Goal: Task Accomplishment & Management: Complete application form

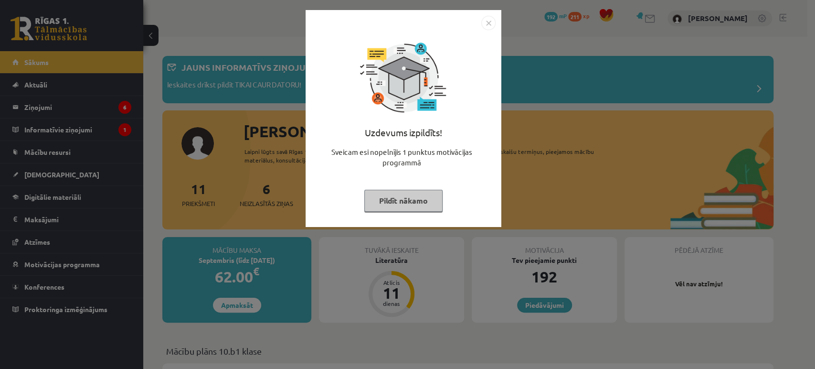
click at [421, 209] on button "Pildīt nākamo" at bounding box center [403, 201] width 78 height 22
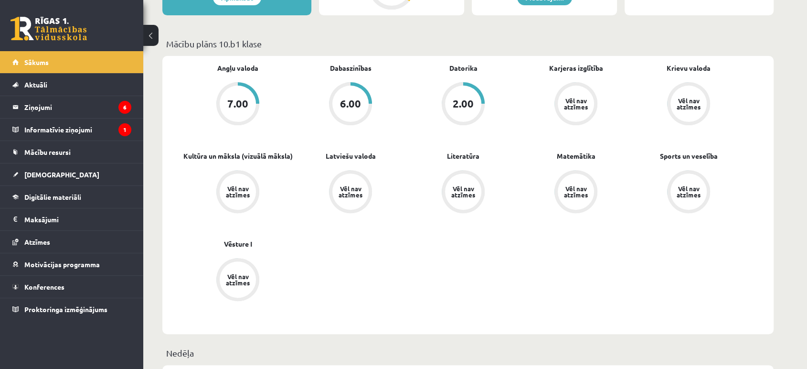
scroll to position [309, 0]
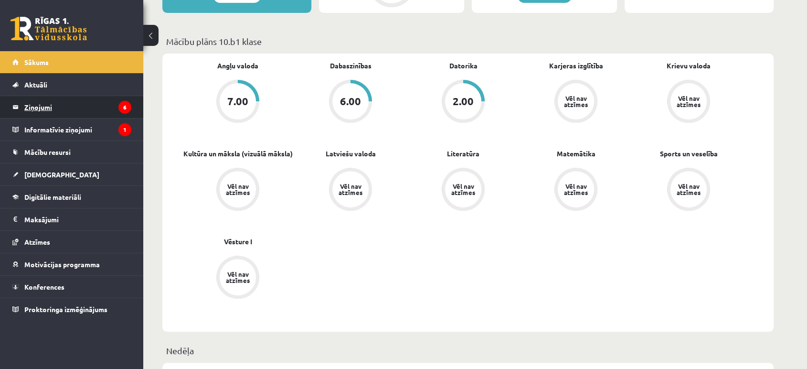
click at [36, 109] on legend "Ziņojumi 6" at bounding box center [77, 107] width 107 height 22
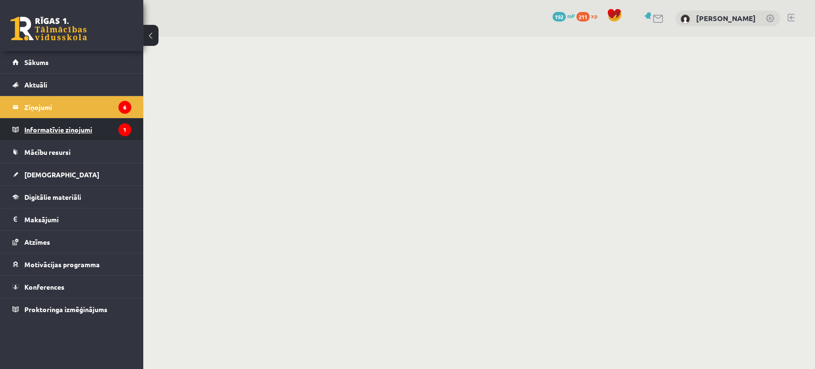
click at [83, 127] on legend "Informatīvie ziņojumi 1" at bounding box center [77, 129] width 107 height 22
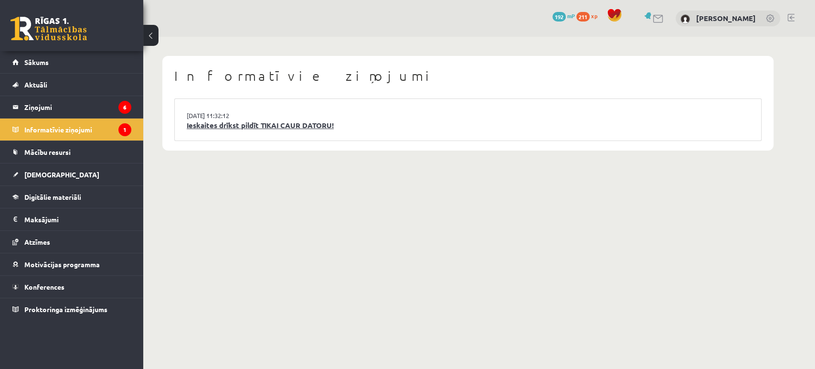
click at [292, 125] on link "Ieskaites drīkst pildīt TIKAI CAUR DATORU!" at bounding box center [468, 125] width 563 height 11
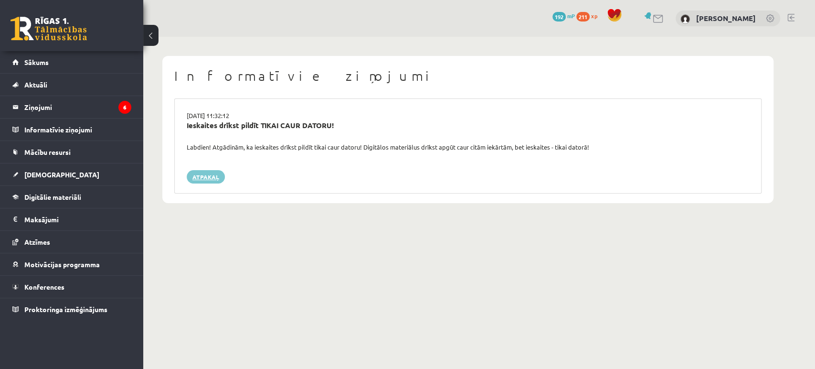
click at [197, 179] on link "Atpakaļ" at bounding box center [206, 176] width 38 height 13
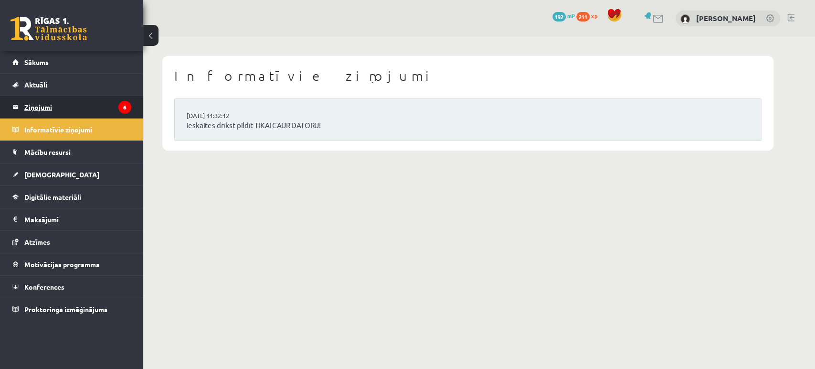
click at [87, 103] on legend "Ziņojumi 6" at bounding box center [77, 107] width 107 height 22
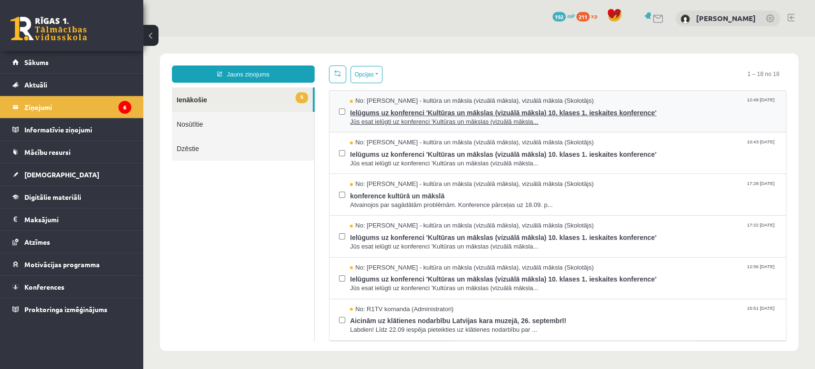
click at [383, 113] on span "Ielūgums uz konferenci 'Kultūras un mākslas (vizuālā māksla) 10. klases 1. iesk…" at bounding box center [563, 112] width 426 height 12
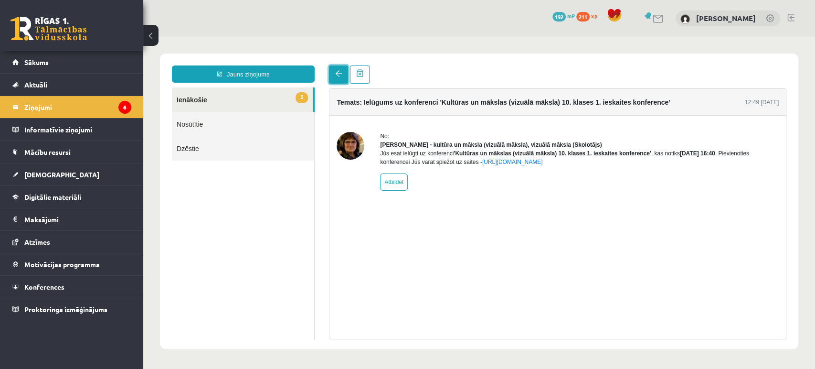
click at [345, 80] on link at bounding box center [338, 74] width 19 height 18
click at [337, 79] on link at bounding box center [338, 74] width 19 height 18
click at [341, 78] on link at bounding box center [338, 74] width 19 height 18
click at [34, 63] on span "Sākums" at bounding box center [36, 62] width 24 height 9
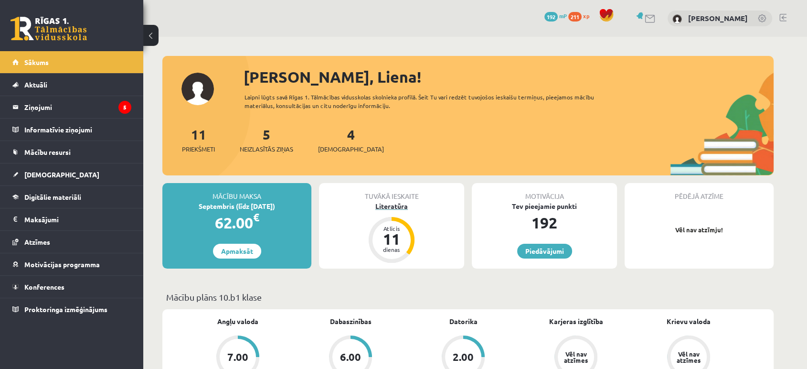
click at [402, 234] on div "11" at bounding box center [391, 238] width 29 height 15
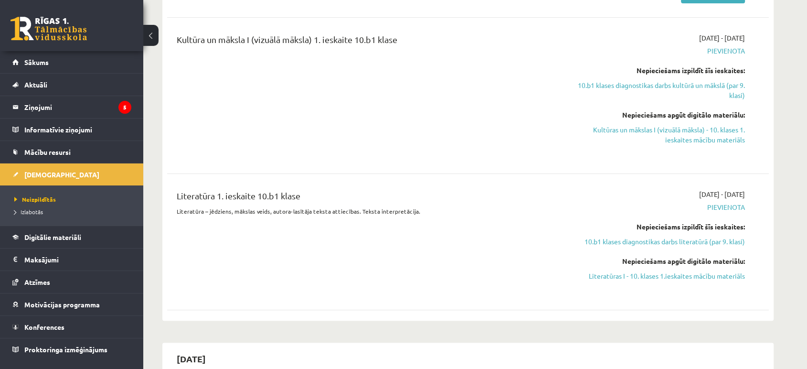
scroll to position [246, 0]
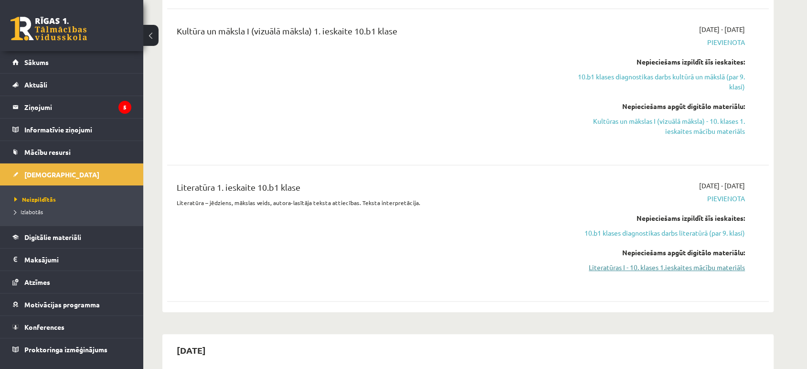
click at [680, 269] on link "Literatūras I - 10. klases 1.ieskaites mācību materiāls" at bounding box center [655, 267] width 180 height 10
click at [636, 268] on link "Literatūras I - 10. klases 1.ieskaites mācību materiāls" at bounding box center [655, 267] width 180 height 10
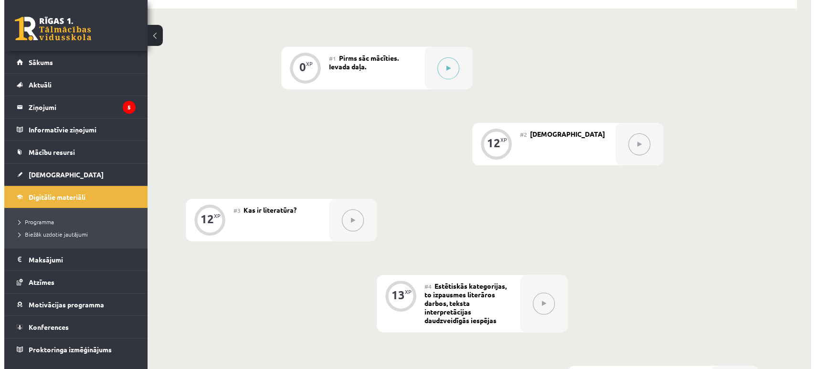
scroll to position [77, 0]
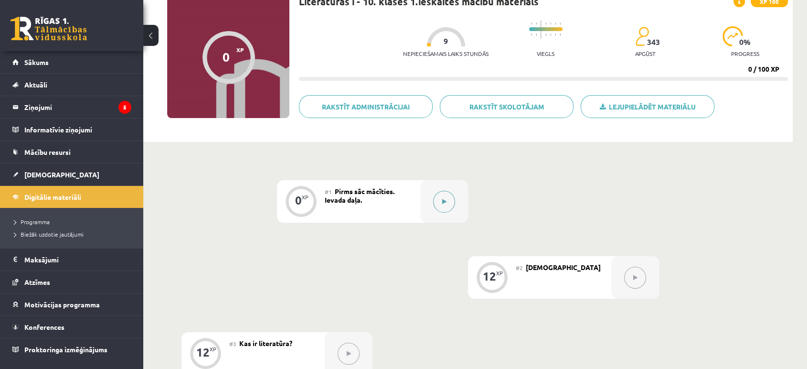
click at [443, 204] on button at bounding box center [444, 202] width 22 height 22
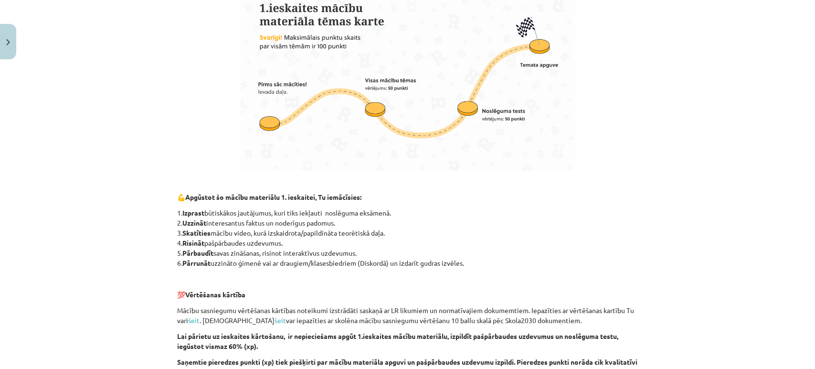
scroll to position [640, 0]
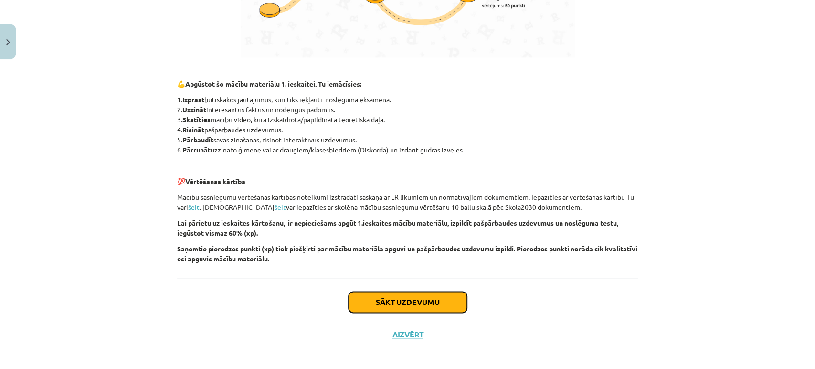
click at [433, 305] on button "Sākt uzdevumu" at bounding box center [408, 301] width 118 height 21
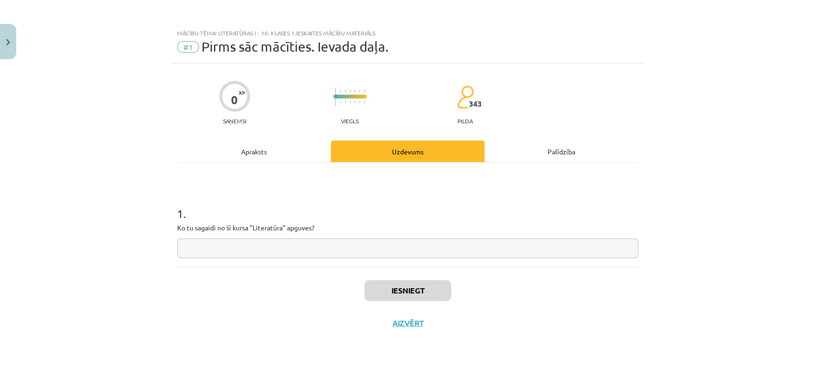
click at [343, 244] on input "text" at bounding box center [407, 248] width 461 height 20
type input "*"
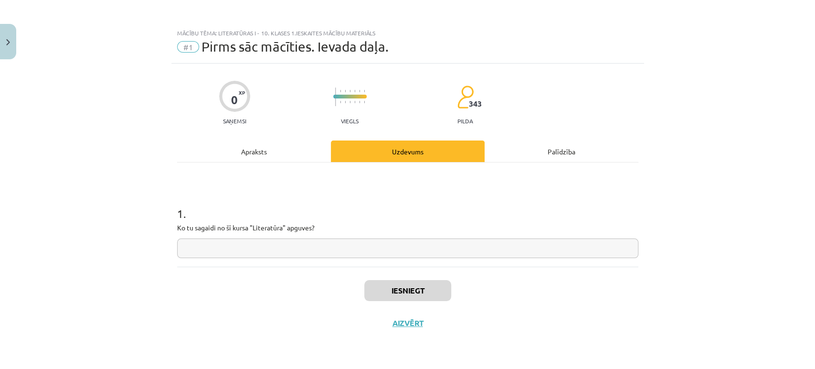
type input "*"
type input "*******"
click at [424, 300] on button "Iesniegt" at bounding box center [407, 290] width 87 height 21
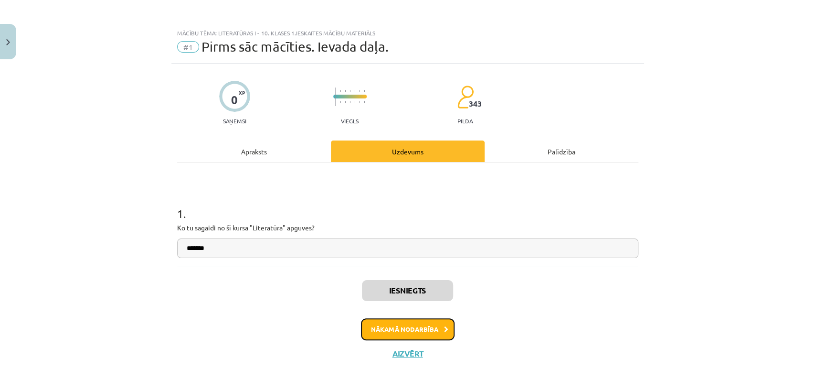
click at [433, 324] on button "Nākamā nodarbība" at bounding box center [408, 329] width 94 height 22
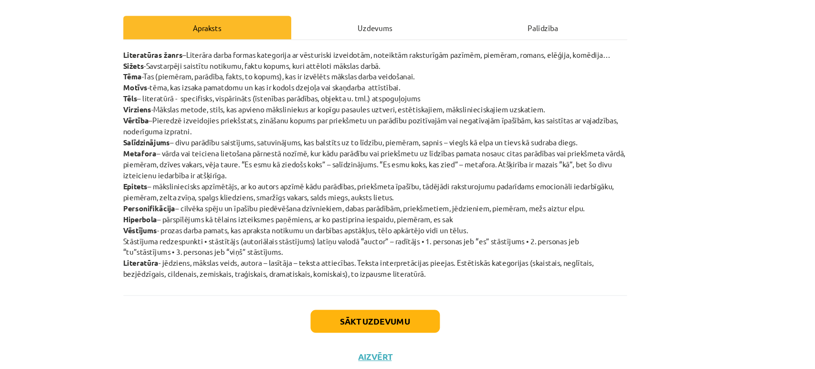
scroll to position [123, 0]
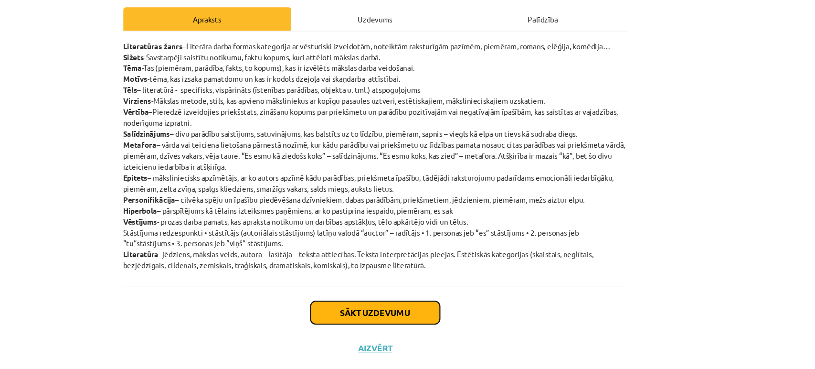
click at [431, 298] on button "Sākt uzdevumu" at bounding box center [408, 296] width 118 height 21
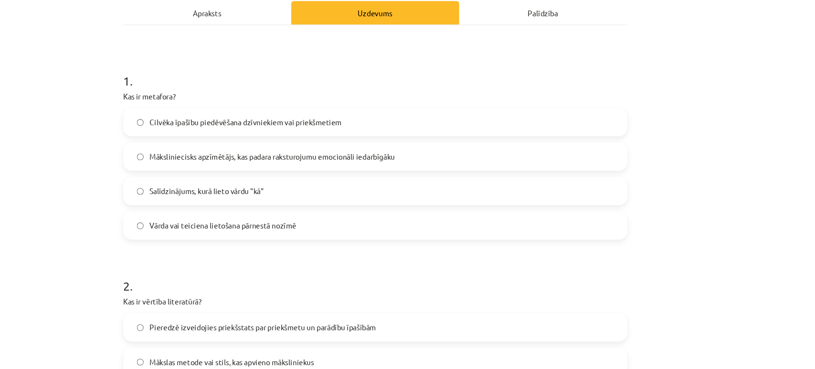
scroll to position [142, 0]
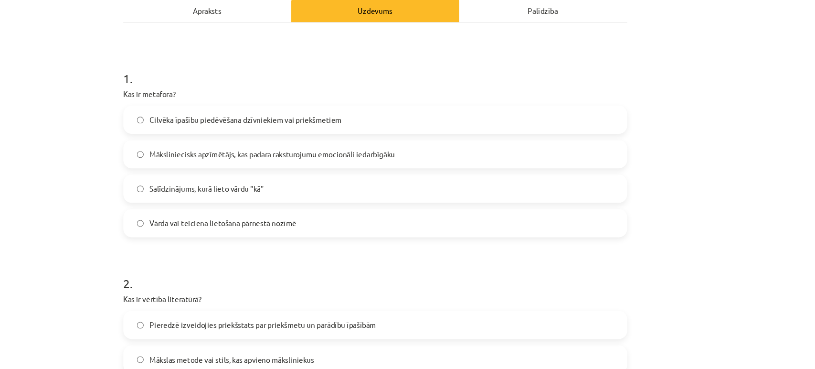
click at [427, 212] on label "Vārda vai teiciena lietošana pārnestā nozīmē" at bounding box center [407, 204] width 459 height 24
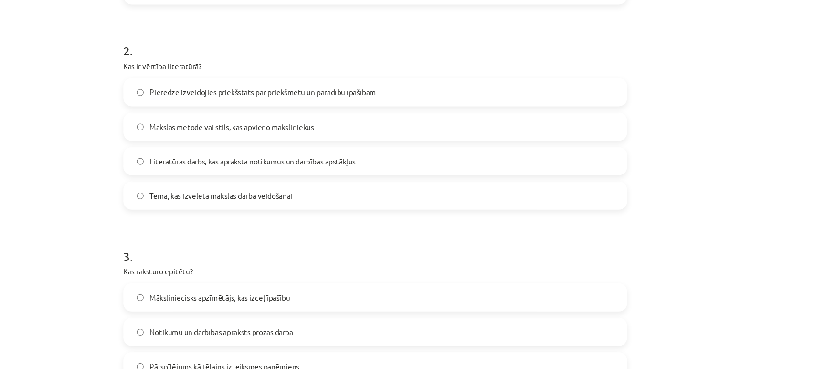
scroll to position [351, 0]
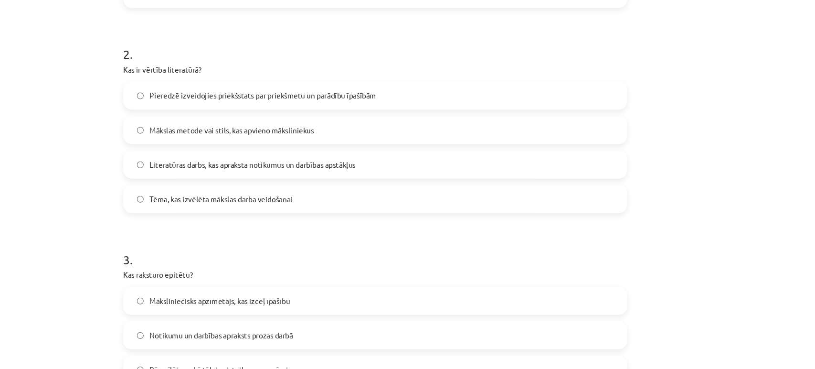
click at [439, 91] on label "Pieredzē izveidojies priekšstats par priekšmetu un parādību īpašībām" at bounding box center [407, 87] width 459 height 24
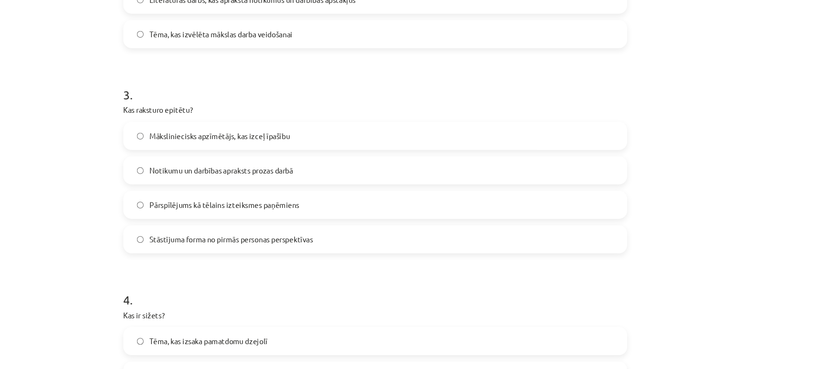
scroll to position [508, 0]
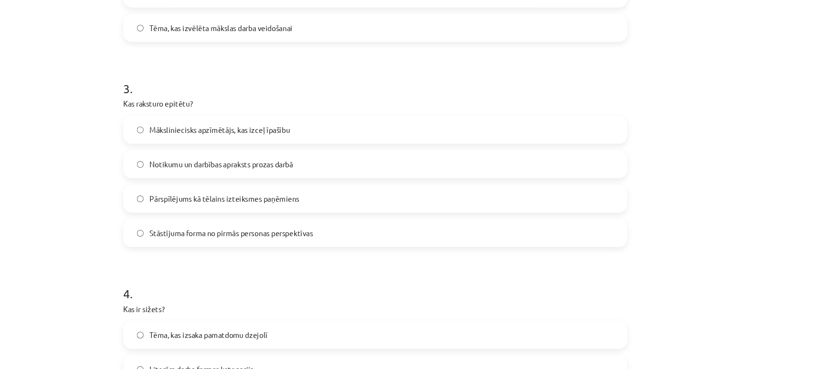
click at [358, 124] on label "Māksliniecisks apzīmētājs, kas izceļ īpašību" at bounding box center [407, 118] width 459 height 24
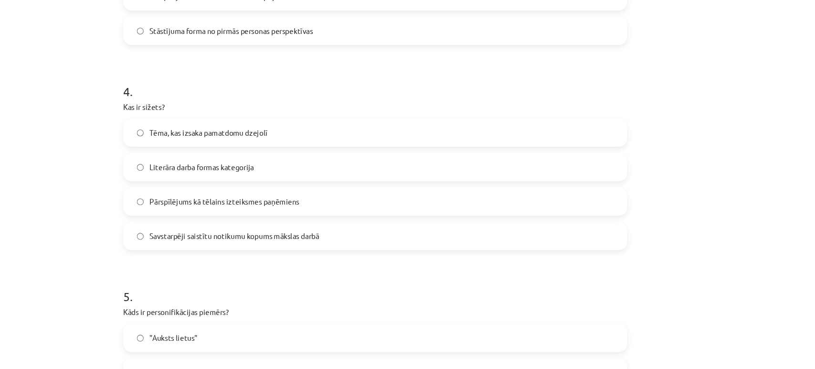
scroll to position [695, 0]
click at [393, 204] on label "Savstarpēji saistītu notikumu kopums mākslas darbā" at bounding box center [407, 214] width 459 height 24
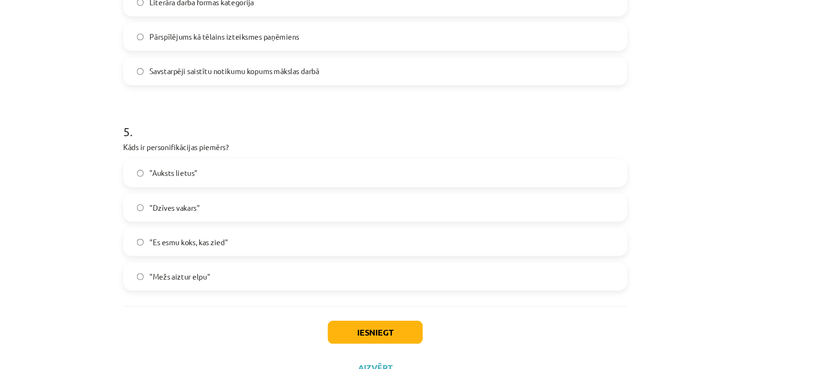
scroll to position [851, 0]
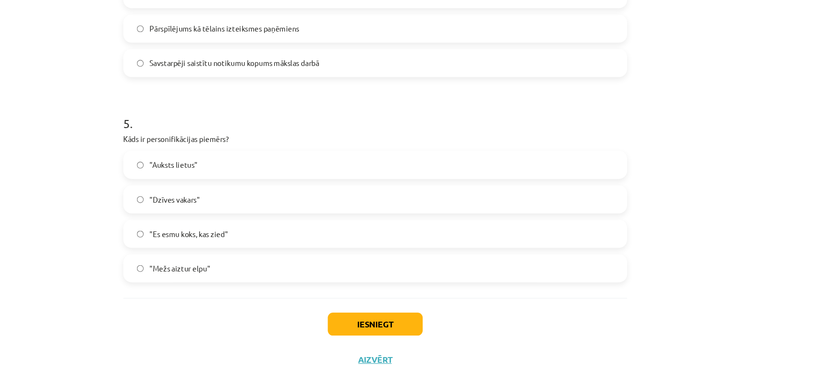
click at [246, 243] on span ""Mežs aiztur elpu"" at bounding box center [229, 246] width 55 height 10
click at [421, 298] on button "Iesniegt" at bounding box center [407, 296] width 87 height 21
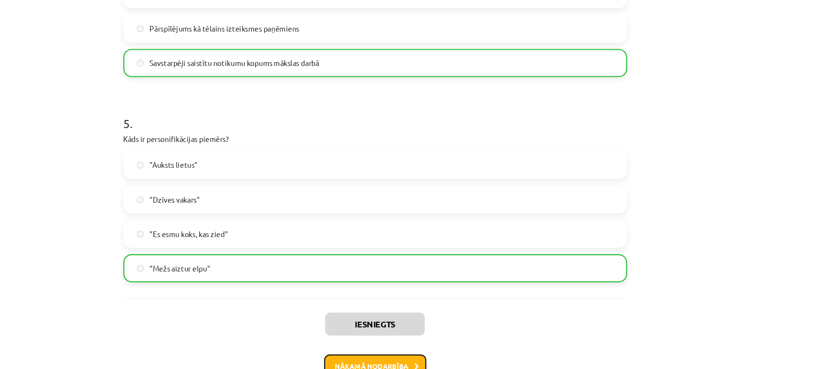
click at [421, 329] on button "Nākamā nodarbība" at bounding box center [408, 335] width 94 height 22
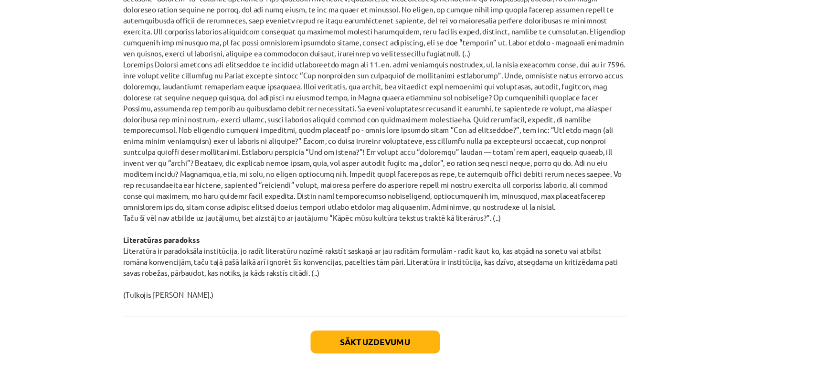
scroll to position [993, 0]
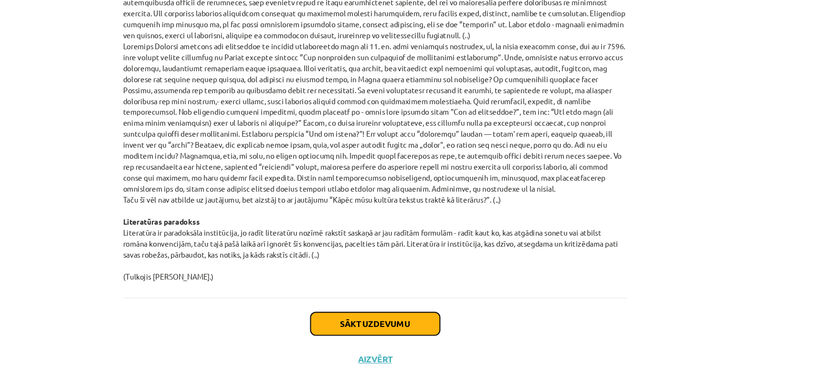
click at [425, 292] on button "Sākt uzdevumu" at bounding box center [408, 296] width 118 height 21
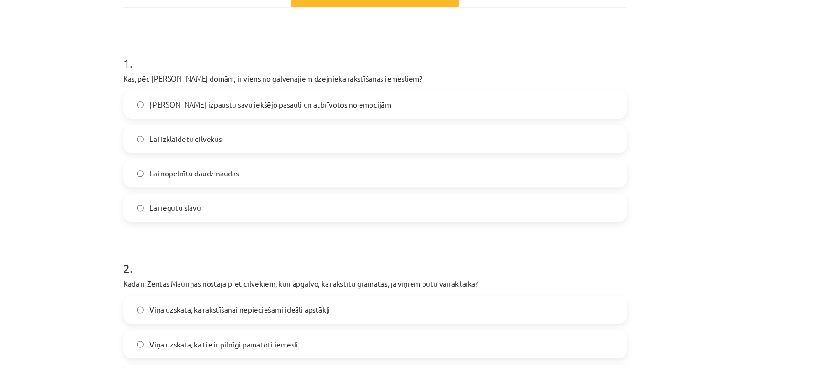
scroll to position [151, 0]
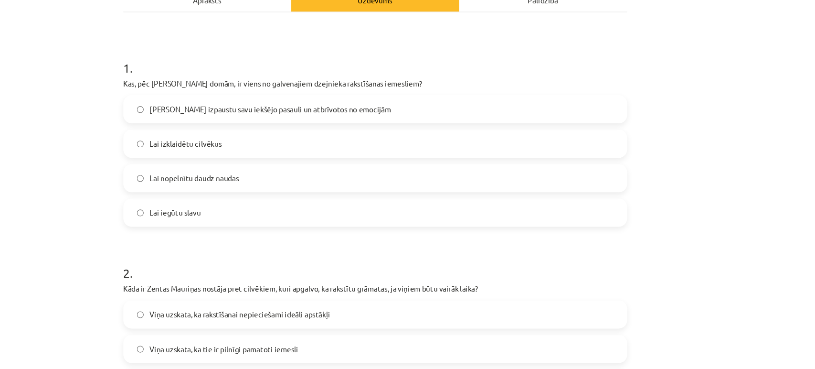
click at [413, 103] on label "[PERSON_NAME] izpaustu savu iekšējo pasauli un atbrīvotos no emocijām" at bounding box center [407, 100] width 459 height 24
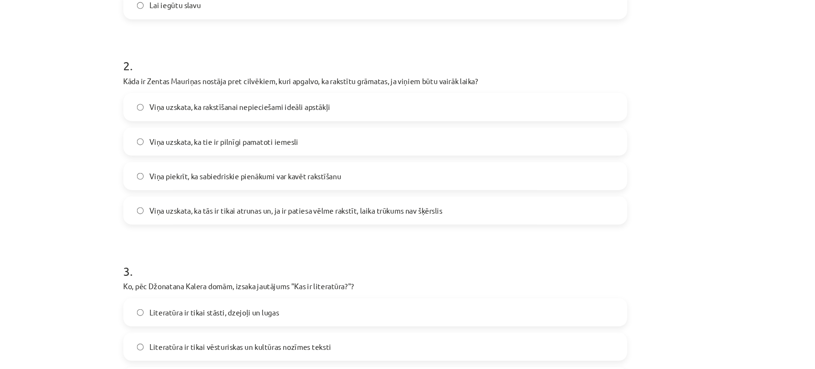
scroll to position [350, 0]
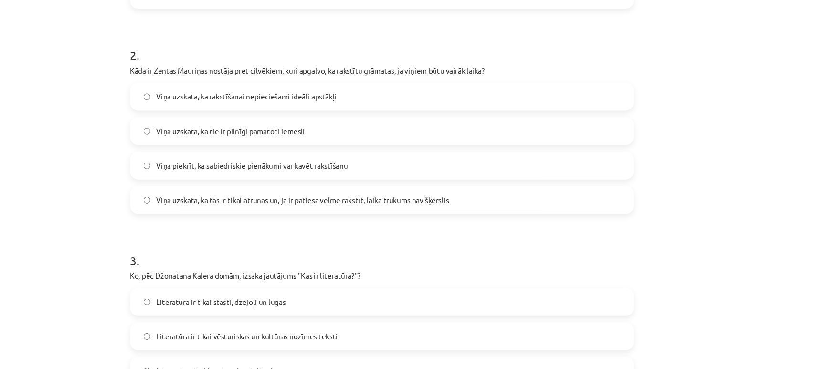
click at [392, 151] on label "Viņa piekrīt, ka sabiedriskie pienākumi var kavēt rakstīšanu" at bounding box center [407, 151] width 459 height 24
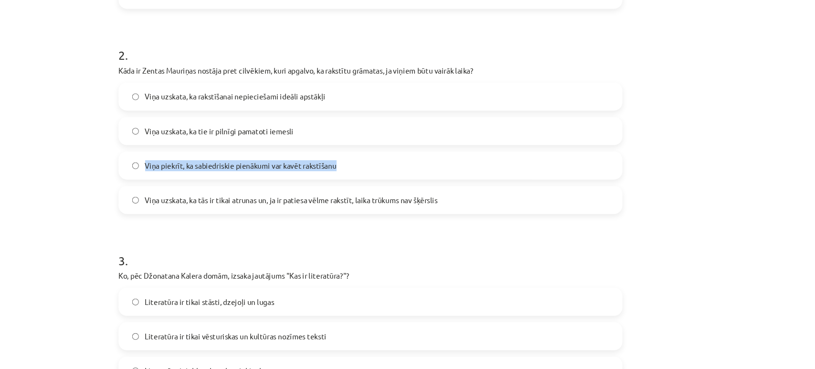
drag, startPoint x: 803, startPoint y: 115, endPoint x: 814, endPoint y: 156, distance: 42.5
click at [814, 156] on div "Mācību tēma: Literatūras i - 10. klases 1.ieskaites mācību materiāls #3 Kas ir …" at bounding box center [407, 184] width 815 height 369
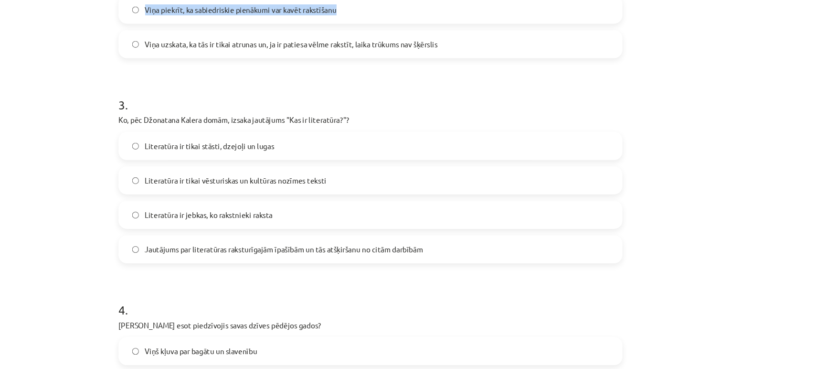
scroll to position [512, 0]
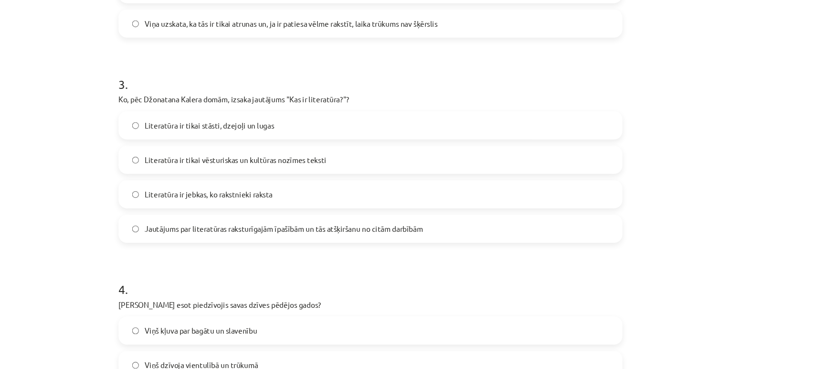
click at [551, 202] on label "Jautājums par literatūras raksturīgajām īpašībām un tās atšķiršanu no citām dar…" at bounding box center [407, 209] width 459 height 24
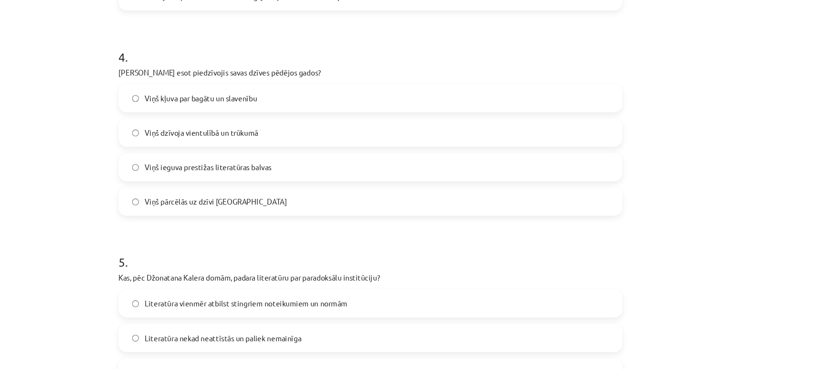
scroll to position [733, 0]
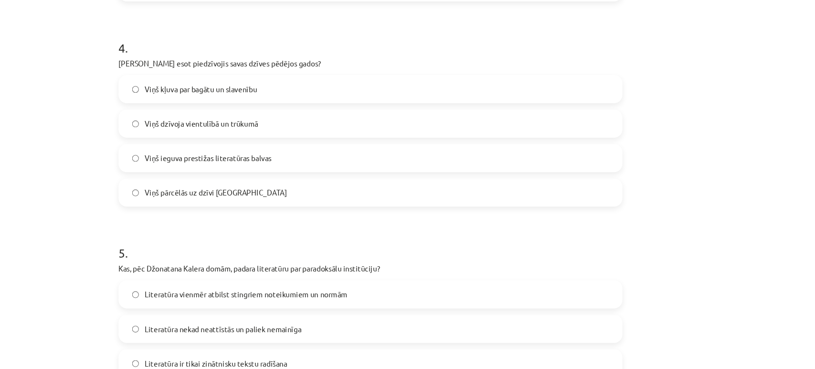
click at [536, 188] on div "Viņš pārcēlās uz dzīvi Amerikā" at bounding box center [407, 176] width 461 height 26
click at [534, 181] on label "Viņš pārcēlās uz dzīvi Amerikā" at bounding box center [407, 176] width 459 height 24
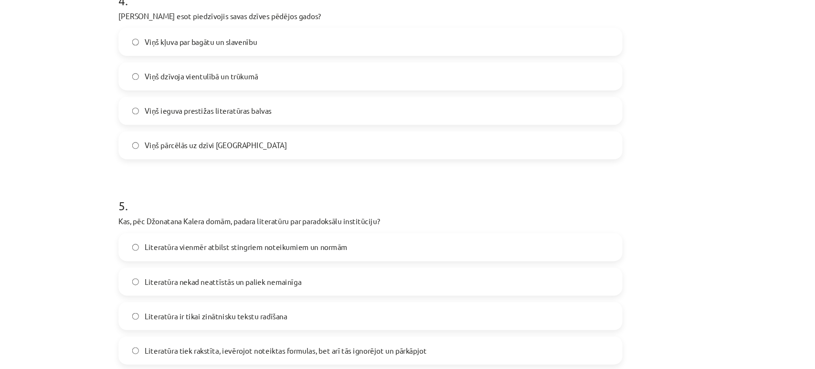
scroll to position [788, 0]
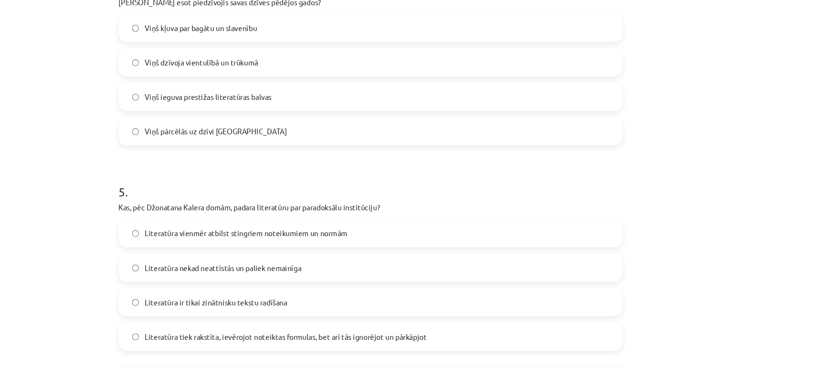
click at [414, 247] on label "Literatūra nekad neattīstās un paliek nemainīga" at bounding box center [407, 245] width 459 height 24
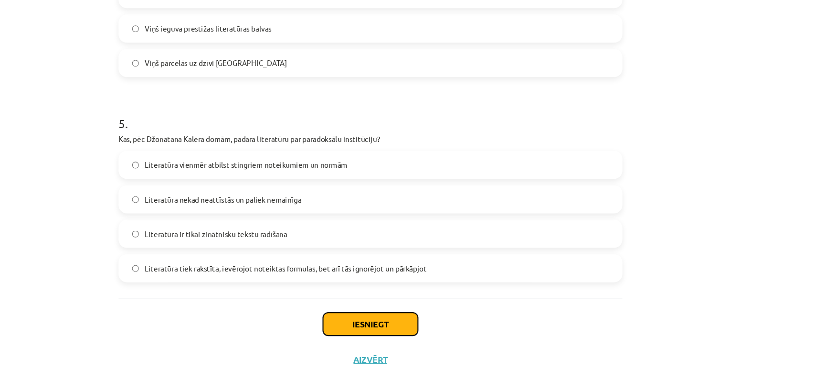
click at [416, 287] on button "Iesniegt" at bounding box center [407, 296] width 87 height 21
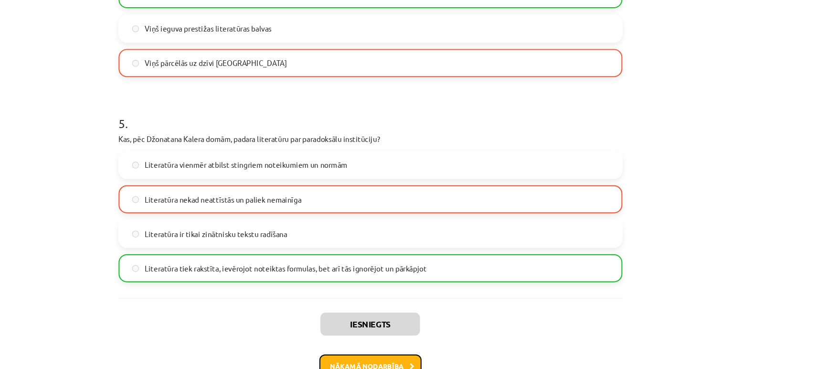
click at [383, 334] on button "Nākamā nodarbība" at bounding box center [408, 335] width 94 height 22
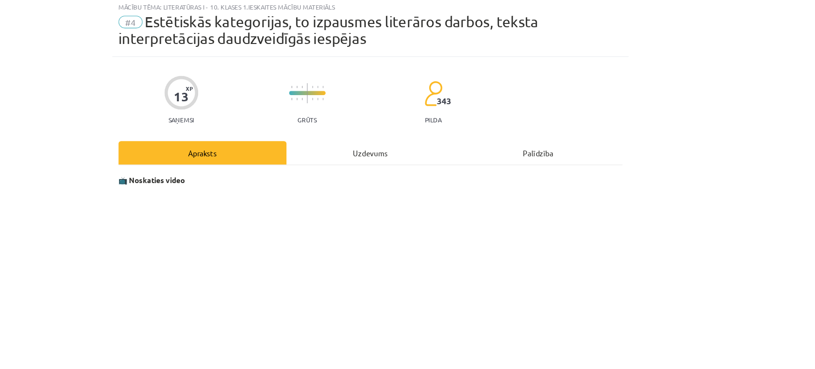
scroll to position [0, 0]
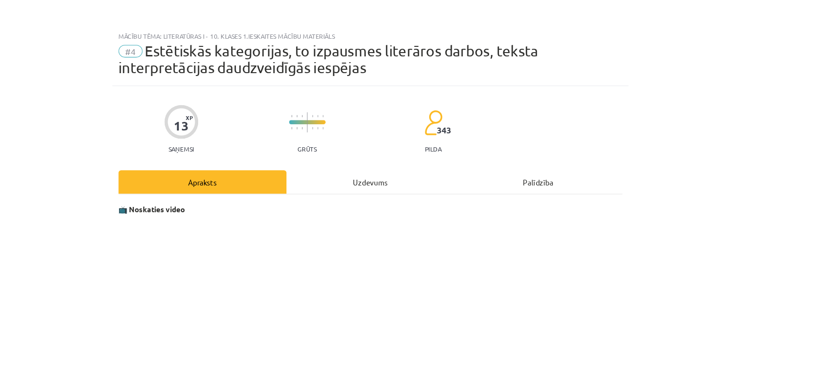
click at [802, 19] on div "Mācību tēma: Literatūras i - 10. klases 1.ieskaites mācību materiāls #4 Estētis…" at bounding box center [407, 184] width 815 height 369
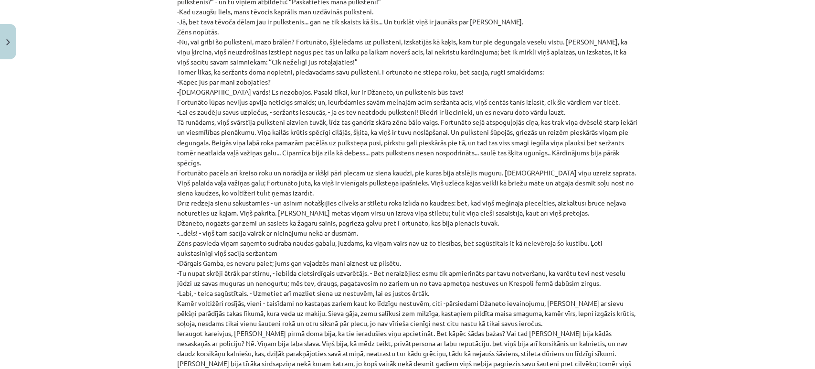
scroll to position [10208, 0]
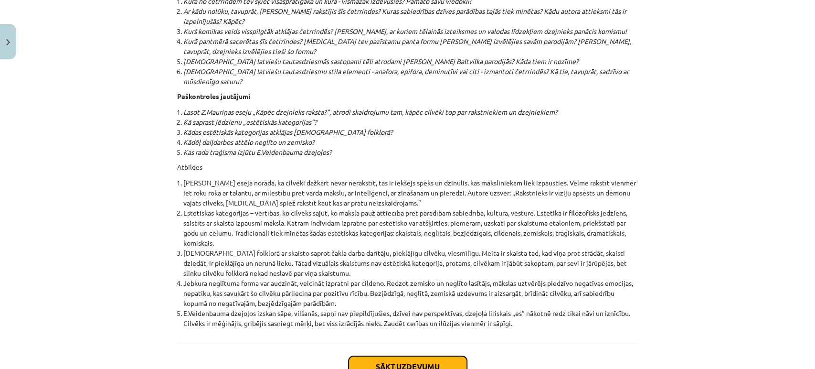
click at [419, 356] on button "Sākt uzdevumu" at bounding box center [408, 366] width 118 height 21
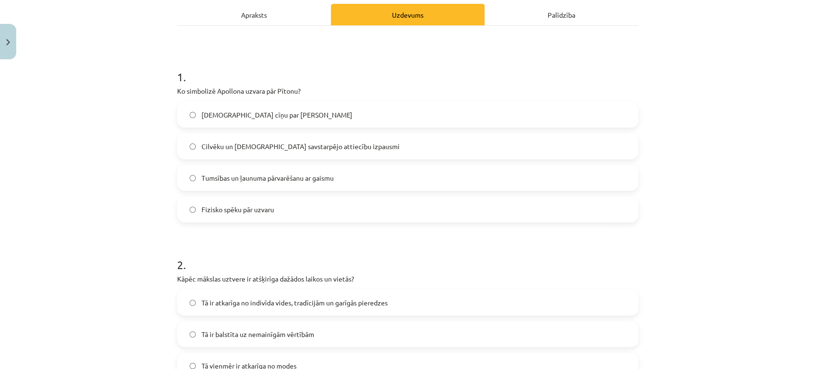
scroll to position [162, 0]
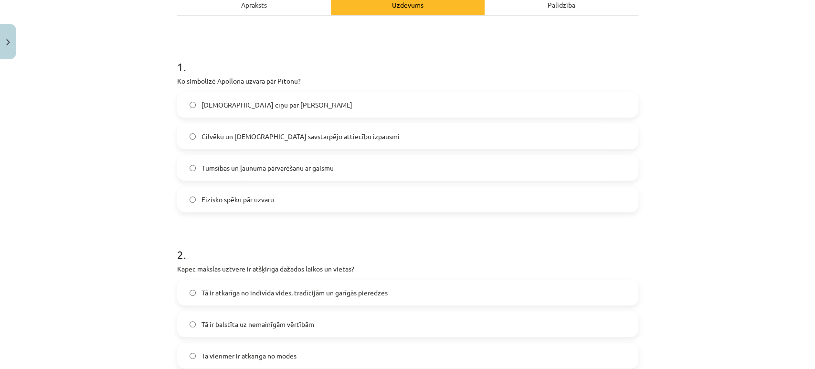
click at [333, 143] on label "Cilvēku un dievu savstarpējo attiecību izpausmi" at bounding box center [407, 136] width 459 height 24
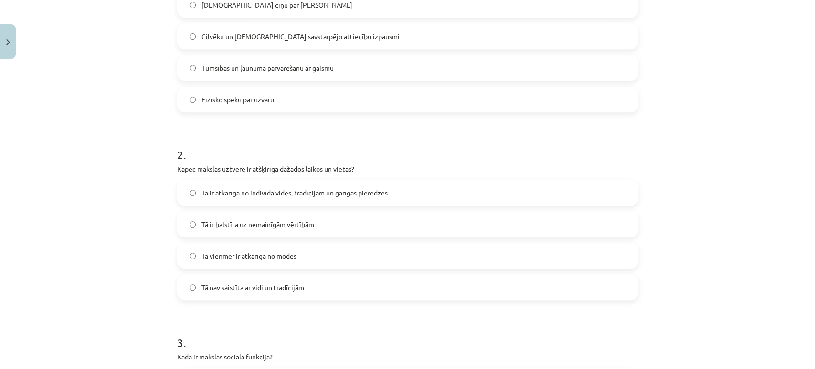
scroll to position [299, 0]
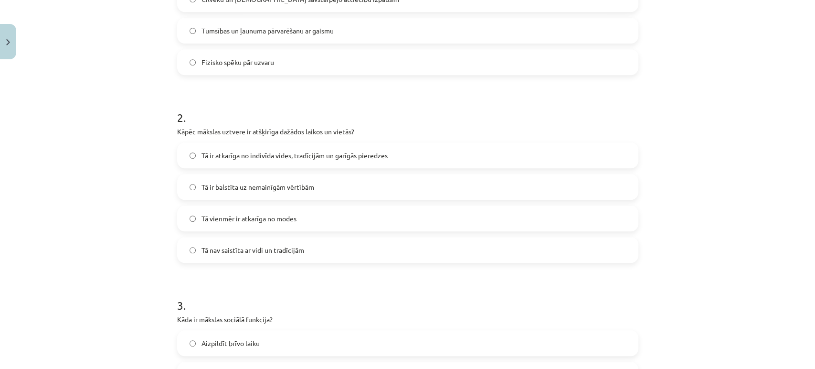
click at [568, 235] on div "Tā ir atkarīga no indivīda vides, tradīcijām un garīgās pieredzes Tā ir balstīt…" at bounding box center [407, 202] width 461 height 120
click at [563, 251] on label "Tā nav saistīta ar vidi un tradīcijām" at bounding box center [407, 250] width 459 height 24
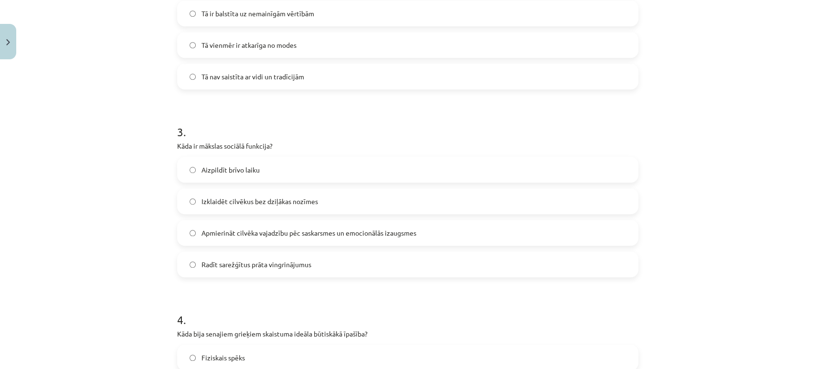
scroll to position [487, 0]
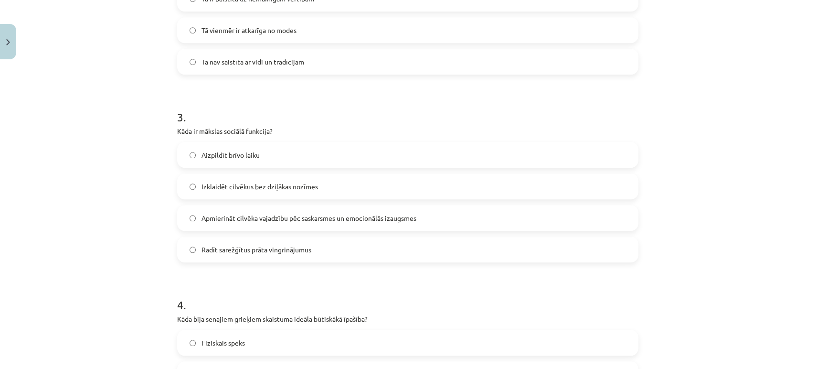
click at [381, 183] on label "Izklaidēt cilvēkus bez dziļākas nozīmes" at bounding box center [407, 186] width 459 height 24
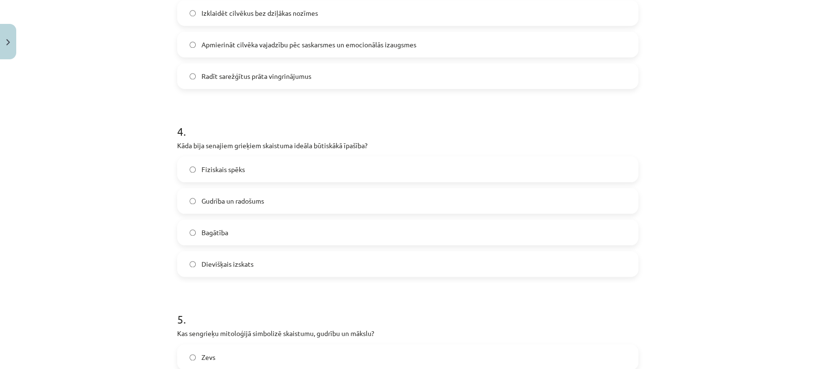
scroll to position [677, 0]
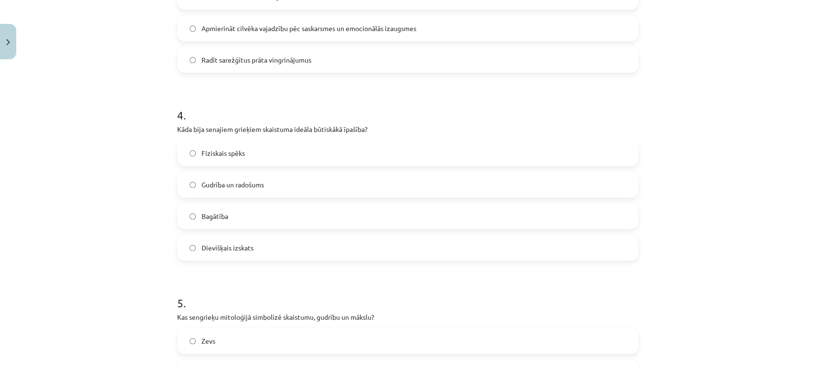
click at [426, 158] on label "Fiziskais spēks" at bounding box center [407, 153] width 459 height 24
click at [293, 243] on label "Dievišķais izskats" at bounding box center [407, 247] width 459 height 24
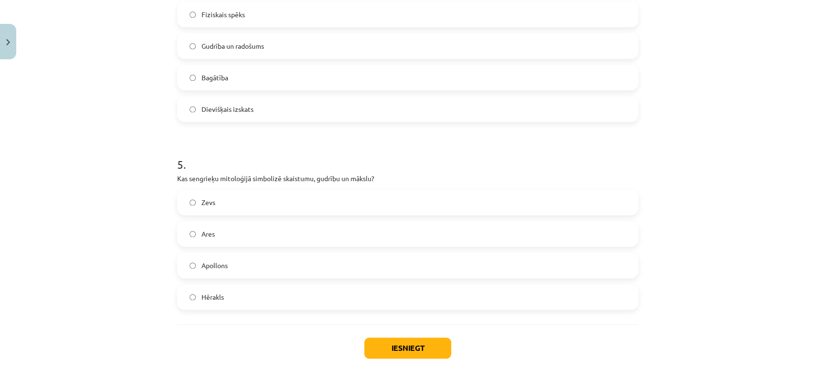
scroll to position [866, 0]
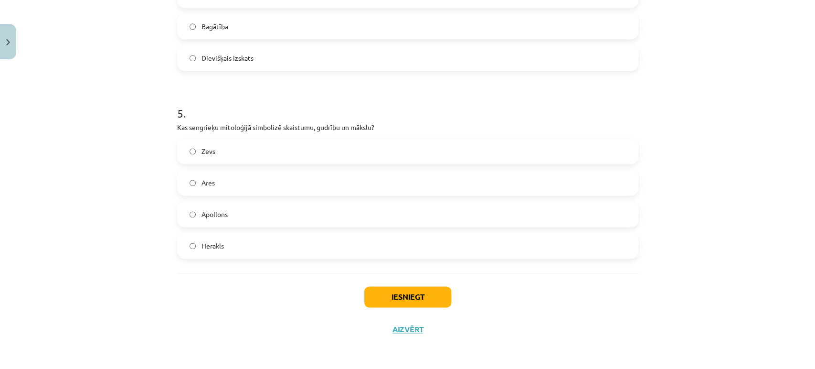
click at [316, 205] on label "Apollons" at bounding box center [407, 214] width 459 height 24
click at [390, 293] on button "Iesniegt" at bounding box center [407, 296] width 87 height 21
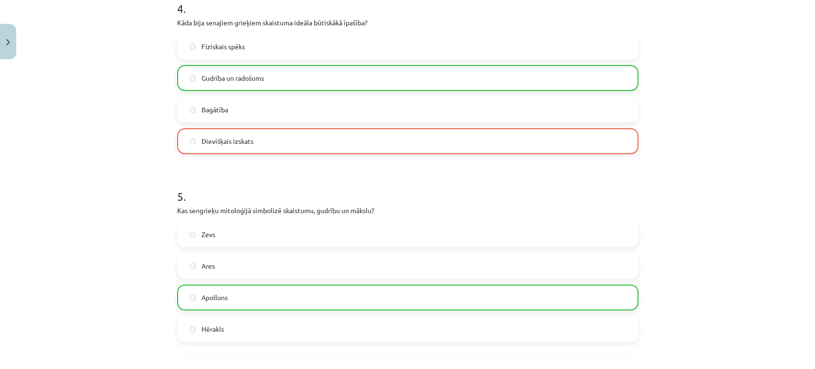
scroll to position [896, 0]
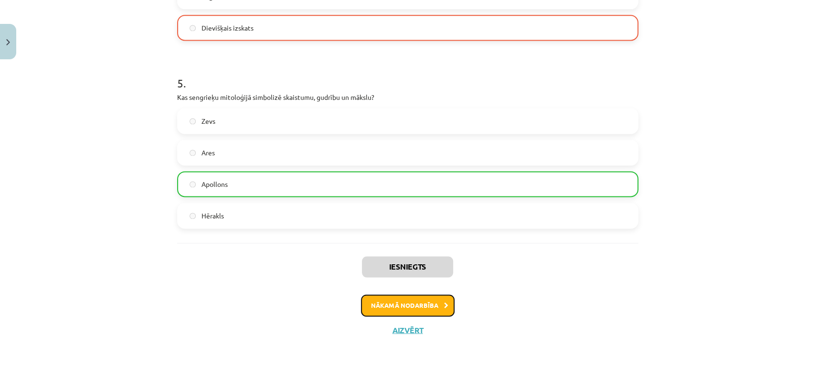
click at [444, 305] on icon at bounding box center [446, 305] width 4 height 6
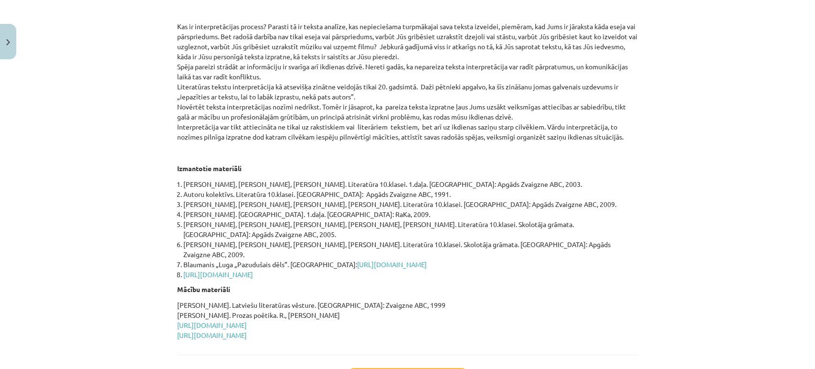
scroll to position [344, 0]
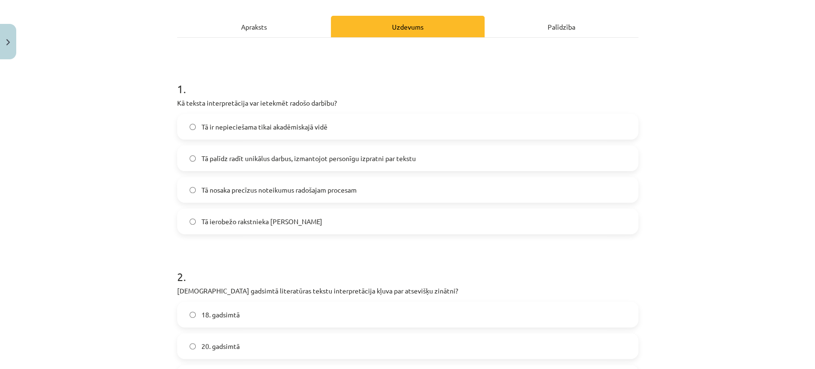
scroll to position [129, 0]
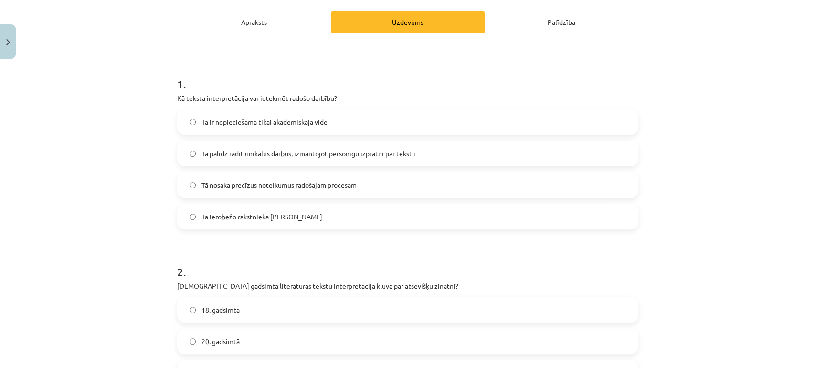
click at [314, 171] on div "Tā ir nepieciešama tikai akadēmiskajā vidē Tā palīdz radīt unikālus darbus, izm…" at bounding box center [407, 169] width 461 height 120
click at [343, 150] on span "Tā palīdz radīt unikālus darbus, izmantojot personīgu izpratni par tekstu" at bounding box center [309, 154] width 214 height 10
click at [519, 152] on label "Tā palīdz radīt unikālus darbus, izmantojot personīgu izpratni par tekstu" at bounding box center [407, 153] width 459 height 24
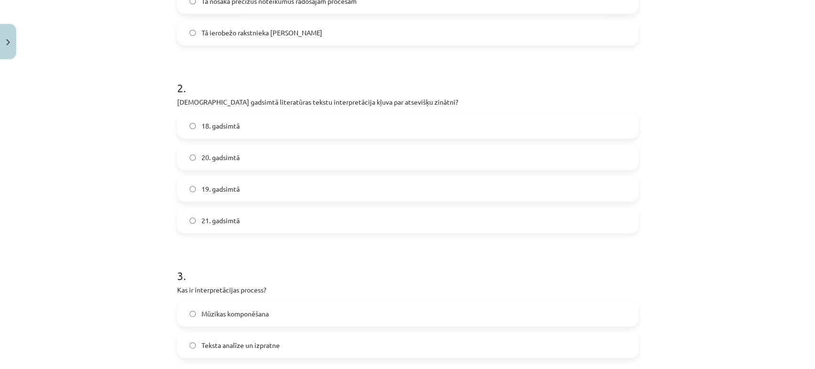
scroll to position [318, 0]
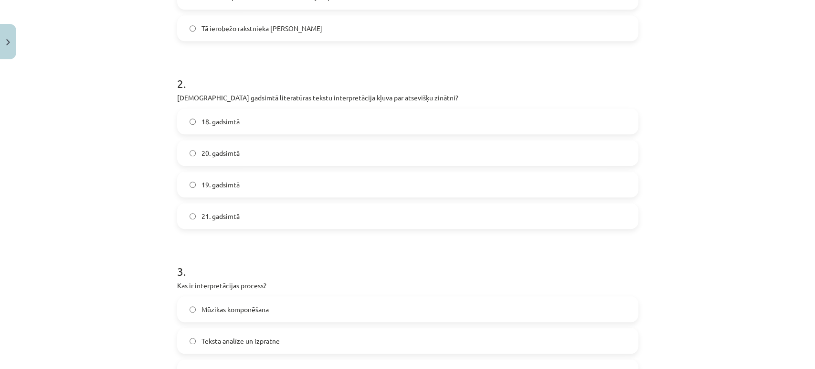
click at [325, 152] on label "20. gadsimtā" at bounding box center [407, 153] width 459 height 24
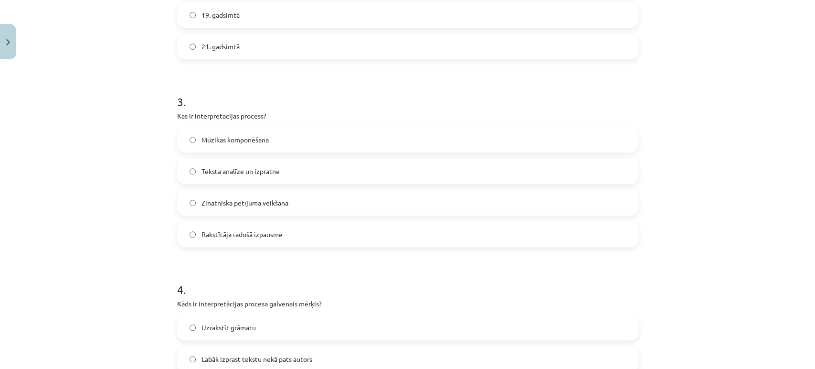
scroll to position [531, 0]
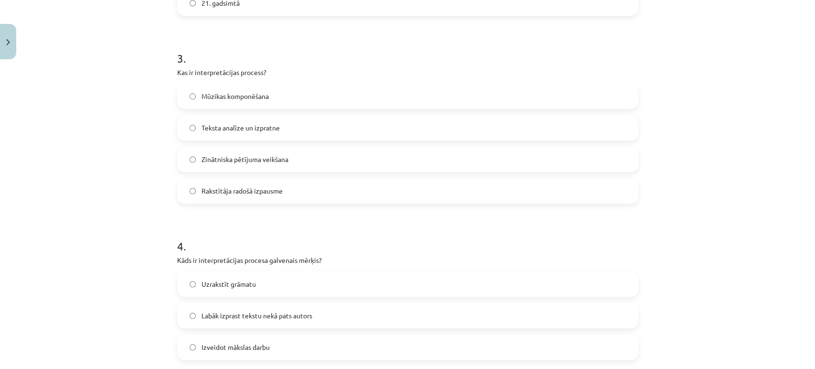
click at [310, 186] on label "Rakstītāja radošā izpausme" at bounding box center [407, 191] width 459 height 24
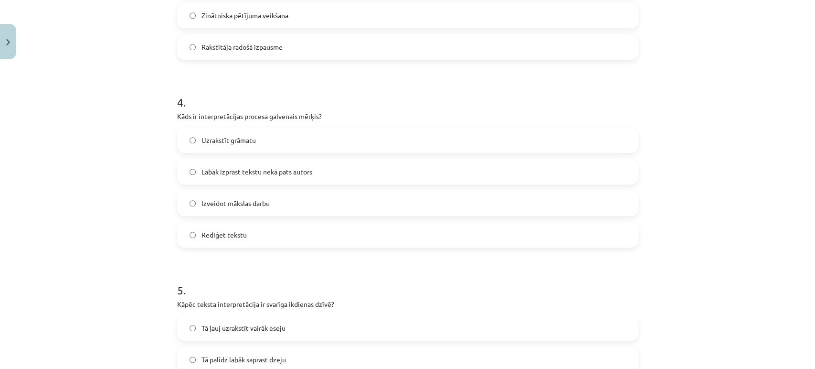
scroll to position [676, 0]
click at [382, 167] on label "Labāk izprast tekstu nekā pats autors" at bounding box center [407, 170] width 459 height 24
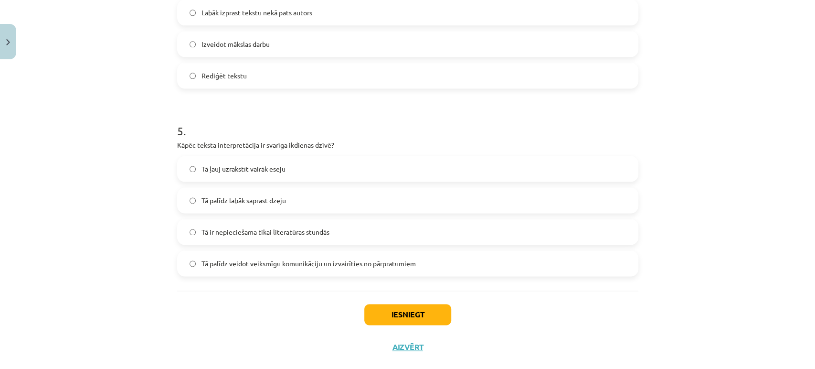
scroll to position [851, 0]
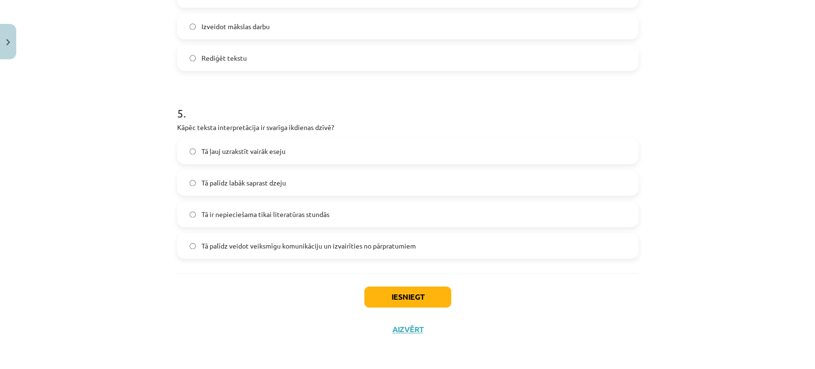
click at [383, 257] on div "Tā palīdz veidot veiksmīgu komunikāciju un izvairīties no pārpratumiem" at bounding box center [407, 246] width 461 height 26
click at [414, 252] on label "Tā palīdz veidot veiksmīgu komunikāciju un izvairīties no pārpratumiem" at bounding box center [407, 246] width 459 height 24
click at [412, 304] on button "Iesniegt" at bounding box center [407, 296] width 87 height 21
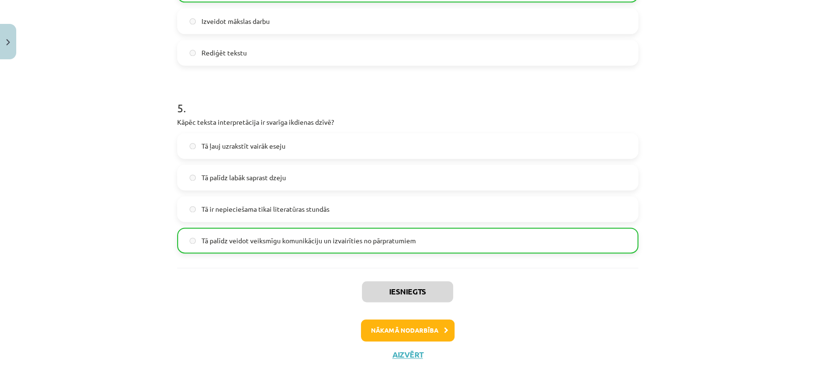
scroll to position [881, 0]
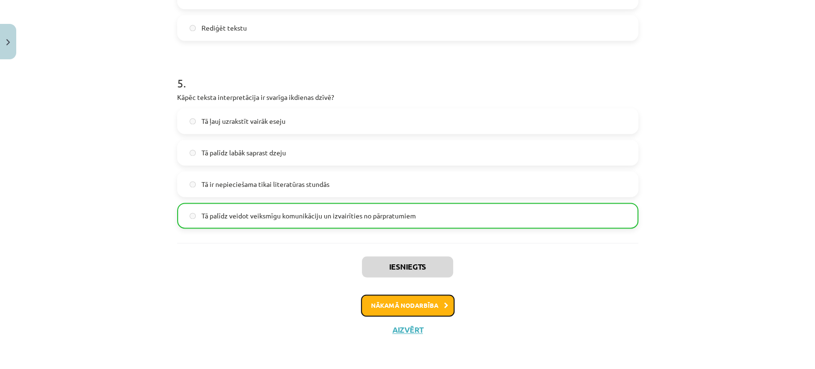
click at [425, 305] on button "Nākamā nodarbība" at bounding box center [408, 305] width 94 height 22
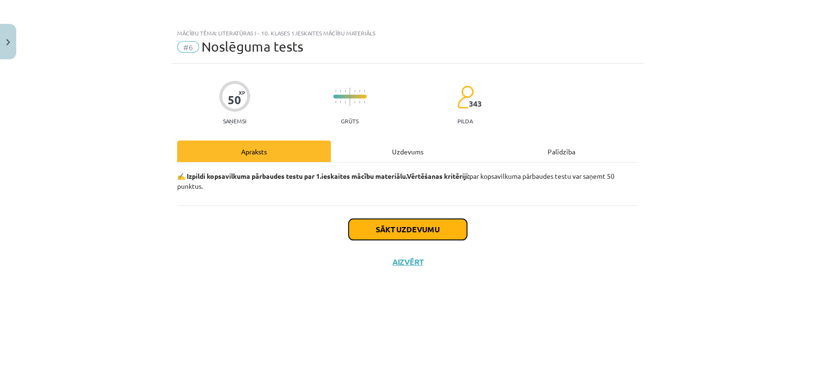
click at [425, 227] on button "Sākt uzdevumu" at bounding box center [408, 229] width 118 height 21
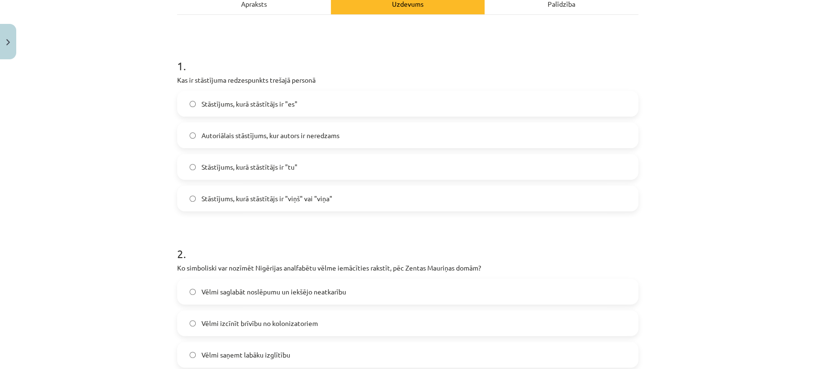
scroll to position [155, 0]
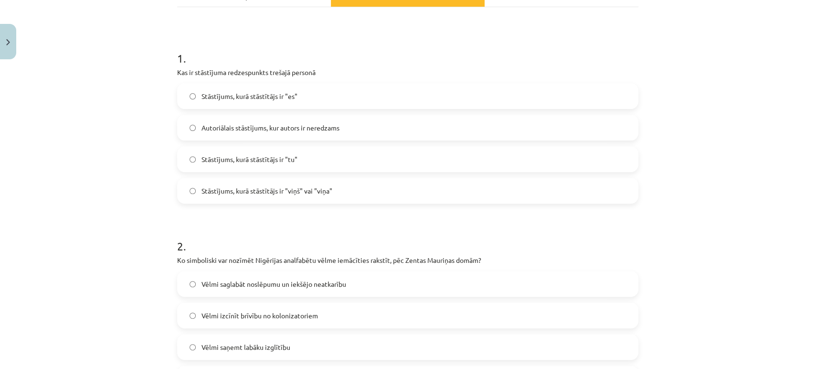
click at [342, 189] on label "Stāstījums, kurā stāstītājs ir "viņš" vai "viņa"" at bounding box center [407, 191] width 459 height 24
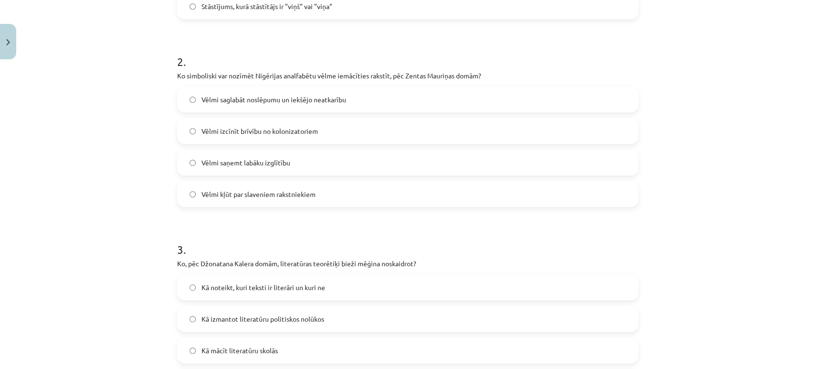
scroll to position [326, 0]
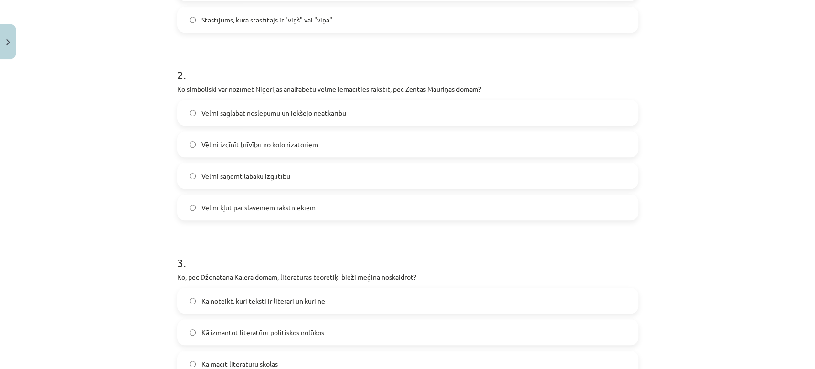
click at [337, 208] on label "Vēlmi kļūt par slaveniem rakstniekiem" at bounding box center [407, 207] width 459 height 24
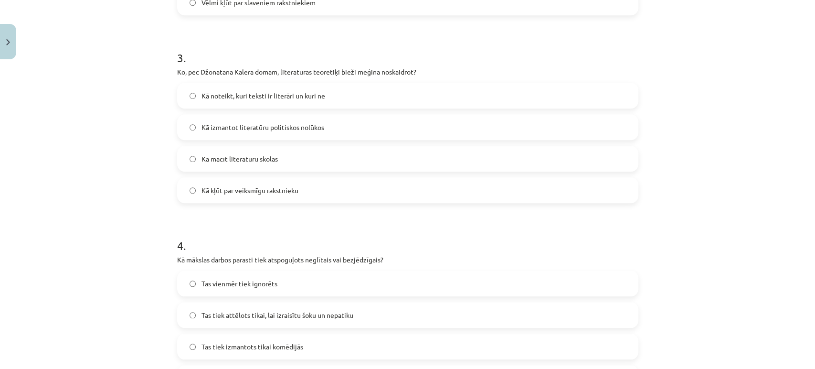
scroll to position [529, 0]
click at [452, 146] on div "Kā noteikt, kuri teksti ir literāri un kuri ne Kā izmantot literatūru politisko…" at bounding box center [407, 145] width 461 height 120
click at [459, 132] on label "Kā izmantot literatūru politiskos nolūkos" at bounding box center [407, 129] width 459 height 24
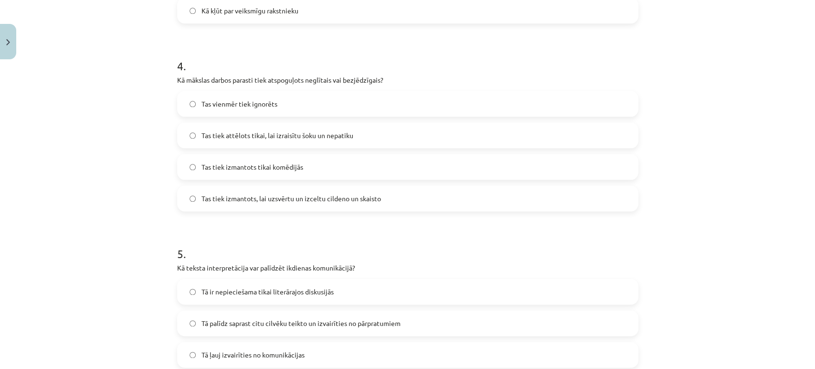
scroll to position [705, 0]
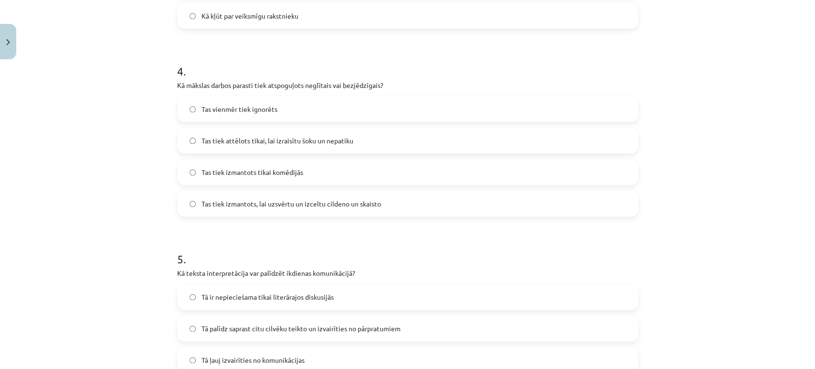
click at [419, 205] on label "Tas tiek izmantots, lai uzsvērtu un izceltu cildeno un skaisto" at bounding box center [407, 203] width 459 height 24
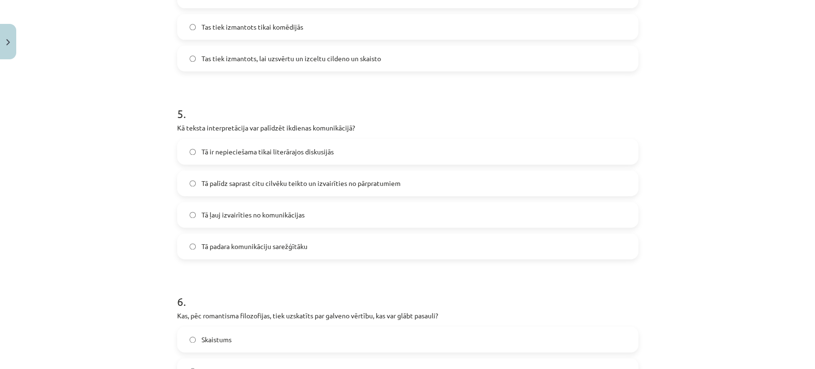
scroll to position [879, 0]
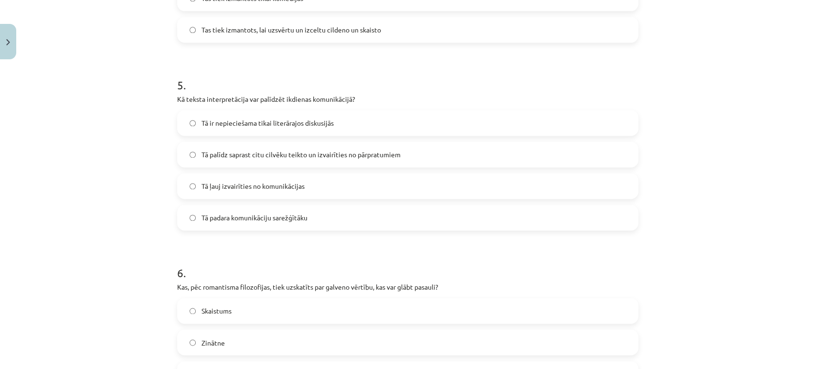
click at [400, 161] on label "Tā palīdz saprast citu cilvēku teikto un izvairīties no pārpratumiem" at bounding box center [407, 154] width 459 height 24
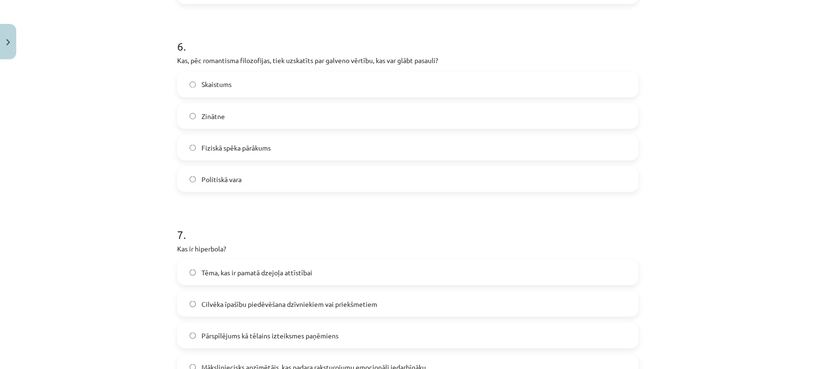
scroll to position [1108, 0]
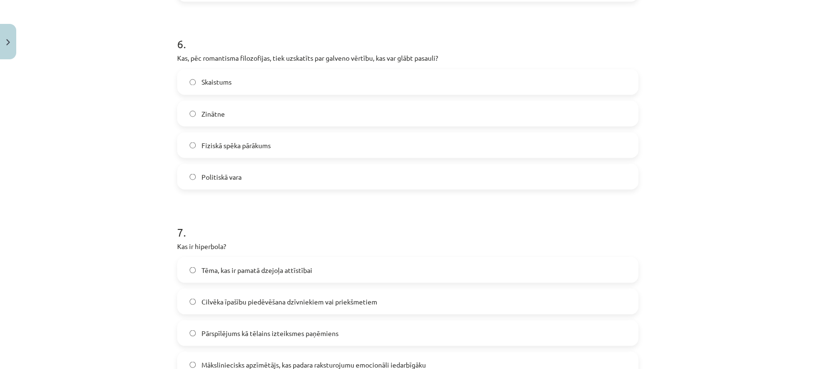
click at [319, 121] on label "Zinātne" at bounding box center [407, 113] width 459 height 24
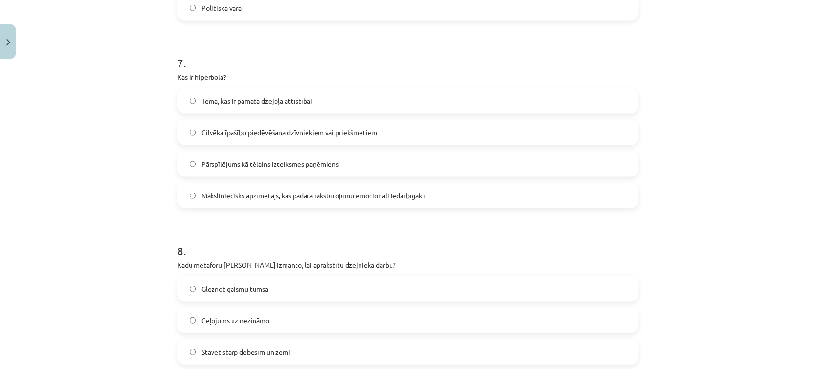
scroll to position [1285, 0]
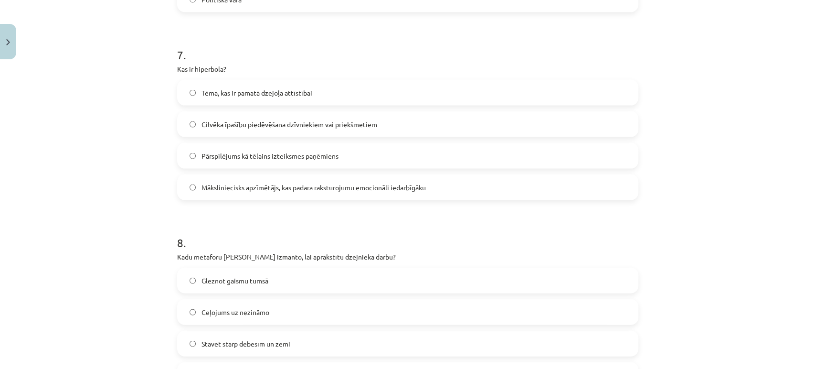
click at [417, 194] on label "Māksliniecisks apzīmētājs, kas padara raksturojumu emocionāli iedarbīgāku" at bounding box center [407, 187] width 459 height 24
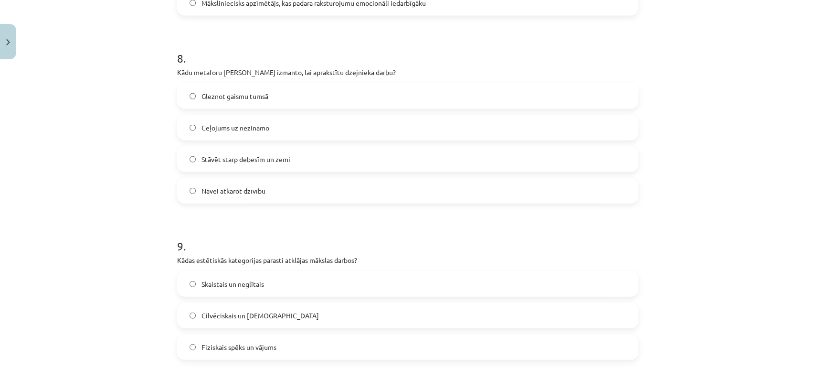
scroll to position [1464, 0]
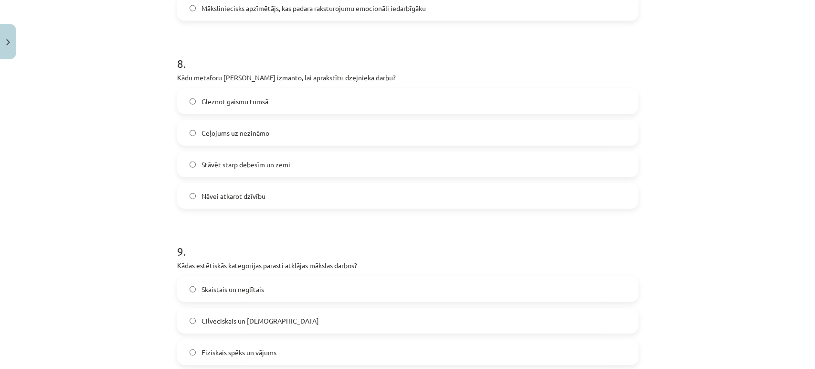
click at [343, 136] on label "Ceļojums uz nezināmo" at bounding box center [407, 133] width 459 height 24
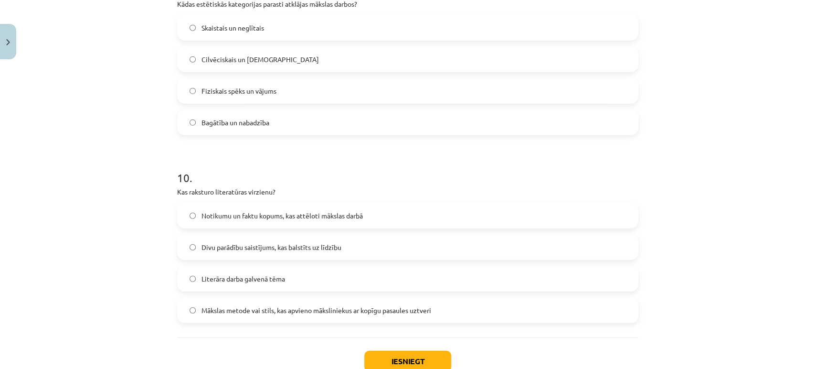
scroll to position [1706, 0]
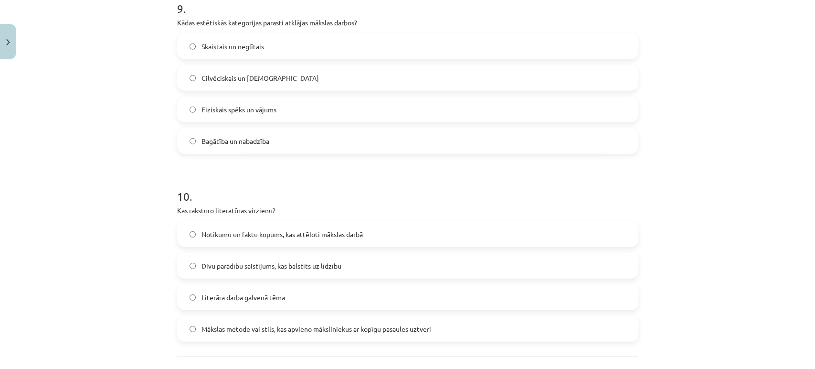
click at [350, 149] on label "Bagātība un nabadzība" at bounding box center [407, 141] width 459 height 24
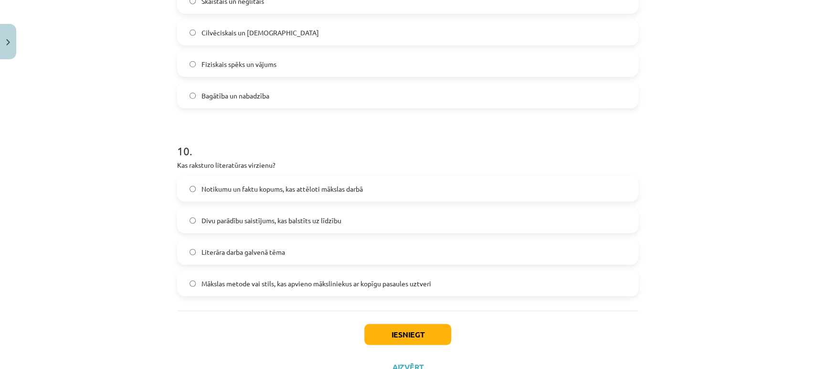
scroll to position [1789, 0]
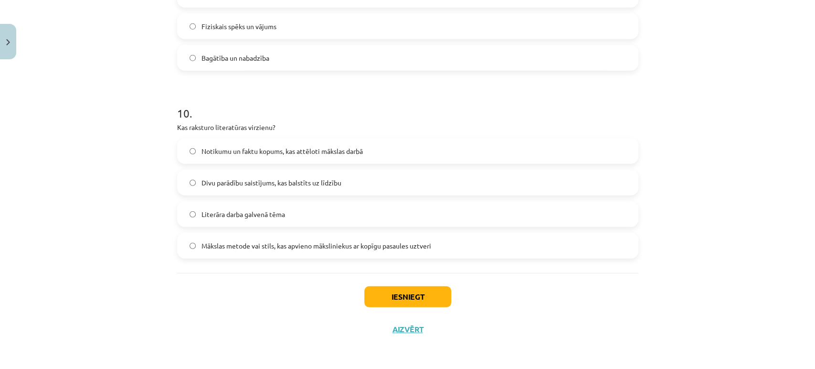
click at [457, 194] on label "Divu parādību saistījums, kas balstīts uz līdzību" at bounding box center [407, 182] width 459 height 24
click at [424, 292] on button "Iesniegt" at bounding box center [407, 296] width 87 height 21
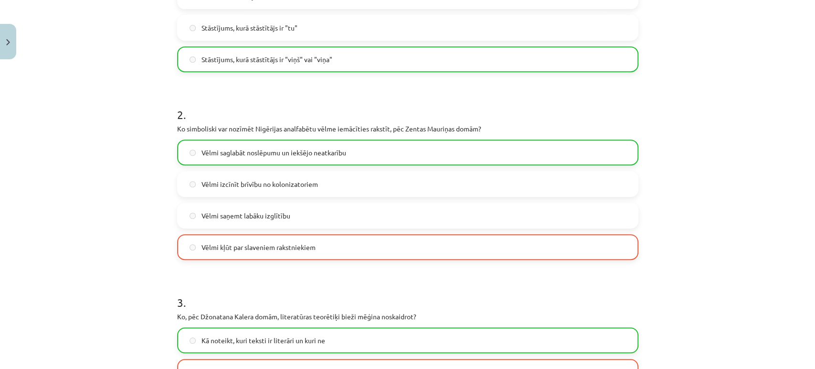
scroll to position [1819, 0]
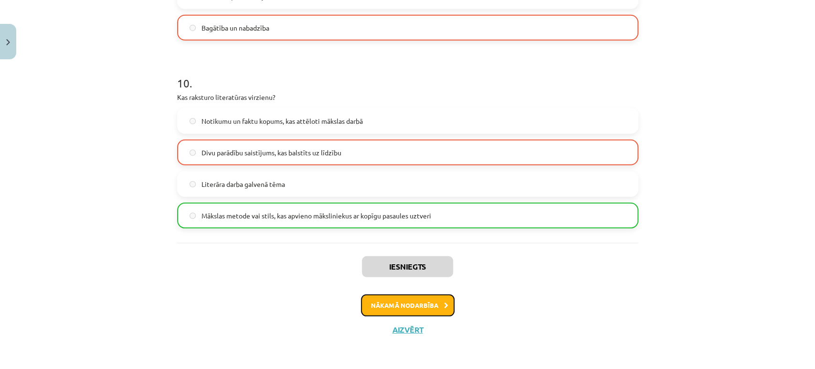
click at [394, 301] on button "Nākamā nodarbība" at bounding box center [408, 305] width 94 height 22
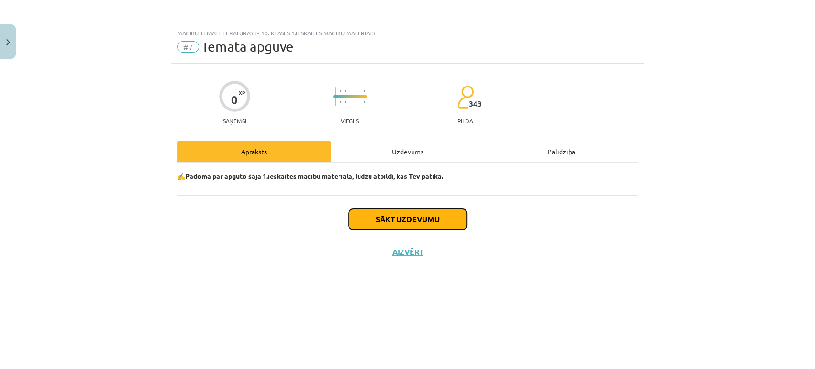
click at [446, 215] on button "Sākt uzdevumu" at bounding box center [408, 219] width 118 height 21
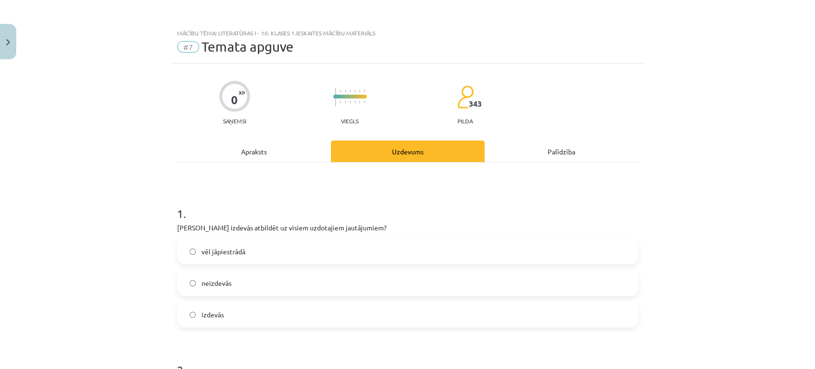
click at [261, 251] on label "vēl jāpiestrādā" at bounding box center [407, 251] width 459 height 24
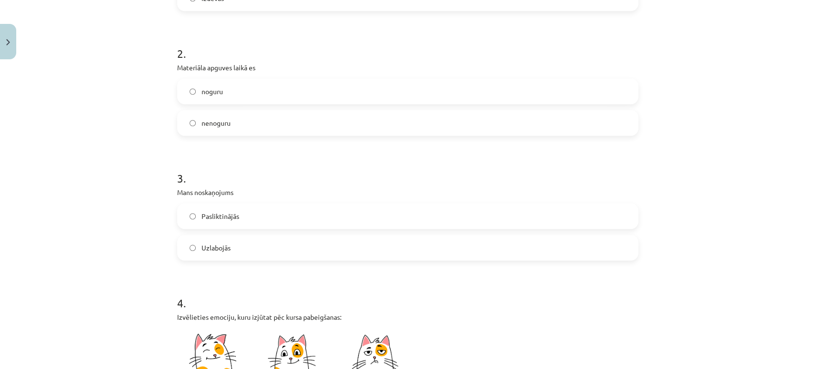
scroll to position [317, 0]
click at [260, 125] on label "nenoguru" at bounding box center [407, 122] width 459 height 24
click at [248, 246] on label "Uzlabojās" at bounding box center [407, 246] width 459 height 24
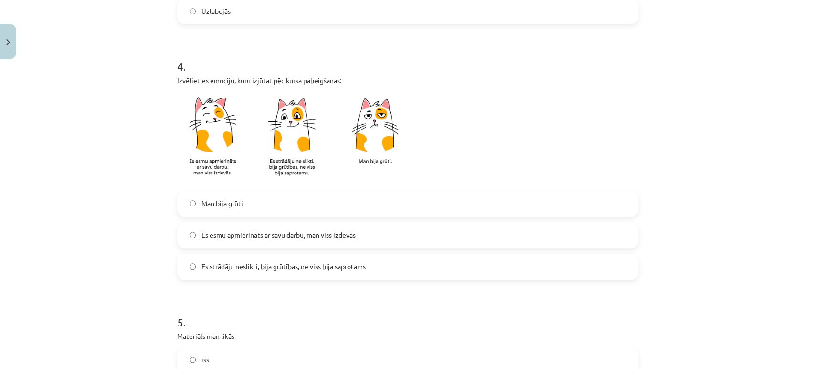
scroll to position [557, 0]
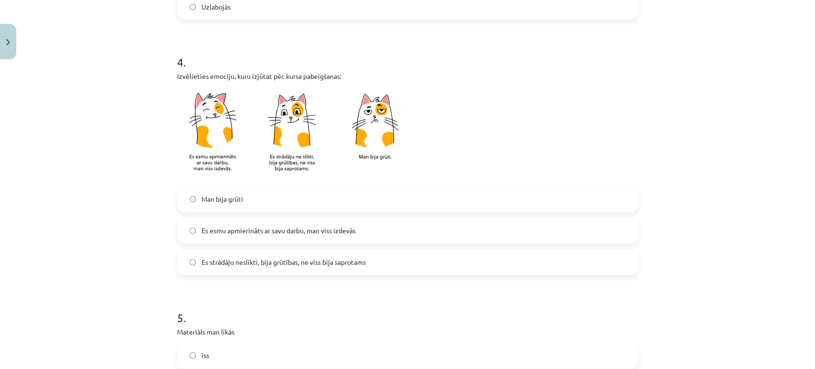
click at [309, 266] on span "Es strādāju neslikti, bija grūtības, ne viss bija saprotams" at bounding box center [284, 262] width 164 height 10
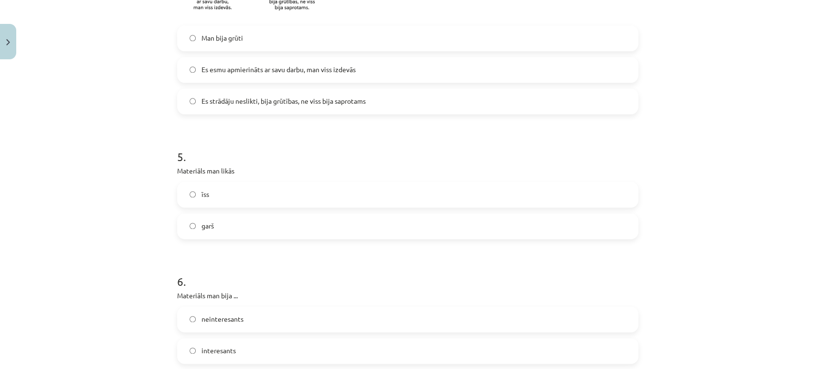
scroll to position [721, 0]
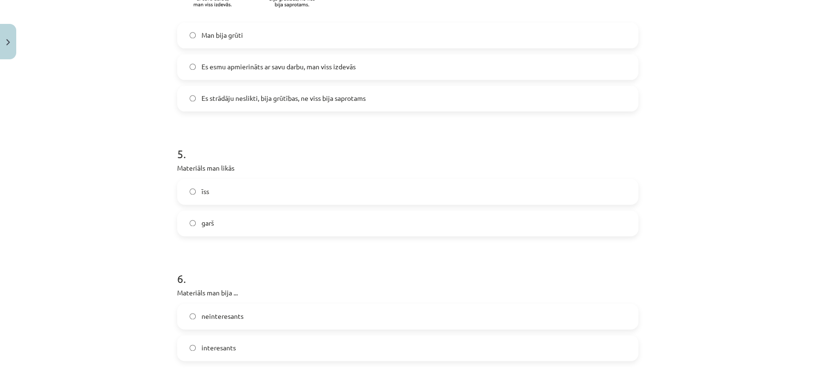
click at [237, 195] on label "īss" at bounding box center [407, 192] width 459 height 24
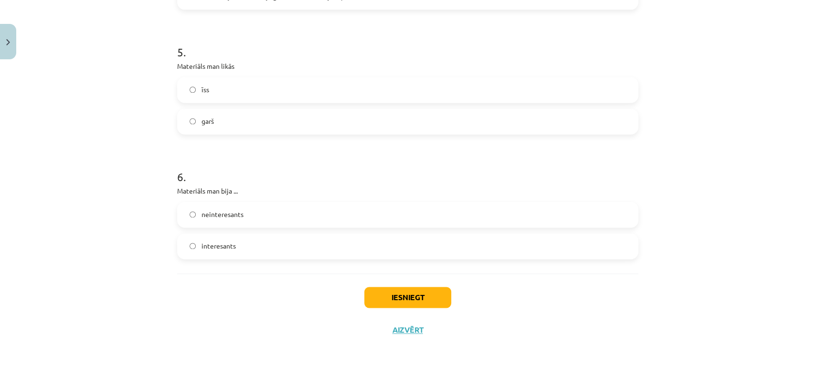
click at [245, 243] on label "interesants" at bounding box center [407, 246] width 459 height 24
click at [401, 297] on button "Iesniegt" at bounding box center [407, 297] width 87 height 21
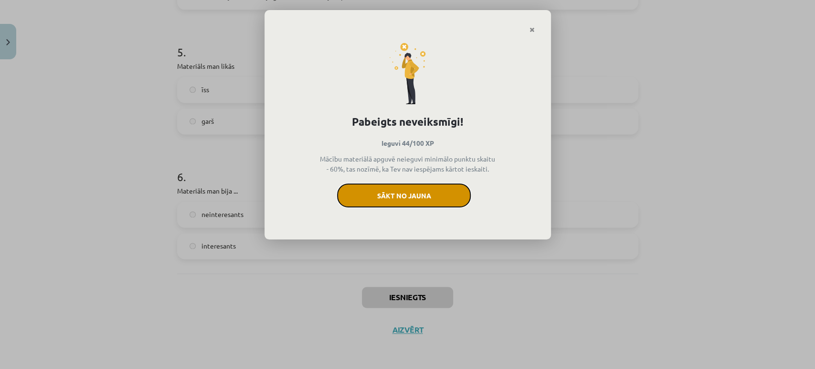
click at [429, 185] on button "Sākt no jauna" at bounding box center [404, 195] width 134 height 24
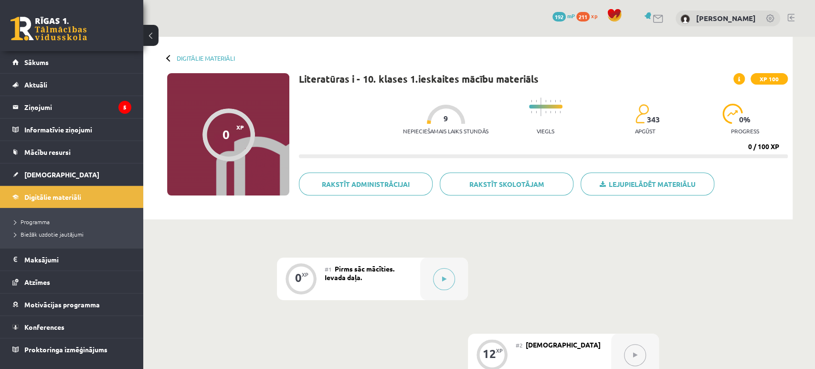
scroll to position [77, 0]
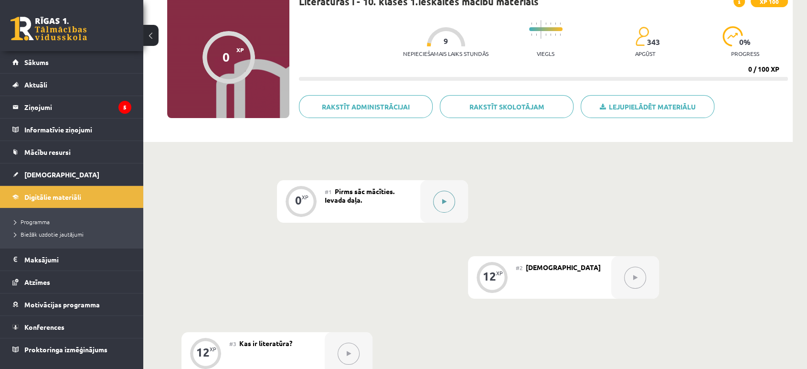
click at [450, 201] on button at bounding box center [444, 202] width 22 height 22
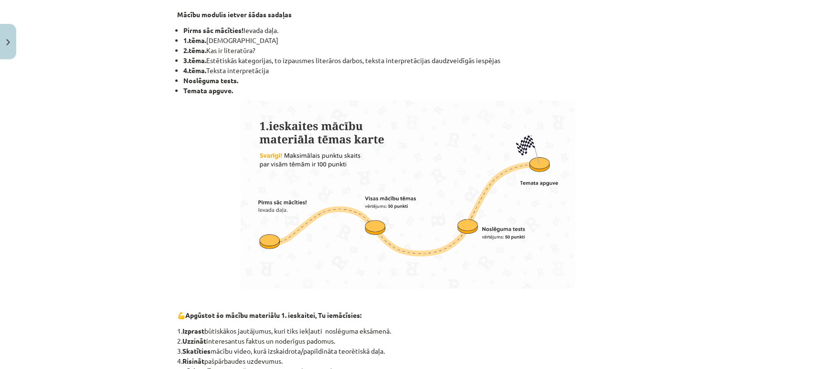
scroll to position [646, 0]
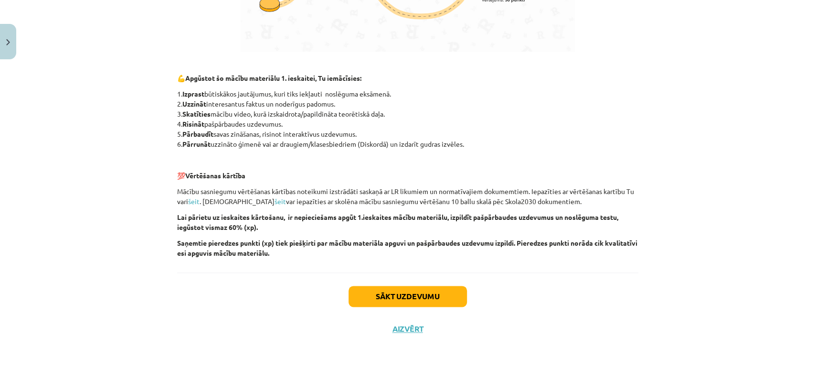
click at [439, 282] on div "Sākt uzdevumu Aizvērt" at bounding box center [407, 305] width 461 height 67
click at [435, 303] on button "Sākt uzdevumu" at bounding box center [408, 296] width 118 height 21
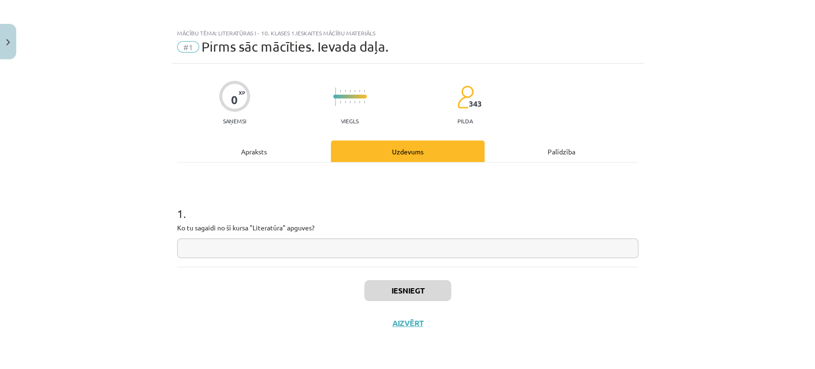
scroll to position [0, 0]
click at [391, 245] on input "text" at bounding box center [407, 248] width 461 height 20
type input "******"
click at [405, 294] on button "Iesniegt" at bounding box center [407, 290] width 87 height 21
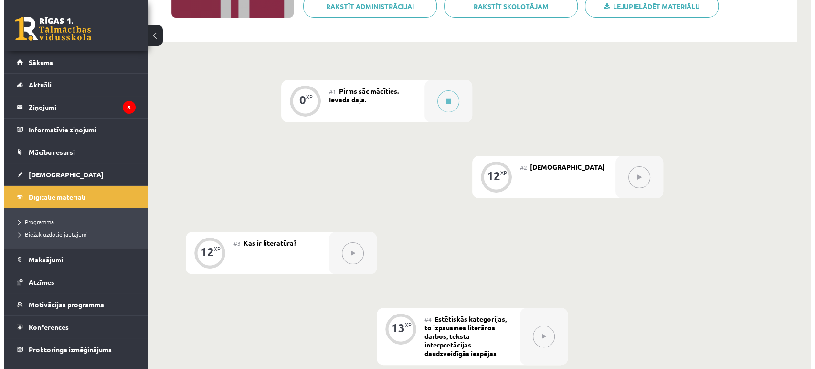
scroll to position [182, 0]
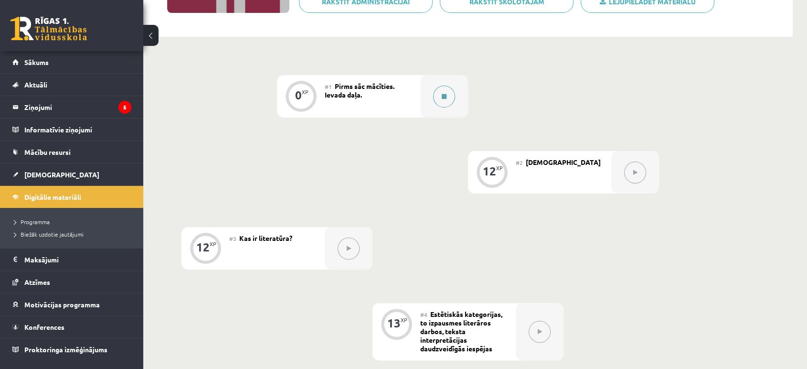
click at [449, 102] on button at bounding box center [444, 96] width 22 height 22
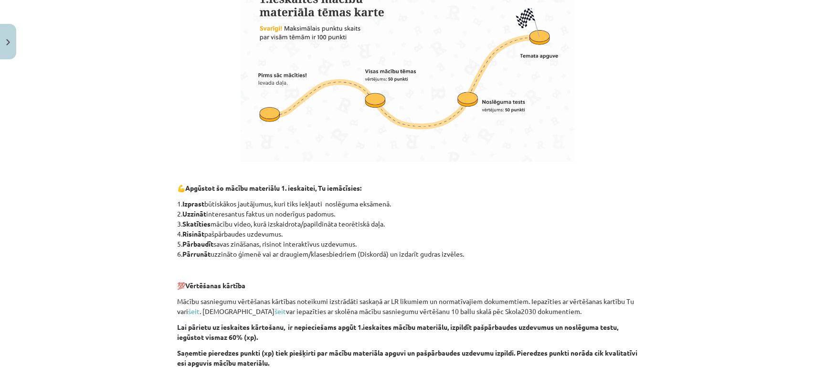
scroll to position [646, 0]
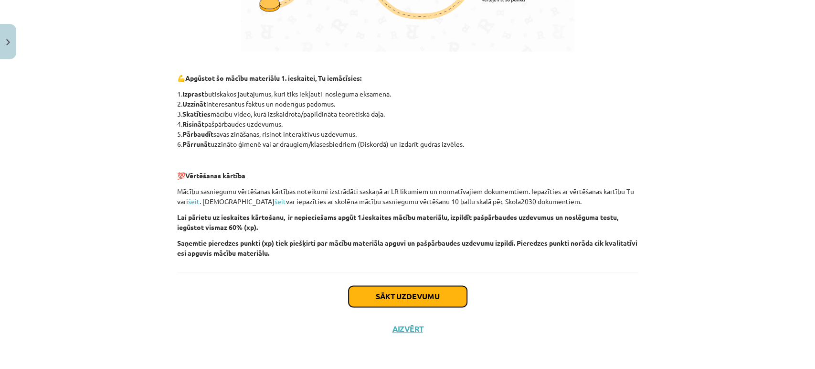
click at [446, 292] on button "Sākt uzdevumu" at bounding box center [408, 296] width 118 height 21
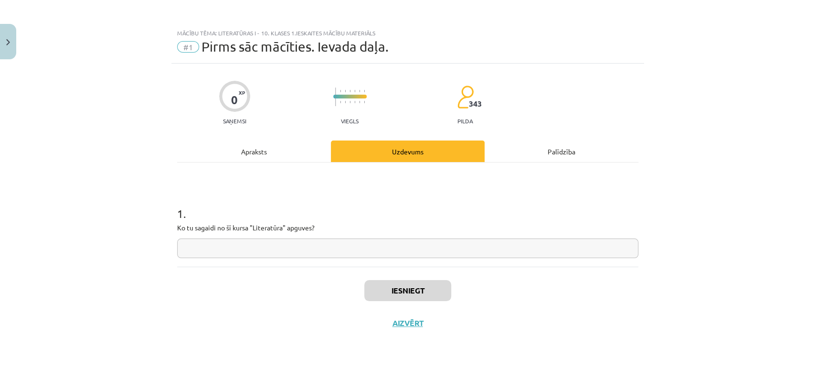
scroll to position [0, 0]
click at [395, 238] on input "text" at bounding box center [407, 248] width 461 height 20
type input "******"
click at [418, 290] on button "Iesniegt" at bounding box center [407, 290] width 87 height 21
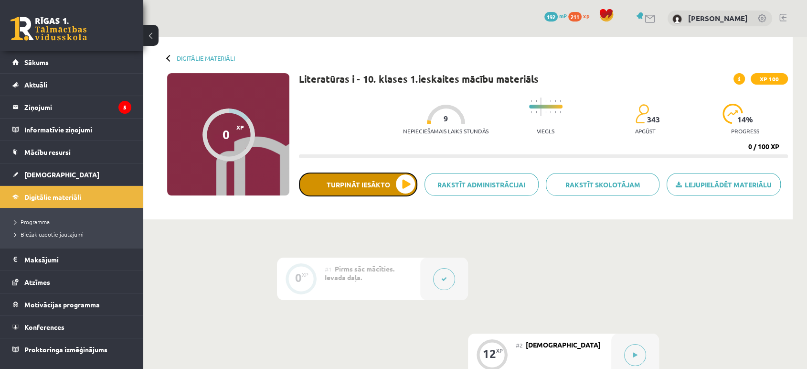
click at [401, 190] on button "Turpināt iesākto" at bounding box center [358, 184] width 118 height 24
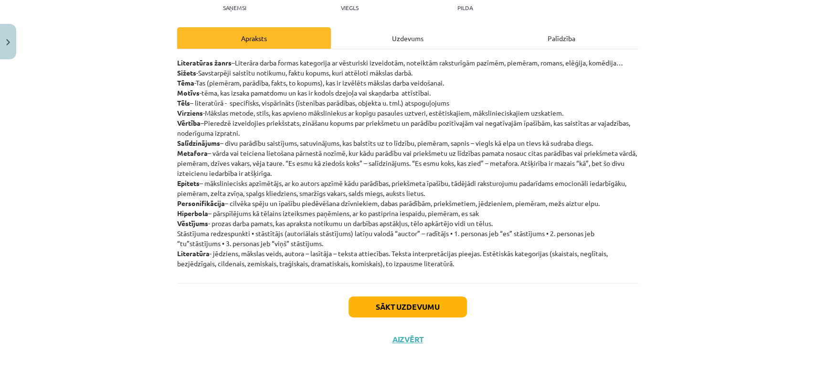
scroll to position [123, 0]
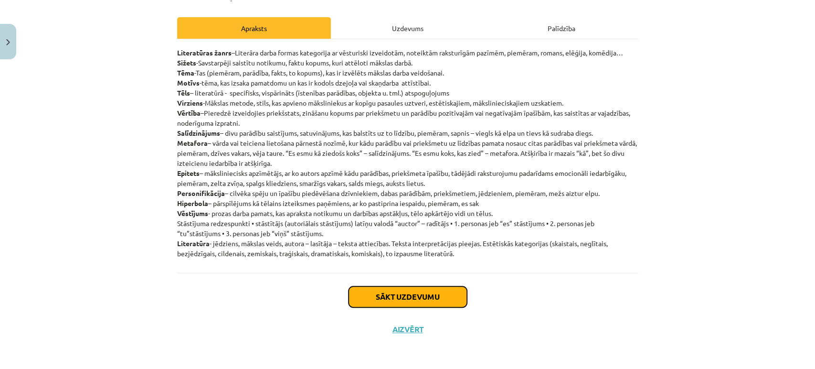
click at [390, 303] on button "Sākt uzdevumu" at bounding box center [408, 296] width 118 height 21
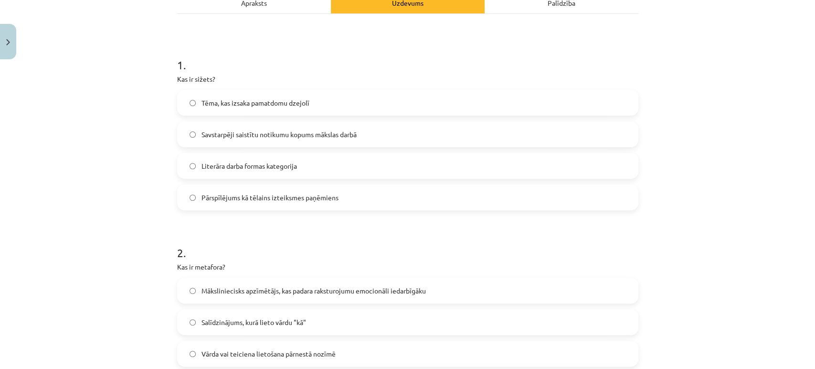
scroll to position [168, 0]
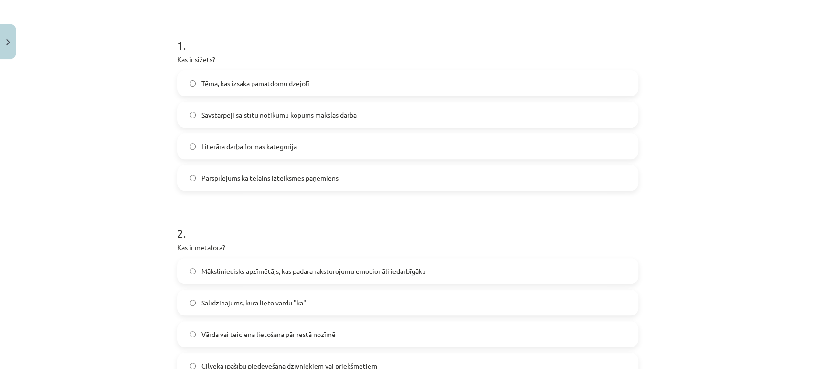
click at [313, 111] on span "Savstarpēji saistītu notikumu kopums mākslas darbā" at bounding box center [279, 115] width 155 height 10
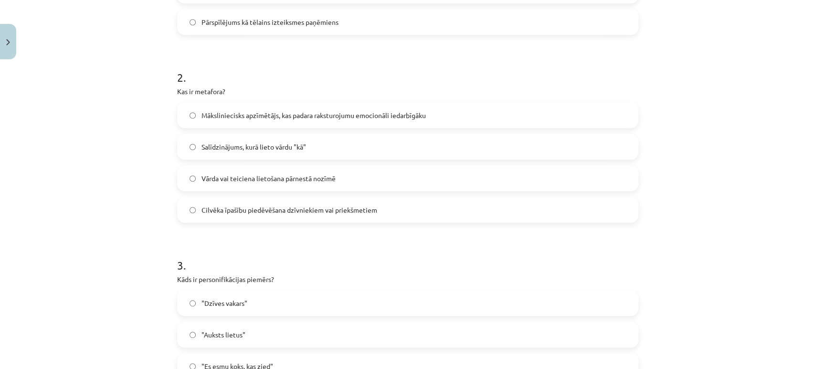
scroll to position [352, 0]
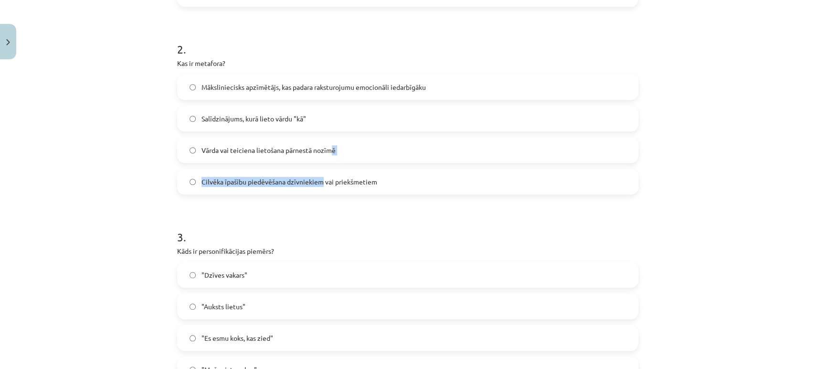
drag, startPoint x: 318, startPoint y: 163, endPoint x: 329, endPoint y: 161, distance: 11.6
click at [329, 161] on div "Māksliniecisks apzīmētājs, kas padara raksturojumu emocionāli iedarbīgāku Salīd…" at bounding box center [407, 134] width 461 height 120
click at [329, 161] on label "Vārda vai teiciena lietošana pārnestā nozīmē" at bounding box center [407, 150] width 459 height 24
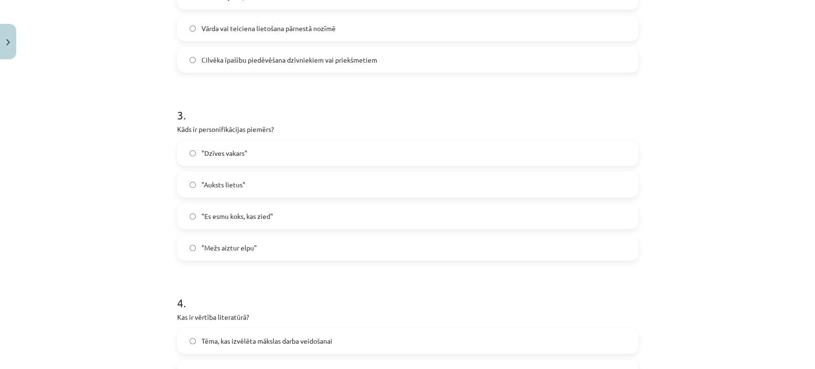
scroll to position [514, 0]
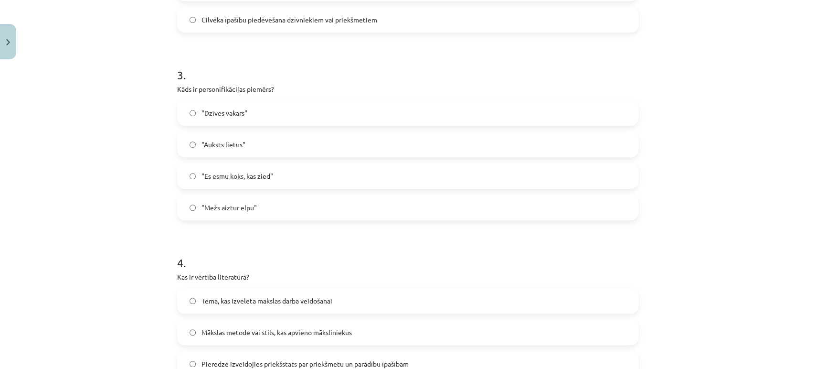
click at [278, 207] on label ""Mežs aiztur elpu"" at bounding box center [407, 207] width 459 height 24
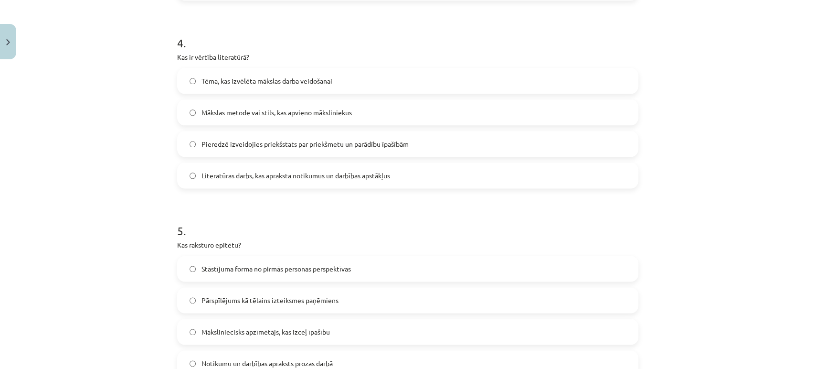
scroll to position [728, 0]
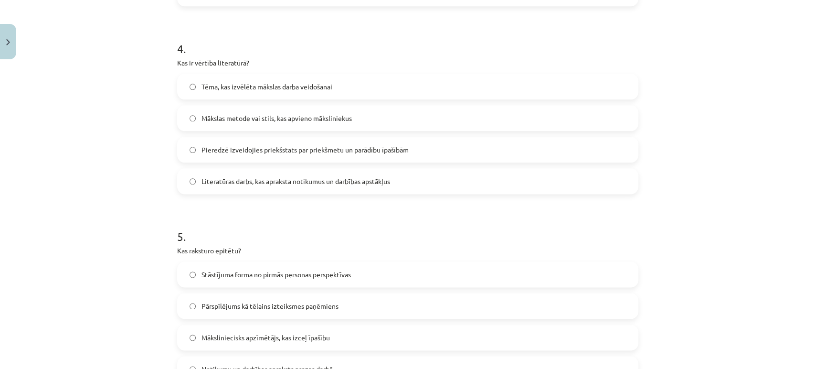
click at [300, 157] on label "Pieredzē izveidojies priekšstats par priekšmetu un parādību īpašībām" at bounding box center [407, 150] width 459 height 24
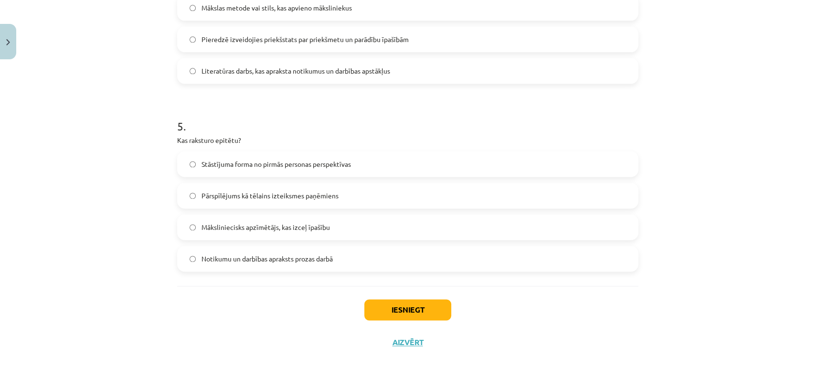
scroll to position [851, 0]
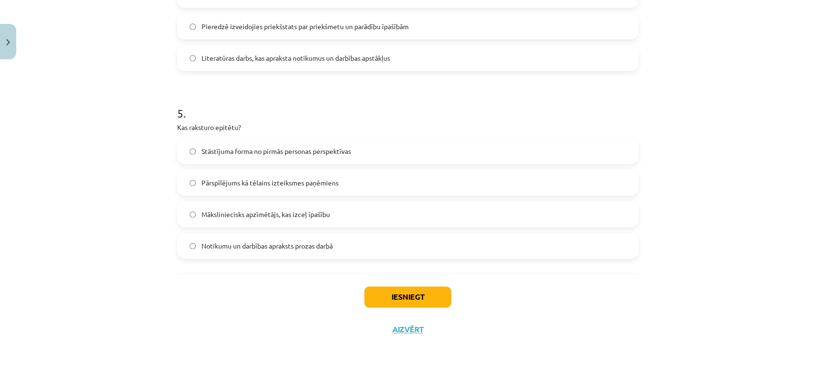
click at [342, 214] on label "Māksliniecisks apzīmētājs, kas izceļ īpašību" at bounding box center [407, 214] width 459 height 24
click at [408, 299] on button "Iesniegt" at bounding box center [407, 296] width 87 height 21
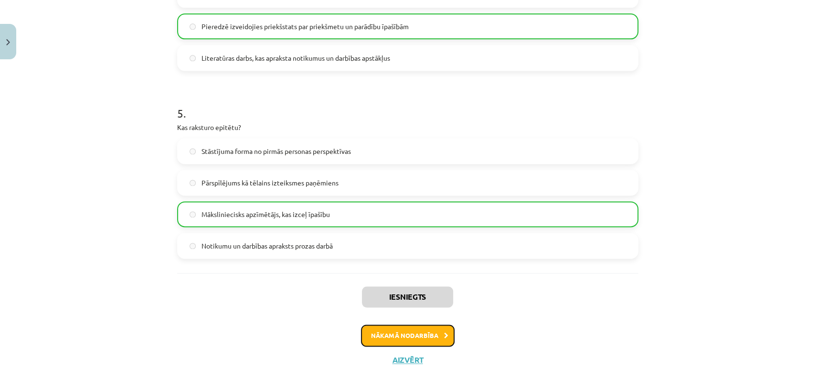
click at [413, 339] on button "Nākamā nodarbība" at bounding box center [408, 335] width 94 height 22
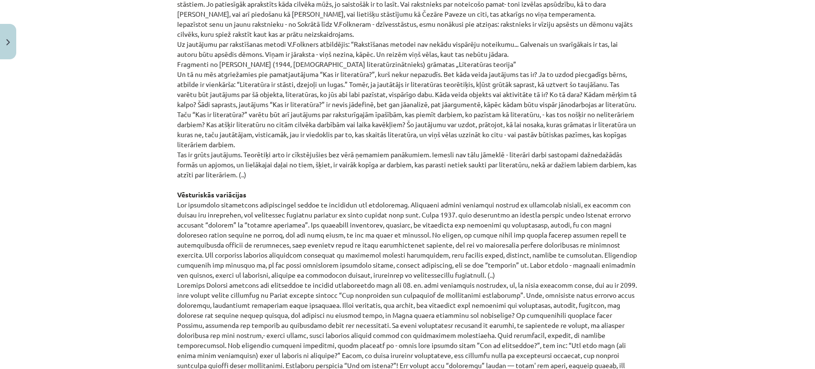
scroll to position [993, 0]
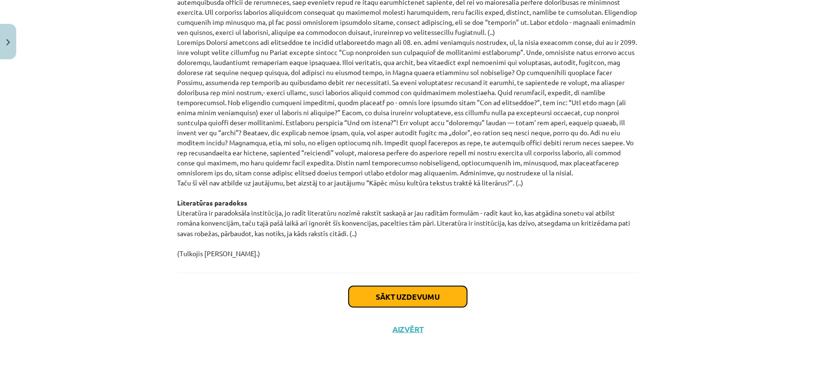
click at [404, 297] on button "Sākt uzdevumu" at bounding box center [408, 296] width 118 height 21
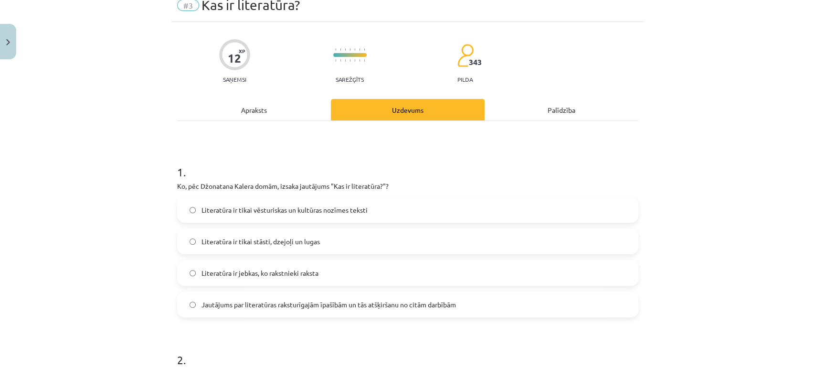
scroll to position [23, 0]
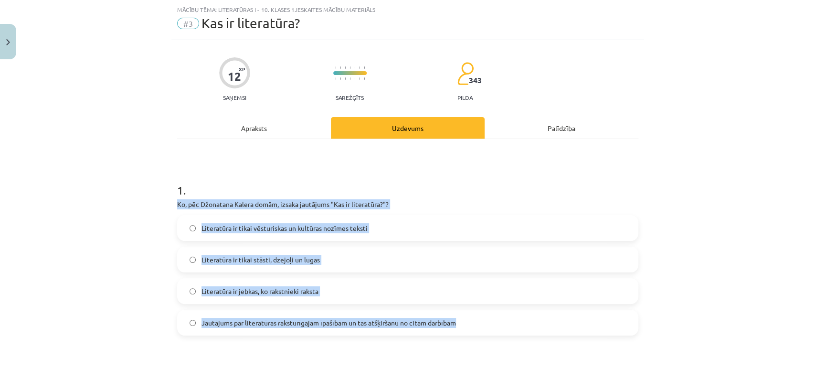
drag, startPoint x: 168, startPoint y: 199, endPoint x: 459, endPoint y: 327, distance: 318.2
copy div "Ko, pēc Džonatana Kalera domām, izsaka jautājums "Kas ir literatūra?"? Literatū…"
click at [497, 317] on label "Jautājums par literatūras raksturīgajām īpašībām un tās atšķiršanu no citām dar…" at bounding box center [407, 322] width 459 height 24
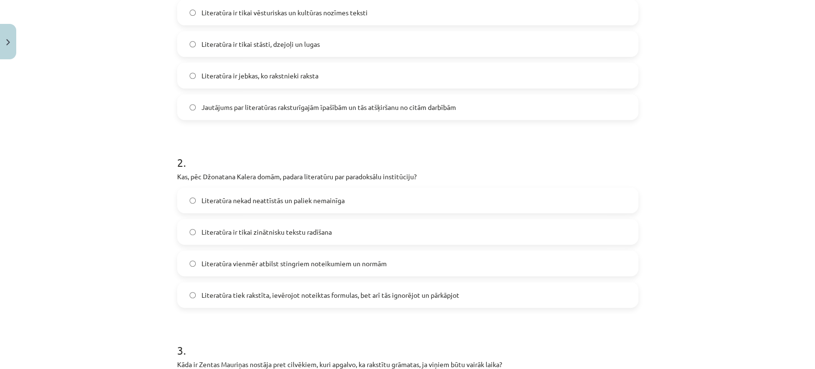
scroll to position [271, 0]
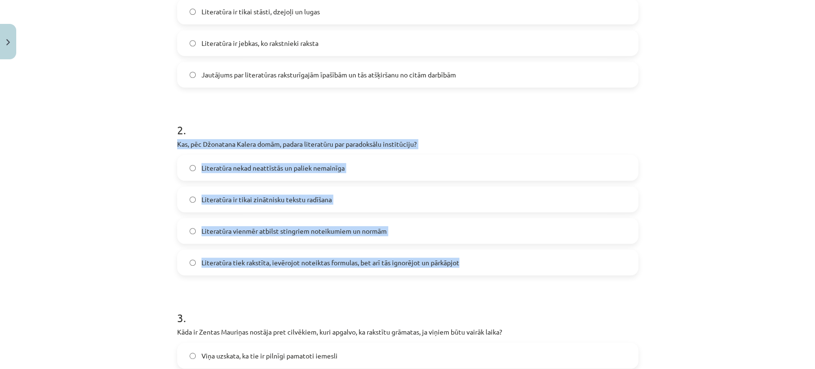
drag, startPoint x: 167, startPoint y: 144, endPoint x: 477, endPoint y: 263, distance: 331.5
click at [477, 263] on div "12 XP Saņemsi Sarežģīts 343 pilda Apraksts Uzdevums Palīdzība 1 . Ko, pēc Džona…" at bounding box center [407, 358] width 473 height 1133
click at [477, 263] on label "Literatūra tiek rakstīta, ievērojot noteiktas formulas, bet arī tās ignorējot u…" at bounding box center [407, 262] width 459 height 24
drag, startPoint x: 168, startPoint y: 138, endPoint x: 471, endPoint y: 244, distance: 321.7
click at [471, 244] on div "12 XP Saņemsi Sarežģīts 343 pilda Apraksts Uzdevums Palīdzība 1 . Ko, pēc Džona…" at bounding box center [407, 358] width 473 height 1133
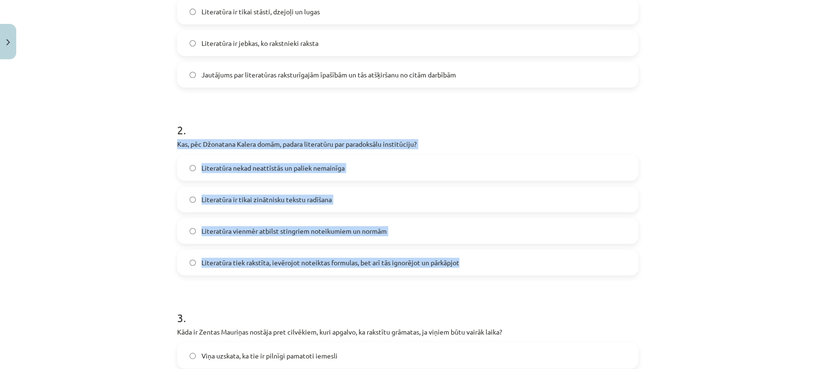
click at [473, 258] on label "Literatūra tiek rakstīta, ievērojot noteiktas formulas, bet arī tās ignorējot u…" at bounding box center [407, 262] width 459 height 24
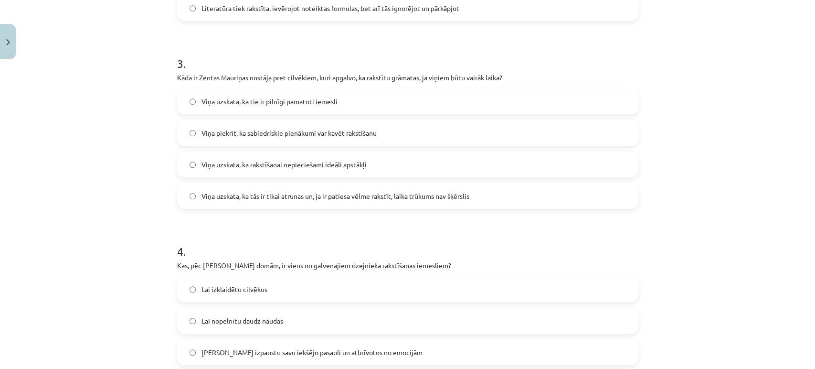
scroll to position [540, 0]
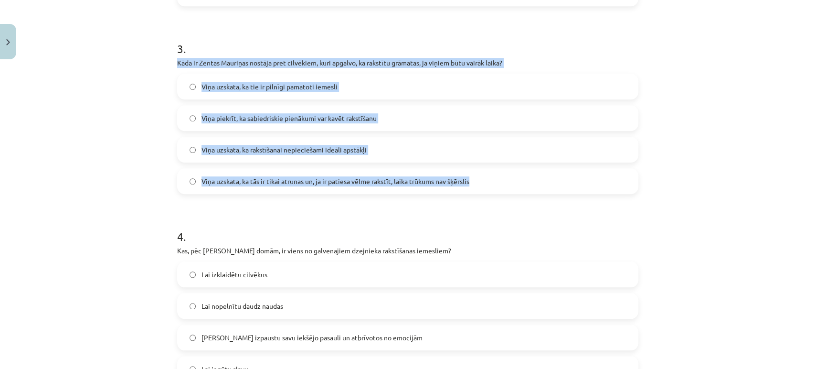
drag, startPoint x: 169, startPoint y: 62, endPoint x: 485, endPoint y: 178, distance: 336.9
click at [485, 178] on div "12 XP Saņemsi Sarežģīts 343 pilda Apraksts Uzdevums Palīdzība 1 . Ko, pēc Džona…" at bounding box center [407, 89] width 473 height 1133
copy div "Kāda ir Zentas Mauriņas nostāja pret cilvēkiem, kuri apgalvo, ka rakstītu grāma…"
click at [507, 184] on label "Viņa uzskata, ka tās ir tikai atrunas un, ja ir patiesa vēlme rakstīt, laika tr…" at bounding box center [407, 181] width 459 height 24
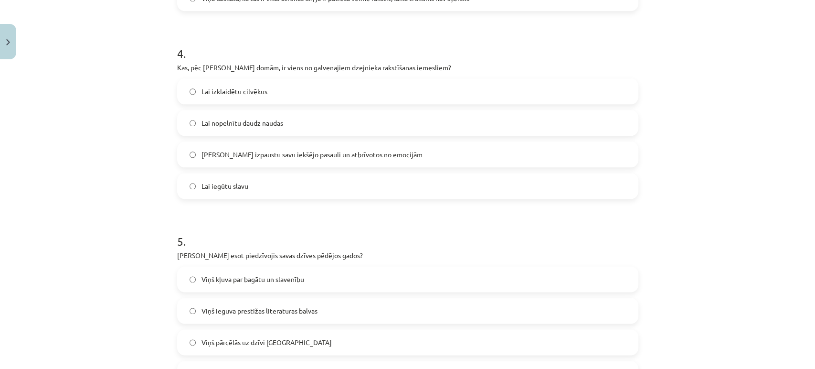
scroll to position [724, 0]
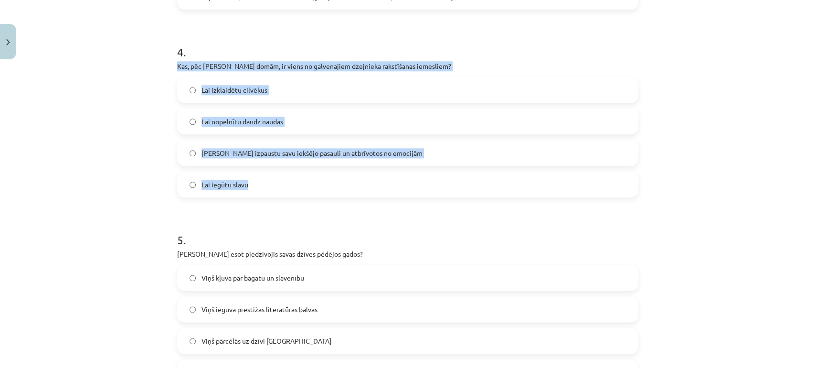
drag, startPoint x: 168, startPoint y: 64, endPoint x: 373, endPoint y: 174, distance: 233.1
copy div "Kas, pēc Zentas Mauriņas domām, ir viens no galvenajiem dzejnieka rakstīšanas i…"
click at [389, 155] on label "Lai izpaustu savu iekšējo pasauli un atbrīvotos no emocijām" at bounding box center [407, 153] width 459 height 24
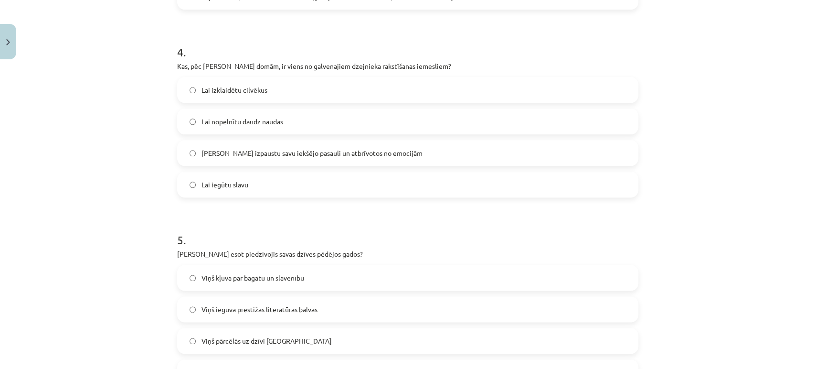
scroll to position [851, 0]
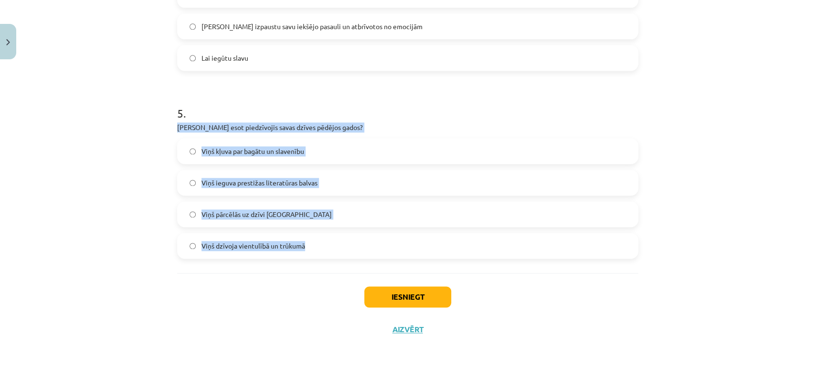
drag, startPoint x: 169, startPoint y: 129, endPoint x: 332, endPoint y: 250, distance: 203.1
copy div "Ko Rainers Marija Rilke esot piedzīvojis savas dzīves pēdējos gados? Viņš kļuva…"
click at [344, 242] on label "Viņš dzīvoja vientulībā un trūkumā" at bounding box center [407, 246] width 459 height 24
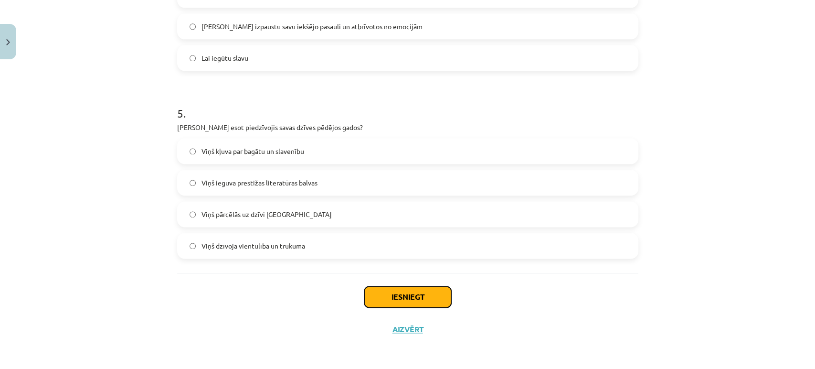
click at [426, 295] on button "Iesniegt" at bounding box center [407, 296] width 87 height 21
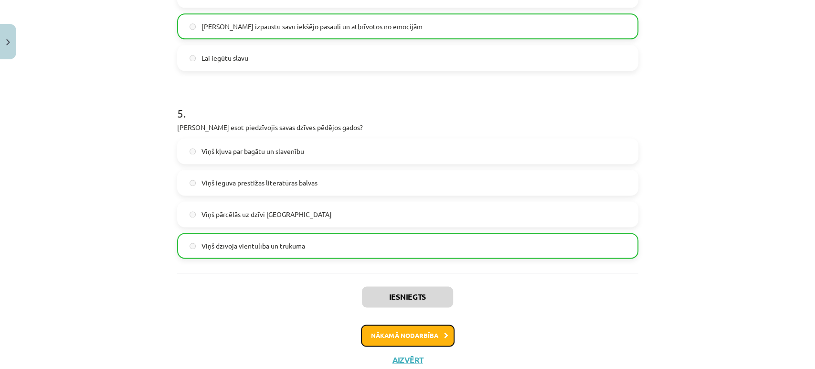
click at [415, 331] on button "Nākamā nodarbība" at bounding box center [408, 335] width 94 height 22
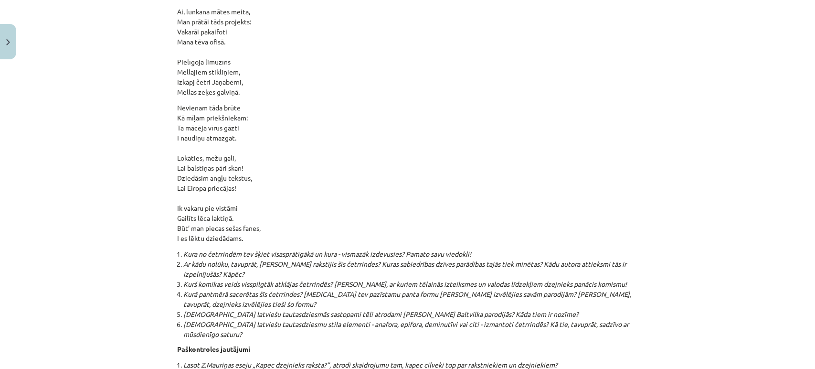
scroll to position [10208, 0]
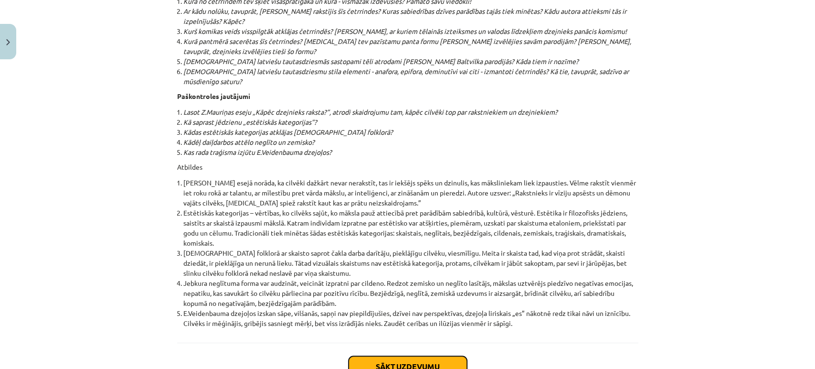
click at [424, 356] on button "Sākt uzdevumu" at bounding box center [408, 366] width 118 height 21
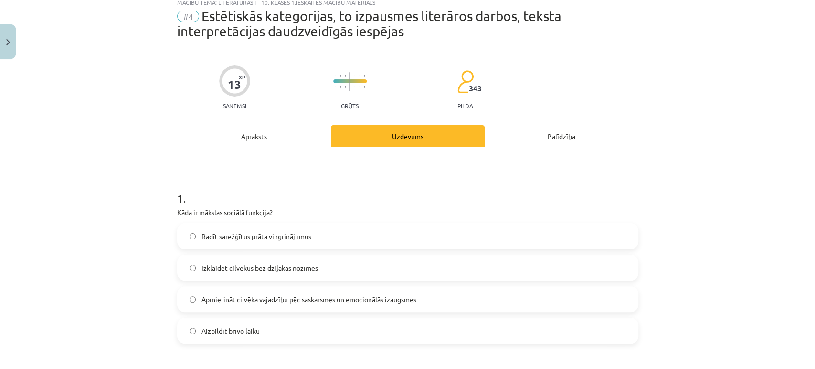
scroll to position [23, 0]
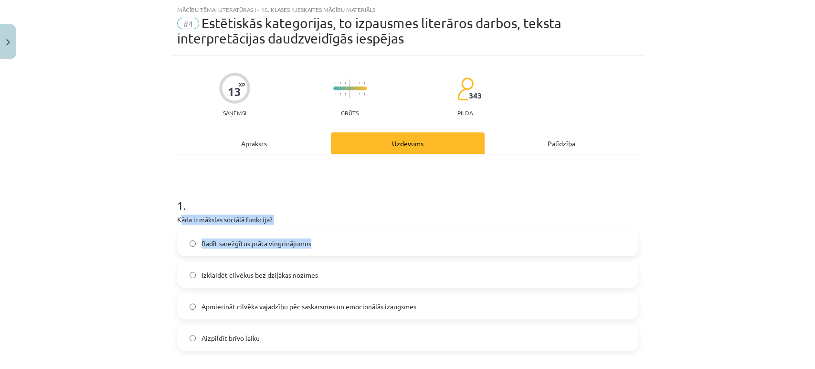
drag, startPoint x: 176, startPoint y: 220, endPoint x: 310, endPoint y: 236, distance: 135.6
click at [310, 236] on div "1 . Kāda ir mākslas sociālā funkcija? Radīt sarežģītus prāta vingrinājumus Izkl…" at bounding box center [407, 266] width 461 height 169
click at [312, 227] on div "1 . Kāda ir mākslas sociālā funkcija? Radīt sarežģītus prāta vingrinājumus Izkl…" at bounding box center [407, 266] width 461 height 169
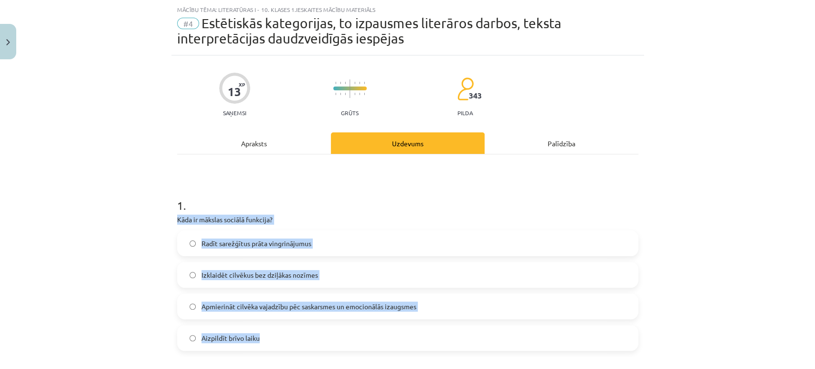
drag, startPoint x: 164, startPoint y: 216, endPoint x: 332, endPoint y: 336, distance: 206.2
click at [332, 336] on div "Mācību tēma: Literatūras i - 10. klases 1.ieskaites mācību materiāls #4 Estētis…" at bounding box center [407, 184] width 815 height 369
copy div "Kāda ir mākslas sociālā funkcija? Radīt sarežģītus prāta vingrinājumus Izklaidē…"
click at [451, 311] on label "Apmierināt cilvēka vajadzību pēc saskarsmes un emocionālās izaugsmes" at bounding box center [407, 306] width 459 height 24
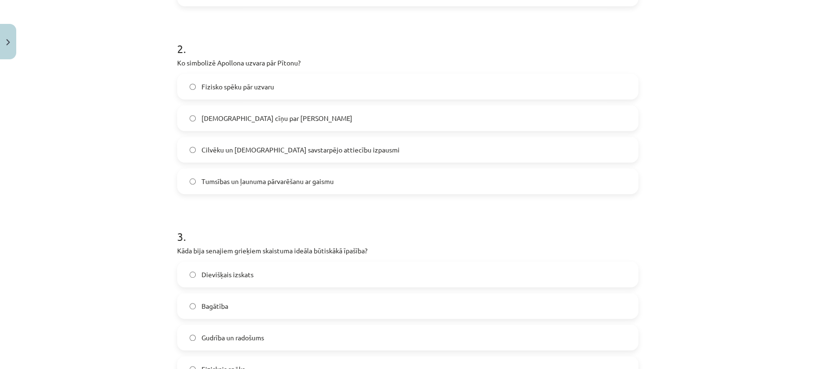
scroll to position [371, 0]
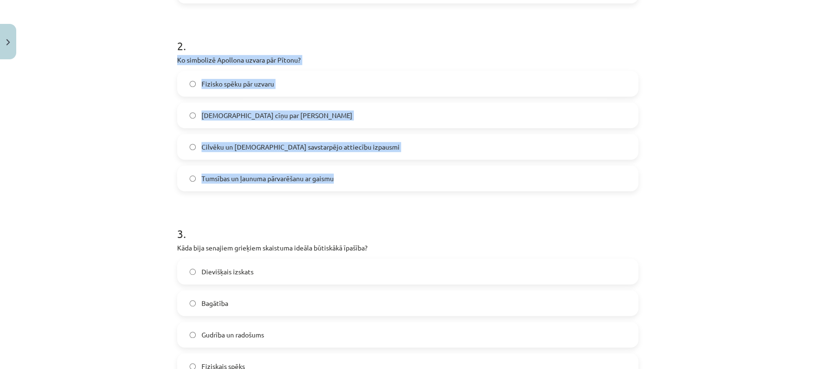
drag, startPoint x: 169, startPoint y: 58, endPoint x: 343, endPoint y: 179, distance: 211.7
click at [343, 179] on div "13 XP Saņemsi Grūts 343 pilda Apraksts Uzdevums Palīdzība 1 . Kāda ir mākslas s…" at bounding box center [407, 274] width 473 height 1133
copy div "Ko simbolizē Apollona uzvara pār Pītonu? Fizisko spēku pār uzvaru Dievu cīņu pa…"
click at [342, 171] on label "Tumsības un ļaunuma pārvarēšanu ar gaismu" at bounding box center [407, 178] width 459 height 24
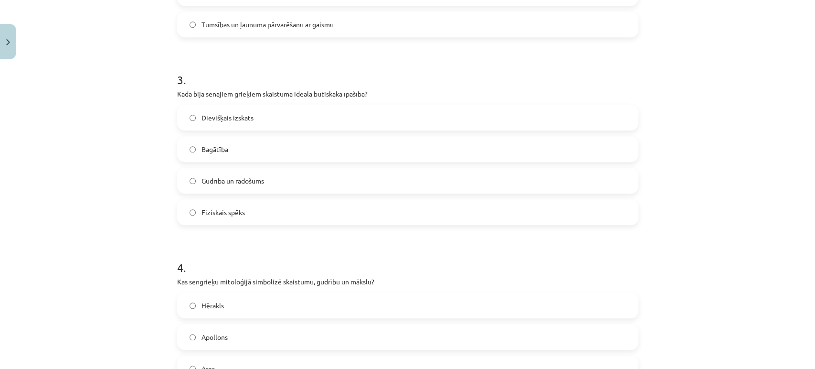
scroll to position [531, 0]
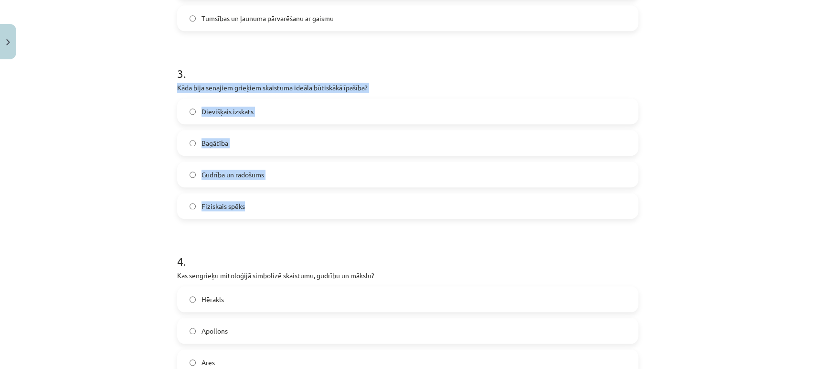
drag, startPoint x: 167, startPoint y: 88, endPoint x: 316, endPoint y: 202, distance: 187.7
click at [316, 202] on div "13 XP Saņemsi Grūts 343 pilda Apraksts Uzdevums Palīdzība 1 . Kāda ir mākslas s…" at bounding box center [407, 114] width 473 height 1133
copy div "Kāda bija senajiem grieķiem skaistuma ideāla būtiskākā īpašība? Dievišķais izsk…"
click at [264, 205] on label "Fiziskais spēks" at bounding box center [407, 206] width 459 height 24
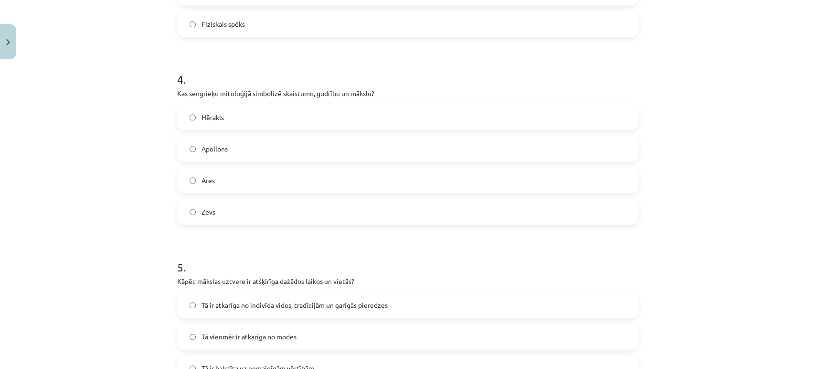
scroll to position [715, 0]
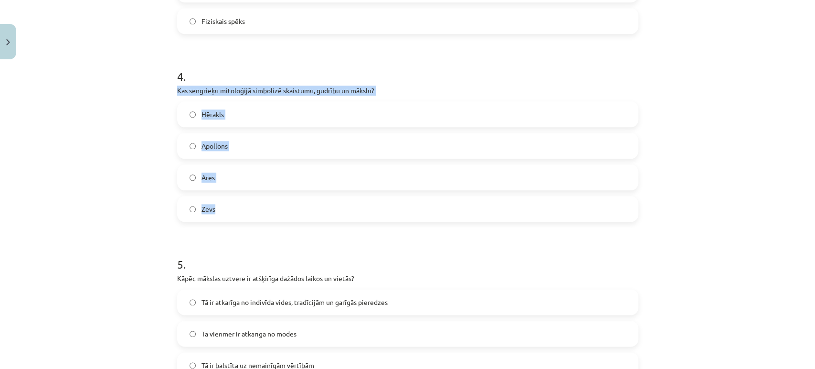
drag, startPoint x: 167, startPoint y: 91, endPoint x: 315, endPoint y: 206, distance: 187.1
drag, startPoint x: 315, startPoint y: 206, endPoint x: 323, endPoint y: 133, distance: 73.1
click at [323, 134] on label "Apollons" at bounding box center [407, 146] width 459 height 24
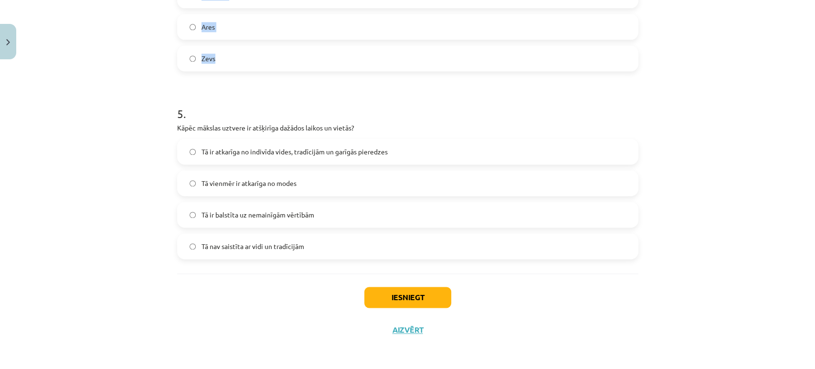
scroll to position [866, 0]
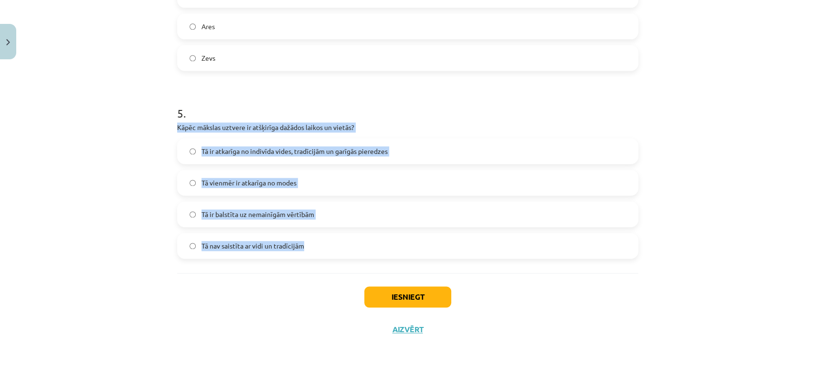
drag, startPoint x: 170, startPoint y: 127, endPoint x: 361, endPoint y: 246, distance: 225.4
copy div "Kāpēc mākslas uztvere ir atšķirīga dažādos laikos un vietās? Tā ir atkarīga no …"
click at [420, 153] on label "Tā ir atkarīga no indivīda vides, tradīcijām un garīgās pieredzes" at bounding box center [407, 151] width 459 height 24
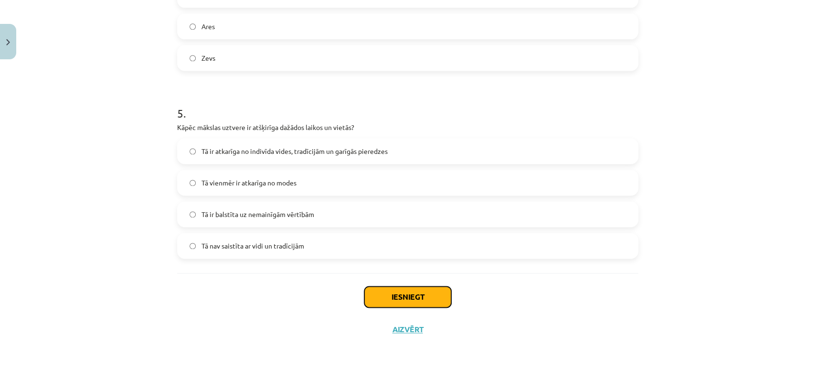
click at [420, 295] on button "Iesniegt" at bounding box center [407, 296] width 87 height 21
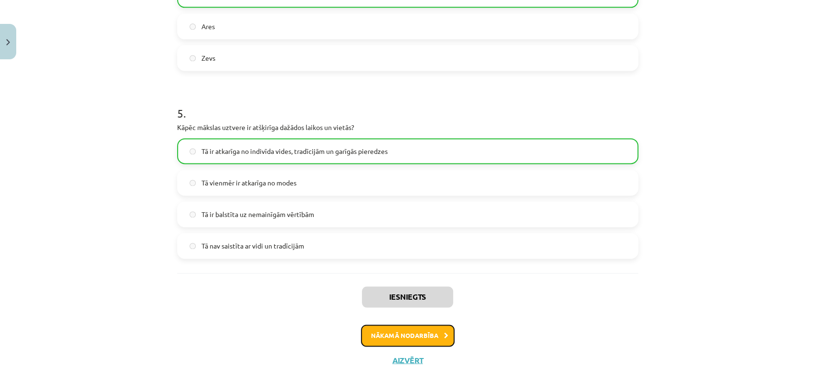
click at [435, 331] on button "Nākamā nodarbība" at bounding box center [408, 335] width 94 height 22
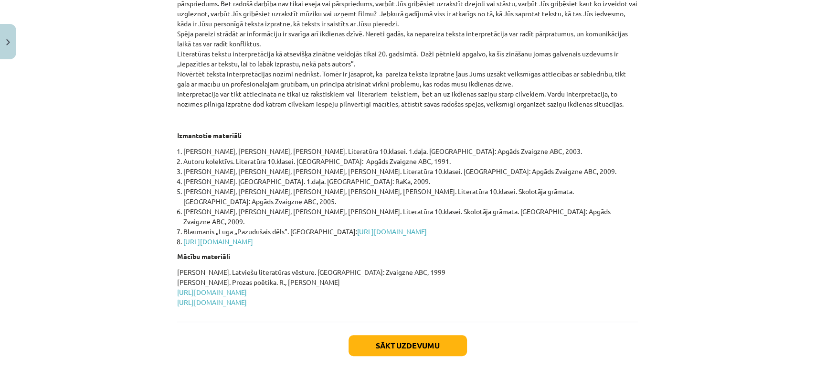
scroll to position [407, 0]
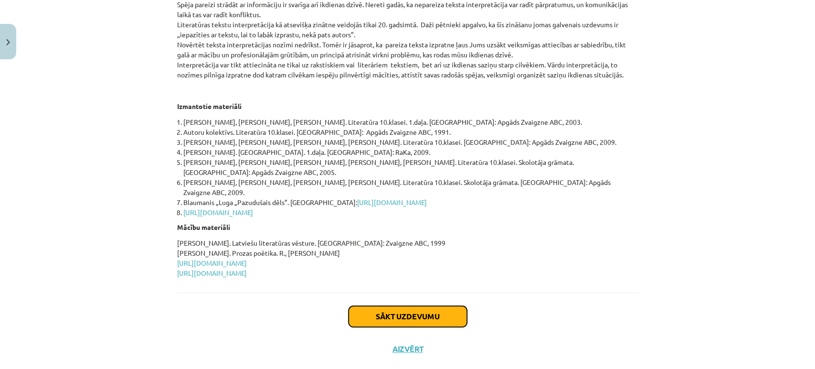
click at [433, 306] on button "Sākt uzdevumu" at bounding box center [408, 316] width 118 height 21
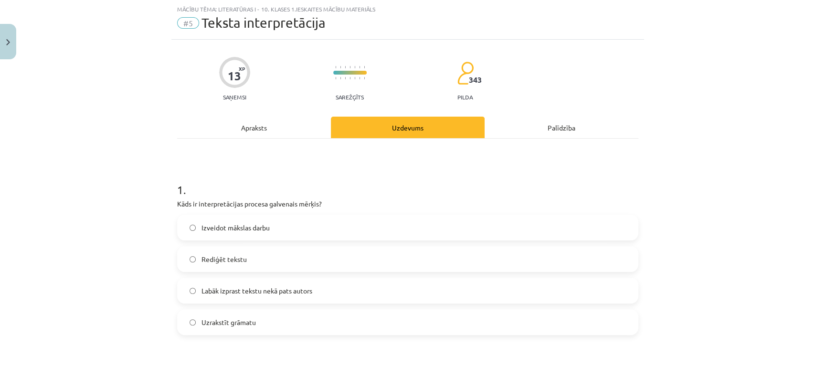
scroll to position [23, 0]
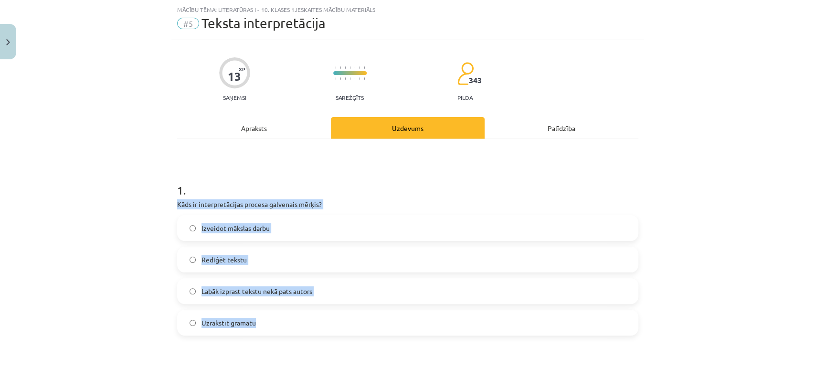
drag, startPoint x: 175, startPoint y: 202, endPoint x: 323, endPoint y: 317, distance: 187.2
click at [323, 317] on div "1 . Kāds ir interpretācijas procesa galvenais mērķis? Izveidot mākslas darbu Re…" at bounding box center [407, 251] width 461 height 169
copy div "Kāds ir interpretācijas procesa galvenais mērķis? Izveidot mākslas darbu Rediģē…"
click at [412, 275] on div "Izveidot mākslas darbu Rediģēt tekstu Labāk izprast tekstu nekā pats autors Uzr…" at bounding box center [407, 275] width 461 height 120
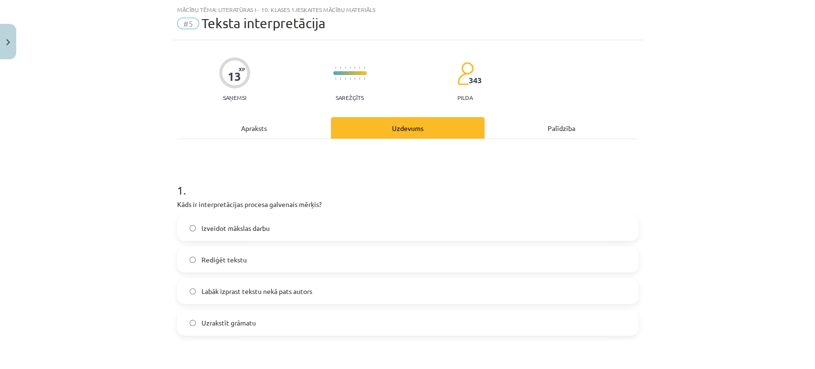
click at [401, 296] on label "Labāk izprast tekstu nekā pats autors" at bounding box center [407, 291] width 459 height 24
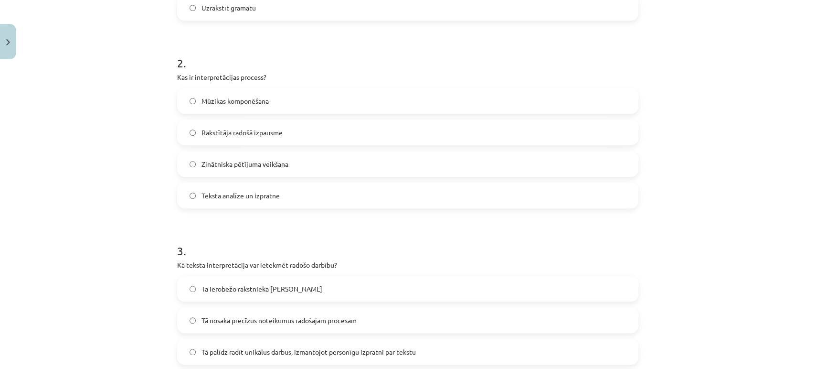
scroll to position [346, 0]
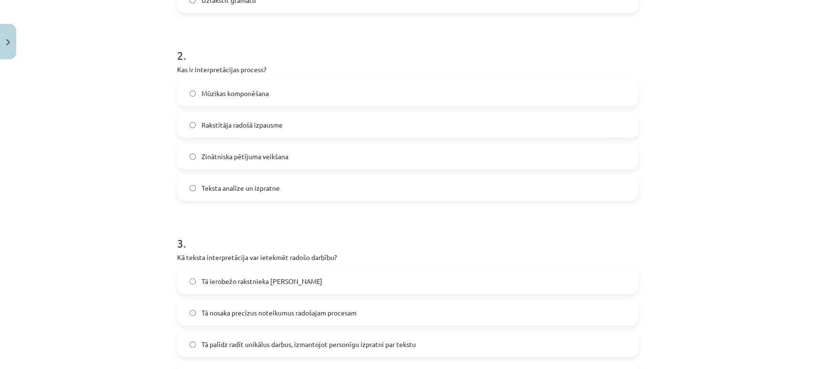
click at [288, 131] on label "Rakstītāja radošā izpausme" at bounding box center [407, 125] width 459 height 24
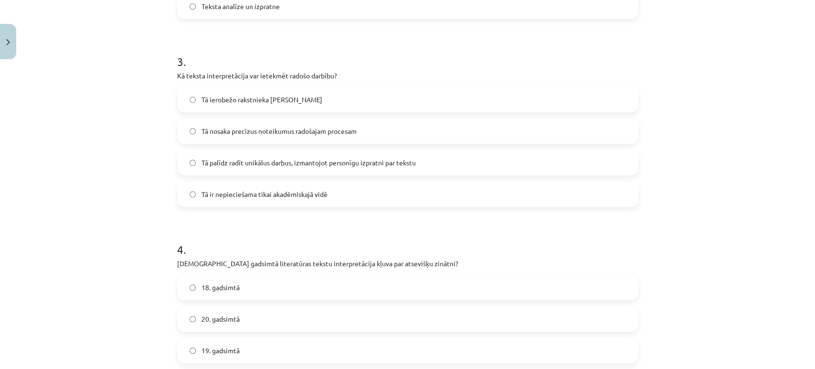
scroll to position [525, 0]
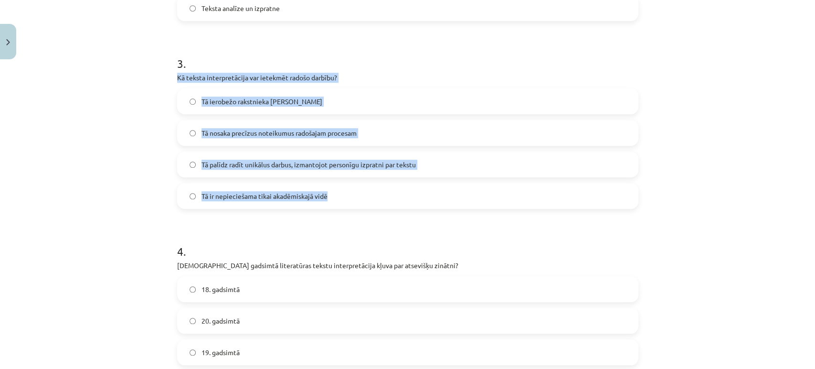
drag, startPoint x: 167, startPoint y: 76, endPoint x: 351, endPoint y: 191, distance: 217.0
click at [351, 191] on div "13 XP Saņemsi Sarežģīts 343 pilda Apraksts Uzdevums Palīdzība 1 . Kāds ir inter…" at bounding box center [407, 104] width 473 height 1133
copy div "Kā teksta interpretācija var ietekmēt radošo darbību? Tā ierobežo rakstnieka ra…"
click at [437, 166] on label "Tā palīdz radīt unikālus darbus, izmantojot personīgu izpratni par tekstu" at bounding box center [407, 164] width 459 height 24
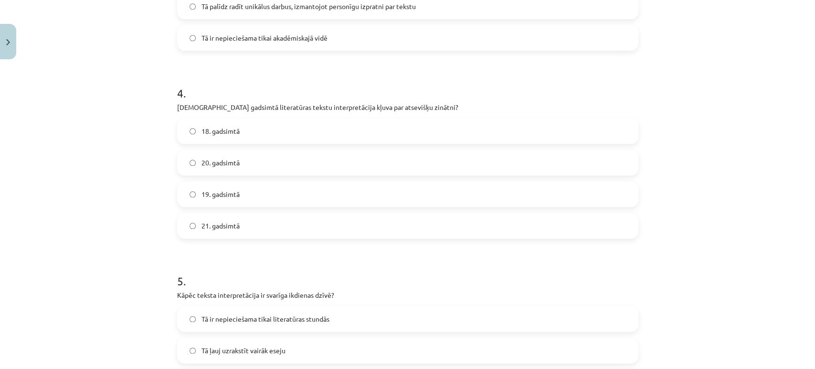
scroll to position [715, 0]
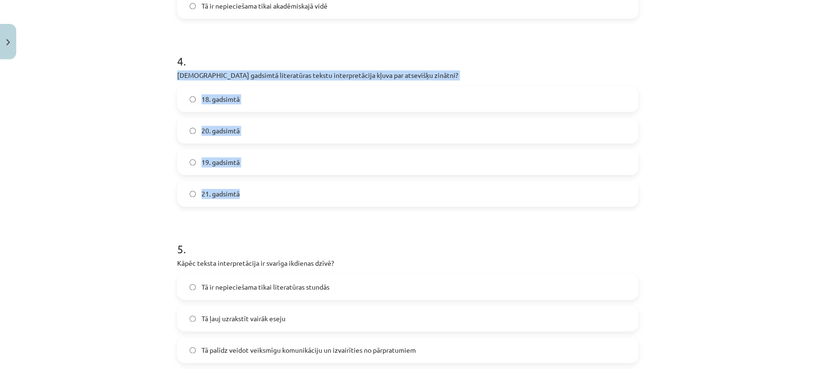
drag, startPoint x: 171, startPoint y: 72, endPoint x: 284, endPoint y: 197, distance: 168.0
click at [284, 197] on label "21. gadsimtā" at bounding box center [407, 193] width 459 height 24
drag, startPoint x: 164, startPoint y: 73, endPoint x: 253, endPoint y: 194, distance: 150.7
click at [253, 194] on div "Mācību tēma: Literatūras i - 10. klases 1.ieskaites mācību materiāls #5 Teksta …" at bounding box center [407, 184] width 815 height 369
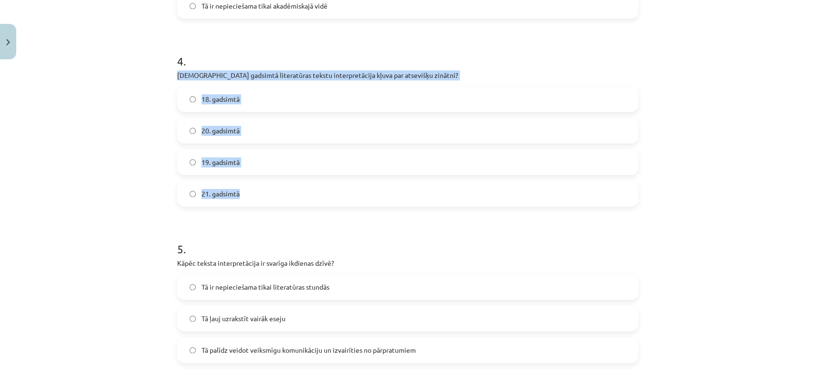
click at [268, 151] on label "19. gadsimtā" at bounding box center [407, 162] width 459 height 24
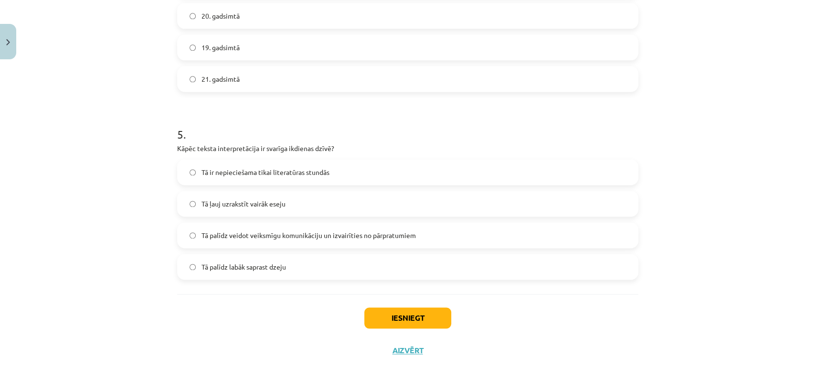
scroll to position [851, 0]
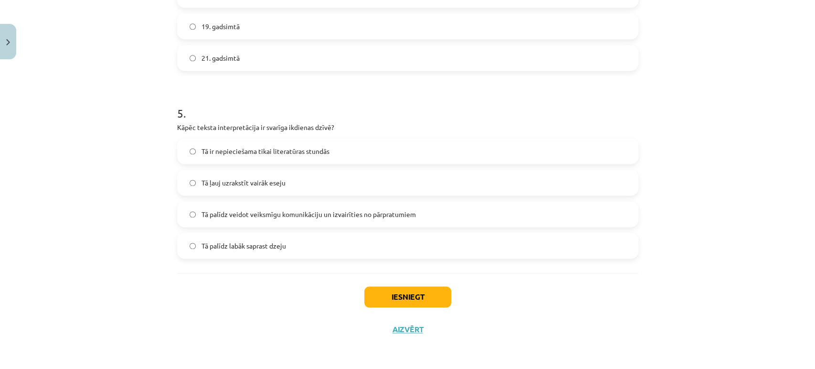
click at [319, 217] on span "Tā palīdz veidot veiksmīgu komunikāciju un izvairīties no pārpratumiem" at bounding box center [309, 214] width 214 height 10
click at [413, 299] on button "Iesniegt" at bounding box center [407, 296] width 87 height 21
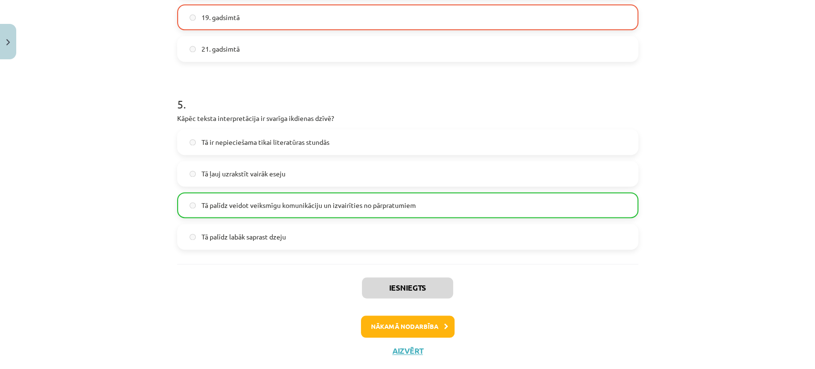
scroll to position [862, 0]
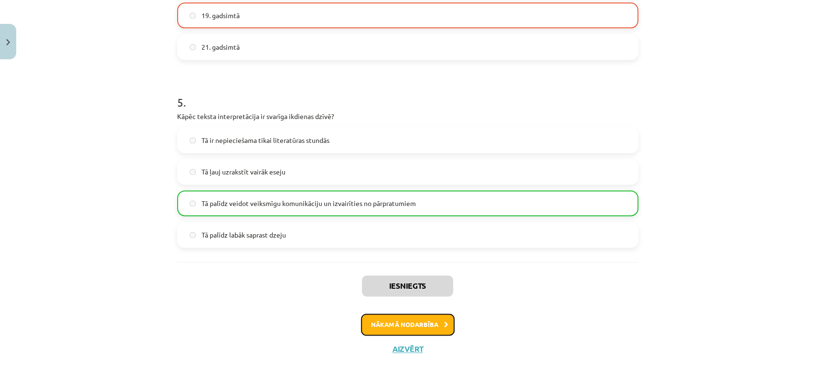
click at [419, 313] on button "Nākamā nodarbība" at bounding box center [408, 324] width 94 height 22
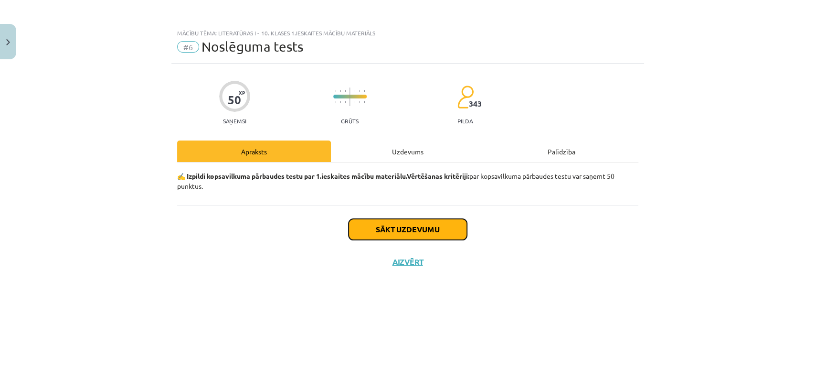
click at [422, 228] on button "Sākt uzdevumu" at bounding box center [408, 229] width 118 height 21
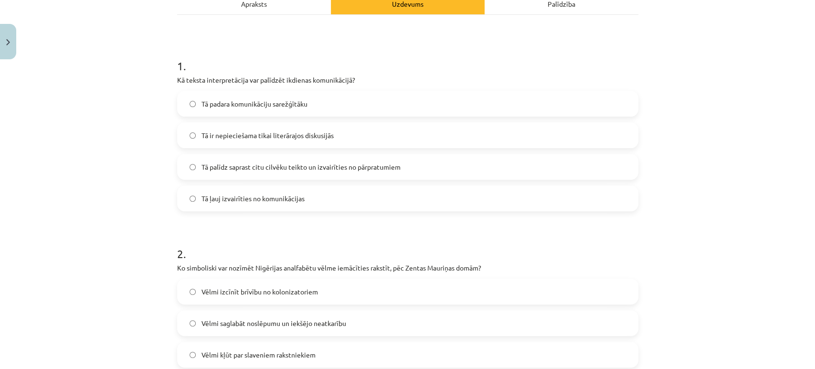
scroll to position [197, 0]
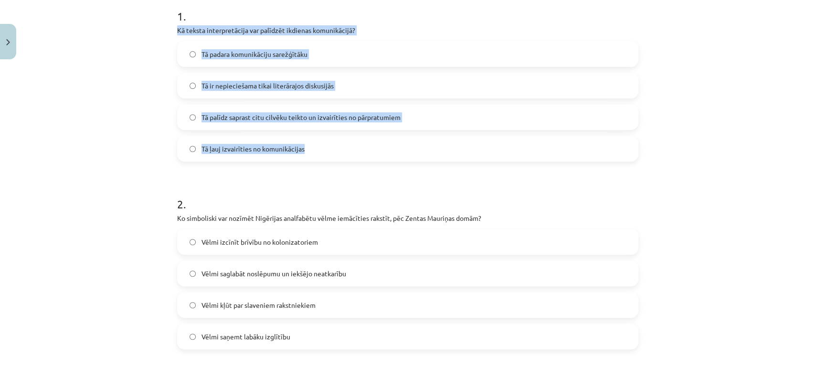
drag, startPoint x: 175, startPoint y: 28, endPoint x: 348, endPoint y: 146, distance: 209.4
click at [348, 146] on div "1 . Kā teksta interpretācija var palīdzēt ikdienas komunikācijā? Tā padara komu…" at bounding box center [407, 77] width 461 height 169
click at [348, 146] on label "Tā ļauj izvairīties no komunikācijas" at bounding box center [407, 149] width 459 height 24
drag, startPoint x: 172, startPoint y: 32, endPoint x: 320, endPoint y: 169, distance: 201.7
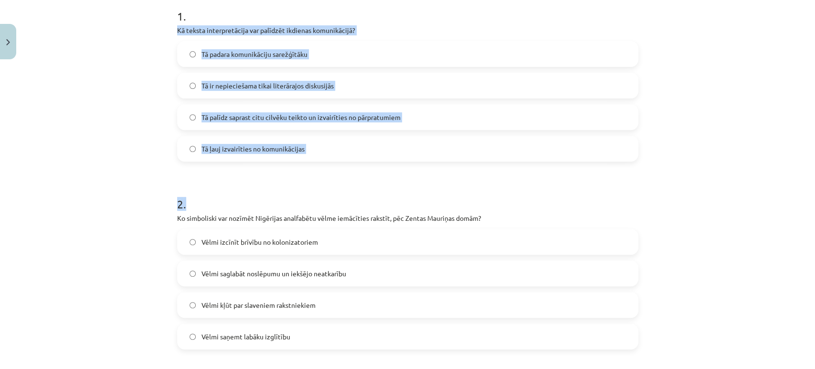
click at [323, 148] on label "Tā ļauj izvairīties no komunikācijas" at bounding box center [407, 149] width 459 height 24
drag, startPoint x: 162, startPoint y: 22, endPoint x: 317, endPoint y: 147, distance: 198.7
click at [317, 147] on div "Mācību tēma: Literatūras i - 10. klases 1.ieskaites mācību materiāls #6 Noslēgu…" at bounding box center [407, 184] width 815 height 369
click at [317, 147] on label "Tā ļauj izvairīties no komunikācijas" at bounding box center [407, 149] width 459 height 24
drag, startPoint x: 165, startPoint y: 30, endPoint x: 319, endPoint y: 142, distance: 190.1
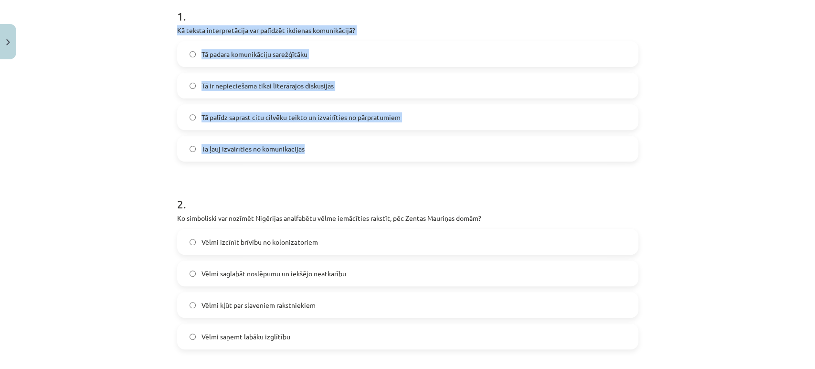
click at [319, 142] on div "Mācību tēma: Literatūras i - 10. klases 1.ieskaites mācību materiāls #6 Noslēgu…" at bounding box center [407, 184] width 815 height 369
click at [397, 113] on label "Tā palīdz saprast citu cilvēku teikto un izvairīties no pārpratumiem" at bounding box center [407, 117] width 459 height 24
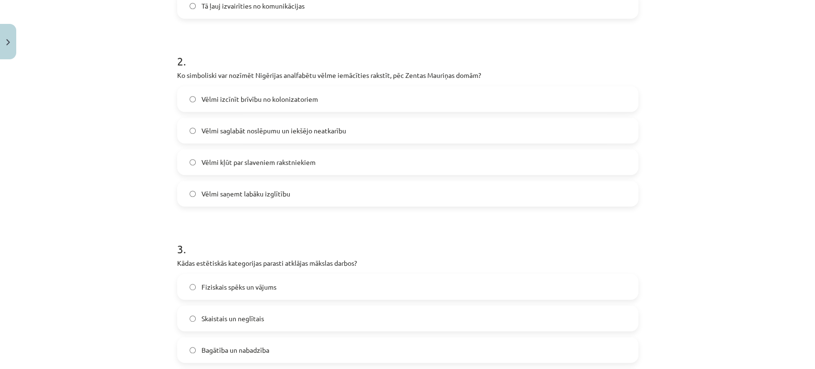
scroll to position [338, 0]
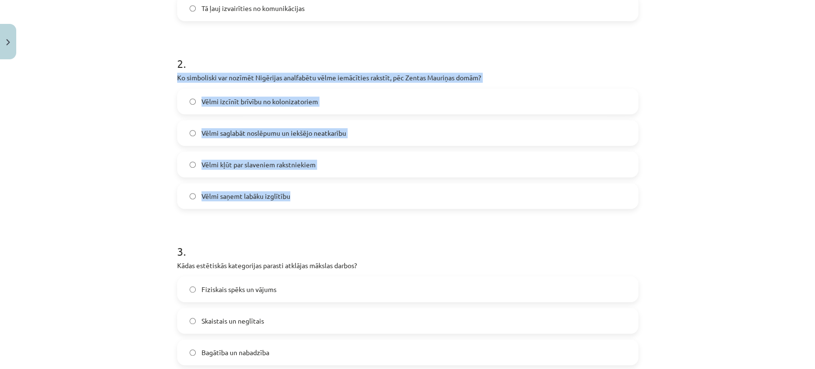
drag, startPoint x: 170, startPoint y: 76, endPoint x: 339, endPoint y: 190, distance: 204.0
click at [355, 131] on label "Vēlmi saglabāt noslēpumu un iekšējo neatkarību" at bounding box center [407, 133] width 459 height 24
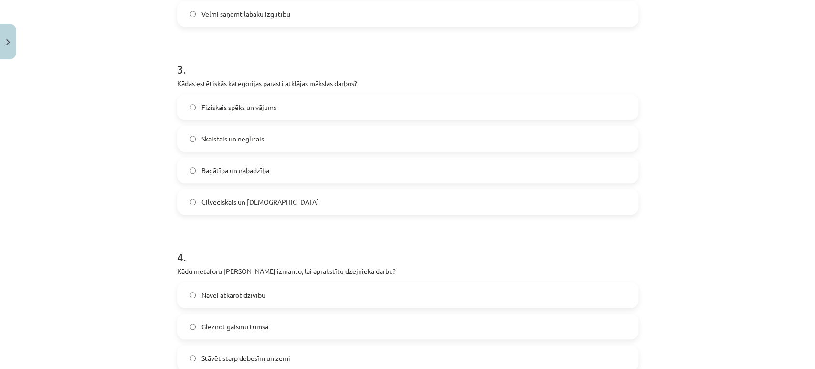
scroll to position [522, 0]
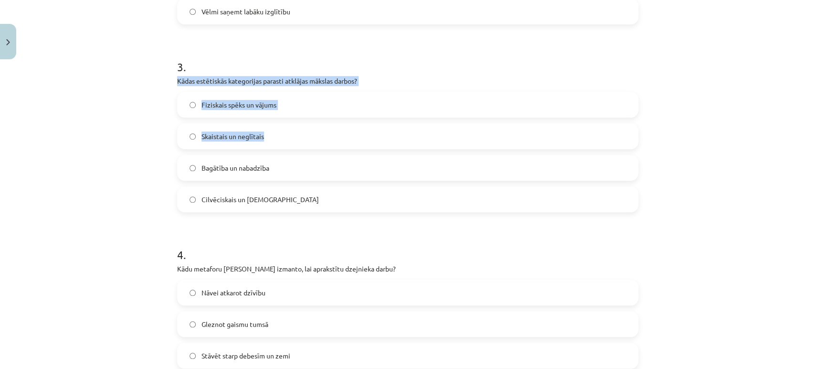
drag, startPoint x: 168, startPoint y: 79, endPoint x: 296, endPoint y: 135, distance: 139.2
click at [154, 110] on div "Mācību tēma: Literatūras i - 10. klases 1.ieskaites mācību materiāls #6 Noslēgu…" at bounding box center [407, 184] width 815 height 369
drag, startPoint x: 167, startPoint y: 78, endPoint x: 302, endPoint y: 210, distance: 188.4
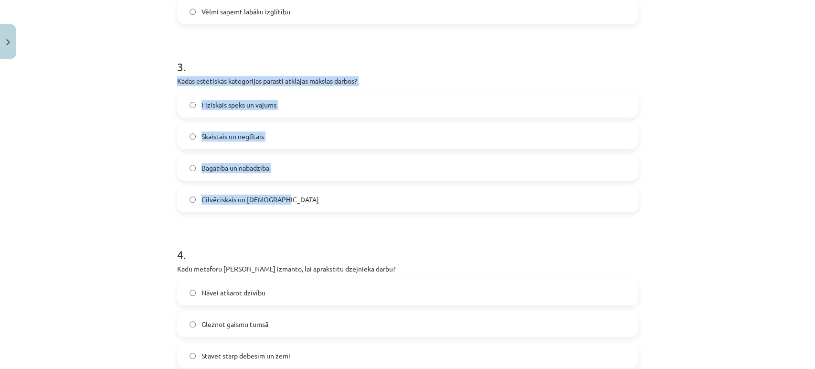
click at [291, 136] on label "Skaistais un neglītais" at bounding box center [407, 136] width 459 height 24
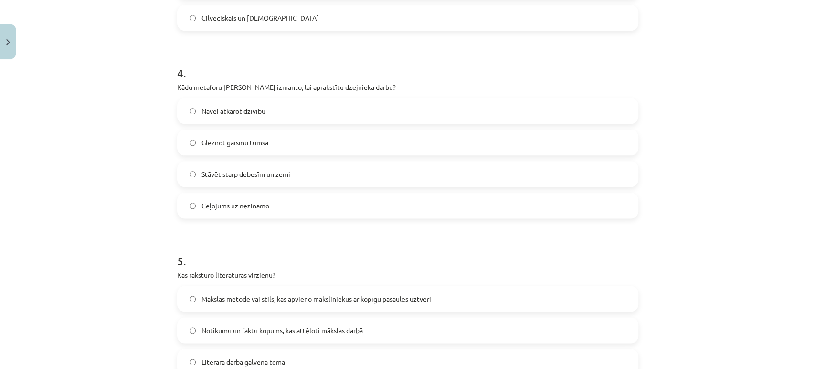
scroll to position [756, 0]
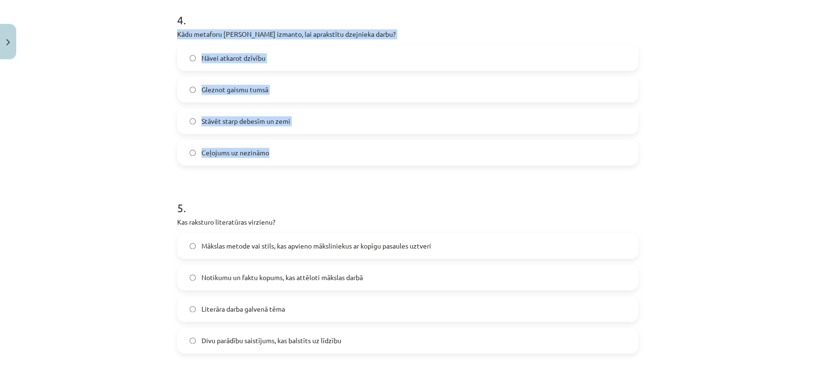
drag, startPoint x: 169, startPoint y: 32, endPoint x: 319, endPoint y: 148, distance: 189.4
click at [319, 148] on div "50 XP Saņemsi Grūts 343 pilda Apraksts Uzdevums Palīdzība 1 . Kā teksta interpr…" at bounding box center [407, 342] width 473 height 2071
click at [353, 114] on label "Stāvēt starp debesīm un zemi" at bounding box center [407, 121] width 459 height 24
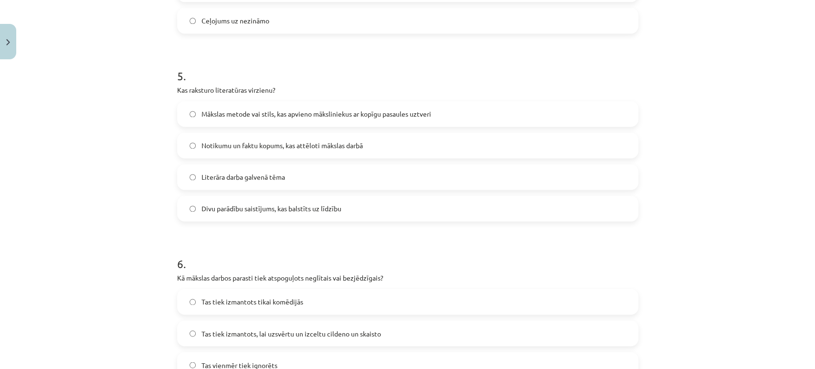
scroll to position [891, 0]
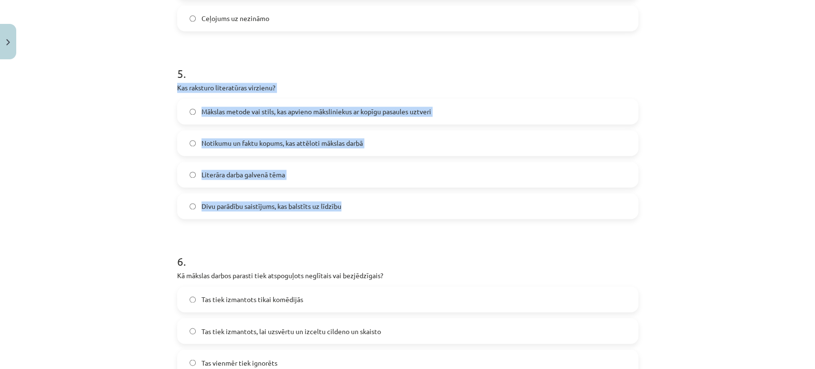
drag, startPoint x: 169, startPoint y: 87, endPoint x: 376, endPoint y: 211, distance: 241.1
click at [376, 211] on div "50 XP Saņemsi Grūts 343 pilda Apraksts Uzdevums Palīdzība 1 . Kā teksta interpr…" at bounding box center [407, 208] width 473 height 2071
click at [376, 211] on label "Divu parādību saistījums, kas balstīts uz līdzību" at bounding box center [407, 206] width 459 height 24
drag, startPoint x: 161, startPoint y: 82, endPoint x: 363, endPoint y: 205, distance: 237.0
click at [363, 205] on div "Mācību tēma: Literatūras i - 10. klases 1.ieskaites mācību materiāls #6 Noslēgu…" at bounding box center [407, 184] width 815 height 369
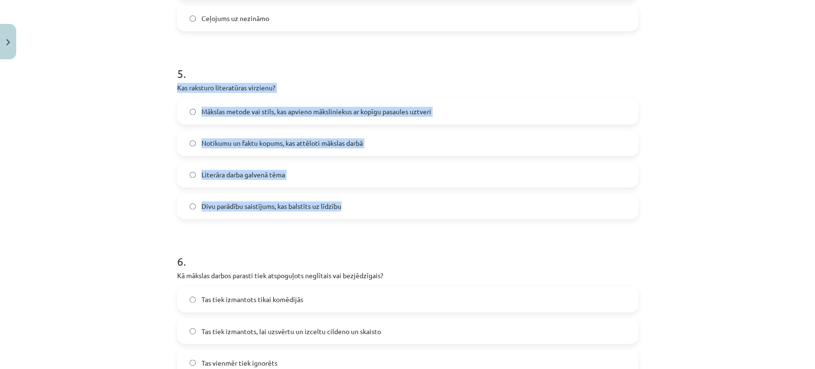
click at [374, 213] on label "Divu parādību saistījums, kas balstīts uz līdzību" at bounding box center [407, 206] width 459 height 24
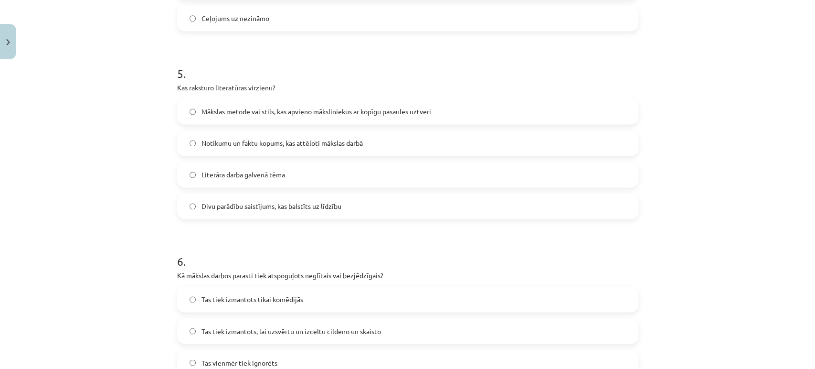
click at [439, 112] on label "Mākslas metode vai stils, kas apvieno māksliniekus ar kopīgu pasaules uztveri" at bounding box center [407, 111] width 459 height 24
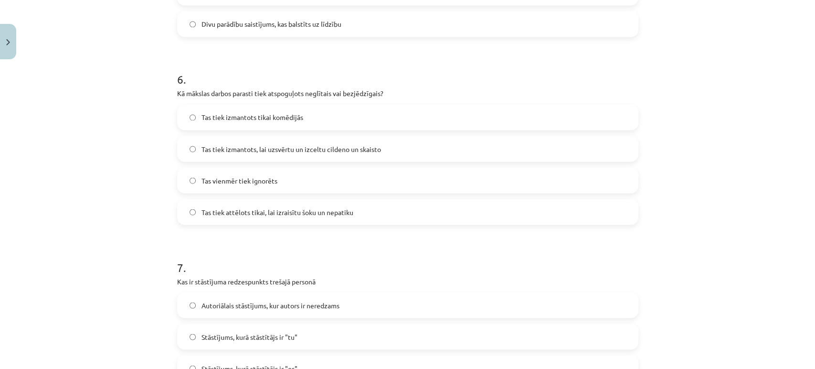
scroll to position [1075, 0]
drag, startPoint x: 186, startPoint y: 94, endPoint x: 176, endPoint y: 94, distance: 10.0
click at [177, 94] on p "Kā mākslas darbos parasti tiek atspoguļots neglītais vai bezjēdzīgais?" at bounding box center [407, 91] width 461 height 10
click at [162, 95] on div "Mācību tēma: Literatūras i - 10. klases 1.ieskaites mācību materiāls #6 Noslēgu…" at bounding box center [407, 184] width 815 height 369
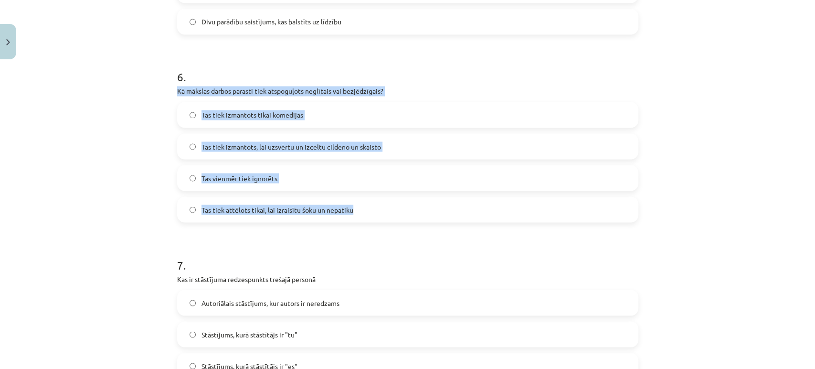
drag, startPoint x: 169, startPoint y: 88, endPoint x: 352, endPoint y: 214, distance: 222.1
click at [352, 214] on div "50 XP Saņemsi Grūts 343 pilda Apraksts Uzdevums Palīdzība 1 . Kā teksta interpr…" at bounding box center [407, 24] width 473 height 2071
click at [394, 150] on label "Tas tiek izmantots, lai uzsvērtu un izceltu cildeno un skaisto" at bounding box center [407, 146] width 459 height 24
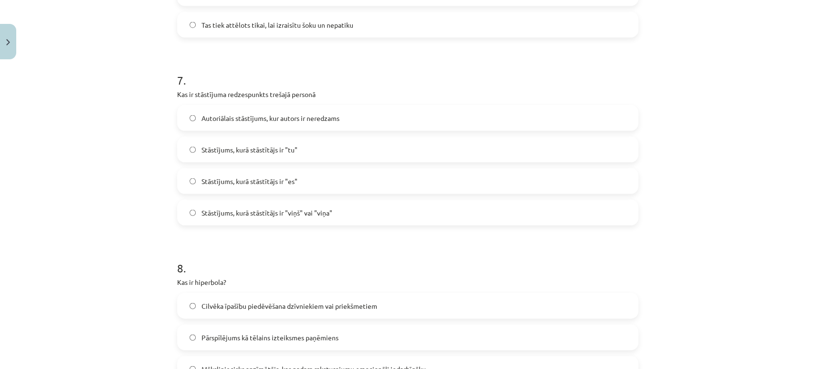
scroll to position [1322, 0]
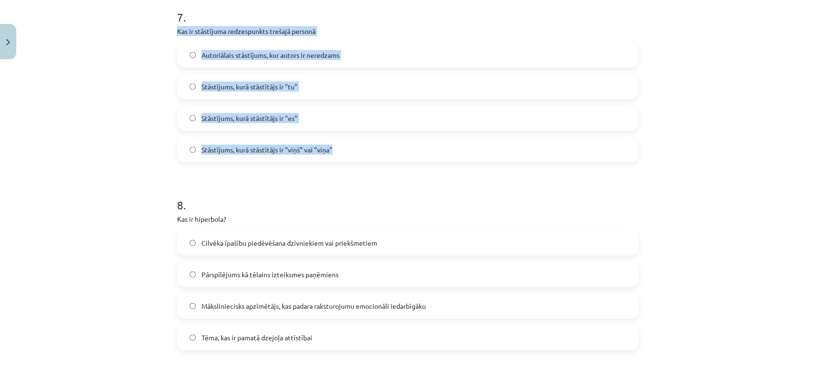
drag, startPoint x: 170, startPoint y: 29, endPoint x: 361, endPoint y: 156, distance: 229.8
click at [366, 141] on label "Stāstījums, kurā stāstītājs ir "viņš" vai "viņa"" at bounding box center [407, 150] width 459 height 24
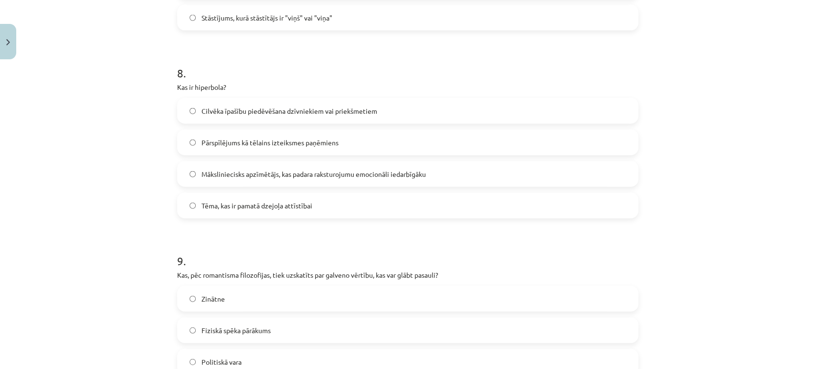
scroll to position [1462, 0]
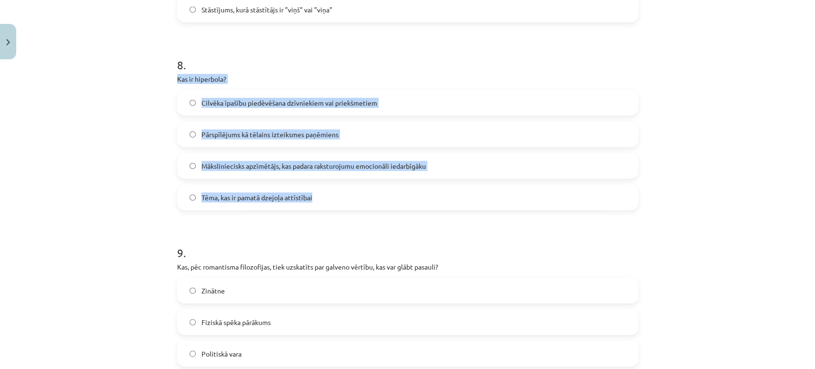
drag, startPoint x: 170, startPoint y: 72, endPoint x: 366, endPoint y: 196, distance: 231.8
click at [380, 125] on label "Pārspīlējums kā tēlains izteiksmes paņēmiens" at bounding box center [407, 134] width 459 height 24
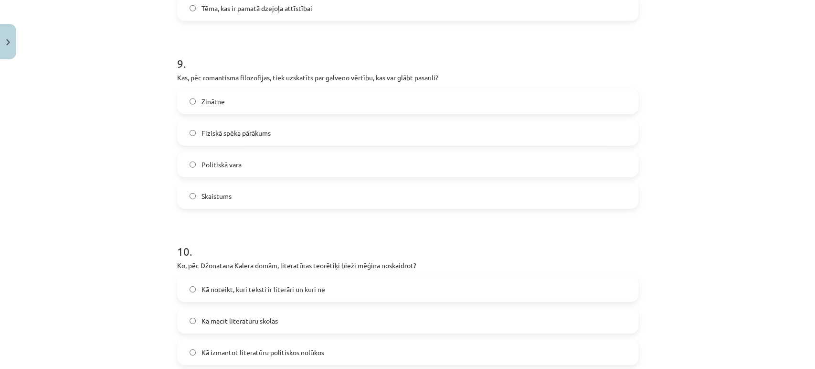
scroll to position [1662, 0]
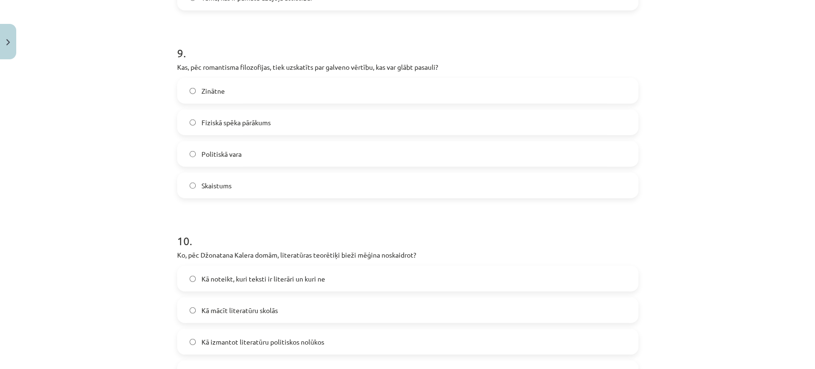
click at [264, 97] on label "Zinātne" at bounding box center [407, 91] width 459 height 24
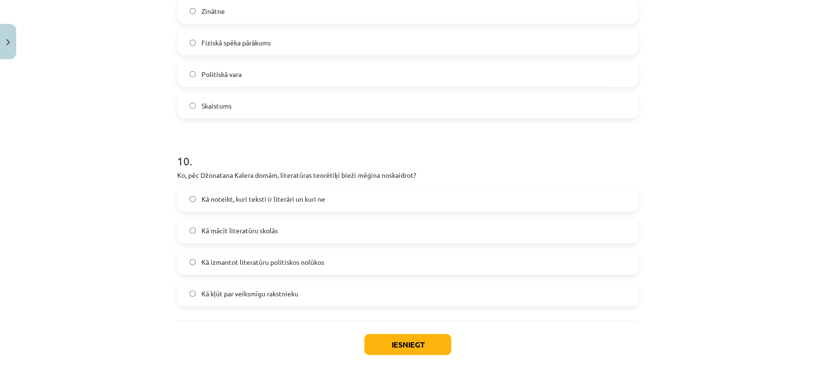
scroll to position [1789, 0]
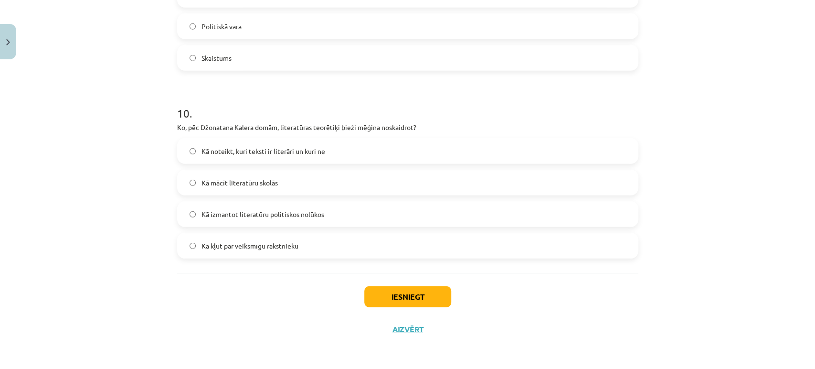
click at [292, 221] on label "Kā izmantot literatūru politiskos nolūkos" at bounding box center [407, 214] width 459 height 24
click at [299, 252] on label "Kā kļūt par veiksmīgu rakstnieku" at bounding box center [407, 246] width 459 height 24
click at [400, 294] on button "Iesniegt" at bounding box center [407, 296] width 87 height 21
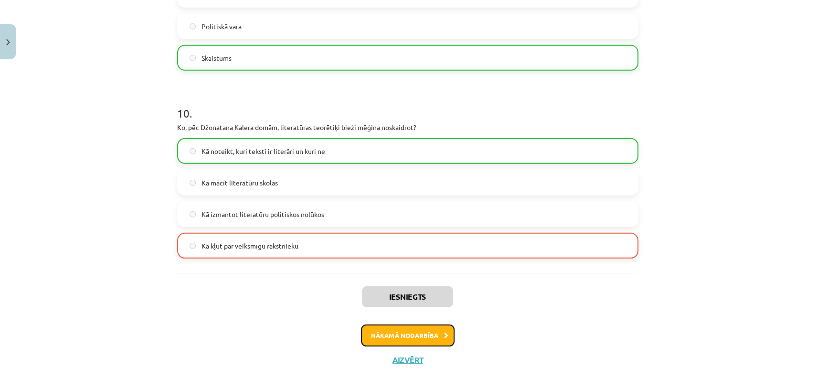
click at [416, 336] on button "Nākamā nodarbība" at bounding box center [408, 335] width 94 height 22
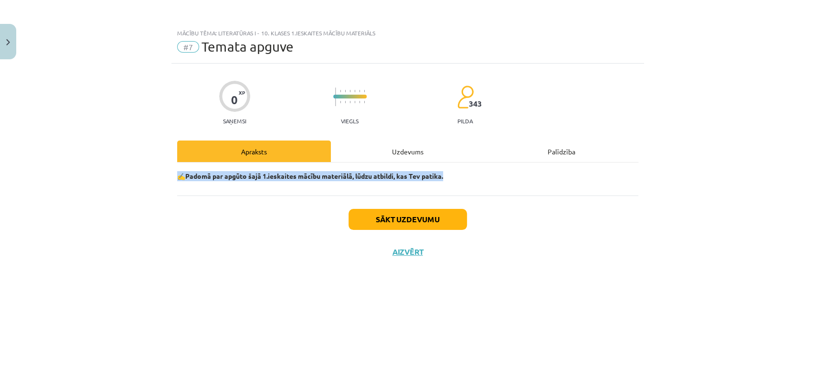
scroll to position [0, 0]
click at [422, 220] on button "Sākt uzdevumu" at bounding box center [408, 219] width 118 height 21
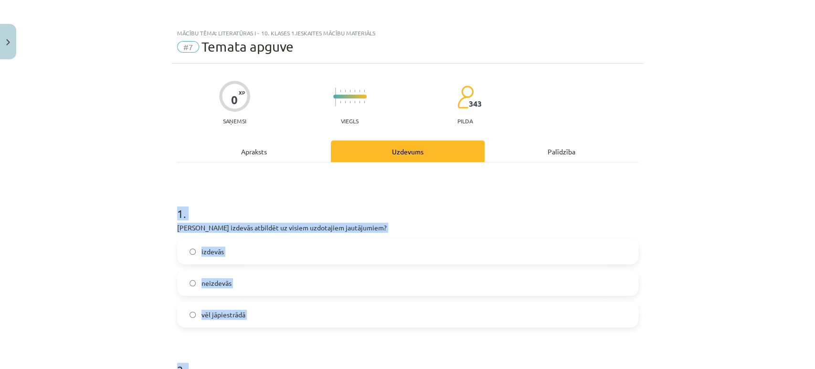
click at [237, 258] on label "izdevās" at bounding box center [407, 251] width 459 height 24
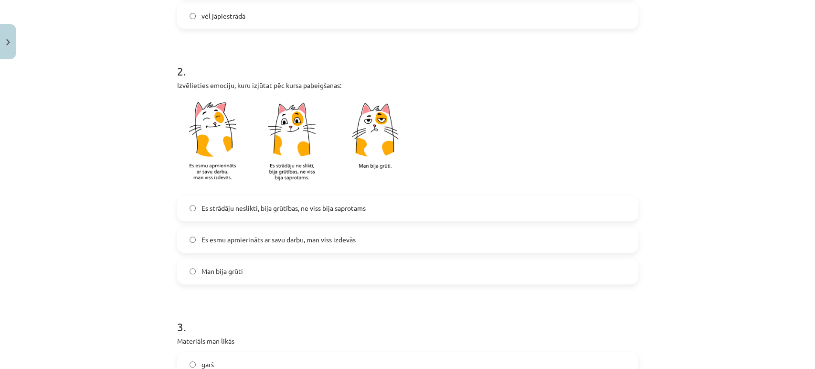
scroll to position [300, 0]
click at [326, 241] on span "Es esmu apmierināts ar savu darbu, man viss izdevās" at bounding box center [279, 238] width 154 height 10
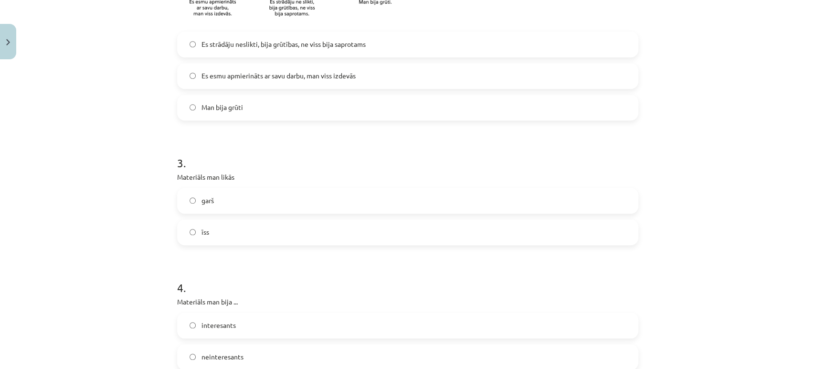
scroll to position [467, 0]
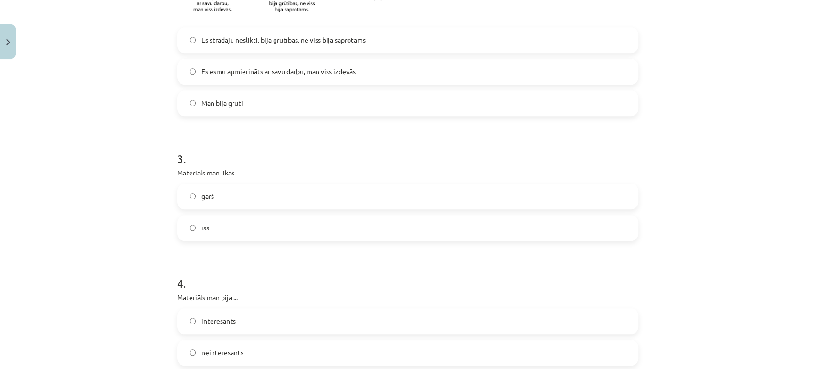
click at [273, 196] on label "garš" at bounding box center [407, 196] width 459 height 24
click at [314, 228] on label "īss" at bounding box center [407, 228] width 459 height 24
click at [297, 319] on label "interesants" at bounding box center [407, 321] width 459 height 24
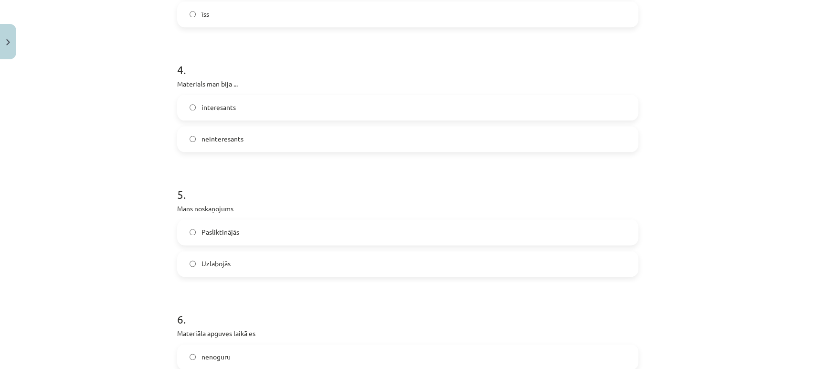
scroll to position [745, 0]
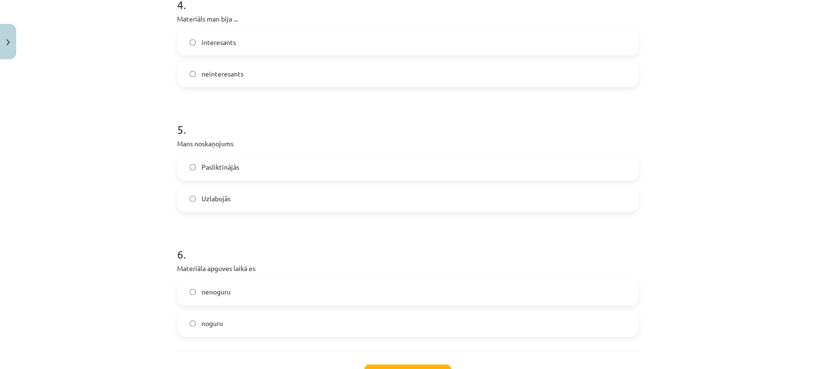
click at [311, 203] on label "Uzlabojās" at bounding box center [407, 199] width 459 height 24
click at [280, 297] on label "nenoguru" at bounding box center [407, 292] width 459 height 24
click at [430, 364] on button "Iesniegt" at bounding box center [407, 374] width 87 height 21
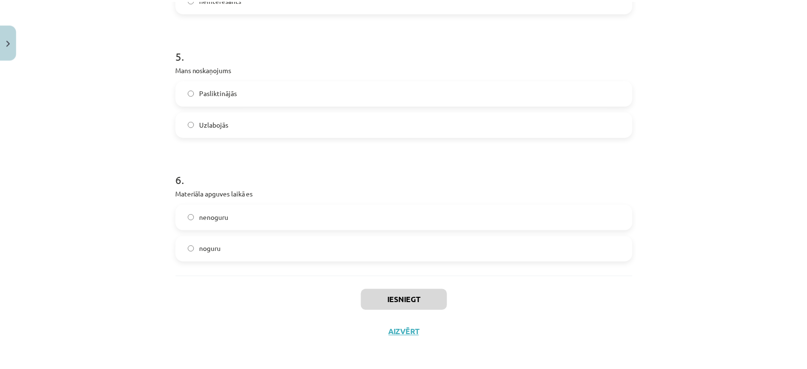
scroll to position [822, 0]
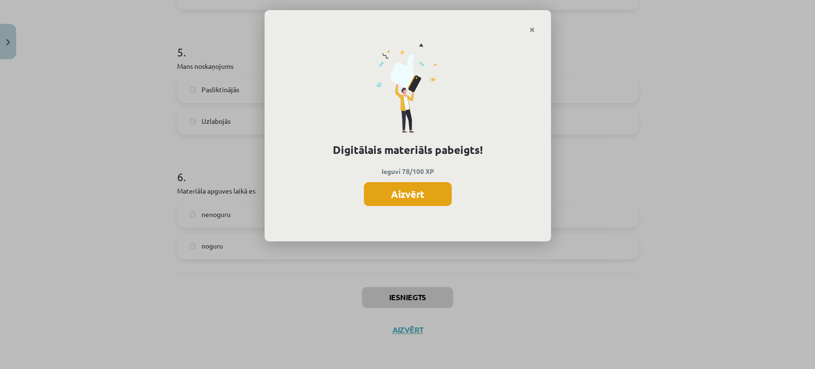
click at [423, 200] on button "Aizvērt" at bounding box center [408, 194] width 88 height 24
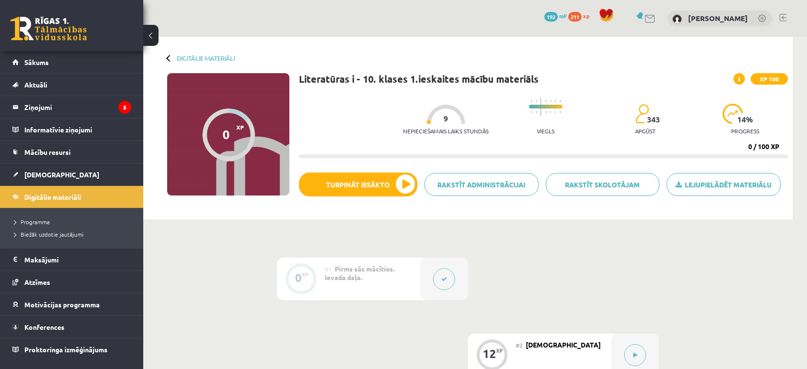
scroll to position [182, 0]
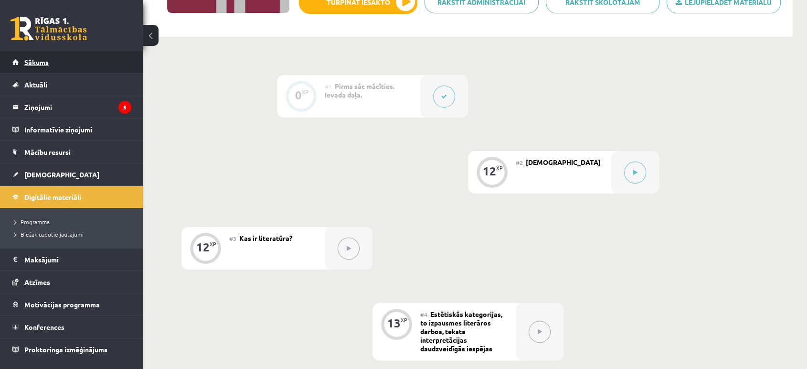
click at [42, 58] on span "Sākums" at bounding box center [36, 62] width 24 height 9
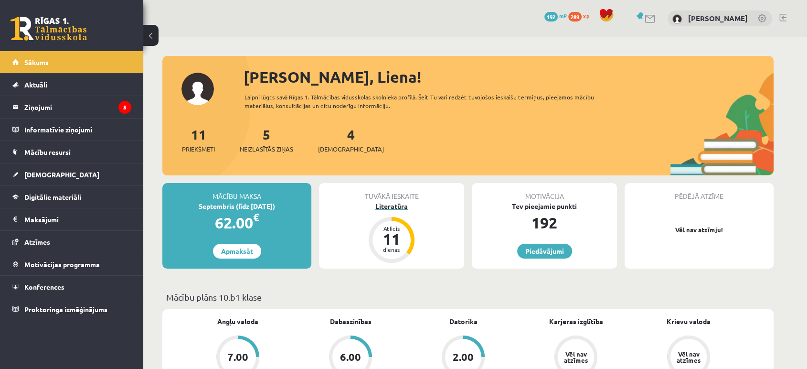
click at [413, 209] on div "Literatūra" at bounding box center [391, 206] width 145 height 10
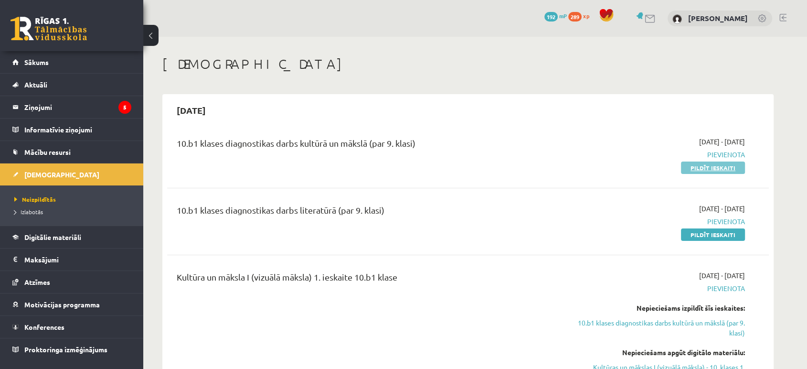
click at [720, 167] on link "Pildīt ieskaiti" at bounding box center [713, 167] width 64 height 12
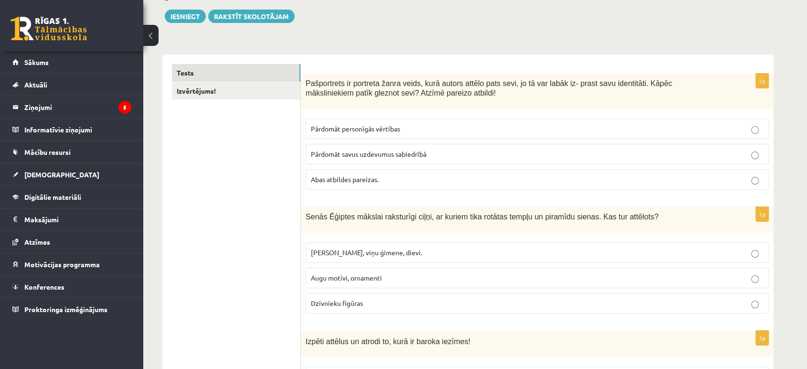
scroll to position [91, 0]
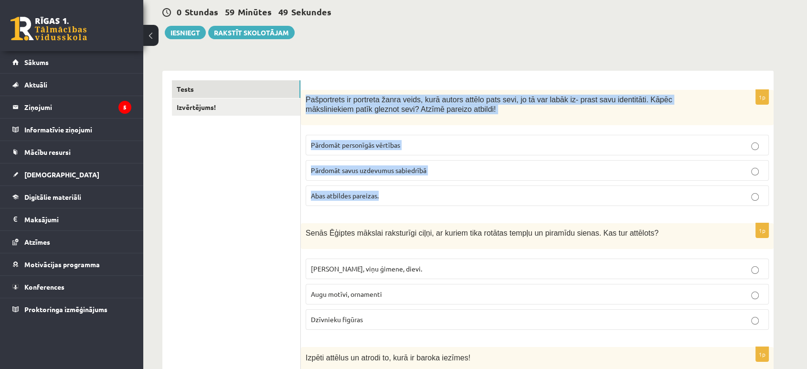
drag, startPoint x: 305, startPoint y: 97, endPoint x: 471, endPoint y: 205, distance: 198.0
click at [471, 205] on div "1p Pašportrets ir portreta žanra veids, kurā autors attēlo pats sevi, jo tā var…" at bounding box center [537, 152] width 473 height 124
copy div "Pašportrets ir portreta žanra veids, kurā autors attēlo pats sevi, jo tā var la…"
click at [446, 192] on p "Abas atbildes pareizas." at bounding box center [537, 196] width 453 height 10
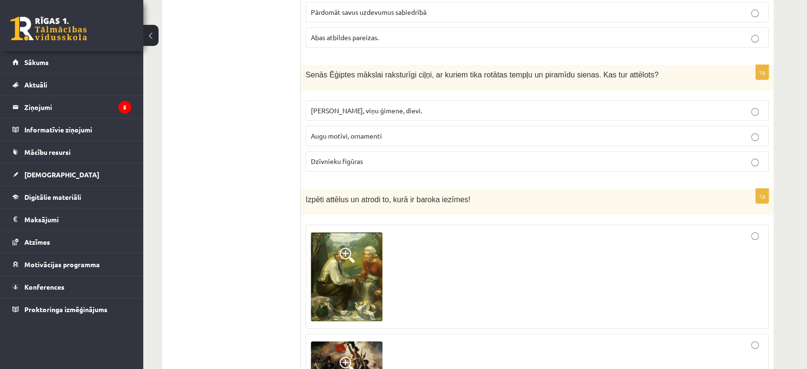
scroll to position [233, 0]
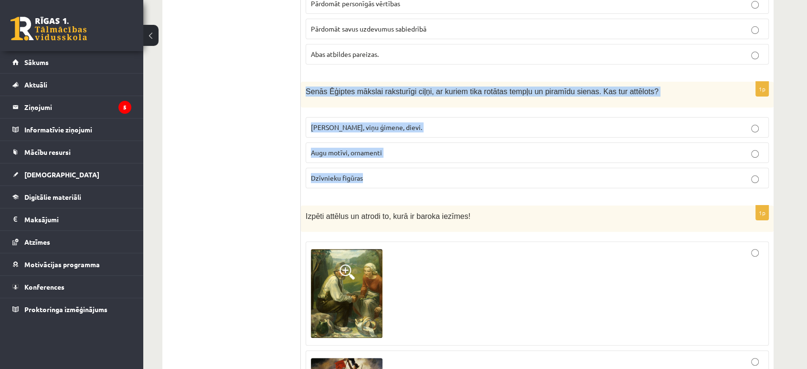
drag, startPoint x: 302, startPoint y: 91, endPoint x: 444, endPoint y: 168, distance: 160.9
click at [444, 168] on div "1p Senās Ēģiptes mākslai raksturīgi ciļņi, ar kuriem tika rotātas tempļu un pir…" at bounding box center [537, 139] width 473 height 114
copy div "Senās Ēģiptes mākslai raksturīgi ciļņi, ar kuriem tika rotātas tempļu un piramī…"
click at [449, 127] on p "Faraoni, viņu ģimene, dievi." at bounding box center [537, 127] width 453 height 10
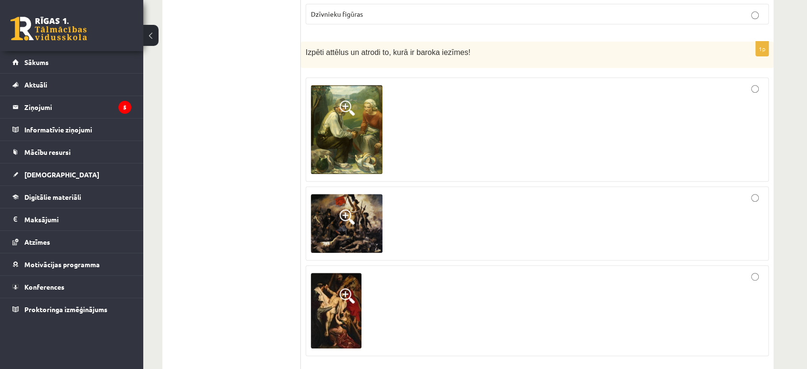
scroll to position [402, 0]
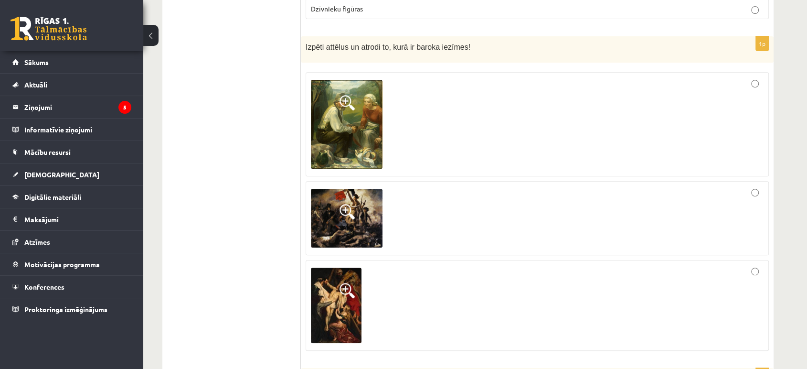
click at [703, 147] on div at bounding box center [537, 124] width 453 height 94
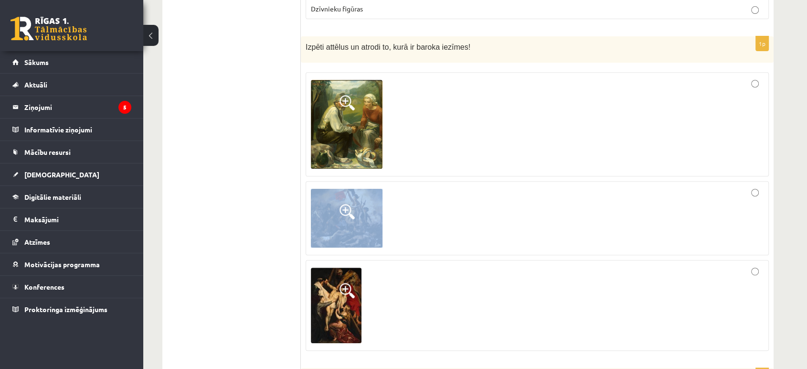
drag, startPoint x: 703, startPoint y: 147, endPoint x: 722, endPoint y: 222, distance: 76.9
click at [722, 222] on fieldset at bounding box center [537, 210] width 463 height 286
click at [722, 222] on div at bounding box center [537, 218] width 453 height 64
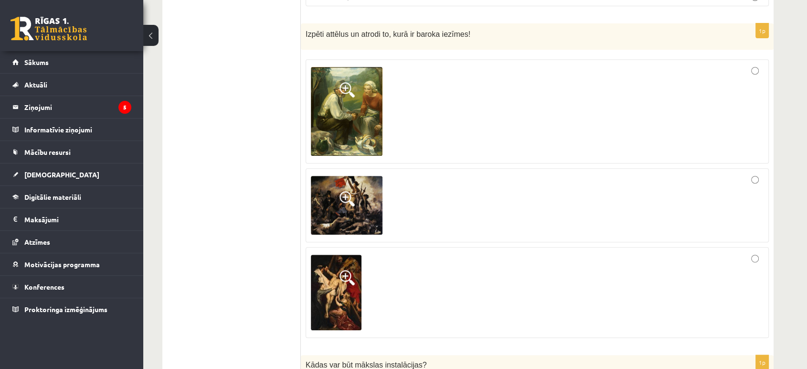
scroll to position [409, 0]
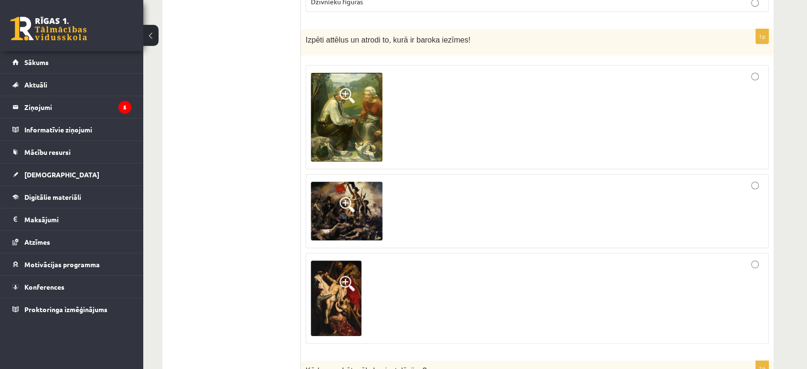
click at [584, 229] on div at bounding box center [537, 211] width 453 height 64
click at [581, 297] on div at bounding box center [537, 298] width 453 height 80
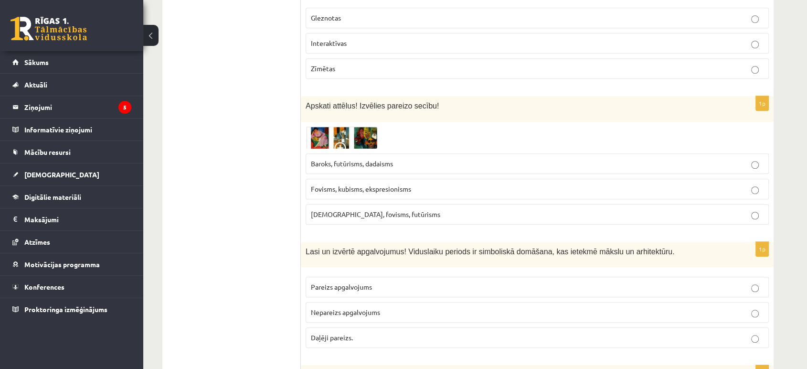
scroll to position [791, 0]
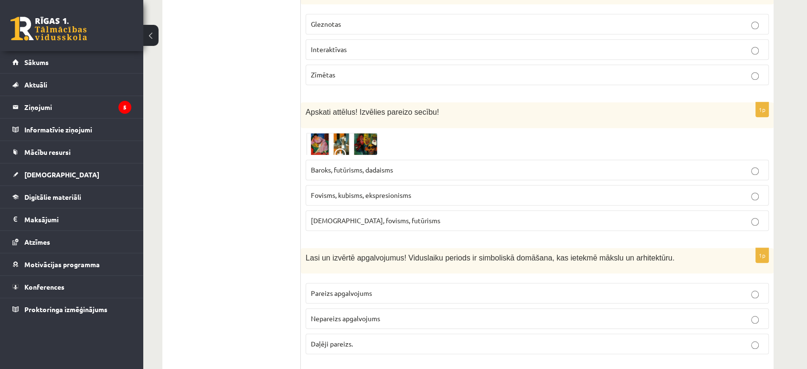
click at [322, 141] on img at bounding box center [342, 144] width 72 height 22
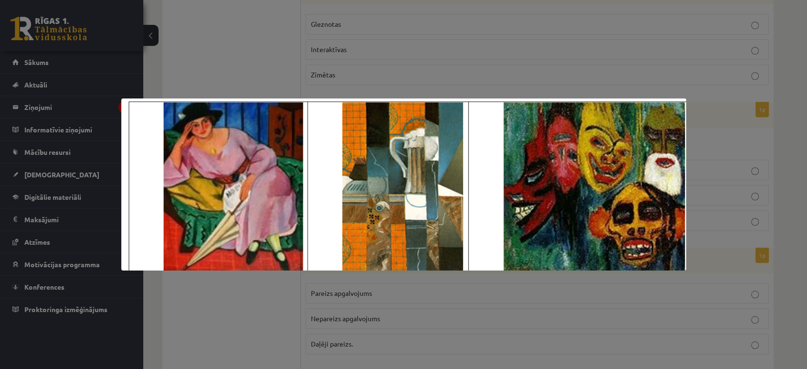
drag, startPoint x: 727, startPoint y: 114, endPoint x: 749, endPoint y: 125, distance: 24.8
click at [749, 125] on div at bounding box center [403, 184] width 807 height 369
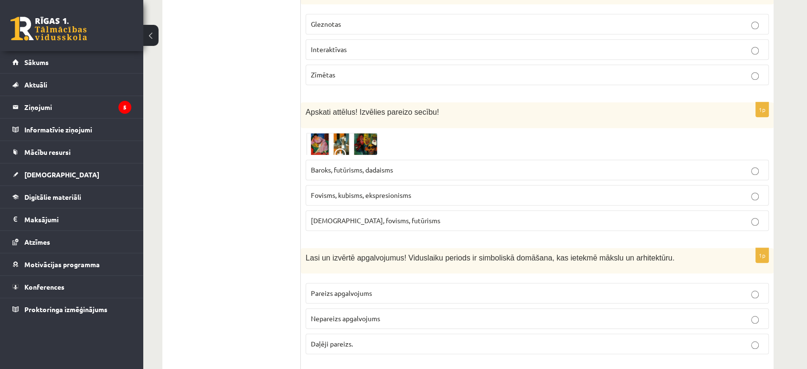
click at [749, 125] on div "Apskati attēlus! Izvēlies pareizo secību!" at bounding box center [537, 115] width 473 height 26
drag, startPoint x: 298, startPoint y: 111, endPoint x: 416, endPoint y: 209, distance: 153.6
click at [416, 210] on label "Kubisms, fovisms, futūrisms" at bounding box center [537, 220] width 463 height 21
drag, startPoint x: 416, startPoint y: 209, endPoint x: 300, endPoint y: 106, distance: 154.9
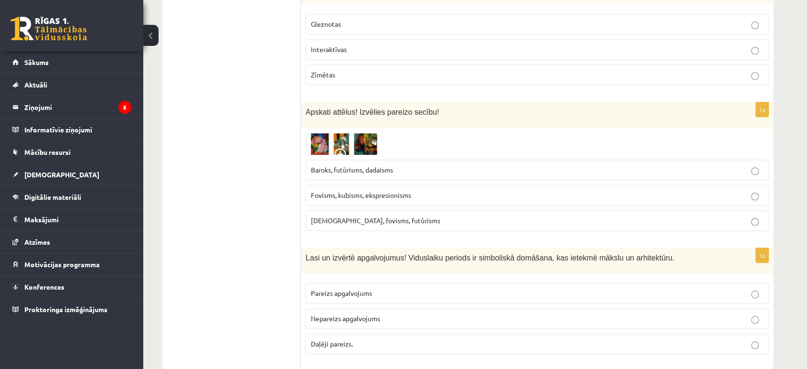
click at [480, 138] on div at bounding box center [537, 144] width 463 height 22
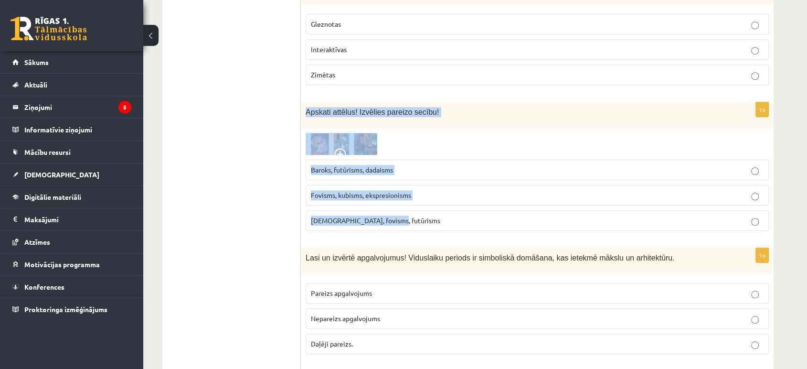
drag, startPoint x: 305, startPoint y: 112, endPoint x: 418, endPoint y: 219, distance: 156.1
click at [418, 219] on div "1p Apskati attēlus! Izvēlies pareizo secību! Baroks, futūrisms, dadaisms Fovism…" at bounding box center [537, 170] width 473 height 136
copy div "Apskati attēlus! Izvēlies pareizo secību! Baroks, futūrisms, dadaisms Fovisms, …"
click at [470, 194] on p "Fovisms, kubisms, ekspresionisms" at bounding box center [537, 195] width 453 height 10
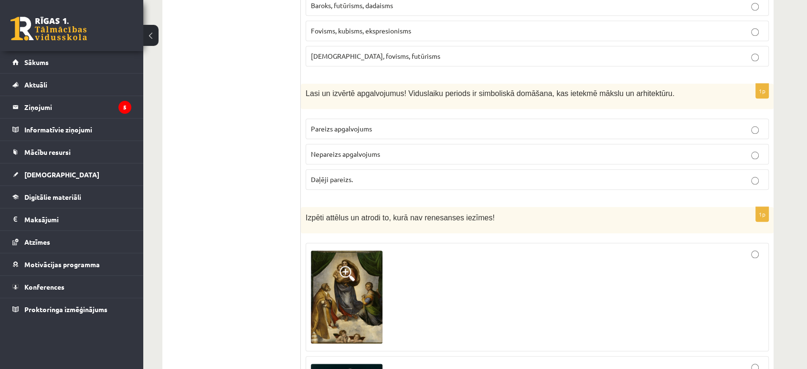
scroll to position [949, 0]
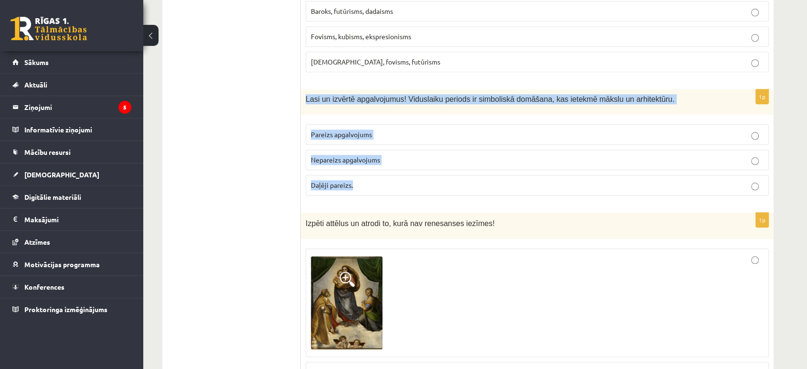
drag, startPoint x: 305, startPoint y: 91, endPoint x: 448, endPoint y: 188, distance: 173.6
click at [448, 188] on div "1p Lasi un izvērtē apgalvojumus! Viduslaiku periods ir simboliskā domāšana, kas…" at bounding box center [537, 146] width 473 height 114
copy div "Lasi un izvērtē apgalvojumus! Viduslaiku periods ir simboliskā domāšana, kas ie…"
click at [403, 137] on p "Pareizs apgalvojums" at bounding box center [537, 134] width 453 height 10
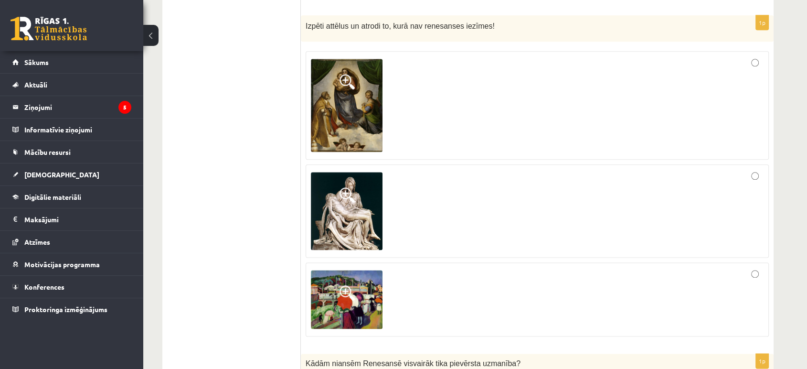
scroll to position [1130, 0]
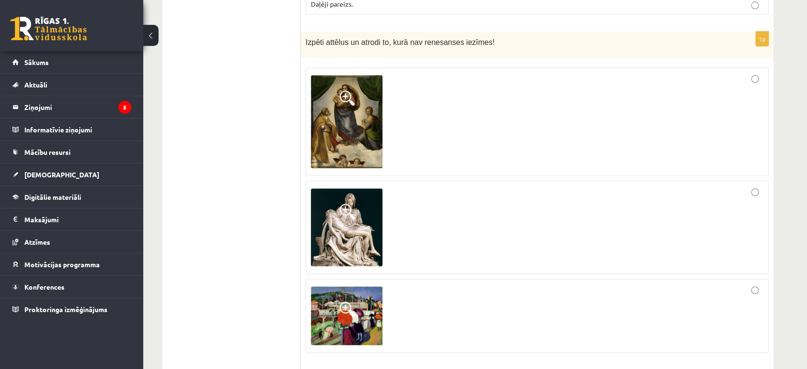
drag, startPoint x: 368, startPoint y: 223, endPoint x: 561, endPoint y: 162, distance: 202.7
click at [561, 162] on div at bounding box center [537, 122] width 453 height 98
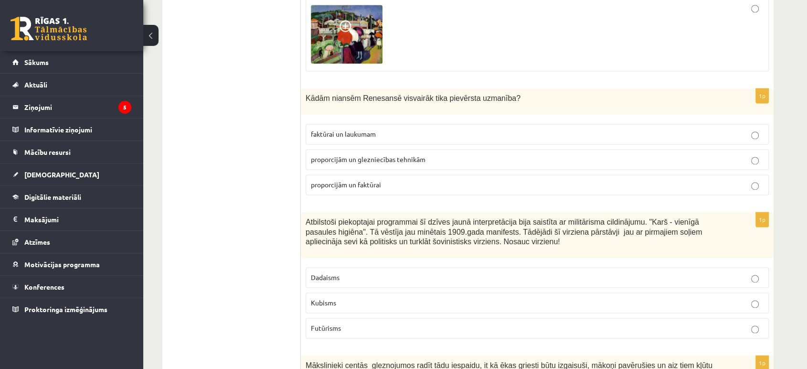
scroll to position [1367, 0]
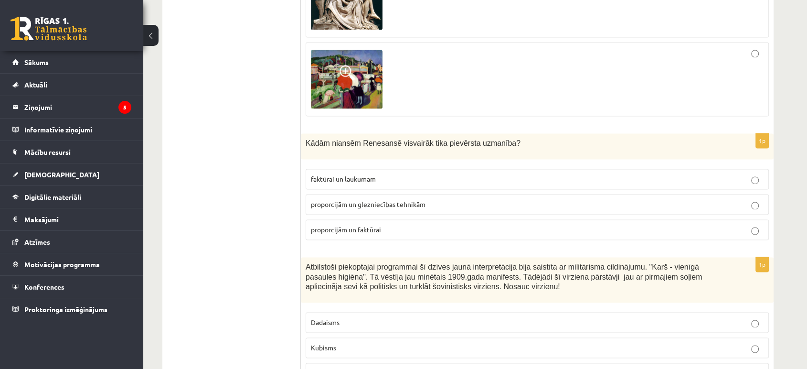
drag, startPoint x: 300, startPoint y: 137, endPoint x: 474, endPoint y: 243, distance: 203.6
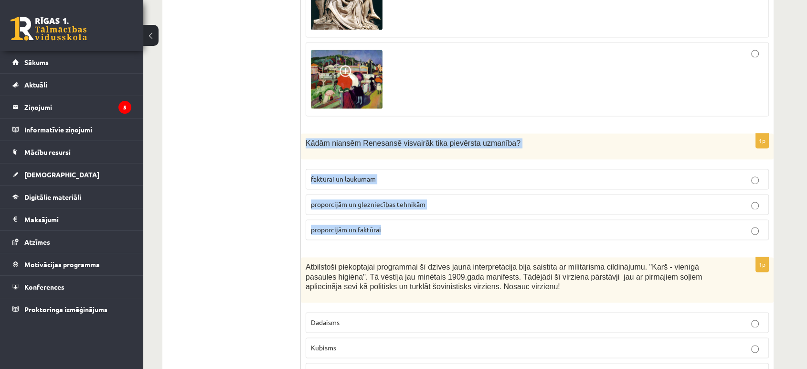
drag, startPoint x: 304, startPoint y: 140, endPoint x: 450, endPoint y: 227, distance: 169.6
click at [450, 227] on div "1p Kādām niansēm Renesansē visvairāk tika pievērsta uzmanība? faktūrai un lauku…" at bounding box center [537, 190] width 473 height 114
copy div "Kādām niansēm Renesansē visvairāk tika pievērsta uzmanība? faktūrai un laukumam…"
click at [449, 201] on p "proporcijām un glezniecības tehnikām" at bounding box center [537, 204] width 453 height 10
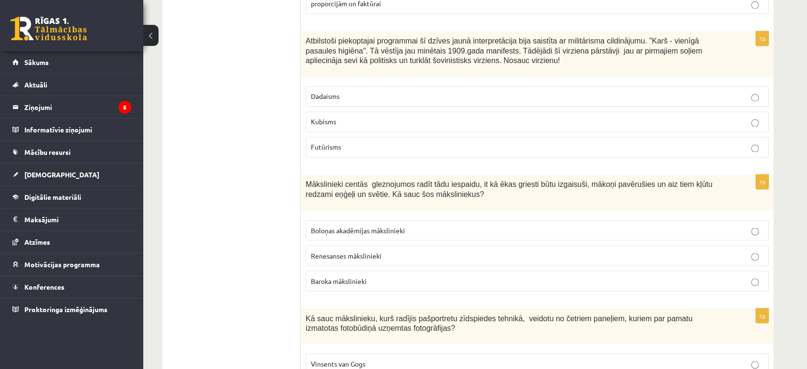
scroll to position [1542, 0]
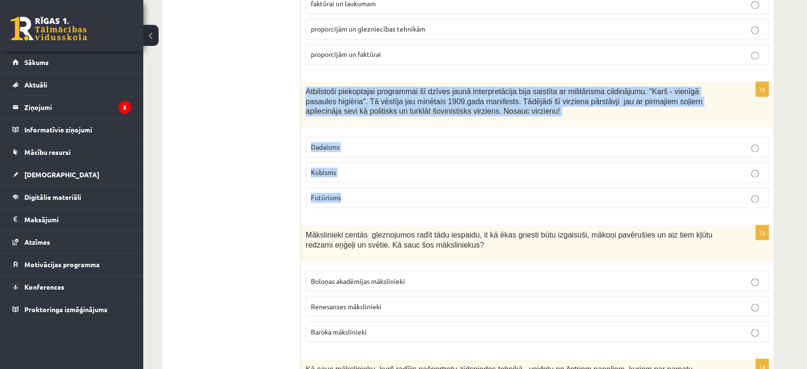
drag, startPoint x: 304, startPoint y: 90, endPoint x: 445, endPoint y: 191, distance: 173.5
click at [445, 191] on div "1p Atbilstoši piekoptajai programmai šī dzīves jaunā interpretācija bija saistī…" at bounding box center [537, 149] width 473 height 134
copy div "Atbilstoši piekoptajai programmai šī dzīves jaunā interpretācija bija saistīta …"
click at [380, 198] on p "Futūrisms" at bounding box center [537, 197] width 453 height 10
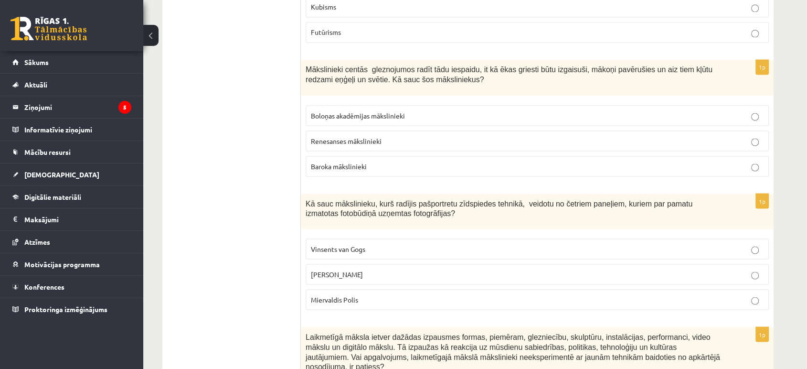
scroll to position [1690, 0]
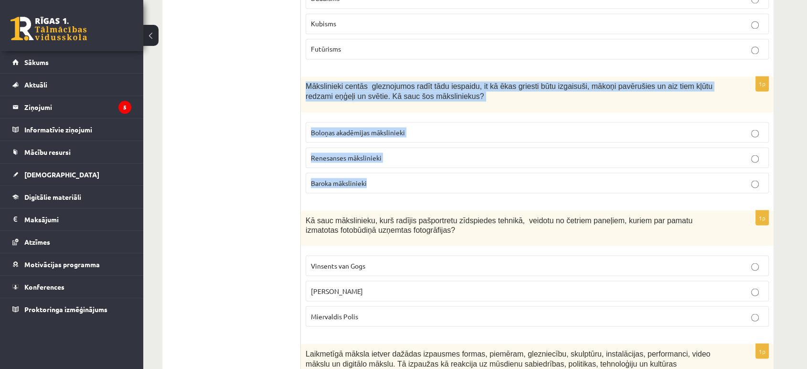
drag, startPoint x: 305, startPoint y: 84, endPoint x: 414, endPoint y: 182, distance: 146.7
click at [414, 182] on div "1p Mākslinieki centās gleznojumos radīt tādu iespaidu, it kā ēkas griesti būtu …" at bounding box center [537, 138] width 473 height 124
click at [411, 178] on p "Baroka mākslinieki" at bounding box center [537, 183] width 453 height 10
drag, startPoint x: 304, startPoint y: 80, endPoint x: 407, endPoint y: 179, distance: 143.5
click at [407, 179] on div "1p Mākslinieki centās gleznojumos radīt tādu iespaidu, it kā ēkas griesti būtu …" at bounding box center [537, 138] width 473 height 124
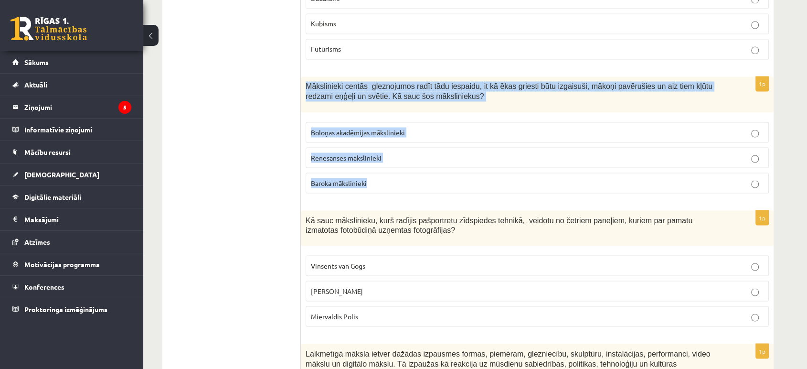
copy div "Mākslinieki centās gleznojumos radīt tādu iespaidu, it kā ēkas griesti būtu izg…"
click at [420, 178] on p "Baroka mākslinieki" at bounding box center [537, 183] width 453 height 10
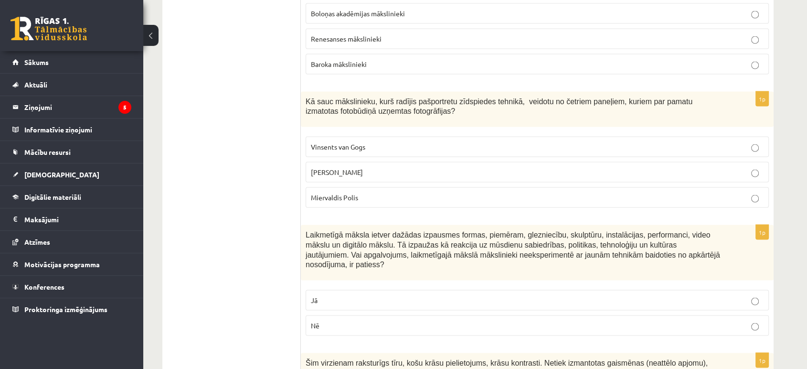
scroll to position [1804, 0]
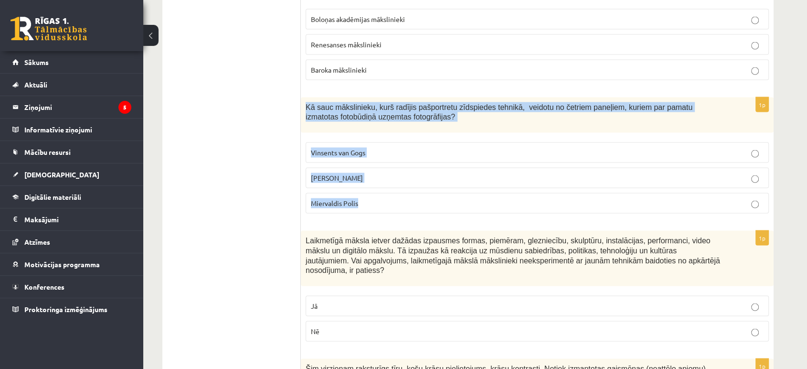
drag, startPoint x: 304, startPoint y: 102, endPoint x: 407, endPoint y: 195, distance: 138.6
click at [407, 195] on div "1p Kā sauc mākslinieku, kurš radījis pašportretu zīdspiedes tehnikā, veidotu no…" at bounding box center [537, 159] width 473 height 124
copy div "Kā sauc mākslinieku, kurš radījis pašportretu zīdspiedes tehnikā, veidotu no če…"
click at [447, 177] on p "Endijs Vorhols" at bounding box center [537, 177] width 453 height 10
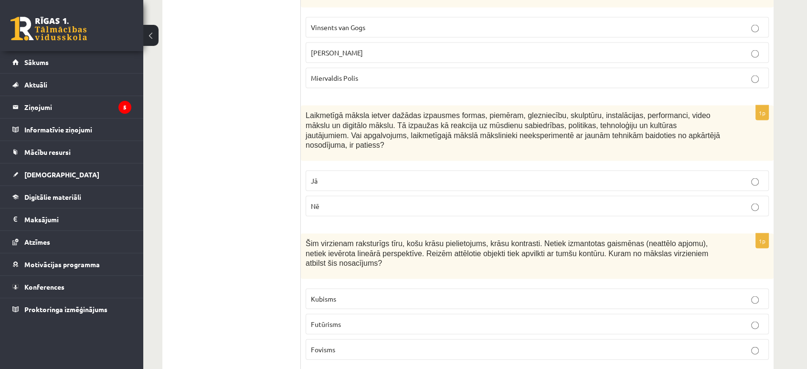
scroll to position [1912, 0]
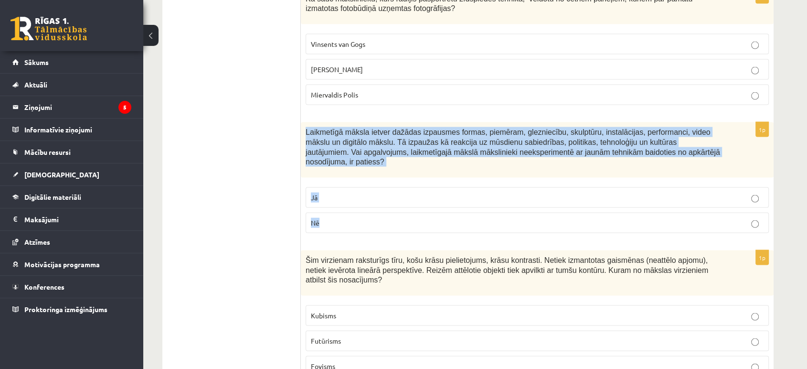
drag, startPoint x: 301, startPoint y: 128, endPoint x: 409, endPoint y: 219, distance: 140.9
click at [409, 219] on div "1p Laikmetīgā māksla ietver dažādas izpausmes formas, piemēram, glezniecību, sk…" at bounding box center [537, 181] width 473 height 118
copy div "Laikmetīgā māksla ietver dažādas izpausmes formas, piemēram, glezniecību, skulp…"
click at [439, 218] on p "Nē" at bounding box center [537, 223] width 453 height 10
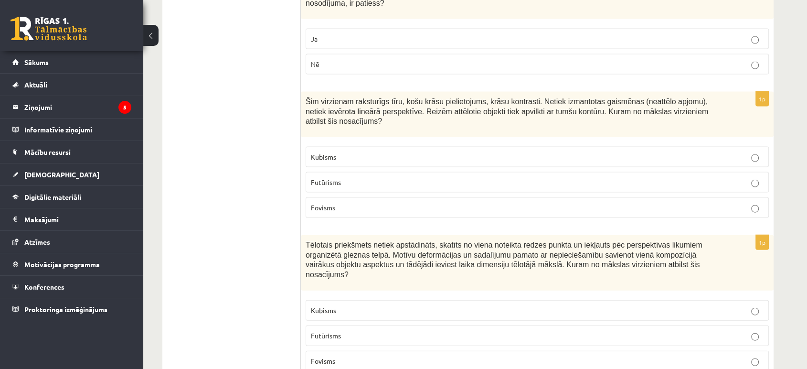
scroll to position [2059, 0]
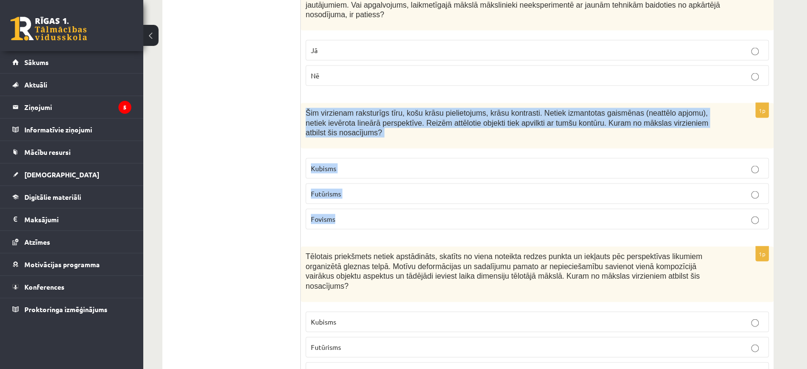
drag, startPoint x: 300, startPoint y: 95, endPoint x: 374, endPoint y: 194, distance: 123.5
click at [374, 194] on div "1p Šim virzienam raksturīgs tīru, košu krāsu pielietojums, krāsu kontrasti. Net…" at bounding box center [537, 170] width 473 height 134
copy div "Šim virzienam raksturīgs tīru, košu krāsu pielietojums, krāsu kontrasti. Netiek…"
click at [353, 214] on p "Fovisms" at bounding box center [537, 219] width 453 height 10
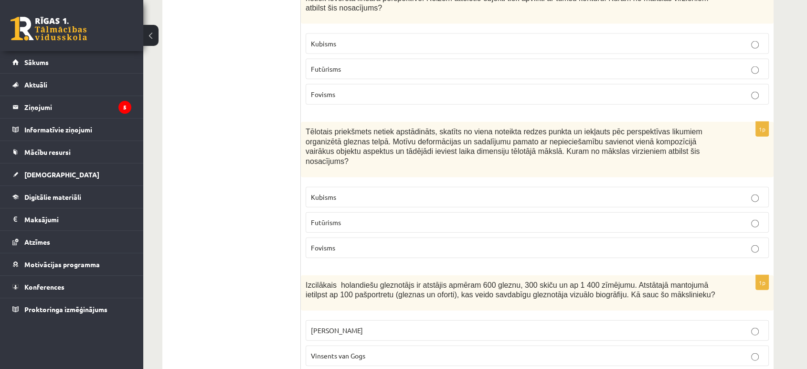
scroll to position [2206, 0]
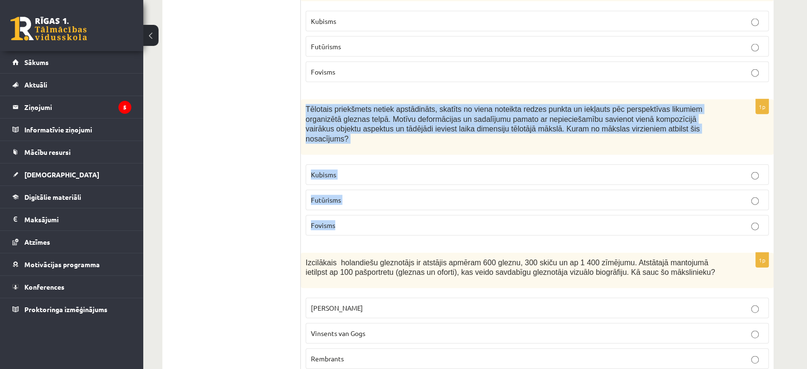
drag, startPoint x: 305, startPoint y: 83, endPoint x: 395, endPoint y: 190, distance: 139.6
click at [395, 190] on div "1p Tēlotais priekšmets netiek apstādināts, skatīts no viena noteikta redzes pun…" at bounding box center [537, 171] width 473 height 144
click at [359, 170] on p "Kubisms" at bounding box center [537, 175] width 453 height 10
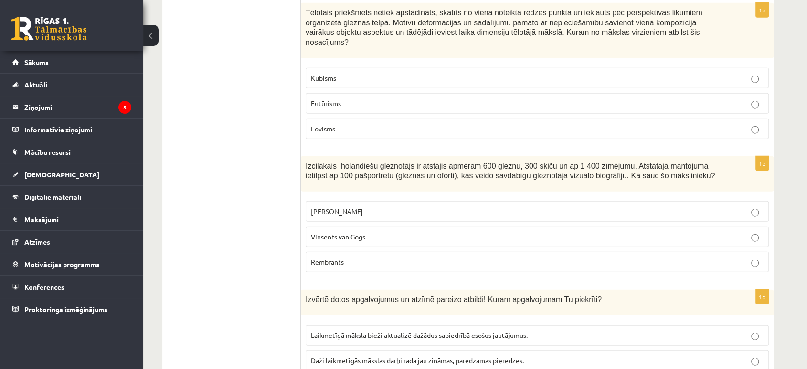
scroll to position [2369, 0]
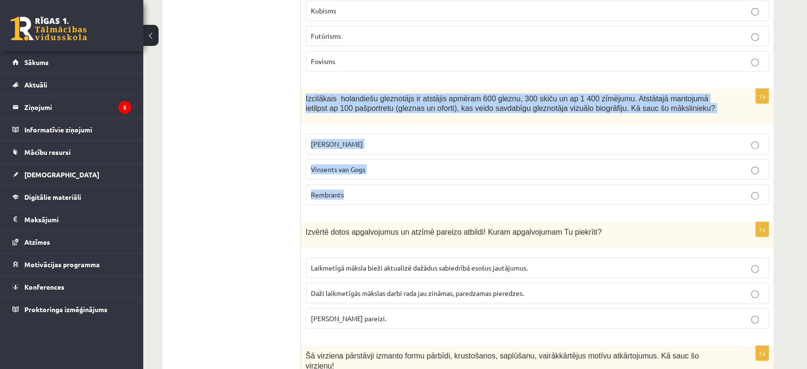
drag, startPoint x: 300, startPoint y: 54, endPoint x: 382, endPoint y: 160, distance: 134.2
click at [382, 160] on div "1p Pašportrets ir portreta žanra veids, kurā autors attēlo pats sevi, jo tā var…" at bounding box center [537, 41] width 473 height 4498
click at [409, 190] on p "Rembrants" at bounding box center [537, 195] width 453 height 10
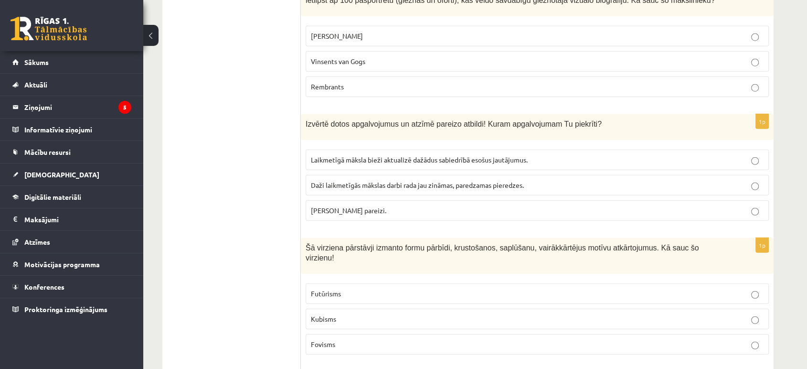
scroll to position [2444, 0]
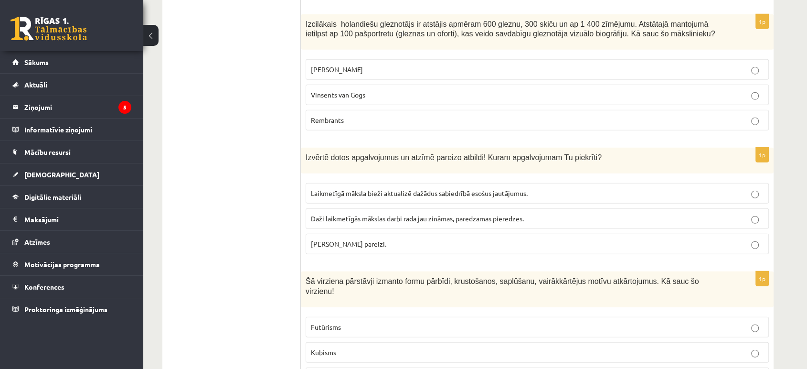
drag, startPoint x: 304, startPoint y: 119, endPoint x: 417, endPoint y: 211, distance: 145.0
click at [417, 211] on div "1p Izvērtē dotos apgalvojumus un atzīmē pareizo atbildi! Kuram apgalvojumam Tu …" at bounding box center [537, 205] width 473 height 114
click at [432, 239] on p "Abi apgalvojumi pareizi." at bounding box center [537, 244] width 453 height 10
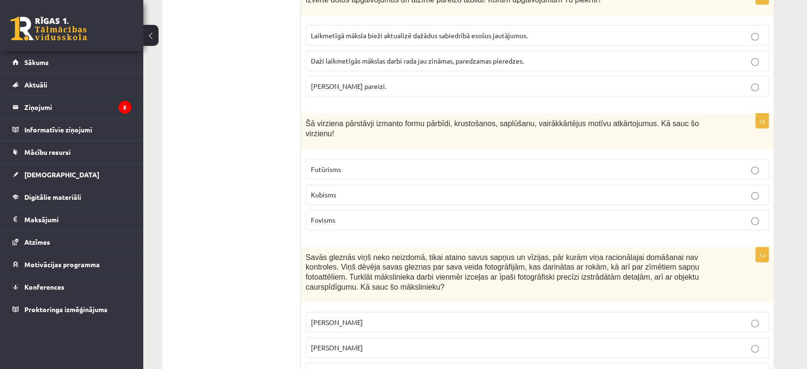
scroll to position [2580, 0]
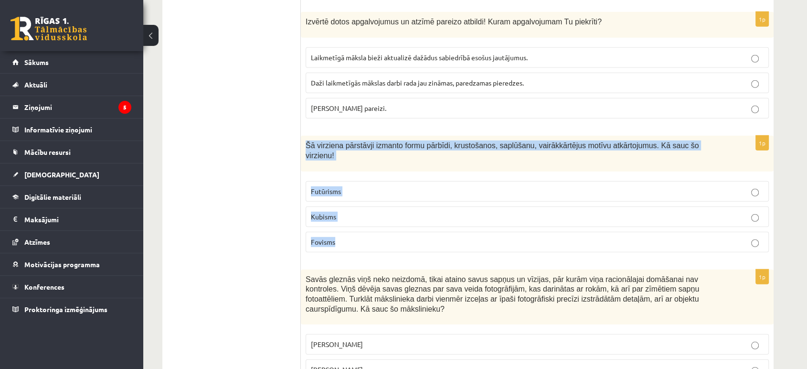
drag, startPoint x: 303, startPoint y: 113, endPoint x: 363, endPoint y: 202, distance: 107.7
click at [363, 202] on div "1p Šā virziena pārstāvji izmanto formu pārbīdi, krustošanos, saplūšanu, vairākk…" at bounding box center [537, 198] width 473 height 124
click at [363, 232] on label "Fovisms" at bounding box center [537, 242] width 463 height 21
drag, startPoint x: 306, startPoint y: 109, endPoint x: 362, endPoint y: 190, distance: 98.8
click at [362, 190] on div "1p Šā virziena pārstāvji izmanto formu pārbīdi, krustošanos, saplūšanu, vairākk…" at bounding box center [537, 198] width 473 height 124
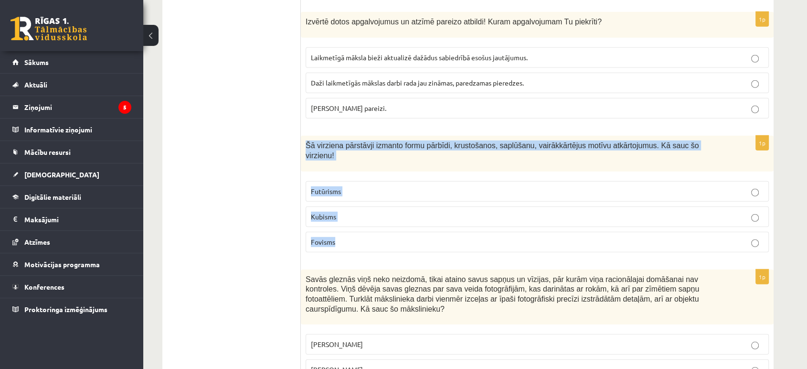
click at [403, 186] on p "Futūrisms" at bounding box center [537, 191] width 453 height 10
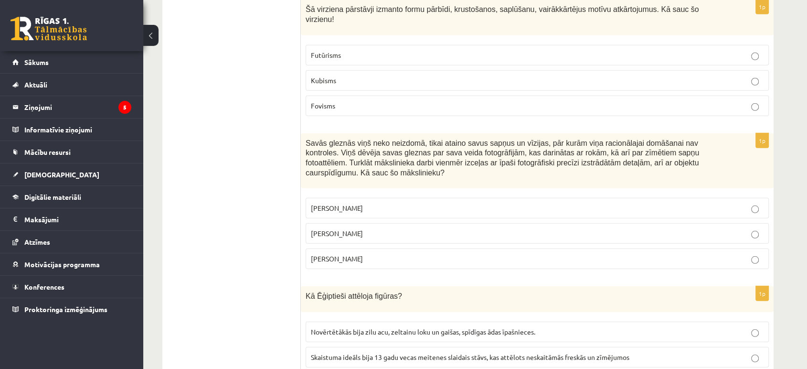
scroll to position [2709, 0]
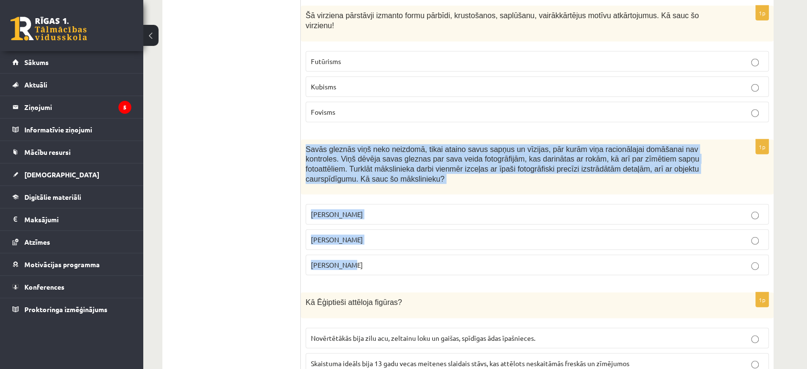
drag, startPoint x: 303, startPoint y: 101, endPoint x: 397, endPoint y: 206, distance: 141.0
click at [397, 206] on div "1p Savās gleznās viņš neko neizdomā, tikai ataino savus sapņus un vīzijas, pār …" at bounding box center [537, 211] width 473 height 144
click at [395, 234] on p "Salvadors Dalī" at bounding box center [537, 239] width 453 height 10
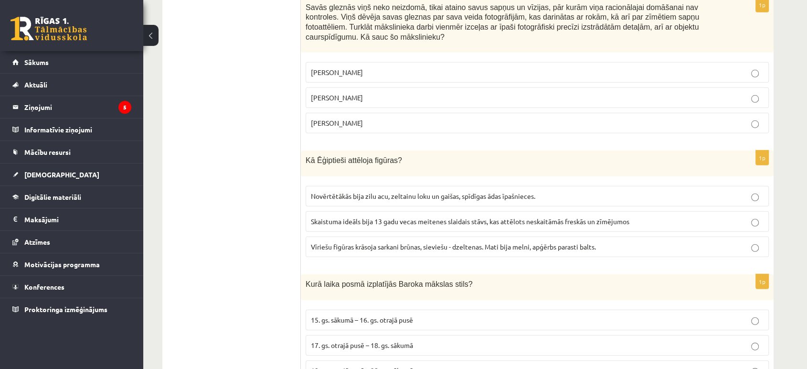
scroll to position [2862, 0]
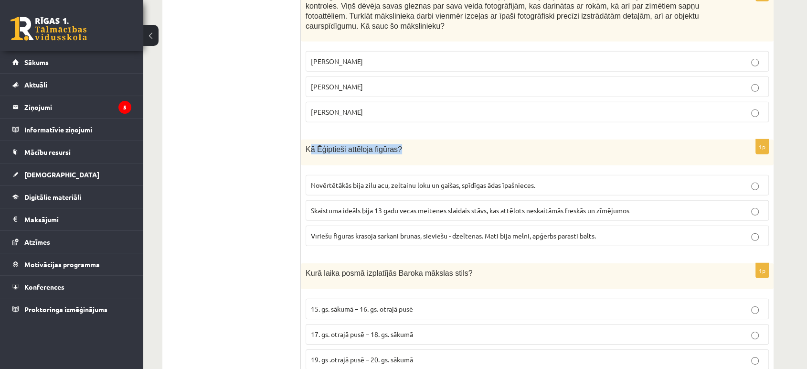
drag, startPoint x: 308, startPoint y: 95, endPoint x: 419, endPoint y: 90, distance: 111.3
click at [419, 144] on p "Kā Ēģiptieši attēloja figūras?" at bounding box center [513, 149] width 415 height 10
drag, startPoint x: 298, startPoint y: 91, endPoint x: 424, endPoint y: 126, distance: 130.3
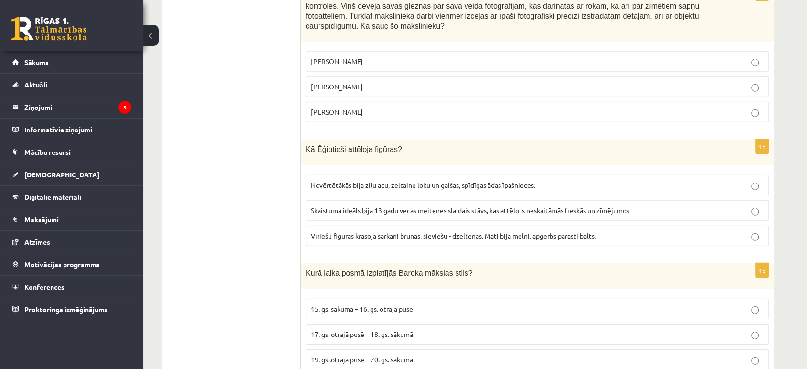
click at [424, 139] on div "1p Kā Ēģiptieši attēloja figūras? Novērtētākās bija zilu acu, zeltainu loku un …" at bounding box center [537, 196] width 473 height 114
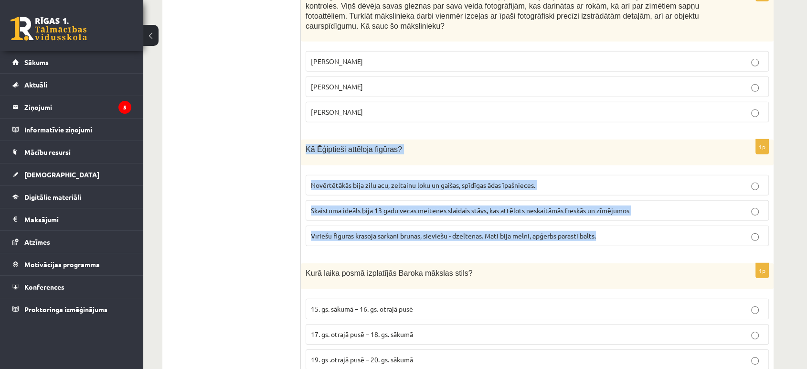
drag, startPoint x: 305, startPoint y: 93, endPoint x: 647, endPoint y: 170, distance: 350.4
click at [647, 170] on div "1p Kā Ēģiptieši attēloja figūras? Novērtētākās bija zilu acu, zeltainu loku un …" at bounding box center [537, 196] width 473 height 114
click at [320, 231] on span "Vīriešu figūras krāsoja sarkani brūnas, sieviešu - dzeltenas. Mati bija melni, …" at bounding box center [453, 235] width 285 height 9
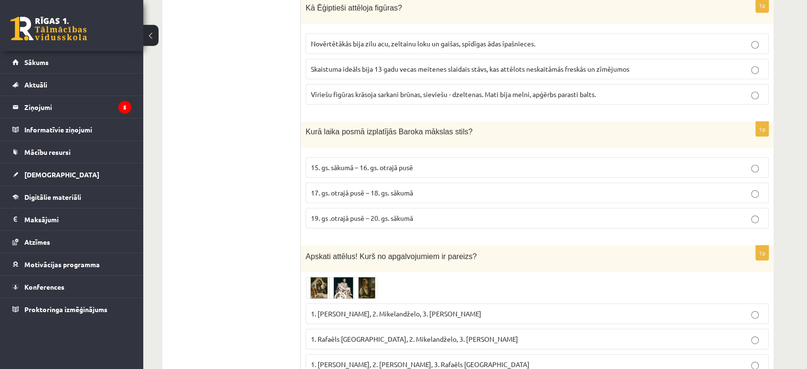
scroll to position [3037, 0]
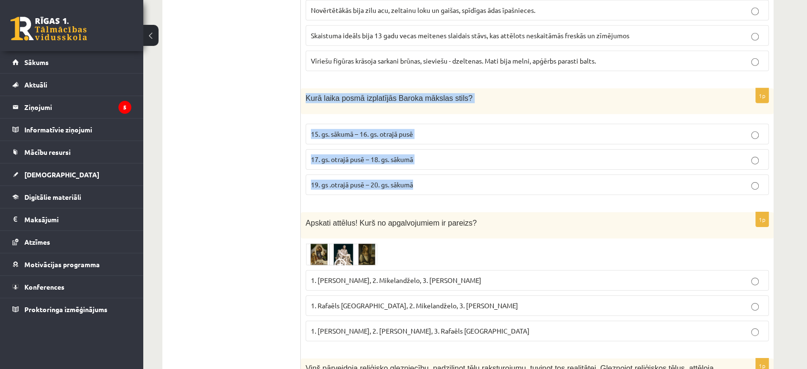
drag, startPoint x: 302, startPoint y: 43, endPoint x: 432, endPoint y: 130, distance: 156.5
click at [432, 130] on div "1p Kurā laika posmā izplatījās Baroka mākslas stils? 15. gs. sākumā – 16. gs. o…" at bounding box center [537, 145] width 473 height 114
click at [432, 180] on p "19. gs .otrajā pusē – 20. gs. sākumā" at bounding box center [537, 185] width 453 height 10
drag, startPoint x: 301, startPoint y: 43, endPoint x: 455, endPoint y: 133, distance: 177.4
click at [455, 133] on div "1p Kurā laika posmā izplatījās Baroka mākslas stils? 15. gs. sākumā – 16. gs. o…" at bounding box center [537, 145] width 473 height 114
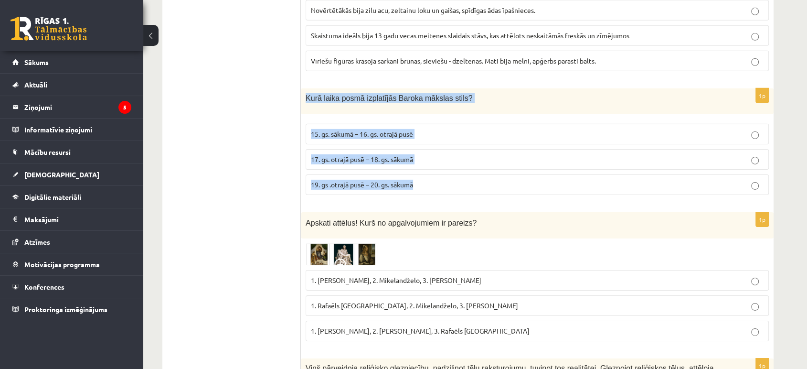
click at [455, 180] on p "19. gs .otrajā pusē – 20. gs. sākumā" at bounding box center [537, 185] width 453 height 10
drag, startPoint x: 301, startPoint y: 44, endPoint x: 447, endPoint y: 120, distance: 164.7
click at [447, 120] on div "1p Kurā laika posmā izplatījās Baroka mākslas stils? 15. gs. sākumā – 16. gs. o…" at bounding box center [537, 145] width 473 height 114
click at [430, 154] on p "17. gs. otrajā pusē – 18. gs. sākumā" at bounding box center [537, 159] width 453 height 10
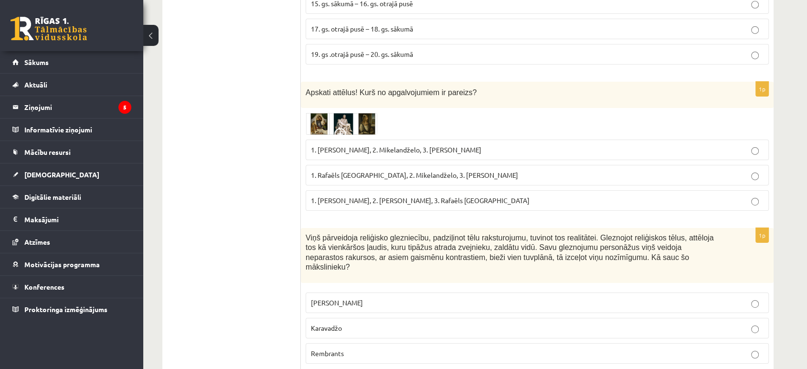
scroll to position [3095, 0]
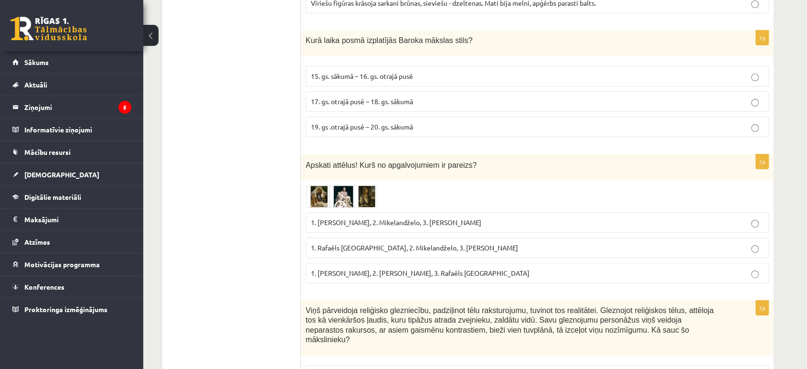
drag, startPoint x: 304, startPoint y: 106, endPoint x: 523, endPoint y: 213, distance: 243.2
click at [523, 213] on div "1p Apskati attēlus! Kurš no apgalvojumiem ir pareizs? 1. Leonardo da Vinči, 2. …" at bounding box center [537, 222] width 473 height 136
click at [533, 237] on label "1. Rafaēls Sancio da Urbīno, 2. Mikelandželo, 3. Albrehts Dīrers" at bounding box center [537, 247] width 463 height 21
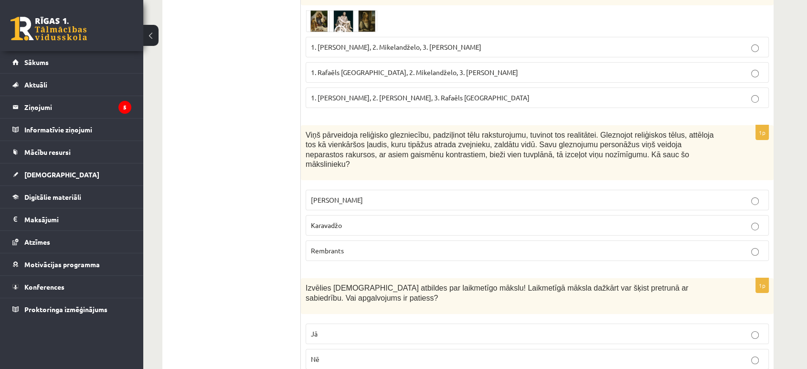
scroll to position [3259, 0]
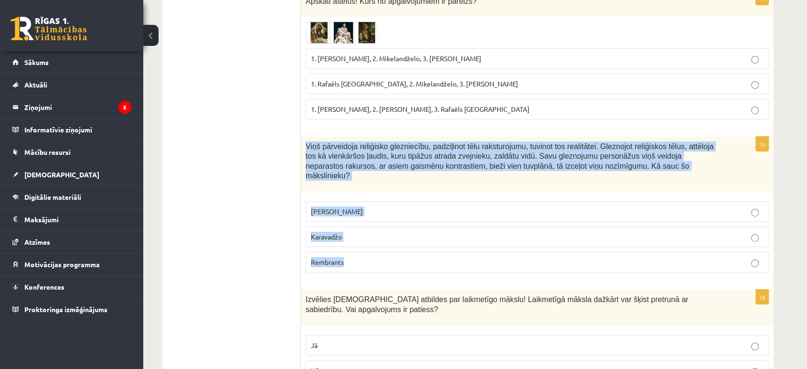
drag, startPoint x: 306, startPoint y: 87, endPoint x: 406, endPoint y: 197, distance: 149.1
click at [406, 197] on div "1p Viņš pārveidoja reliģisko glezniecību, padziļinot tēlu raksturojumu, tuvinot…" at bounding box center [537, 209] width 473 height 144
click at [395, 232] on p "Karavadžo" at bounding box center [537, 237] width 453 height 10
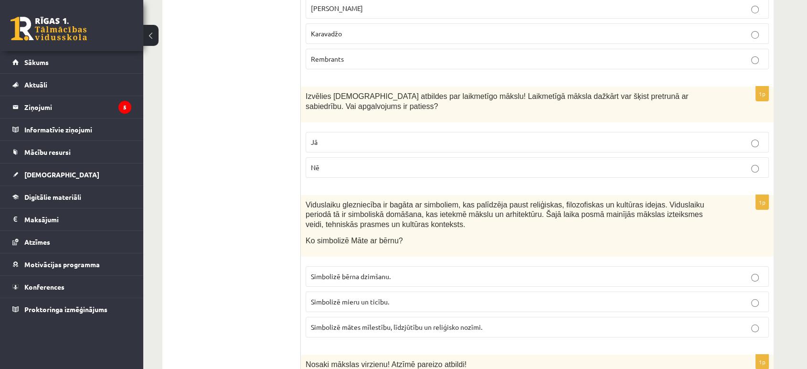
scroll to position [3467, 0]
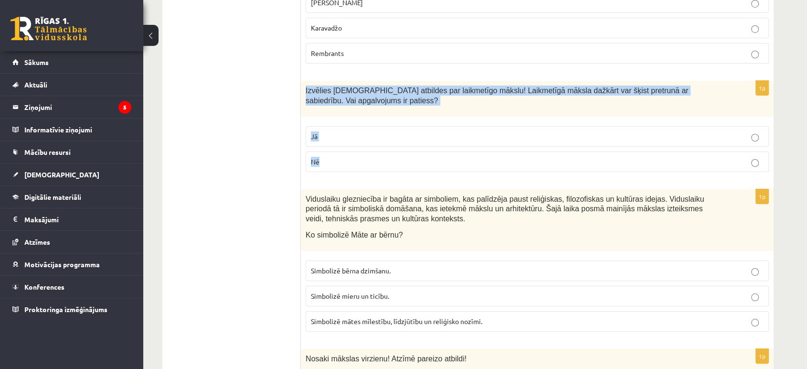
drag, startPoint x: 301, startPoint y: 23, endPoint x: 360, endPoint y: 95, distance: 93.3
click at [360, 95] on div "1p Izvēlies pareizās atbildes par laikmetīgo mākslu! Laikmetīgā māksla dažkārt …" at bounding box center [537, 130] width 473 height 99
click at [330, 126] on label "Jā" at bounding box center [537, 136] width 463 height 21
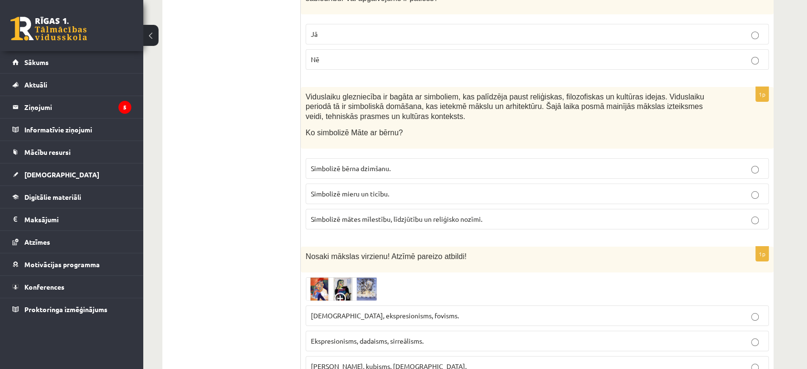
scroll to position [3508, 0]
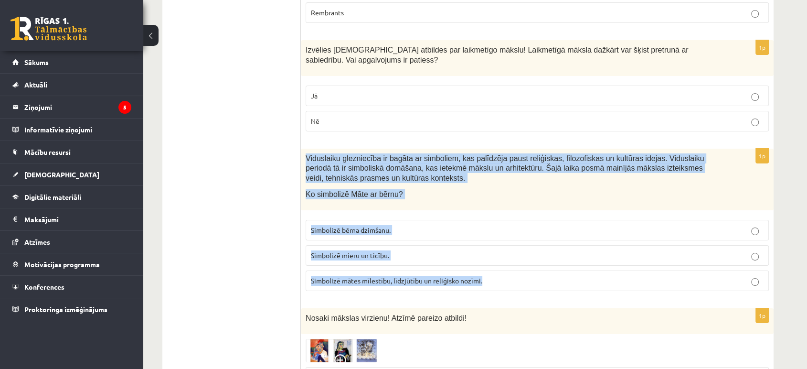
drag, startPoint x: 302, startPoint y: 89, endPoint x: 496, endPoint y: 199, distance: 223.1
click at [496, 199] on div "1p Viduslaiku glezniecība ir bagāta ar simboliem, kas palīdzēja paust reliģiska…" at bounding box center [537, 224] width 473 height 150
click at [505, 276] on p "Simbolizē mātes mīlestību, līdzjūtību un reliģisko nozīmi." at bounding box center [537, 281] width 453 height 10
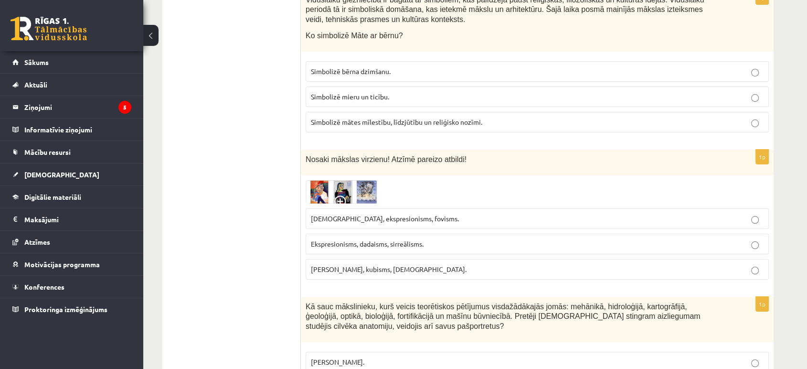
scroll to position [3672, 0]
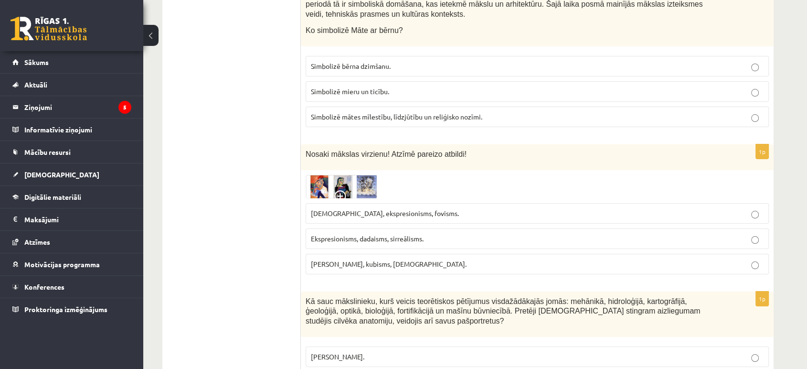
click at [345, 175] on img at bounding box center [342, 186] width 72 height 23
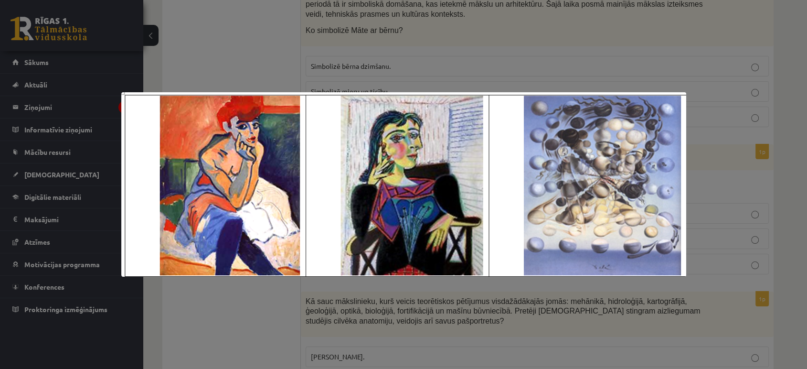
click at [717, 132] on div at bounding box center [403, 184] width 807 height 369
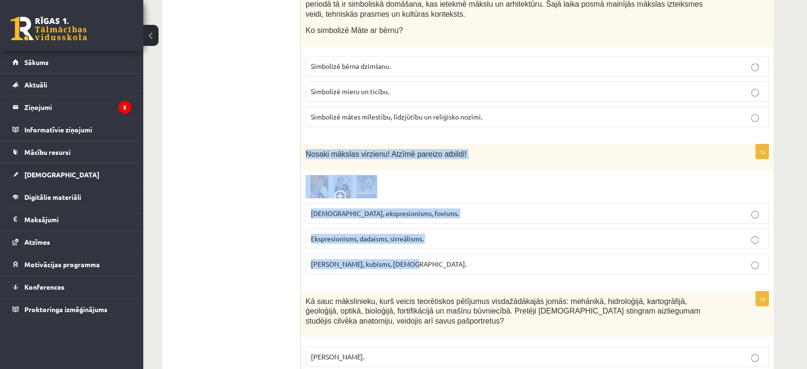
drag, startPoint x: 303, startPoint y: 84, endPoint x: 451, endPoint y: 205, distance: 191.7
click at [451, 205] on div "1p Nosaki mākslas virzienu! Atzīmē pareizo atbildi! Sirreālisms, ekspresionisms…" at bounding box center [537, 213] width 473 height 138
click at [435, 234] on p "Ekspresionisms, dadaisms, sirreālisms." at bounding box center [537, 239] width 453 height 10
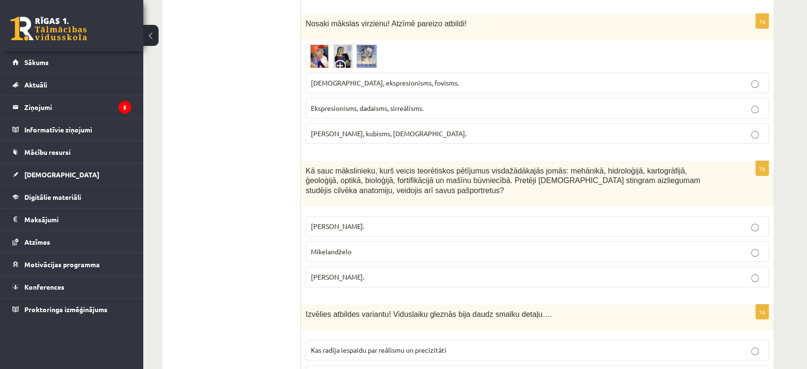
scroll to position [3841, 0]
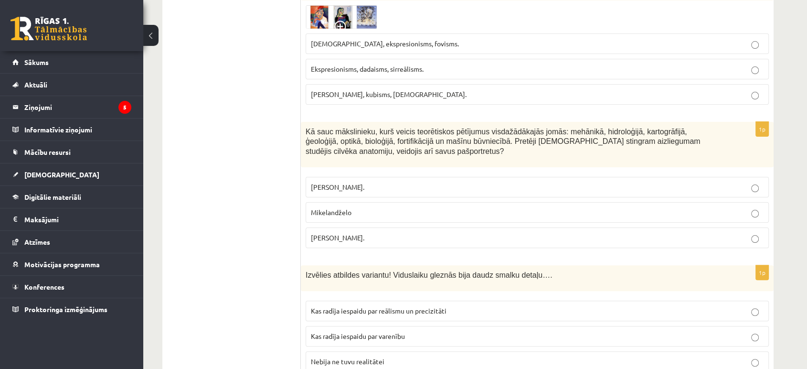
drag, startPoint x: 304, startPoint y: 59, endPoint x: 421, endPoint y: 166, distance: 158.5
click at [421, 166] on div "1p Kā sauc mākslinieku, kurš veicis teorētiskos pētījumus visdažādākajās jomās:…" at bounding box center [537, 189] width 473 height 134
click at [381, 233] on p "Leonardo da Vinči." at bounding box center [537, 238] width 453 height 10
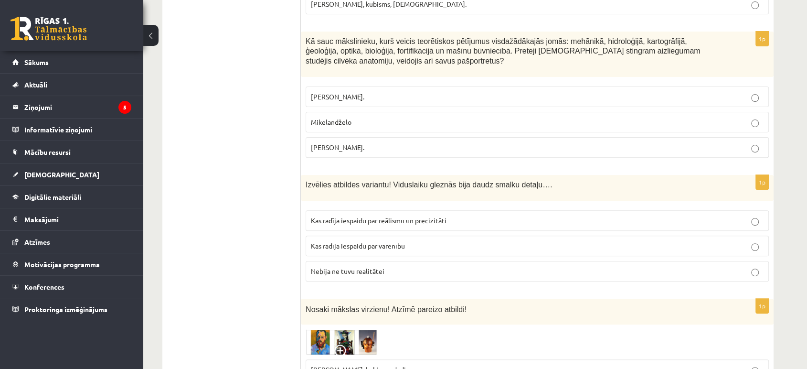
scroll to position [3909, 0]
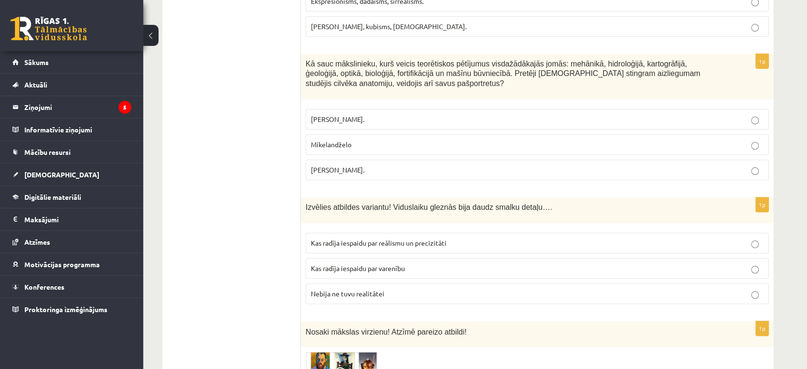
click at [308, 203] on span "Izvēlies atbildes variantu! Viduslaiku gleznās bija daudz smalku detaļu…." at bounding box center [429, 207] width 246 height 8
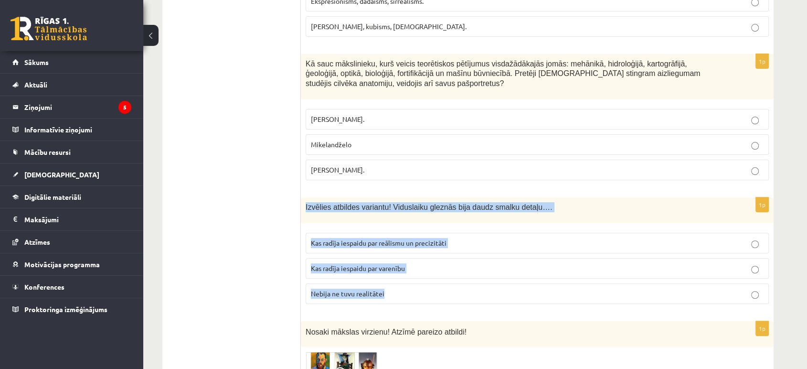
drag, startPoint x: 300, startPoint y: 137, endPoint x: 439, endPoint y: 230, distance: 166.9
click at [439, 230] on div "1p Izvēlies atbildes variantu! Viduslaiku gleznās bija daudz smalku detaļu…. Ka…" at bounding box center [537, 254] width 473 height 114
click at [465, 238] on p "Kas radīja iespaidu par reālismu un precizitāti" at bounding box center [537, 243] width 453 height 10
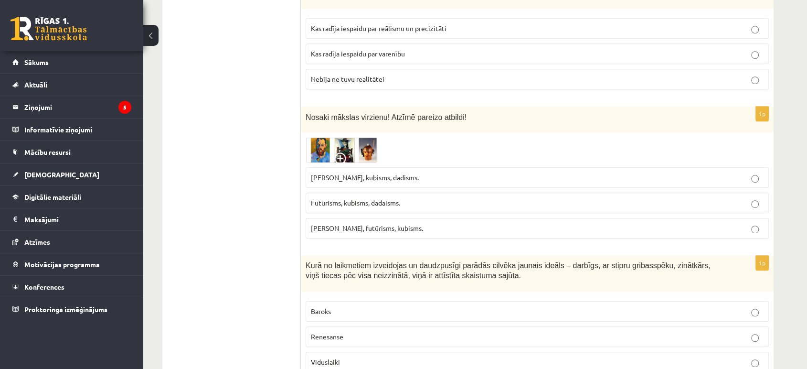
scroll to position [4090, 0]
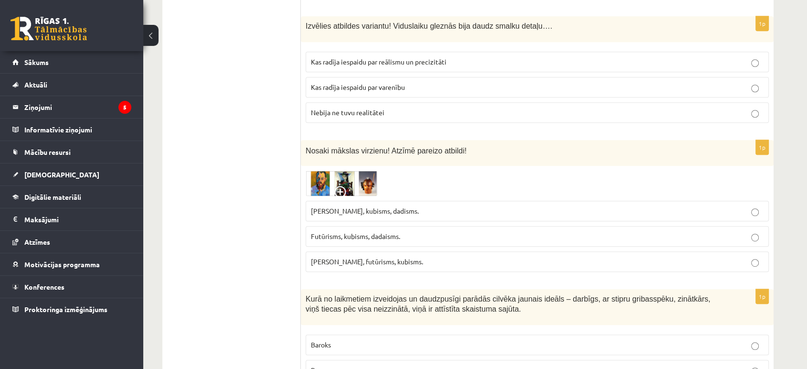
click at [310, 170] on img at bounding box center [342, 182] width 72 height 25
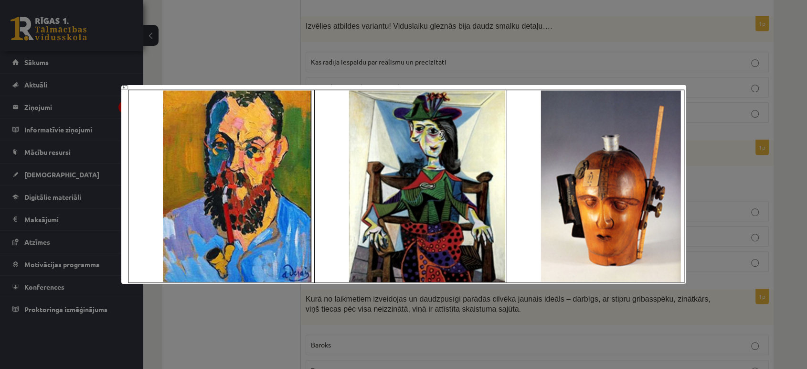
click at [721, 109] on div at bounding box center [403, 184] width 807 height 369
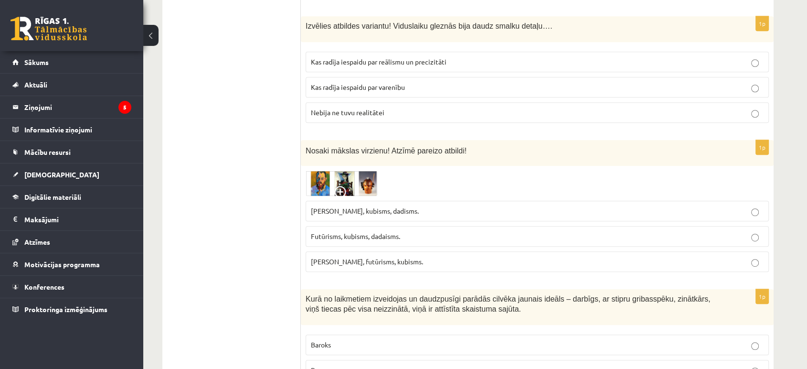
click at [320, 170] on img at bounding box center [342, 182] width 72 height 25
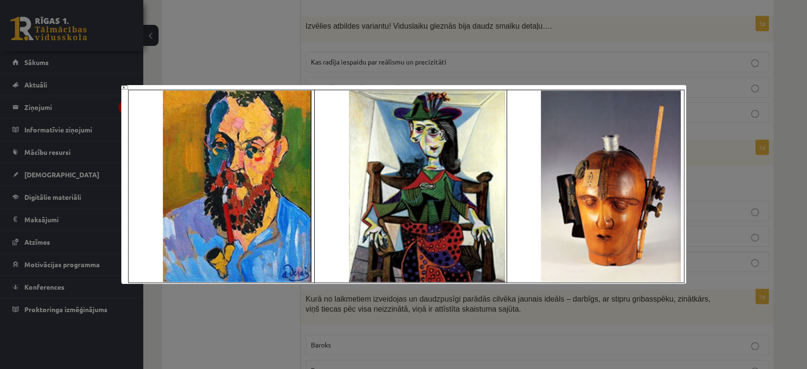
drag, startPoint x: 727, startPoint y: 123, endPoint x: 684, endPoint y: 113, distance: 44.6
click at [684, 113] on div at bounding box center [403, 184] width 807 height 369
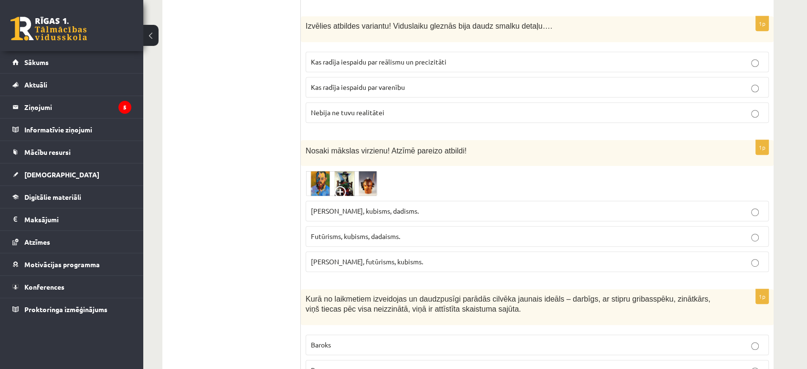
click at [315, 170] on img at bounding box center [342, 182] width 72 height 25
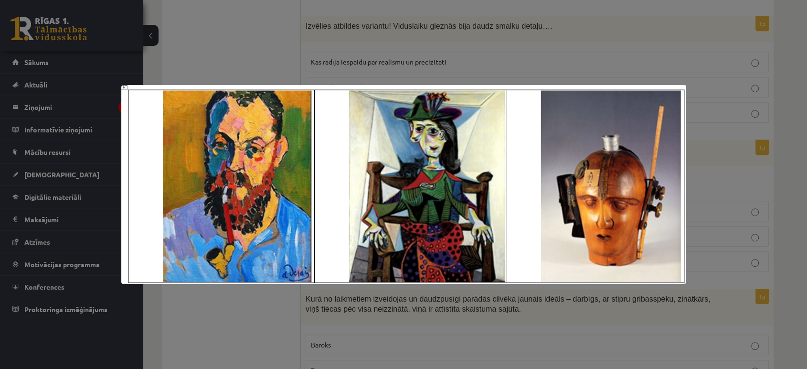
drag, startPoint x: 720, startPoint y: 119, endPoint x: 750, endPoint y: 139, distance: 36.8
click at [750, 139] on div at bounding box center [403, 184] width 807 height 369
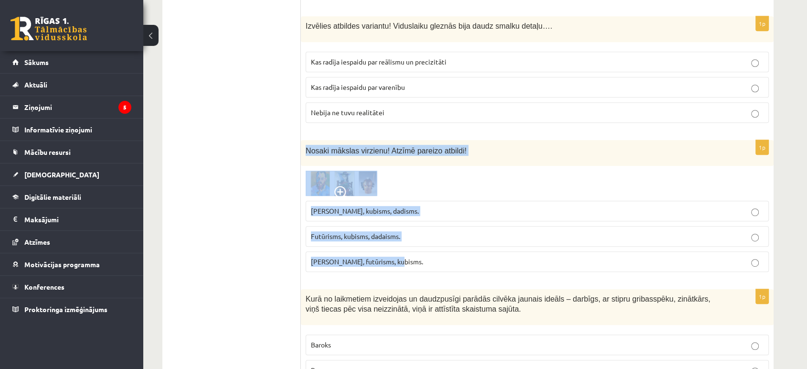
drag, startPoint x: 304, startPoint y: 81, endPoint x: 443, endPoint y: 186, distance: 173.8
click at [443, 186] on div "1p Nosaki mākslas virzienu! Atzīmē pareizo atbildi! Fovisms, kubisms, dadisms. …" at bounding box center [537, 209] width 473 height 139
click at [409, 256] on p "Fovisms, futūrisms, kubisms." at bounding box center [537, 261] width 453 height 10
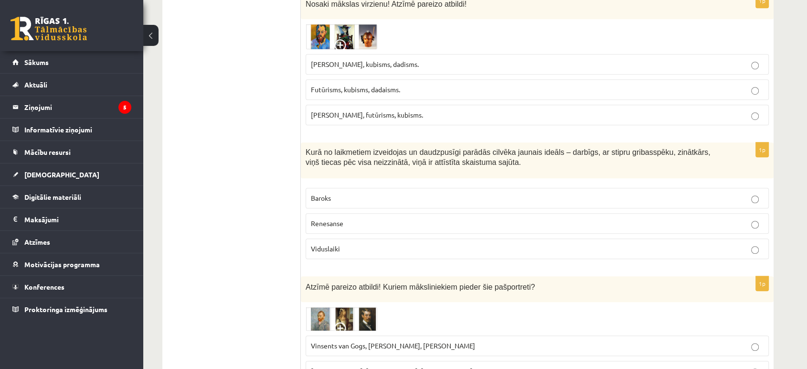
scroll to position [4240, 0]
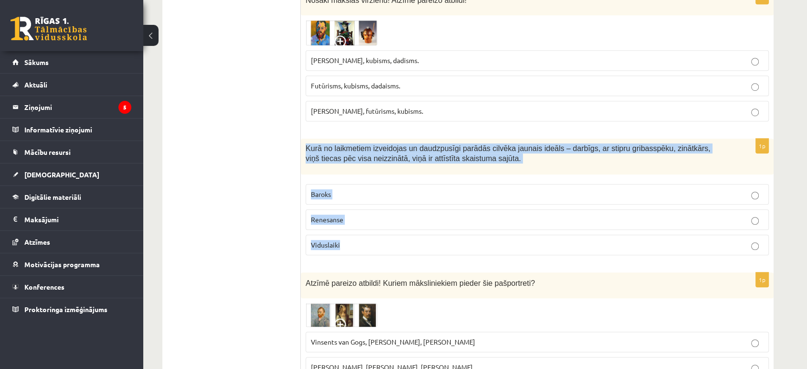
drag, startPoint x: 301, startPoint y: 76, endPoint x: 424, endPoint y: 170, distance: 154.6
click at [424, 170] on div "1p Kurā no laikmetiem izveidojas un daudzpusīgi parādās cilvēka jaunais ideāls …" at bounding box center [537, 200] width 473 height 124
click at [387, 214] on p "Renesanse" at bounding box center [537, 219] width 453 height 10
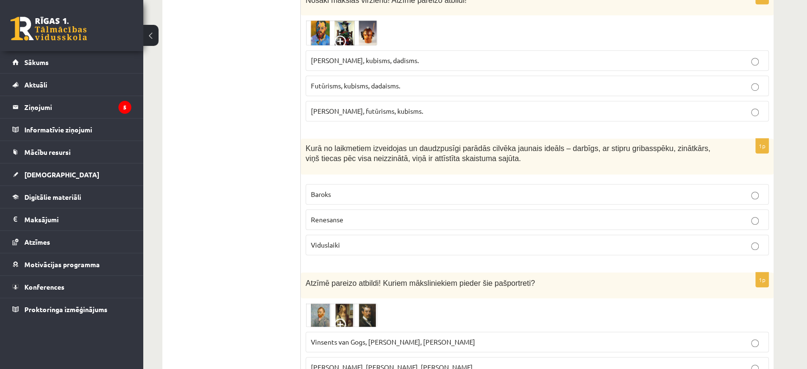
click at [344, 303] on img at bounding box center [342, 315] width 72 height 24
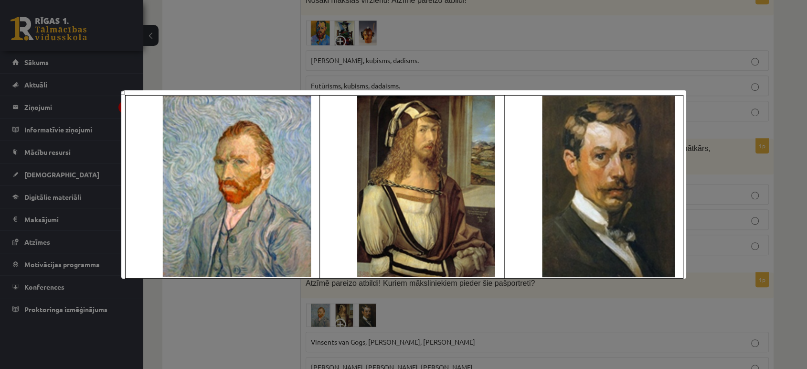
click at [252, 321] on div at bounding box center [403, 184] width 807 height 369
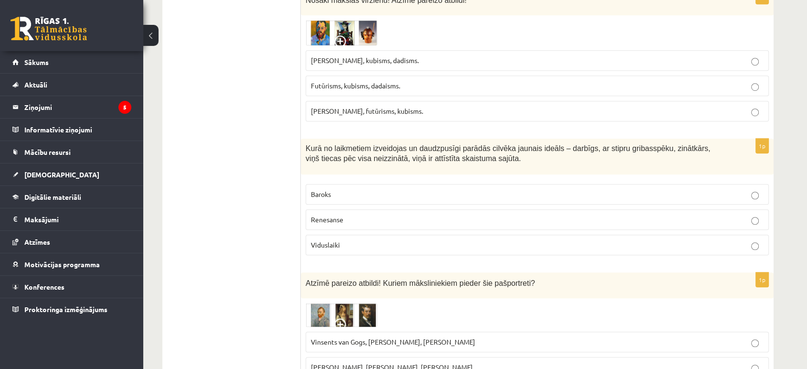
click at [343, 303] on img at bounding box center [342, 315] width 72 height 24
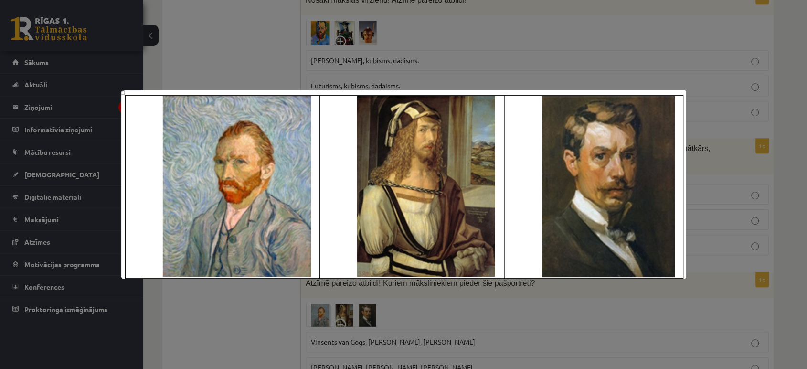
click at [255, 312] on div at bounding box center [403, 184] width 807 height 369
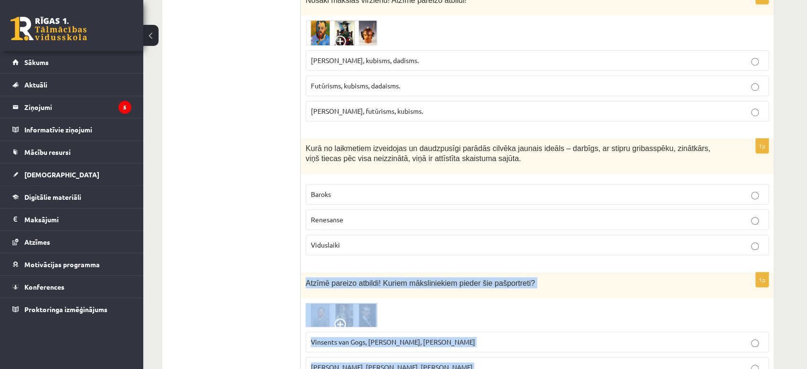
drag, startPoint x: 304, startPoint y: 210, endPoint x: 467, endPoint y: 320, distance: 196.4
click at [467, 320] on div "1p Atzīmē pareizo atbildi! Kuriem māksliniekiem pieder šie pašportreti? Vinsent…" at bounding box center [537, 341] width 473 height 138
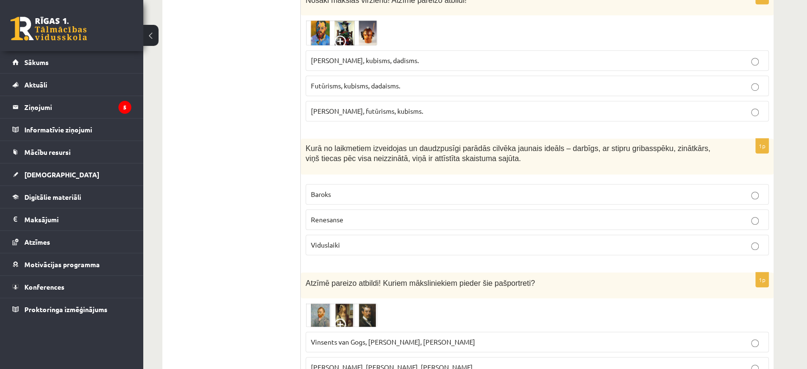
drag, startPoint x: 467, startPoint y: 320, endPoint x: 514, endPoint y: 186, distance: 142.0
click at [514, 186] on fieldset "Baroks Renesanse Viduslaiki" at bounding box center [537, 218] width 463 height 79
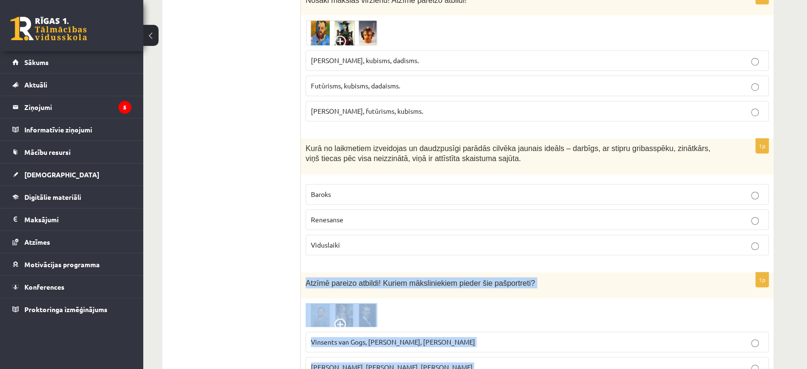
drag, startPoint x: 306, startPoint y: 212, endPoint x: 499, endPoint y: 317, distance: 219.4
click at [499, 317] on div "1p Atzīmē pareizo atbildi! Kuriem māksliniekiem pieder šie pašportreti? Vinsent…" at bounding box center [537, 341] width 473 height 138
click at [521, 331] on label "Vinsents van Gogs, Albrehts Dīrers, Janis Rozentāls" at bounding box center [537, 341] width 463 height 21
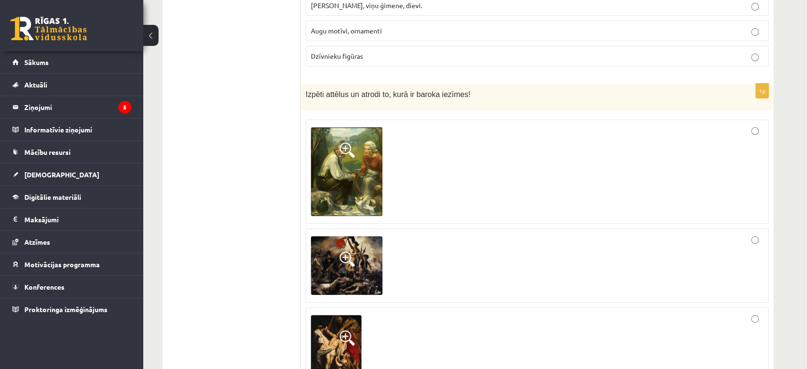
scroll to position [0, 0]
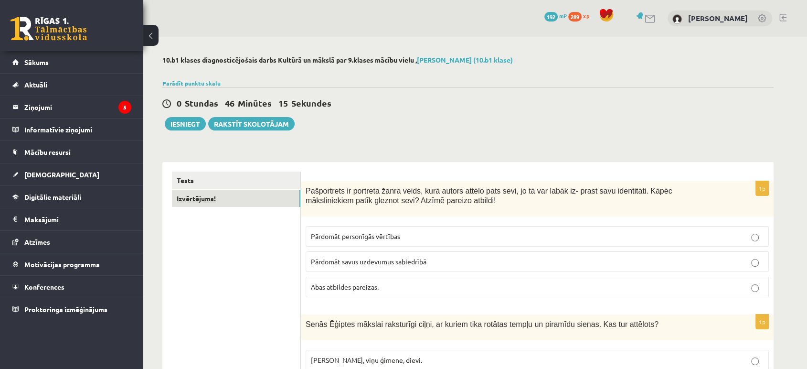
click at [204, 200] on link "Izvērtējums!" at bounding box center [236, 199] width 128 height 18
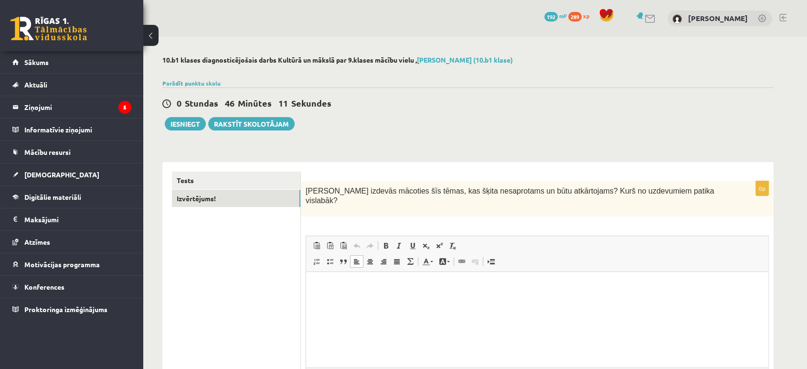
click at [399, 297] on html at bounding box center [537, 286] width 462 height 29
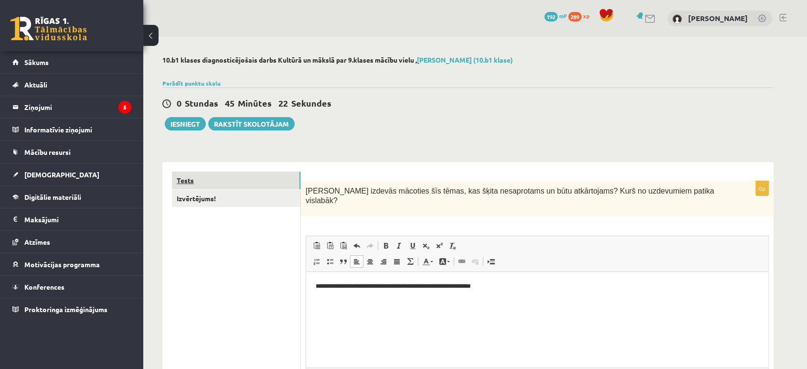
click at [192, 177] on link "Tests" at bounding box center [236, 180] width 128 height 18
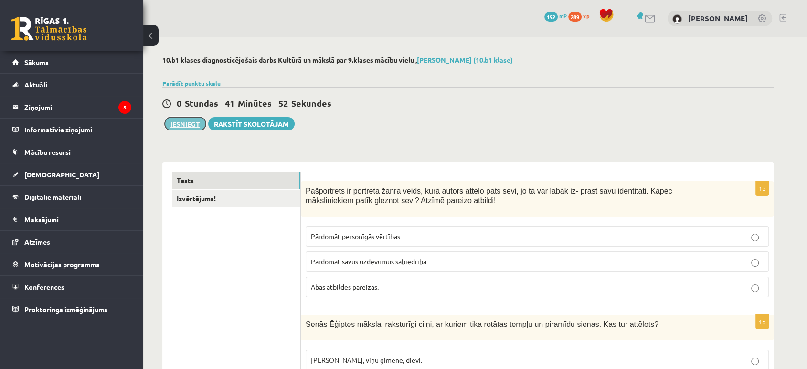
click at [183, 120] on button "Iesniegt" at bounding box center [185, 123] width 41 height 13
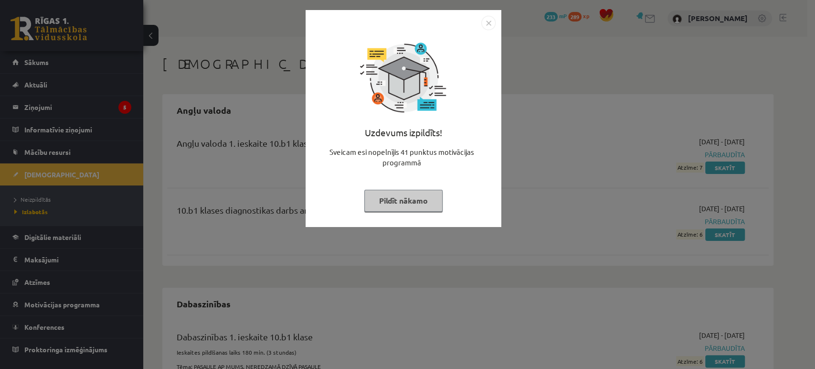
click at [414, 202] on button "Pildīt nākamo" at bounding box center [403, 201] width 78 height 22
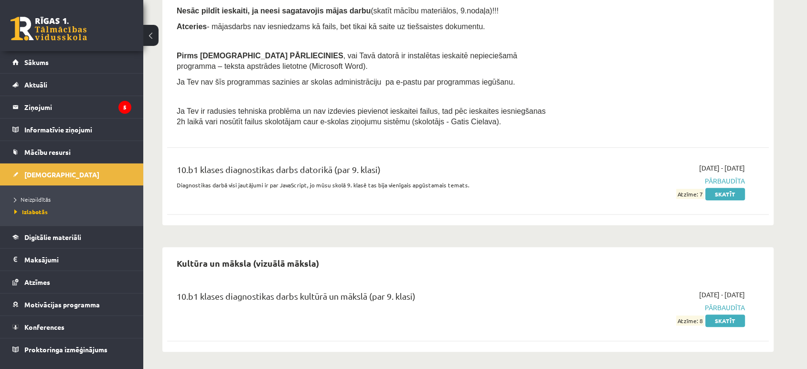
scroll to position [576, 0]
click at [728, 317] on link "Skatīt" at bounding box center [725, 319] width 40 height 12
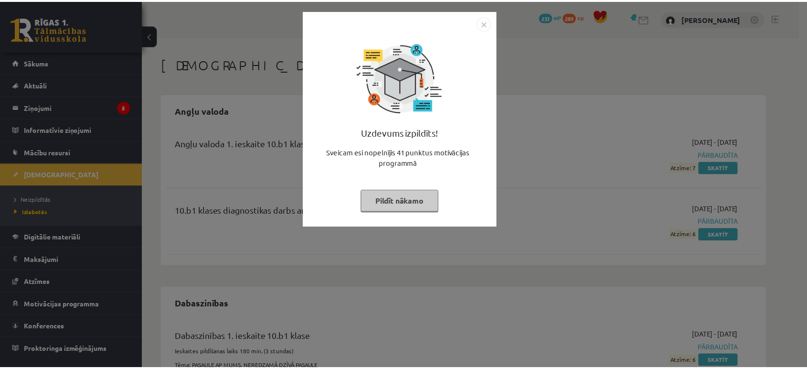
scroll to position [576, 0]
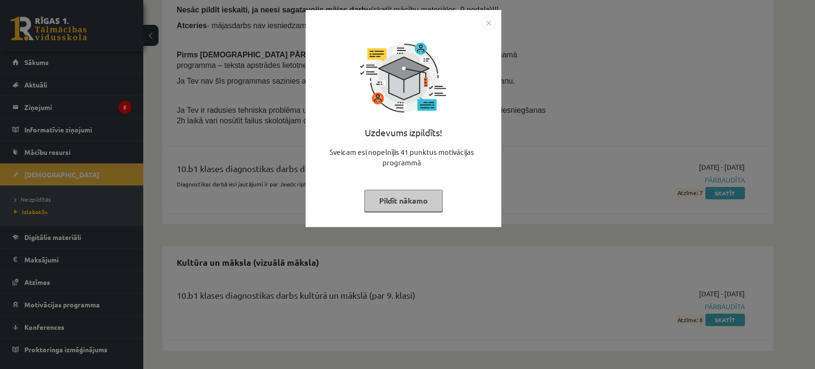
click at [411, 195] on button "Pildīt nākamo" at bounding box center [403, 201] width 78 height 22
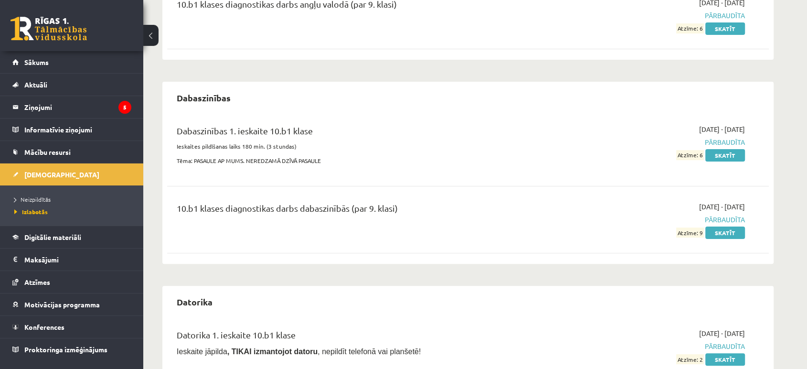
scroll to position [0, 0]
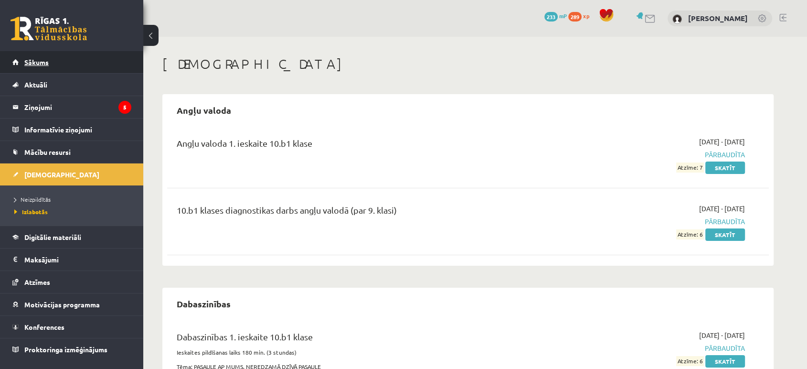
click at [74, 58] on link "Sākums" at bounding box center [71, 62] width 119 height 22
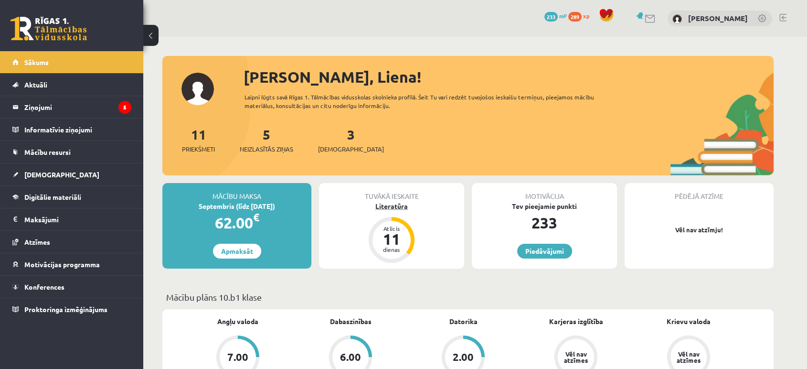
click at [396, 209] on div "Literatūra" at bounding box center [391, 206] width 145 height 10
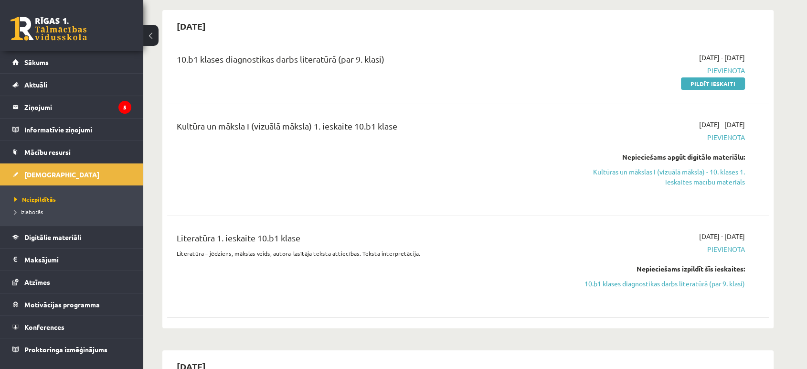
scroll to position [68, 0]
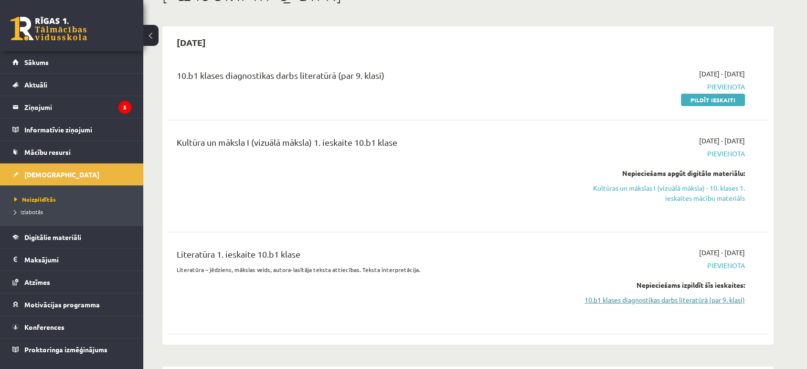
click at [705, 295] on link "10.b1 klases diagnostikas darbs literatūrā (par 9. klasi)" at bounding box center [655, 300] width 180 height 10
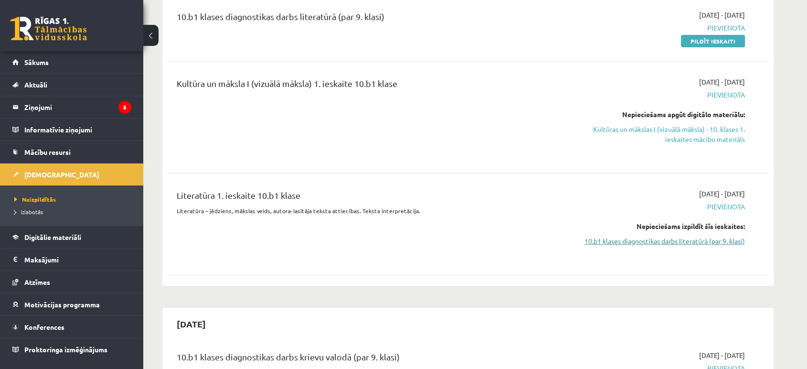
click at [693, 240] on link "10.b1 klases diagnostikas darbs literatūrā (par 9. klasi)" at bounding box center [655, 241] width 180 height 10
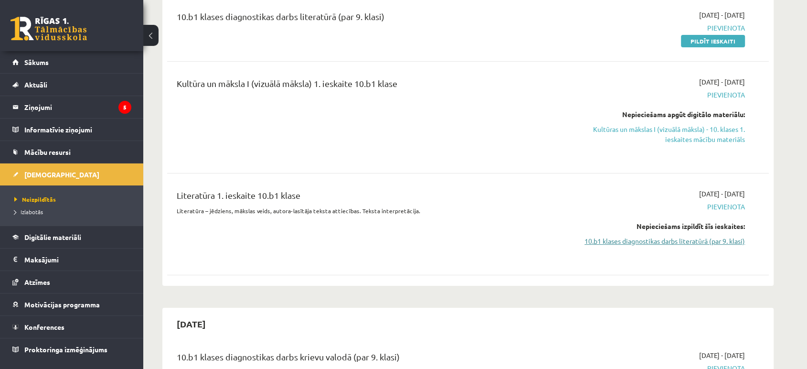
click at [693, 240] on link "10.b1 klases diagnostikas darbs literatūrā (par 9. klasi)" at bounding box center [655, 241] width 180 height 10
click at [681, 236] on link "10.b1 klases diagnostikas darbs literatūrā (par 9. klasi)" at bounding box center [655, 241] width 180 height 10
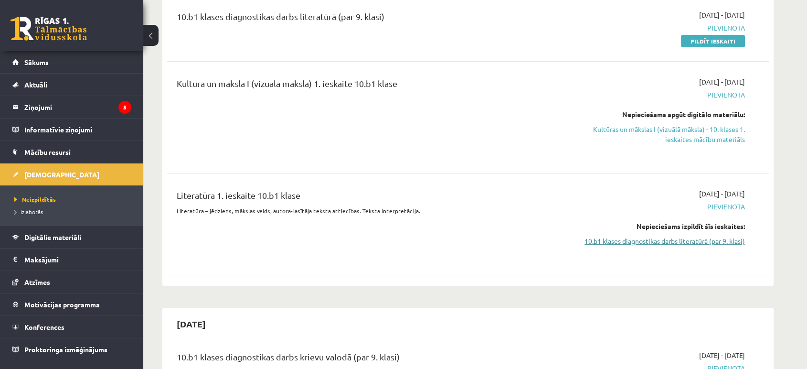
click at [681, 236] on link "10.b1 klases diagnostikas darbs literatūrā (par 9. klasi)" at bounding box center [655, 241] width 180 height 10
click at [716, 44] on link "Pildīt ieskaiti" at bounding box center [713, 41] width 64 height 12
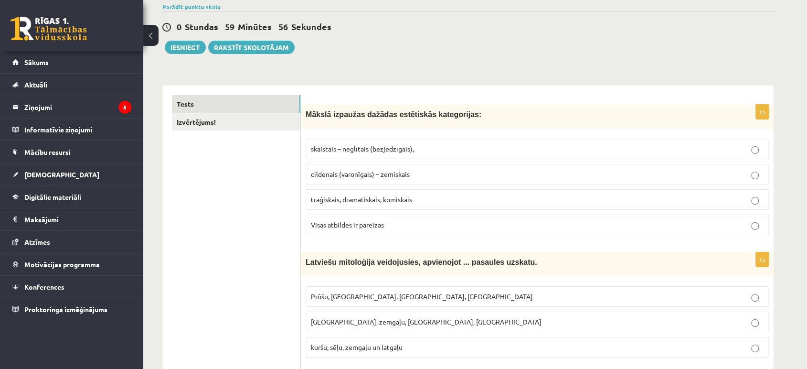
scroll to position [81, 0]
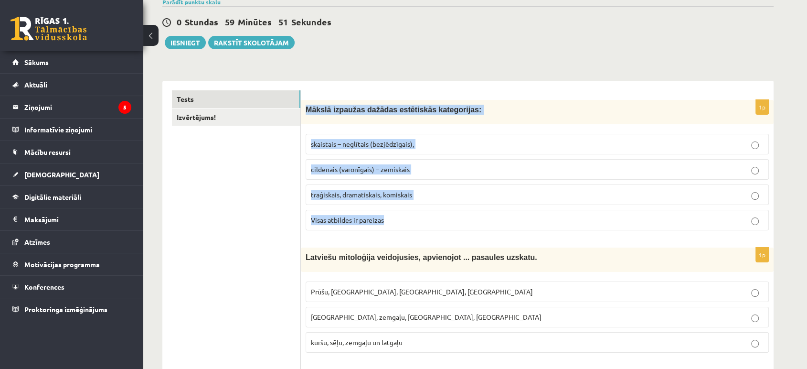
drag, startPoint x: 307, startPoint y: 106, endPoint x: 430, endPoint y: 224, distance: 170.9
click at [430, 224] on div "1p Mākslā izpaužas dažādas estētiskās kategorijas: skaistais – neglītais (bezjē…" at bounding box center [537, 169] width 473 height 138
copy div "Mākslā izpaužas dažādas estētiskās kategorijas: skaistais – neglītais (bezjēdzī…"
click at [437, 211] on label "Visas atbildes ir pareizas" at bounding box center [537, 220] width 463 height 21
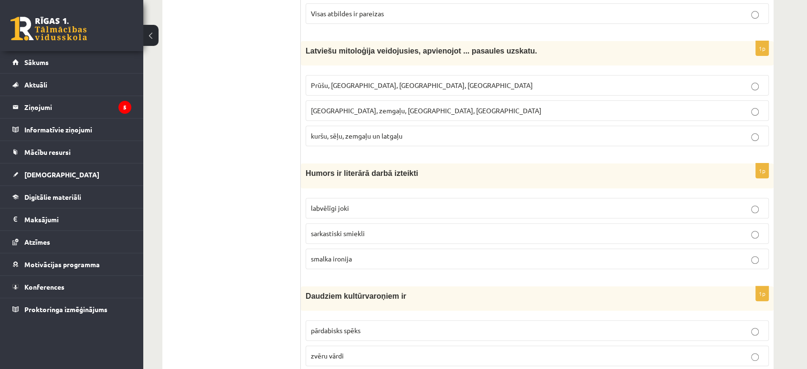
scroll to position [293, 0]
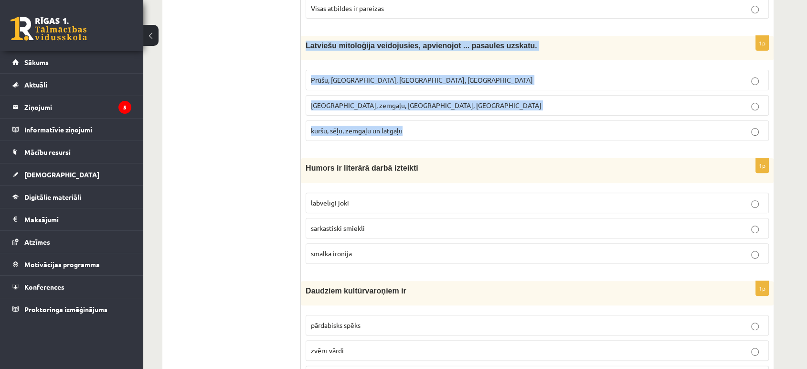
drag, startPoint x: 301, startPoint y: 43, endPoint x: 420, endPoint y: 139, distance: 152.1
click at [420, 139] on div "1p Latviešu mitoloģija veidojusies, apvienojot ... pasaules uzskatu. [GEOGRAPHI…" at bounding box center [537, 92] width 473 height 113
copy div "Latviešu mitoloģija veidojusies, apvienojot ... pasaules uzskatu. [GEOGRAPHIC_D…"
click at [425, 76] on p "Prūšu, [GEOGRAPHIC_DATA], [GEOGRAPHIC_DATA], [GEOGRAPHIC_DATA]" at bounding box center [537, 80] width 453 height 10
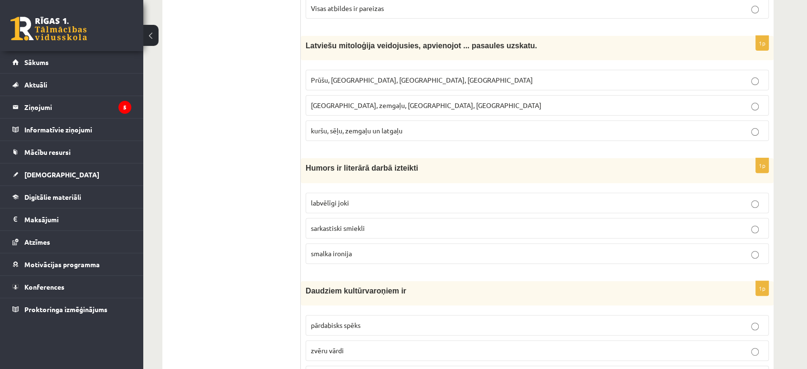
click at [457, 133] on p "kuršu, sēļu, zemgaļu un latgaļu" at bounding box center [537, 131] width 453 height 10
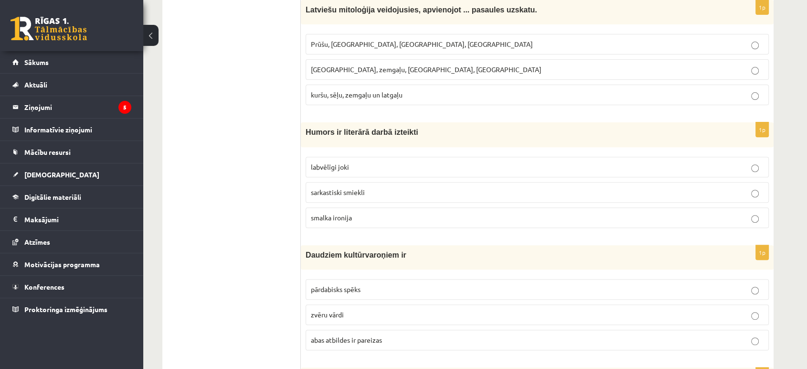
scroll to position [393, 0]
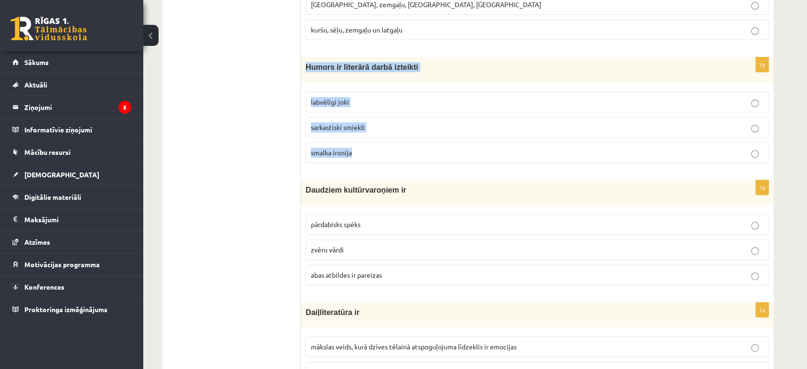
drag, startPoint x: 303, startPoint y: 64, endPoint x: 376, endPoint y: 149, distance: 112.5
click at [376, 149] on div "1p Humors ir literārā darbā izteikti labvēlīgi joki sarkastiski smiekli smalka …" at bounding box center [537, 113] width 473 height 113
copy div "Humors ir literārā darbā izteikti labvēlīgi joki sarkastiski smiekli smalka iro…"
click at [383, 154] on p "smalka ironija" at bounding box center [537, 153] width 453 height 10
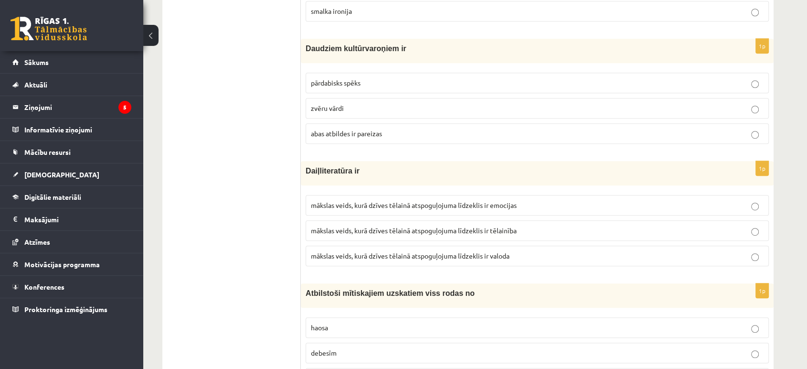
scroll to position [515, 0]
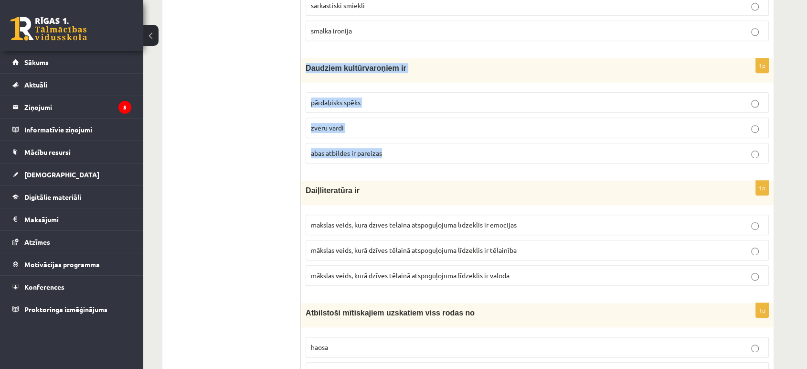
drag, startPoint x: 306, startPoint y: 66, endPoint x: 392, endPoint y: 159, distance: 127.1
click at [392, 159] on div "1p Daudziem kultūrvaroņiem ir pārdabisks spēks zvēru vārdi [PERSON_NAME] atbild…" at bounding box center [537, 114] width 473 height 113
click at [392, 159] on label "abas atbildes ir pareizas" at bounding box center [537, 153] width 463 height 21
drag, startPoint x: 301, startPoint y: 64, endPoint x: 402, endPoint y: 155, distance: 135.9
click at [402, 155] on div "1p Daudziem kultūrvaroņiem ir pārdabisks spēks zvēru vārdi [PERSON_NAME] atbild…" at bounding box center [537, 114] width 473 height 113
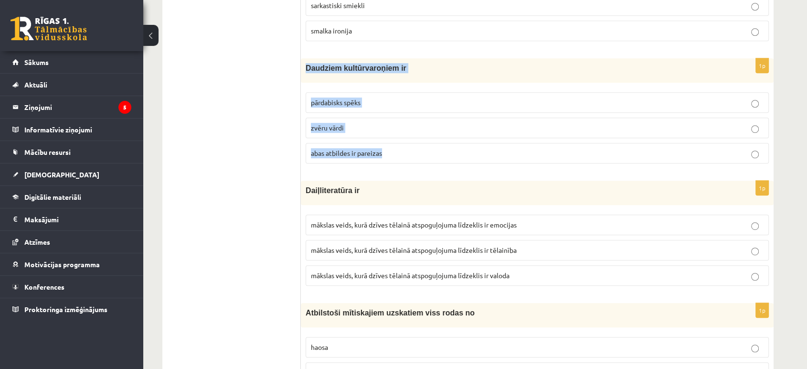
copy div "Daudziem kultūrvaroņiem ir pārdabisks spēks zvēru vārdi abas atbildes ir pareiz…"
click at [413, 155] on p "abas atbildes ir pareizas" at bounding box center [537, 153] width 453 height 10
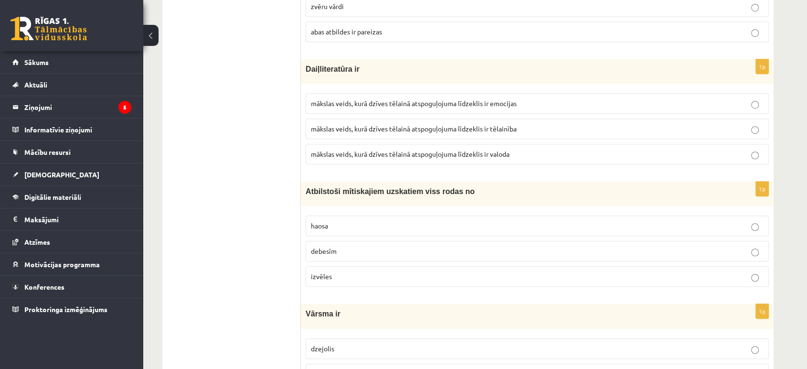
scroll to position [667, 0]
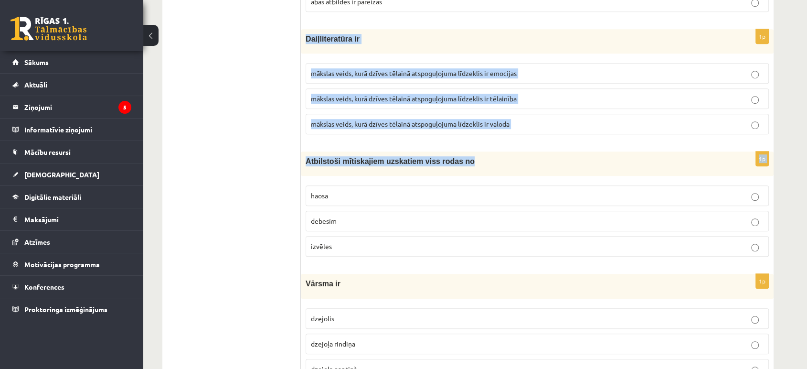
drag, startPoint x: 301, startPoint y: 36, endPoint x: 464, endPoint y: 160, distance: 204.9
click at [456, 135] on fieldset "mākslas veids, kurā dzīves tēlainā atspoguļojuma līdzeklis ir emocijas mākslas …" at bounding box center [537, 97] width 463 height 79
drag, startPoint x: 305, startPoint y: 34, endPoint x: 524, endPoint y: 122, distance: 236.6
click at [524, 122] on div "1p Daiļliteratūra ir mākslas veids, kurā dzīves tēlainā atspoguļojuma līdzeklis…" at bounding box center [537, 85] width 473 height 113
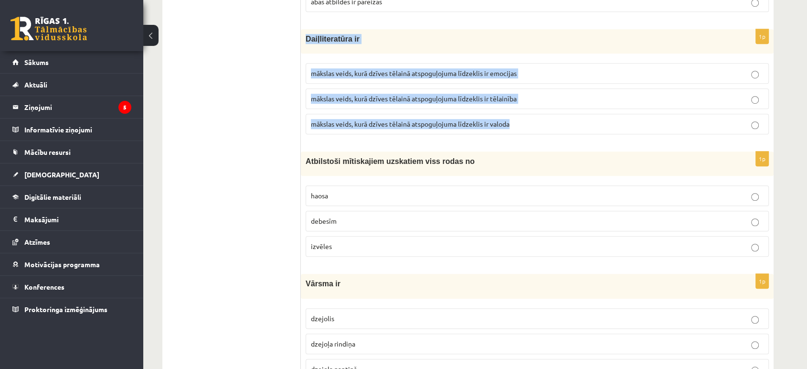
copy div "Daiļliteratūra ir mākslas veids, kurā dzīves tēlainā atspoguļojuma līdzeklis ir…"
click at [526, 125] on p "mākslas veids, kurā dzīves tēlainā atspoguļojuma līdzeklis ir valoda" at bounding box center [537, 124] width 453 height 10
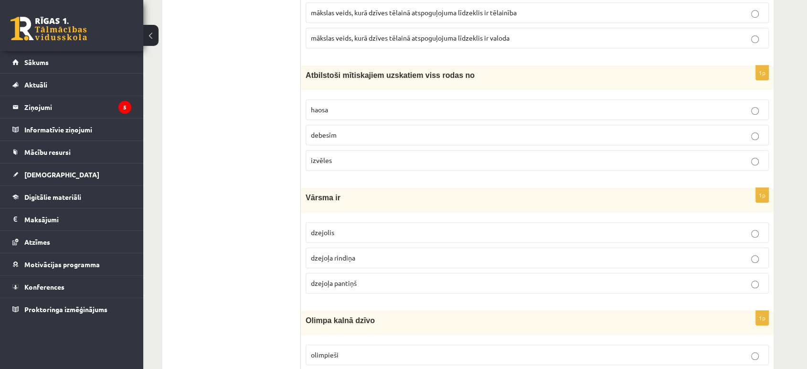
scroll to position [758, 0]
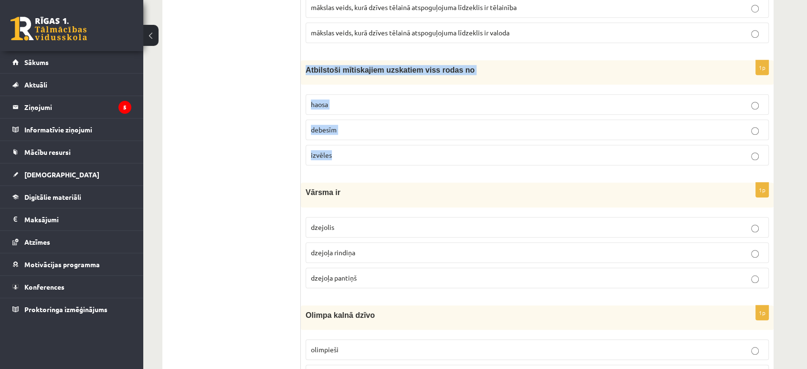
drag, startPoint x: 303, startPoint y: 69, endPoint x: 375, endPoint y: 147, distance: 106.1
click at [375, 147] on div "1p Atbilstoši mītiskajiem uzskatiem viss rodas no [GEOGRAPHIC_DATA] debesīm izv…" at bounding box center [537, 116] width 473 height 113
copy div "Atbilstoši mītiskajiem uzskatiem viss rodas no haosa debesīm izvēles"
click at [367, 105] on p "haosa" at bounding box center [537, 104] width 453 height 10
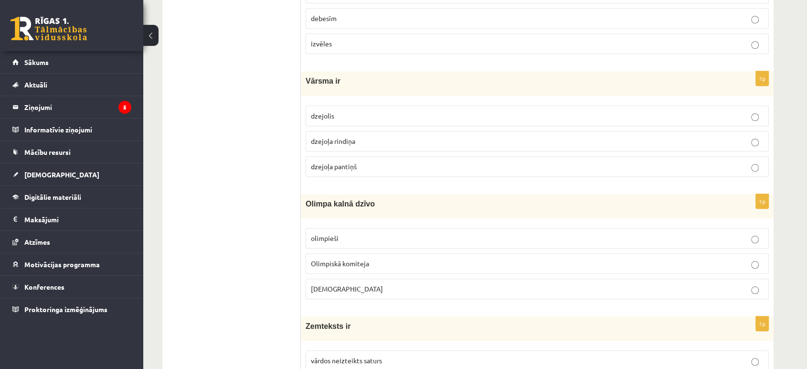
scroll to position [849, 0]
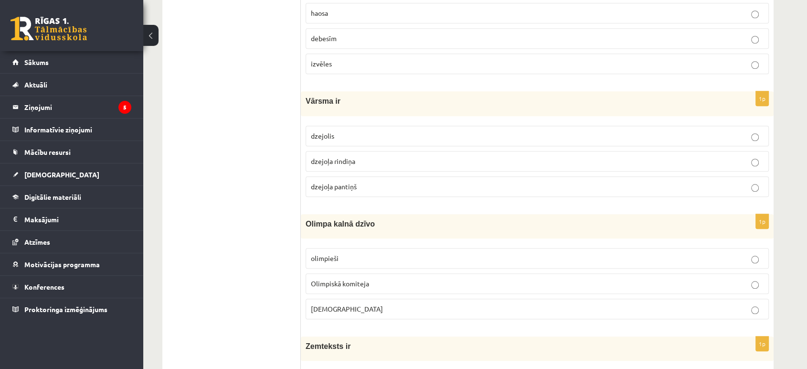
drag, startPoint x: 300, startPoint y: 92, endPoint x: 342, endPoint y: 103, distance: 43.9
drag, startPoint x: 342, startPoint y: 103, endPoint x: 352, endPoint y: 91, distance: 15.3
click at [352, 91] on div "Vārsma ir" at bounding box center [537, 103] width 473 height 24
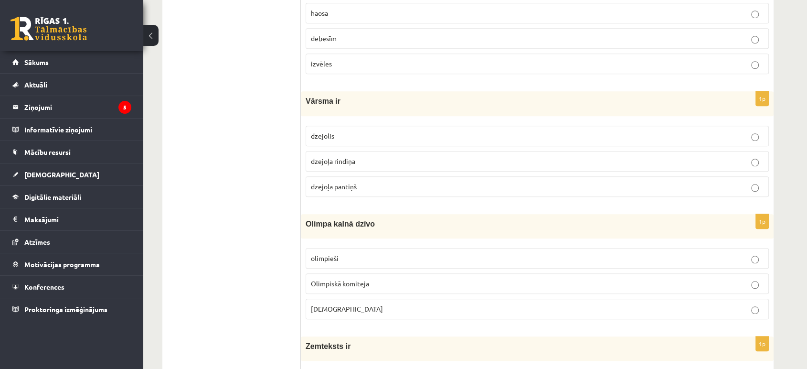
click at [352, 91] on div "Vārsma ir" at bounding box center [537, 103] width 473 height 24
drag, startPoint x: 306, startPoint y: 97, endPoint x: 377, endPoint y: 178, distance: 107.9
click at [377, 178] on div "1p Vārsma ir dzejolis dzejoļa rindiņa dzejoļa pantiņš" at bounding box center [537, 147] width 473 height 113
copy div "Vārsma ir dzejolis dzejoļa rindiņa dzejoļa pantiņš"
click at [396, 156] on p "dzejoļa rindiņa" at bounding box center [537, 161] width 453 height 10
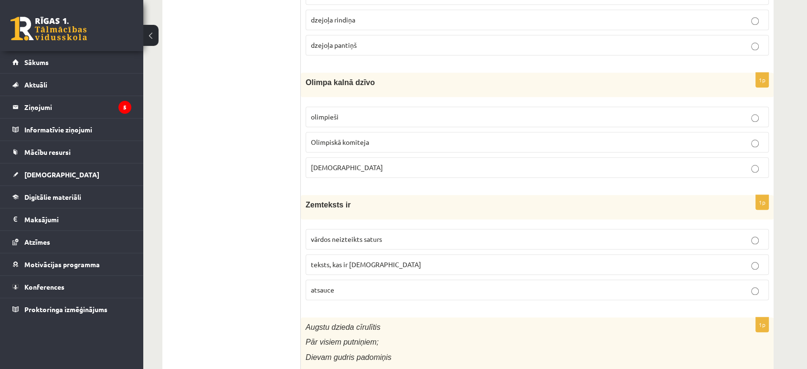
scroll to position [996, 0]
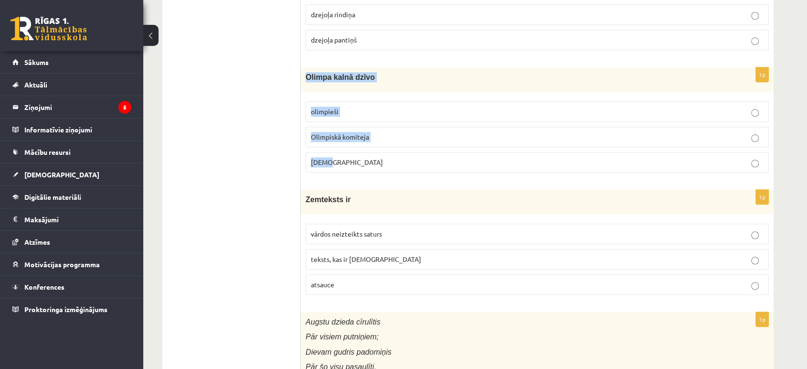
drag, startPoint x: 301, startPoint y: 70, endPoint x: 380, endPoint y: 151, distance: 112.8
click at [380, 151] on div "1p Olimpa kalnā dzīvo olimpieši Olimpiskā komiteja Dievi" at bounding box center [537, 123] width 473 height 113
copy div "Olimpa kalnā dzīvo olimpieši Olimpiskā komiteja Dievi"
click at [382, 112] on p "olimpieši" at bounding box center [537, 111] width 453 height 10
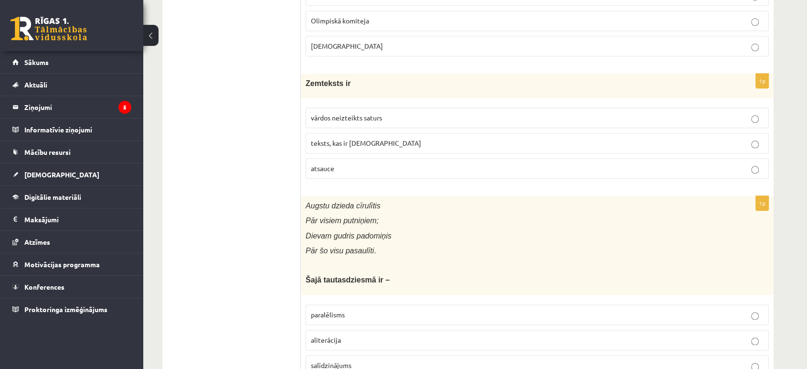
scroll to position [1142, 0]
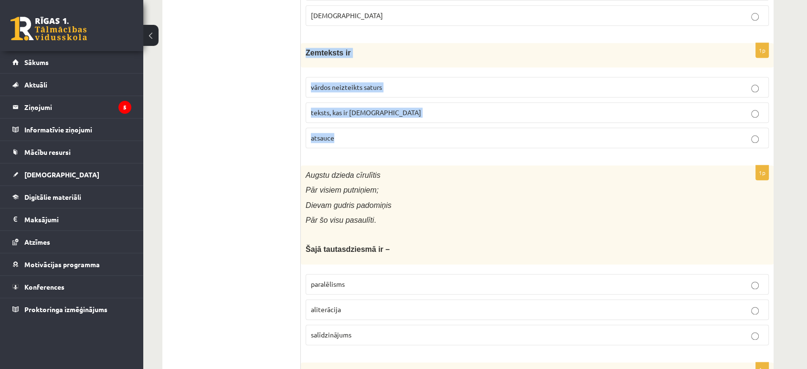
drag, startPoint x: 303, startPoint y: 51, endPoint x: 385, endPoint y: 134, distance: 116.5
click at [385, 134] on div "1p Zemteksts ir vārdos neizteikts saturs teksts, kas ir iekavās atsauce" at bounding box center [537, 99] width 473 height 113
copy div "Zemteksts ir vārdos neizteikts saturs teksts, kas ir iekavās atsauce"
click at [403, 87] on p "vārdos neizteikts saturs" at bounding box center [537, 87] width 453 height 10
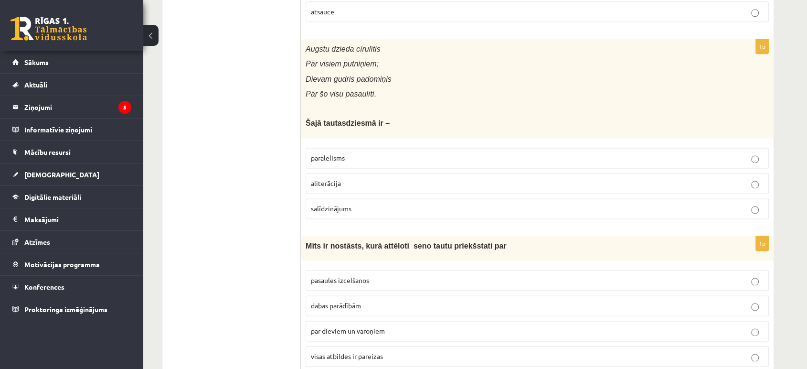
scroll to position [1258, 0]
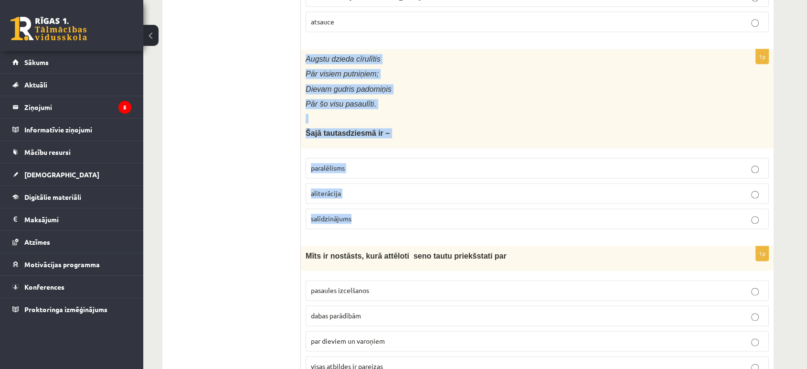
drag, startPoint x: 306, startPoint y: 55, endPoint x: 395, endPoint y: 213, distance: 181.4
click at [395, 213] on div "1p Augstu dzieda cīrulītis Pār visiem putniņiem; Dievam gudris padomiņis Pār šo…" at bounding box center [537, 142] width 473 height 187
copy div "Augstu dzieda cīrulītis Pār visiem putniņiem; Dievam gudris padomiņis Pār šo vi…"
click at [378, 171] on label "paralēlisms" at bounding box center [537, 168] width 463 height 21
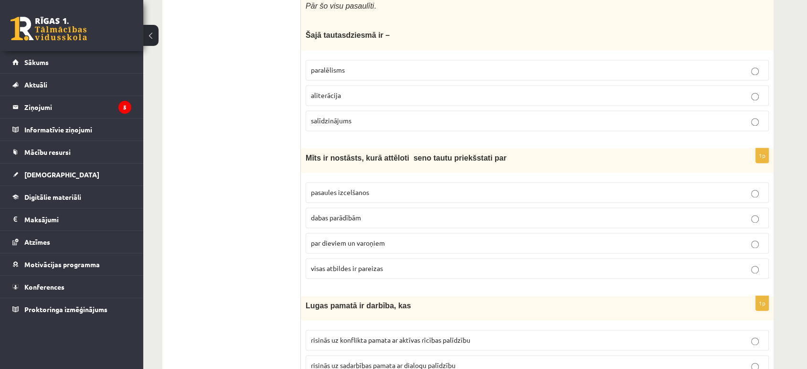
scroll to position [1366, 0]
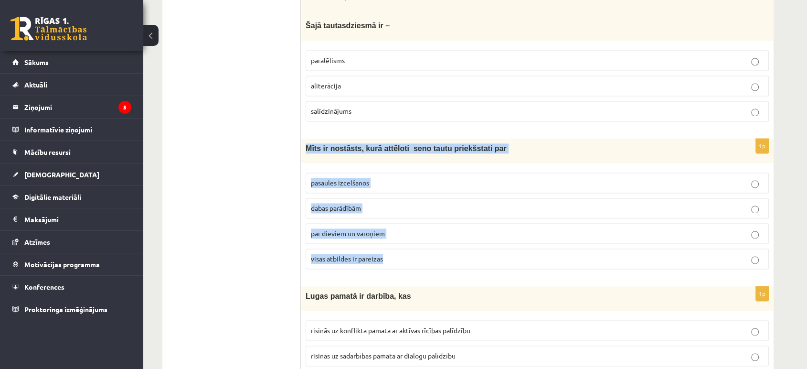
drag, startPoint x: 304, startPoint y: 142, endPoint x: 408, endPoint y: 258, distance: 155.5
click at [408, 258] on div "1p Mīts ir nostāsts, kurā attēloti seno tautu priekšstati par pasaules izcelšan…" at bounding box center [537, 207] width 473 height 138
click at [403, 262] on label "visas atbildes ir pareizas" at bounding box center [537, 258] width 463 height 21
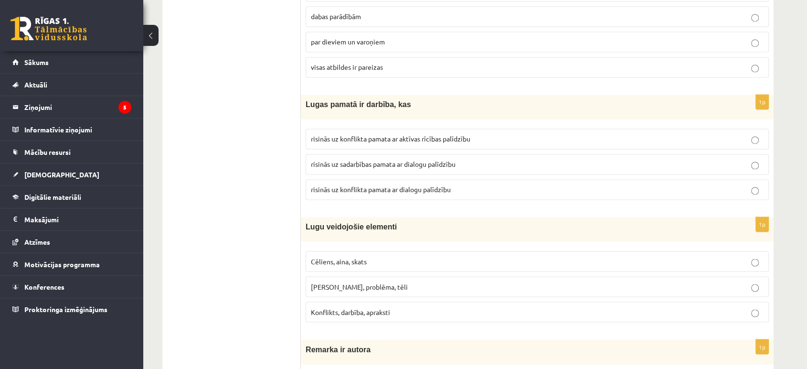
scroll to position [1567, 0]
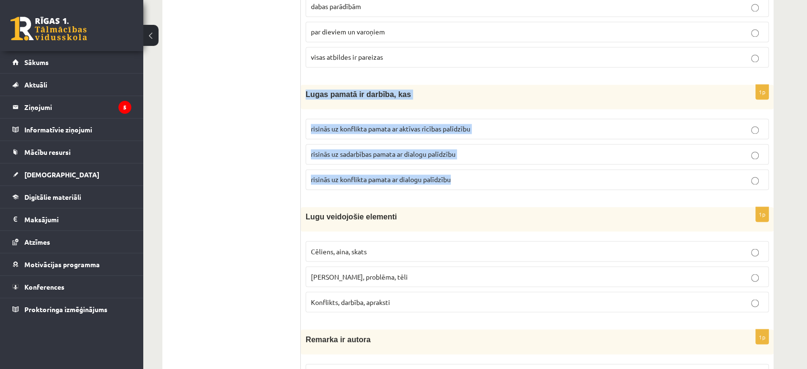
drag, startPoint x: 304, startPoint y: 89, endPoint x: 464, endPoint y: 180, distance: 183.7
click at [464, 180] on div "1p Lugas pamatā ir darbība, kas risinās uz konflikta pamata ar aktīvas rīcības …" at bounding box center [537, 141] width 473 height 113
click at [485, 149] on p "risinās uz sadarbības pamata ar dialogu palīdzību" at bounding box center [537, 154] width 453 height 10
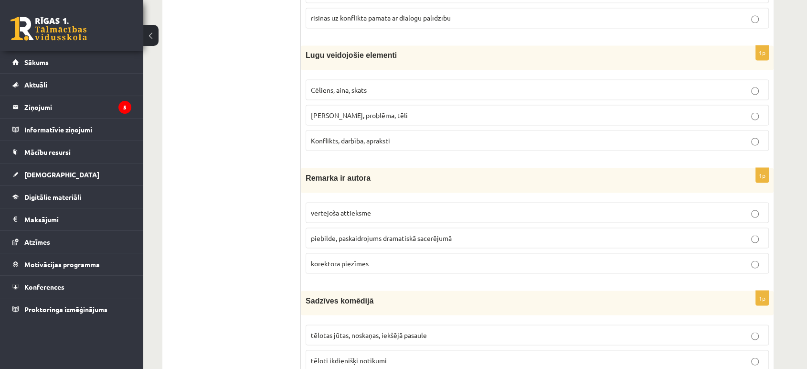
scroll to position [1719, 0]
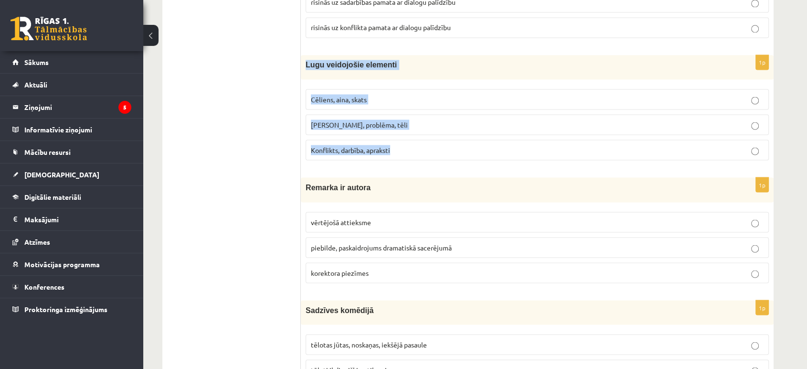
drag, startPoint x: 306, startPoint y: 62, endPoint x: 424, endPoint y: 157, distance: 151.5
click at [424, 157] on div "1p Lugu veidojošie elementi Cēliens, aina, skats Motīvs, problēma, tēli Konflik…" at bounding box center [537, 111] width 473 height 113
click at [407, 95] on p "Cēliens, aina, skats" at bounding box center [537, 99] width 453 height 10
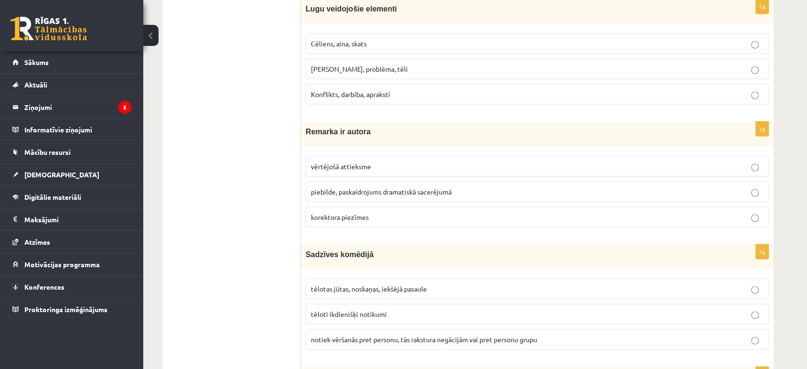
scroll to position [1760, 0]
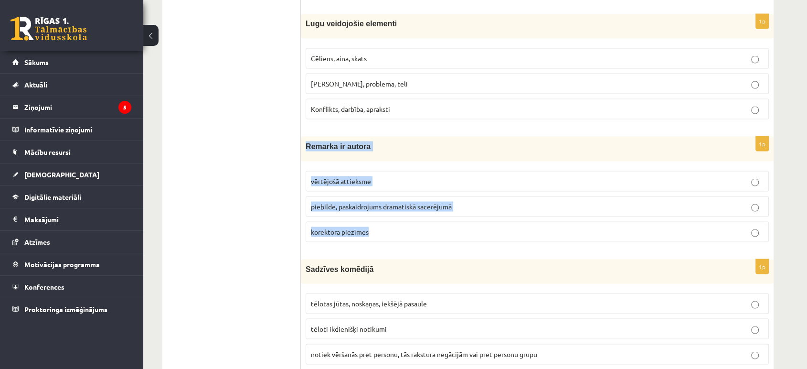
drag, startPoint x: 304, startPoint y: 141, endPoint x: 411, endPoint y: 223, distance: 134.6
click at [411, 223] on div "1p Remarka ir autora vērtējošā attieksme piebilde, paskaidrojums dramatiskā sac…" at bounding box center [537, 192] width 473 height 113
click at [484, 201] on p "piebilde, paskaidrojums dramatiskā sacerējumā" at bounding box center [537, 206] width 453 height 10
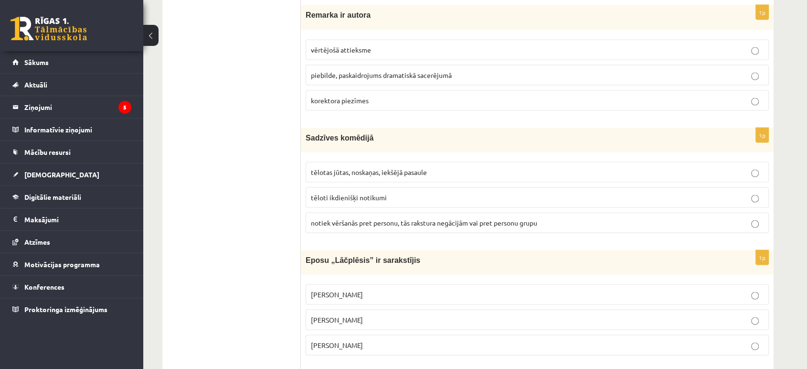
scroll to position [1922, 0]
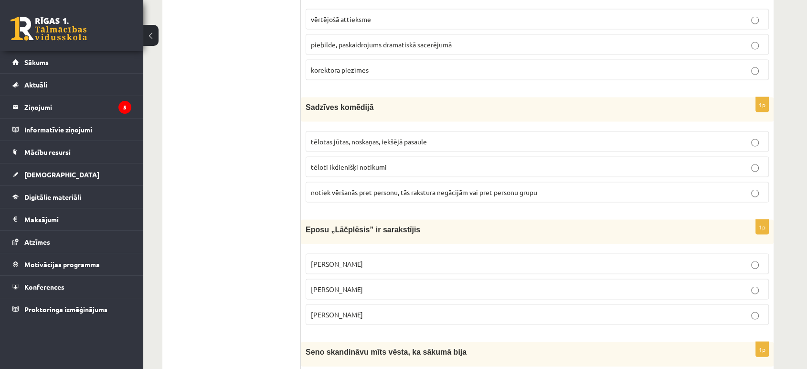
drag, startPoint x: 299, startPoint y: 102, endPoint x: 447, endPoint y: 141, distance: 152.7
click at [447, 141] on div "**********" at bounding box center [467, 213] width 611 height 3946
click at [447, 141] on label "tēlotas jūtas, noskaņas, iekšējā pasaule" at bounding box center [537, 141] width 463 height 21
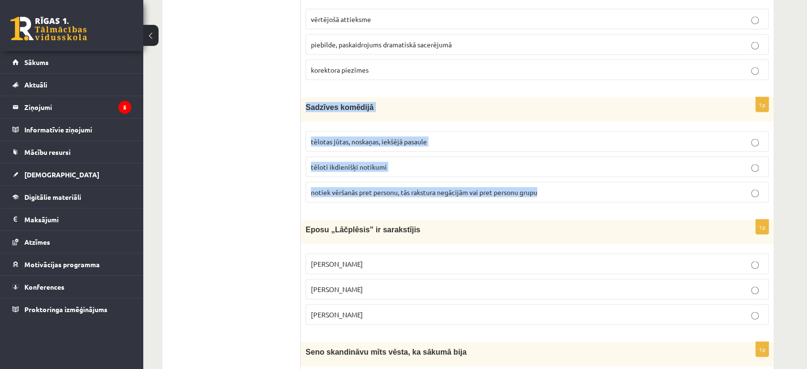
drag, startPoint x: 301, startPoint y: 98, endPoint x: 550, endPoint y: 181, distance: 262.1
click at [550, 181] on div "1p Sadzīves komēdijā tēlotas jūtas, noskaņas, iekšējā pasaule tēloti ikdienišķi…" at bounding box center [537, 153] width 473 height 113
drag, startPoint x: 550, startPoint y: 181, endPoint x: 537, endPoint y: 107, distance: 75.1
click at [422, 169] on label "tēloti ikdienišķi notikumi" at bounding box center [537, 167] width 463 height 21
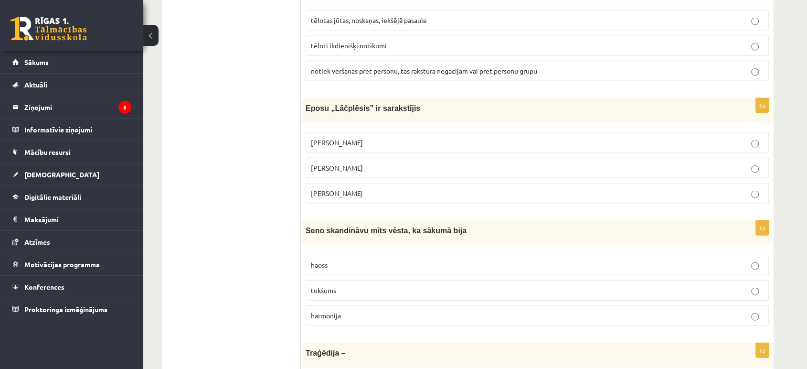
scroll to position [2048, 0]
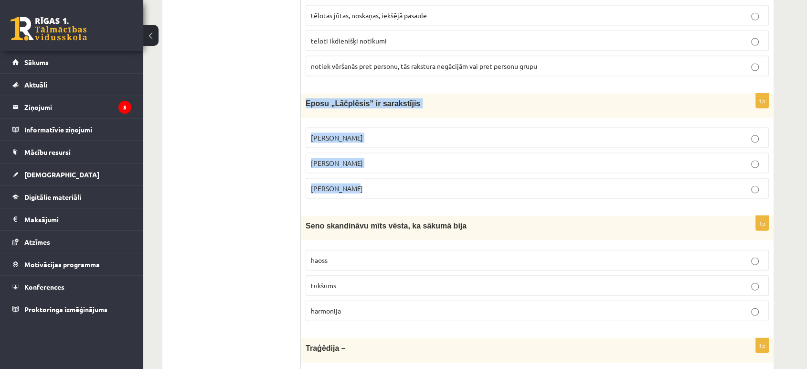
drag, startPoint x: 306, startPoint y: 99, endPoint x: 378, endPoint y: 178, distance: 106.8
click at [378, 178] on div "1p Eposu „Lāčplēsis” ir sarakstījis Andrievs Pumpurs Andrejs Pumpurs Arni Pumpu…" at bounding box center [537, 150] width 473 height 113
click at [474, 158] on p "Andrejs Pumpurs" at bounding box center [537, 163] width 453 height 10
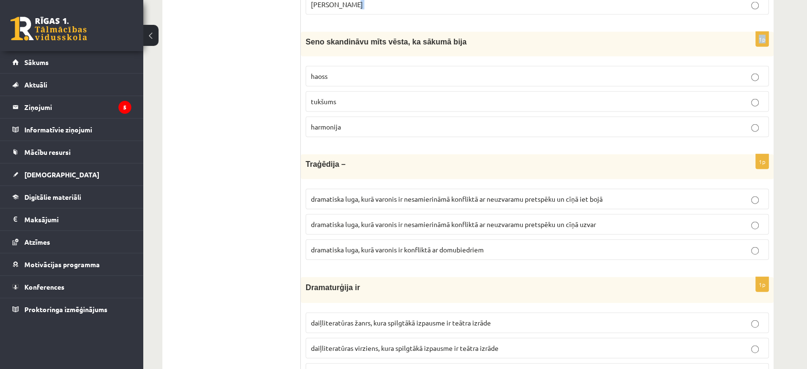
scroll to position [2229, 0]
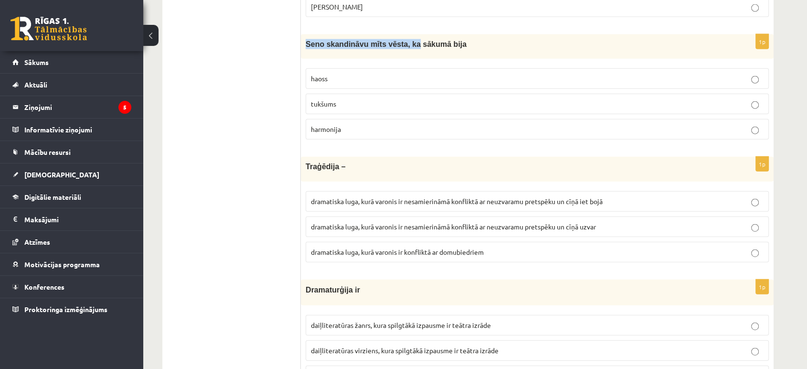
drag, startPoint x: 304, startPoint y: 9, endPoint x: 404, endPoint y: 37, distance: 104.5
click at [404, 37] on div "Seno skandināvu mīts vēsta, ka sākumā bija" at bounding box center [537, 46] width 473 height 24
click at [419, 48] on div "Seno skandināvu mīts vēsta, ka sākumā bija" at bounding box center [537, 46] width 473 height 24
drag, startPoint x: 304, startPoint y: 38, endPoint x: 432, endPoint y: 128, distance: 156.9
click at [432, 128] on div "1p Seno skandināvu mīts vēsta, ka sākumā bija haoss tukšums harmonija" at bounding box center [537, 90] width 473 height 113
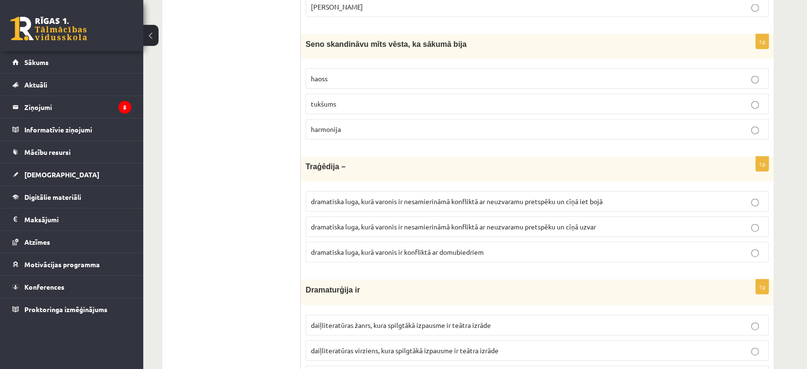
drag, startPoint x: 330, startPoint y: 26, endPoint x: 196, endPoint y: 89, distance: 148.2
click at [426, 74] on p "haoss" at bounding box center [537, 79] width 453 height 10
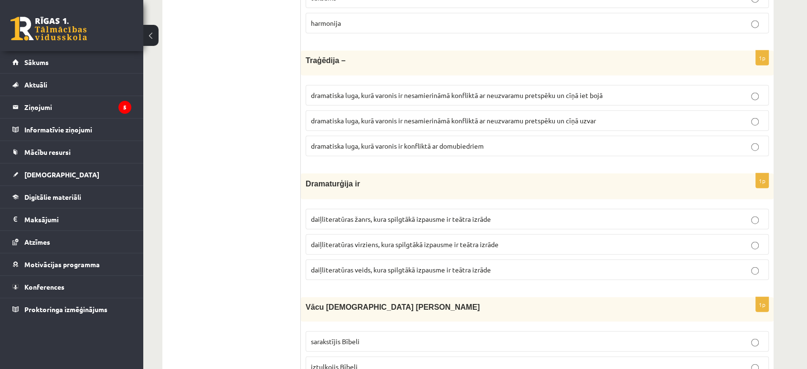
scroll to position [2355, 0]
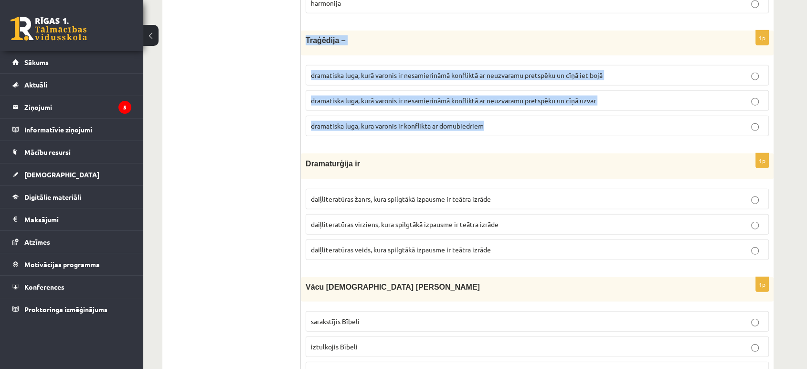
drag, startPoint x: 306, startPoint y: 36, endPoint x: 526, endPoint y: 137, distance: 242.3
click at [526, 137] on div "1p Traģēdija – dramatiska luga, kurā varonis ir nesamierināmā konfliktā ar neuz…" at bounding box center [537, 87] width 473 height 113
click at [654, 65] on label "dramatiska luga, kurā varonis ir nesamierināmā konfliktā ar neuzvaramu pretspēk…" at bounding box center [537, 75] width 463 height 21
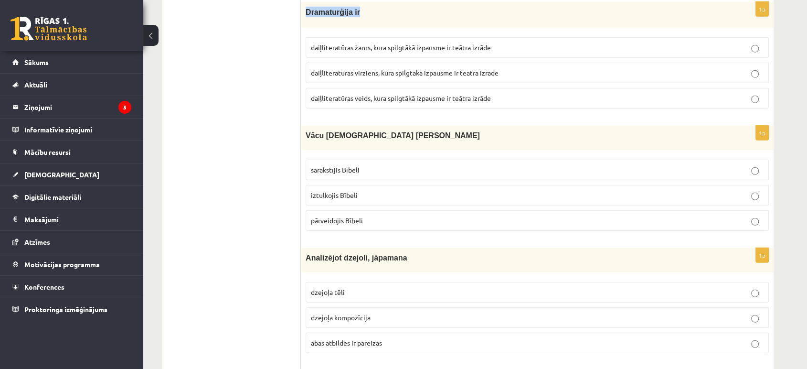
scroll to position [2506, 0]
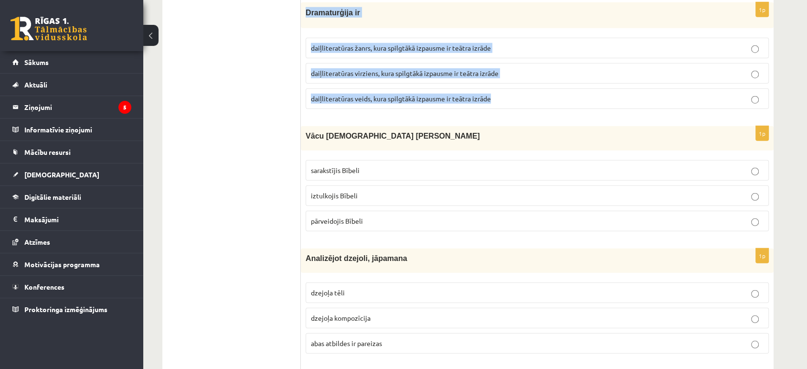
drag, startPoint x: 305, startPoint y: 8, endPoint x: 525, endPoint y: 87, distance: 233.5
click at [525, 87] on div "1p Dramaturģija ir daiļliteratūras žanrs, kura spilgtākā izpausme ir teātra izr…" at bounding box center [537, 59] width 473 height 114
click at [507, 68] on p "daiļliteratūras virziens, kura spilgtākā izpausme ir teātra izrāde" at bounding box center [537, 73] width 453 height 10
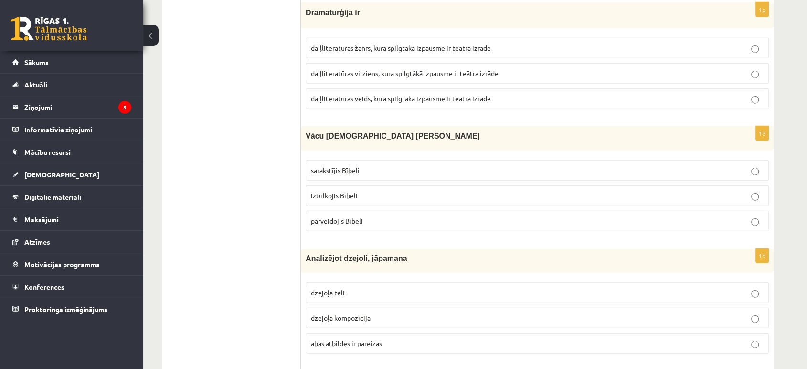
click at [517, 94] on p "daiļliteratūras veids, kura spilgtākā izpausme ir teātra izrāde" at bounding box center [537, 99] width 453 height 10
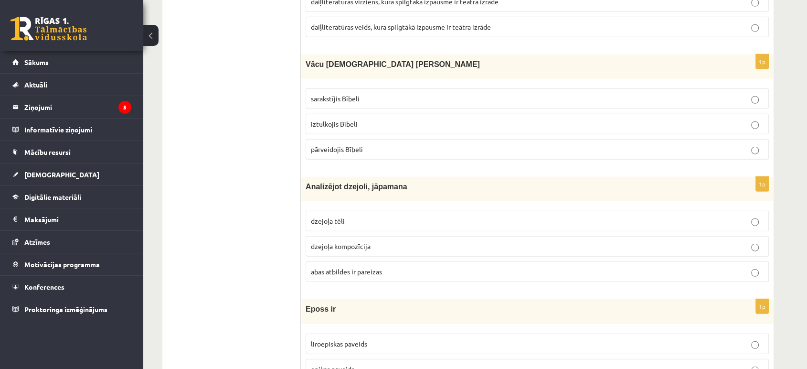
scroll to position [2602, 0]
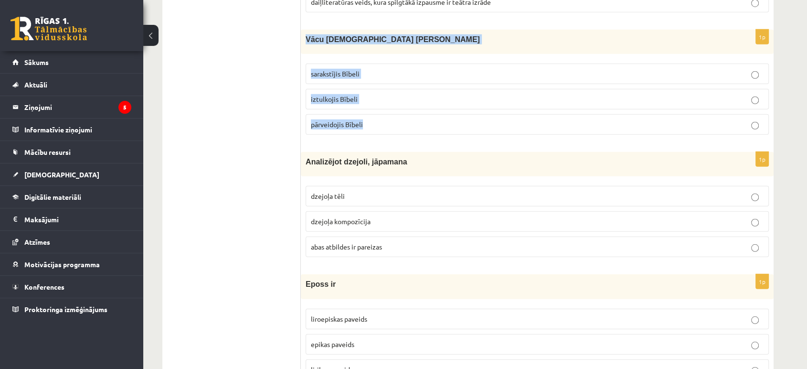
drag, startPoint x: 301, startPoint y: 32, endPoint x: 391, endPoint y: 114, distance: 121.4
click at [391, 114] on div "1p Vācu mācītājs Ernsts Gliks sarakstījis Bībeli iztulkojis Bībeli pārveidojis …" at bounding box center [537, 86] width 473 height 113
click at [409, 119] on p "pārveidojis Bībeli" at bounding box center [537, 124] width 453 height 10
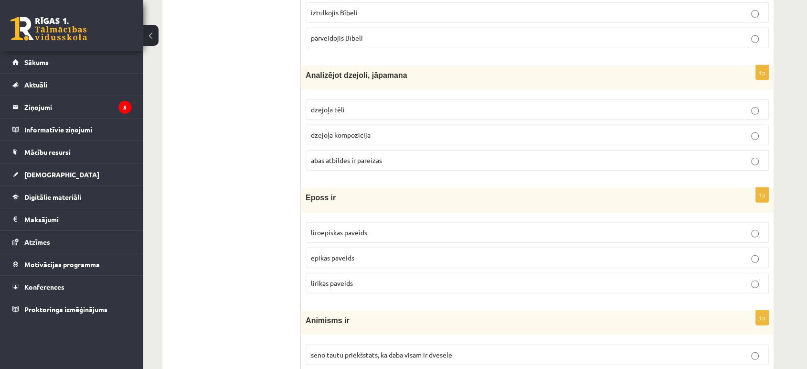
scroll to position [2714, 0]
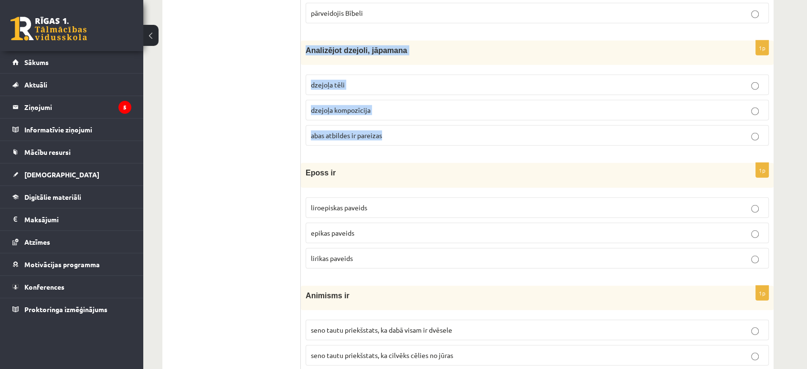
drag, startPoint x: 304, startPoint y: 46, endPoint x: 409, endPoint y: 129, distance: 133.3
click at [409, 129] on div "1p Analizējot dzejoli, jāpamana dzejoļa tēli dzejoļa kompozīcija abas atbildes …" at bounding box center [537, 97] width 473 height 113
click at [507, 137] on label "abas atbildes ir pareizas" at bounding box center [537, 135] width 463 height 21
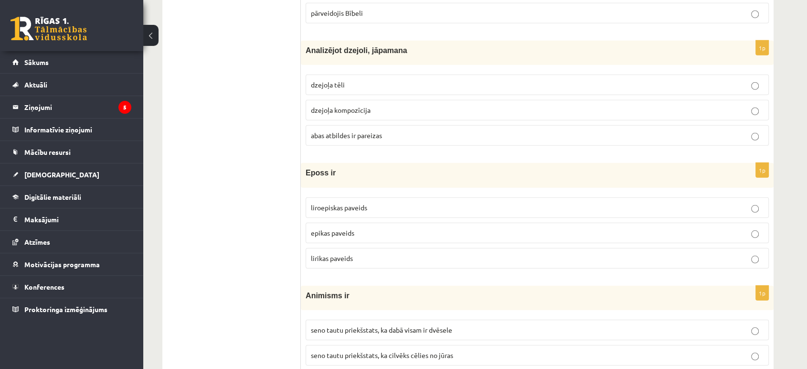
scroll to position [2825, 0]
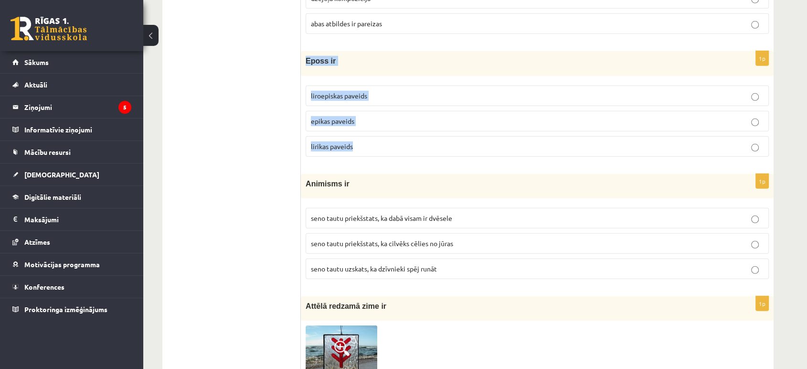
drag, startPoint x: 302, startPoint y: 53, endPoint x: 387, endPoint y: 135, distance: 118.2
click at [387, 135] on div "1p Eposs ir liroepiskas paveids epikas paveids lirikas paveids" at bounding box center [537, 107] width 473 height 113
click at [404, 116] on p "epikas paveids" at bounding box center [537, 121] width 453 height 10
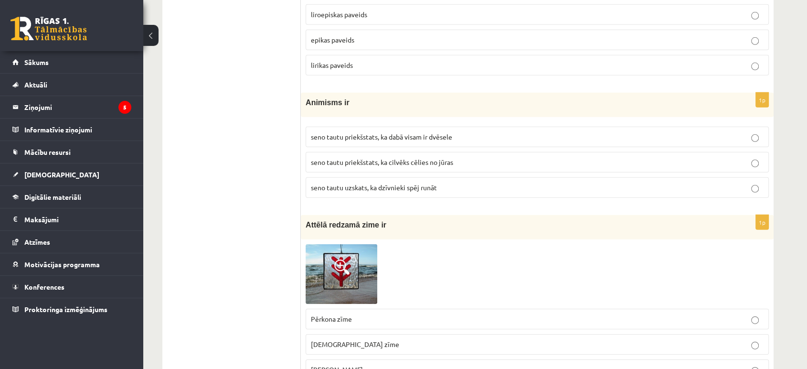
scroll to position [2957, 0]
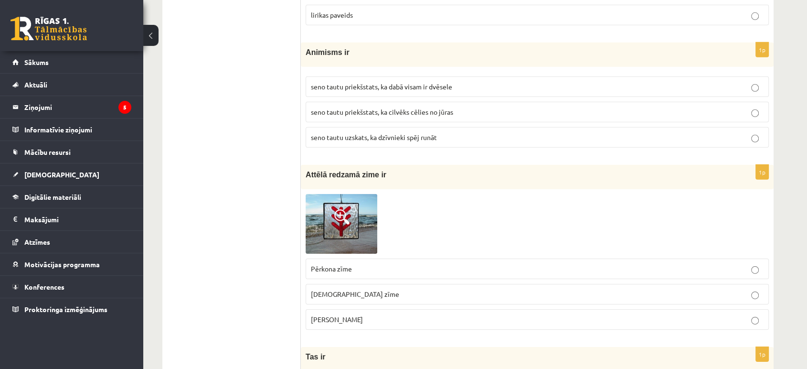
drag, startPoint x: 297, startPoint y: 44, endPoint x: 456, endPoint y: 115, distance: 173.6
click at [521, 115] on fieldset "seno tautu priekšstats, ka dabā visam ir dvēsele seno tautu priekšstats, ka cil…" at bounding box center [537, 111] width 463 height 79
drag, startPoint x: 298, startPoint y: 44, endPoint x: 397, endPoint y: 71, distance: 102.5
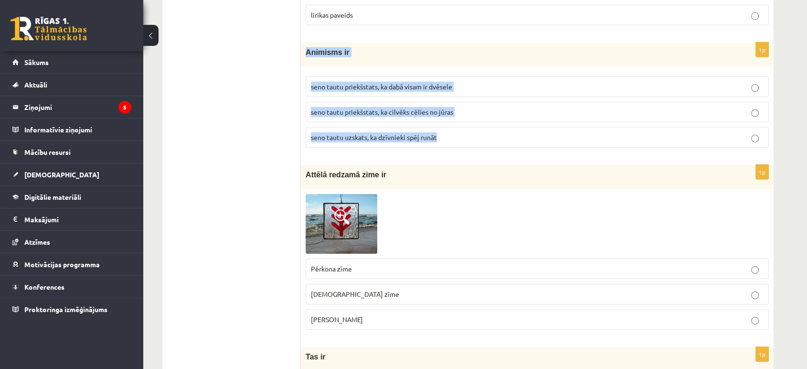
drag, startPoint x: 302, startPoint y: 44, endPoint x: 472, endPoint y: 125, distance: 187.7
click at [472, 125] on div "1p Animisms ir seno tautu priekšstats, ka dabā visam ir dvēsele seno tautu prie…" at bounding box center [537, 98] width 473 height 113
click at [484, 82] on p "seno tautu priekšstats, ka dabā visam ir dvēsele" at bounding box center [537, 87] width 453 height 10
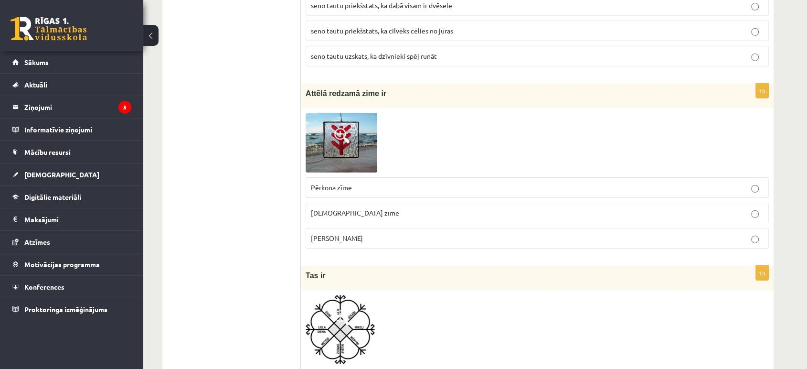
scroll to position [3078, 0]
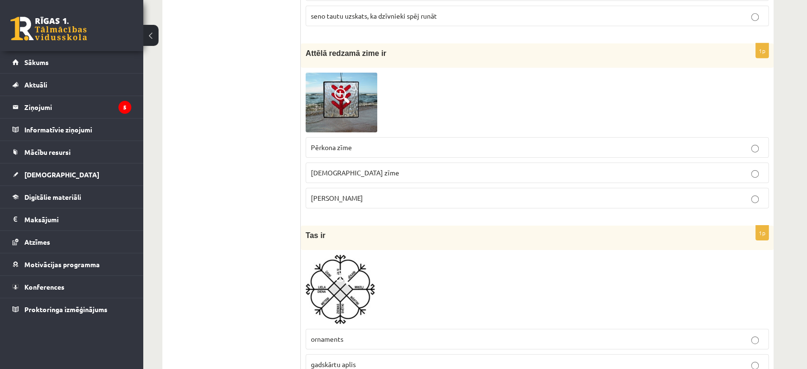
drag, startPoint x: 307, startPoint y: 49, endPoint x: 403, endPoint y: 192, distance: 172.0
click at [404, 193] on div "1p Attēlā redzamā zime ir Pērkona zīme Dieva zīme Laimas slotiņa" at bounding box center [537, 129] width 473 height 172
drag, startPoint x: 354, startPoint y: 114, endPoint x: 281, endPoint y: 134, distance: 75.3
click at [356, 168] on p "Dieva zīme" at bounding box center [537, 173] width 453 height 10
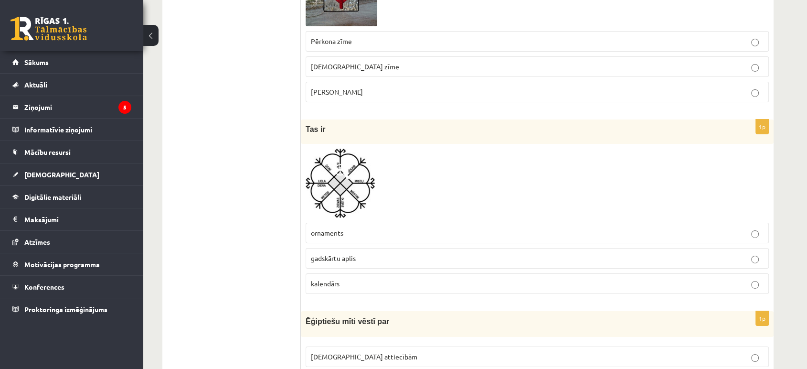
scroll to position [3219, 0]
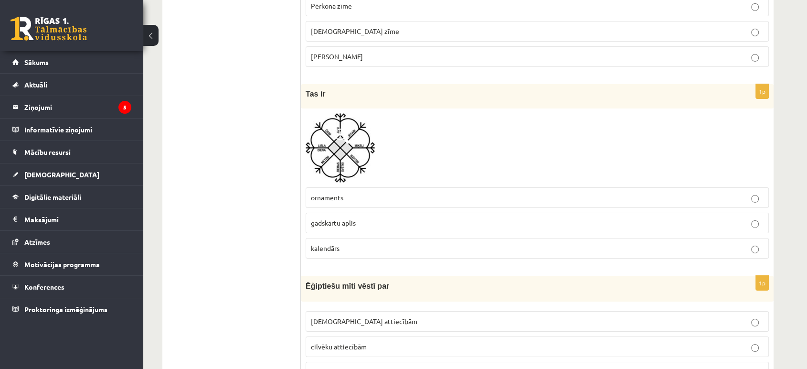
click at [363, 193] on p "ornaments" at bounding box center [537, 197] width 453 height 10
click at [371, 218] on p "gadskārtu aplis" at bounding box center [537, 223] width 453 height 10
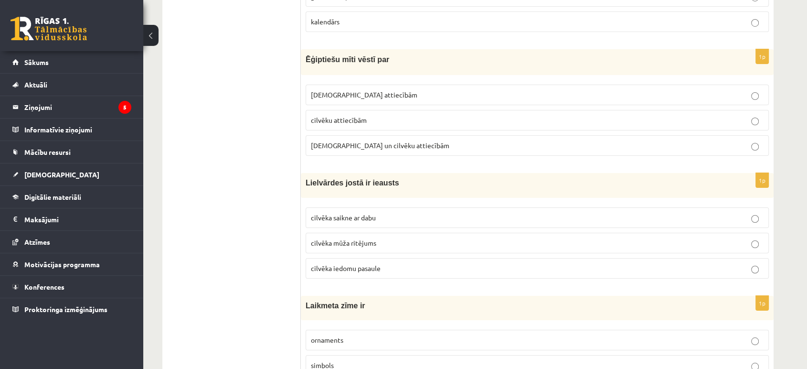
scroll to position [3461, 0]
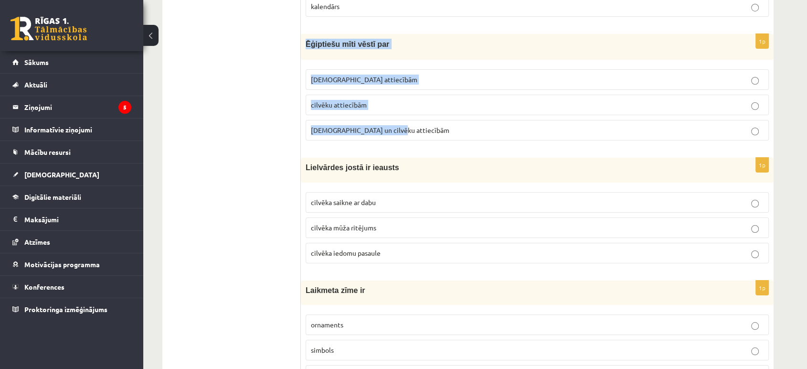
drag, startPoint x: 305, startPoint y: 36, endPoint x: 426, endPoint y: 125, distance: 150.3
click at [426, 125] on div "1p Ēģiptiešu mīti vēstī par Dievu attiecībām cilvēku attiecībām Dievu un cilvēk…" at bounding box center [537, 91] width 473 height 114
click at [398, 125] on p "Dievu un cilvēku attiecībām" at bounding box center [537, 130] width 453 height 10
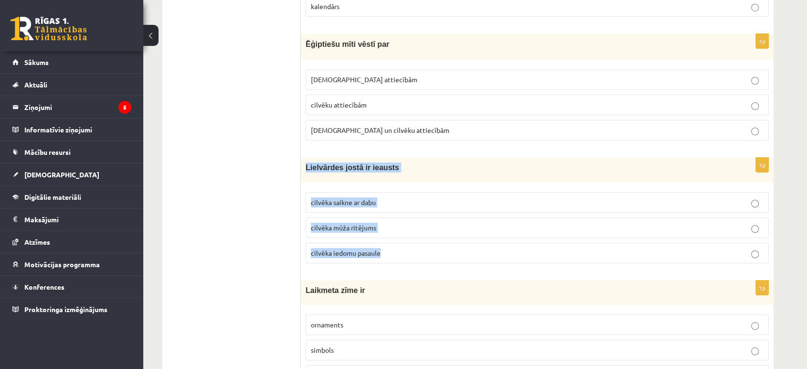
drag, startPoint x: 304, startPoint y: 157, endPoint x: 422, endPoint y: 244, distance: 146.6
click at [422, 244] on div "1p Lielvārdes jostā ir ieausts cilvēka saikne ar dabu cilvēka mūža ritējums cil…" at bounding box center [537, 214] width 473 height 113
click at [410, 223] on p "cilvēka mūža ritējums" at bounding box center [537, 228] width 453 height 10
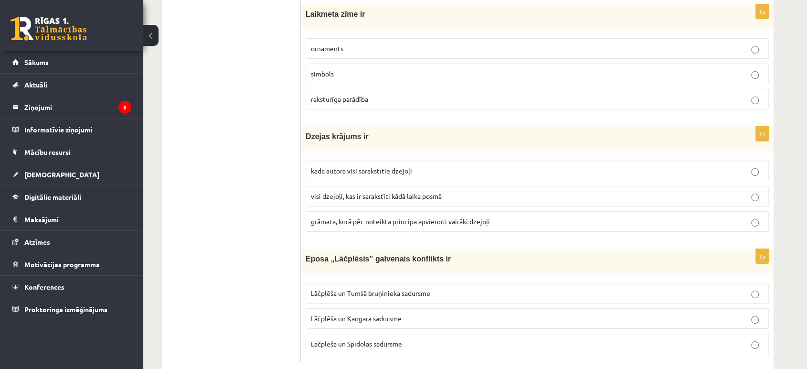
scroll to position [3667, 0]
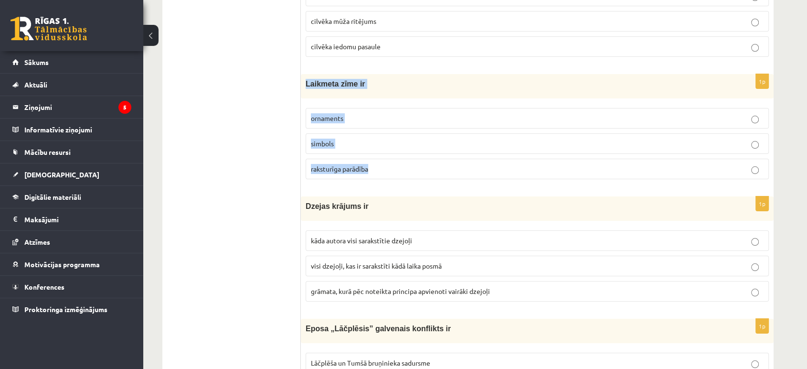
drag, startPoint x: 302, startPoint y: 75, endPoint x: 400, endPoint y: 151, distance: 123.9
click at [400, 151] on div "1p Laikmeta zīme ir ornaments simbols raksturīga parādība" at bounding box center [537, 130] width 473 height 113
click at [395, 159] on label "raksturīga parādība" at bounding box center [537, 169] width 463 height 21
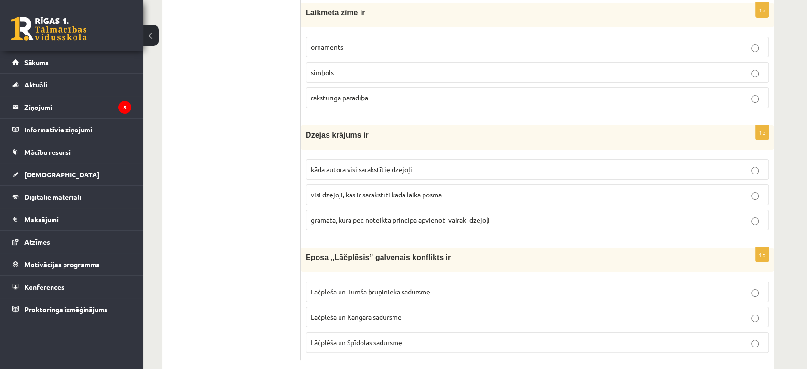
scroll to position [3748, 0]
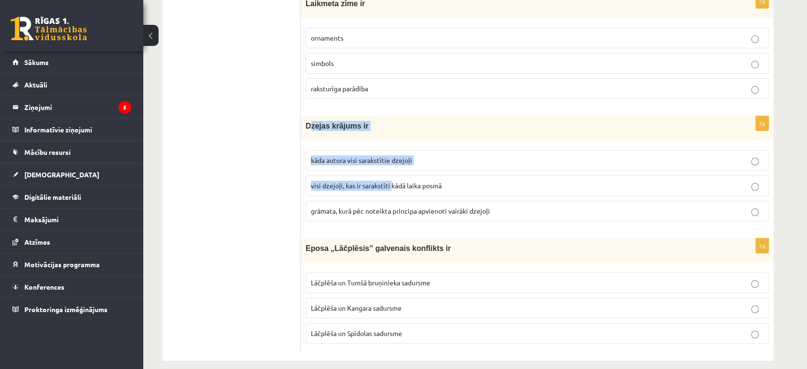
drag, startPoint x: 308, startPoint y: 111, endPoint x: 390, endPoint y: 174, distance: 102.8
click at [390, 174] on div "1p Dzejas krājums ir kāda autora visi sarakstītie dzejoļi visi dzejoļi, kas ir …" at bounding box center [537, 172] width 473 height 113
click at [425, 129] on div "Dzejas krājums ir" at bounding box center [537, 128] width 473 height 24
drag, startPoint x: 306, startPoint y: 115, endPoint x: 516, endPoint y: 198, distance: 225.8
click at [513, 199] on div "1p Dzejas krājums ir kāda autora visi sarakstītie dzejoļi visi dzejoļi, kas ir …" at bounding box center [537, 172] width 473 height 113
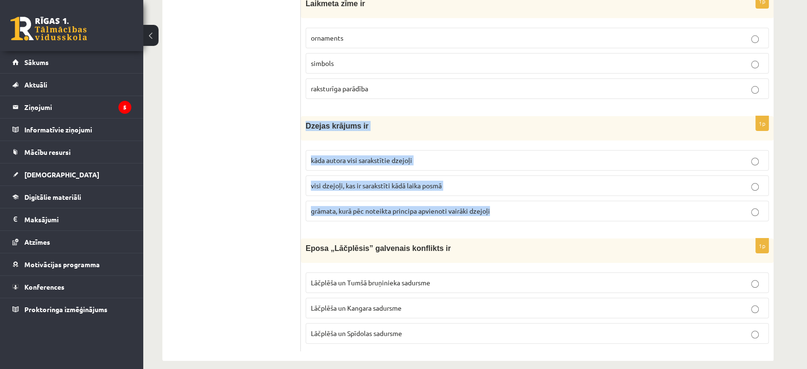
click at [758, 158] on label "kāda autora visi sarakstītie dzejoļi" at bounding box center [537, 160] width 463 height 21
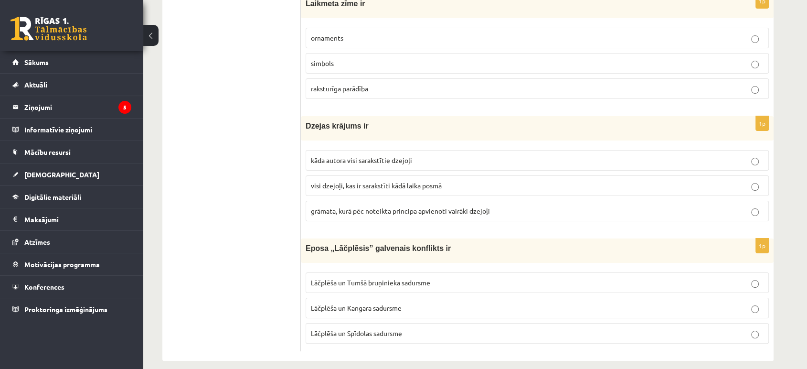
click at [713, 328] on p "Lāčplēša un Spīdolas sadursme" at bounding box center [537, 333] width 453 height 10
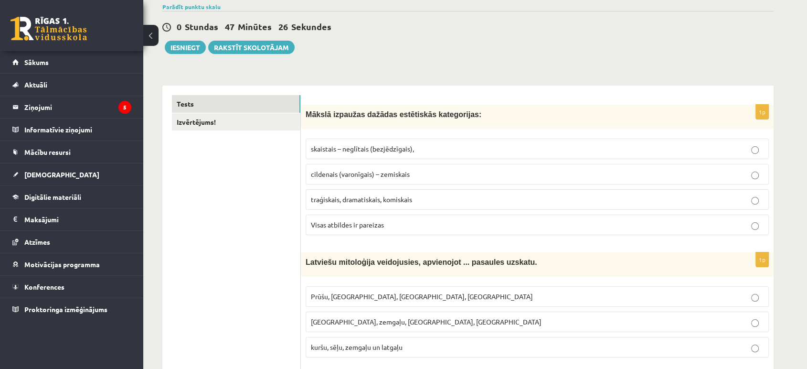
scroll to position [46, 0]
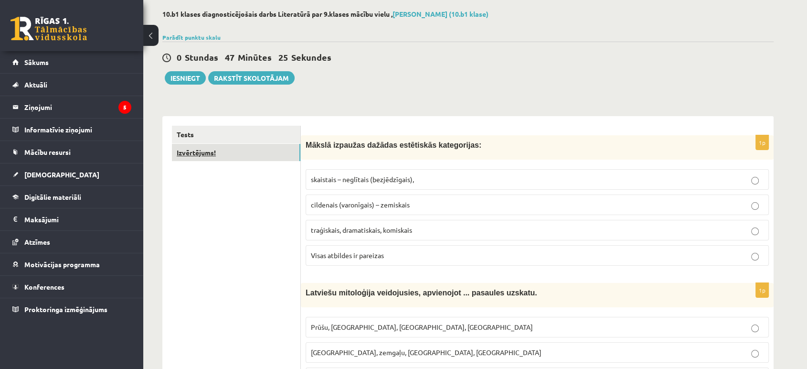
click at [202, 154] on link "Izvērtējums!" at bounding box center [236, 153] width 128 height 18
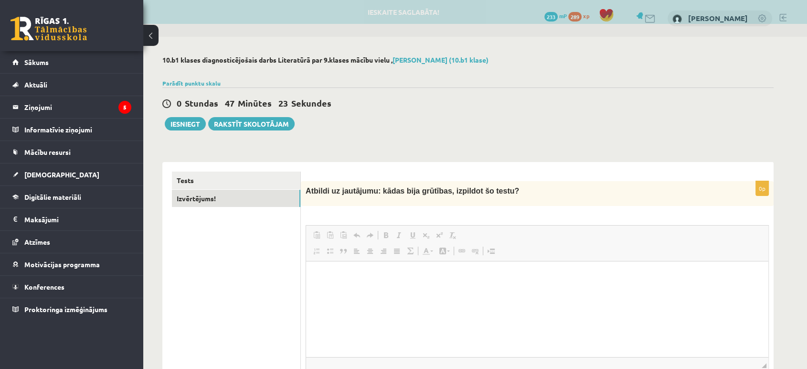
scroll to position [0, 0]
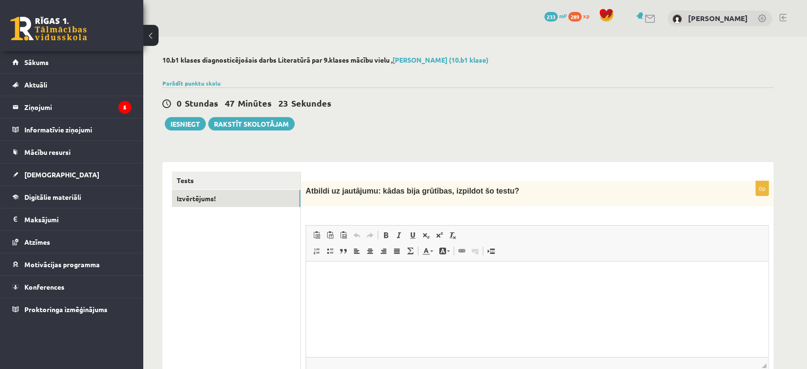
click at [413, 279] on p "Bagātinātā teksta redaktors, wiswyg-editor-user-answer-47433983138580" at bounding box center [537, 276] width 443 height 10
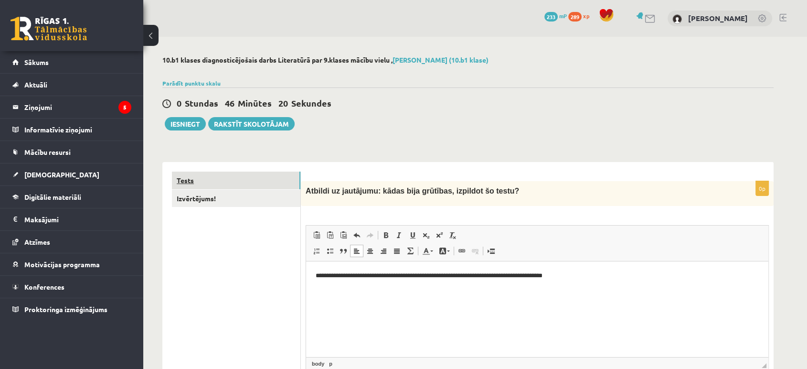
click at [183, 180] on link "Tests" at bounding box center [236, 180] width 128 height 18
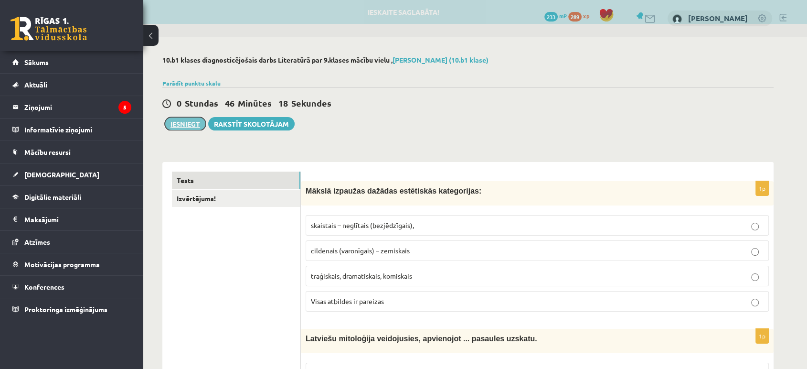
click at [183, 123] on button "Iesniegt" at bounding box center [185, 123] width 41 height 13
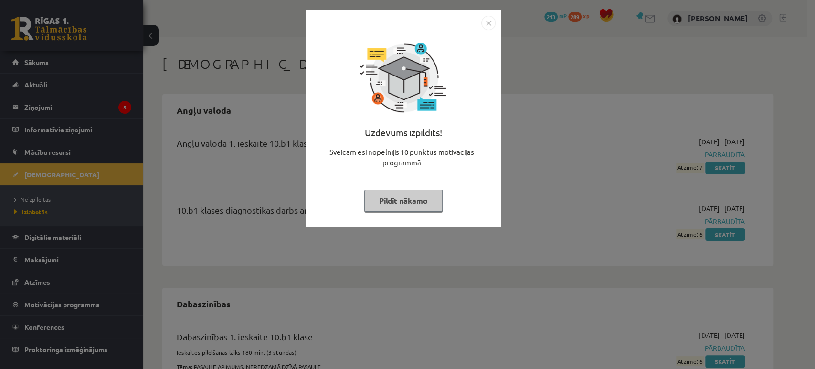
click at [421, 203] on button "Pildīt nākamo" at bounding box center [403, 201] width 78 height 22
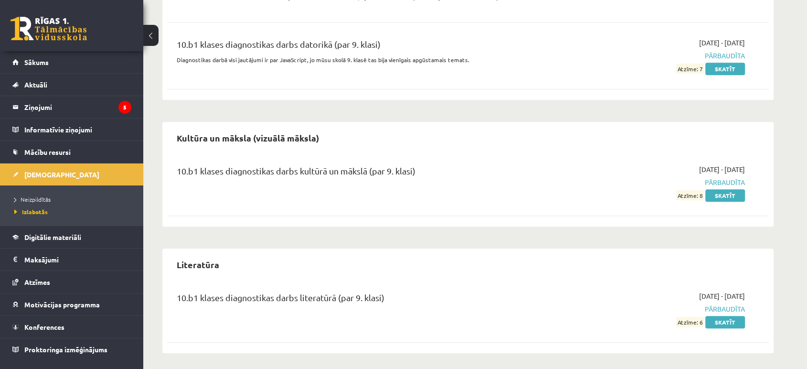
scroll to position [703, 0]
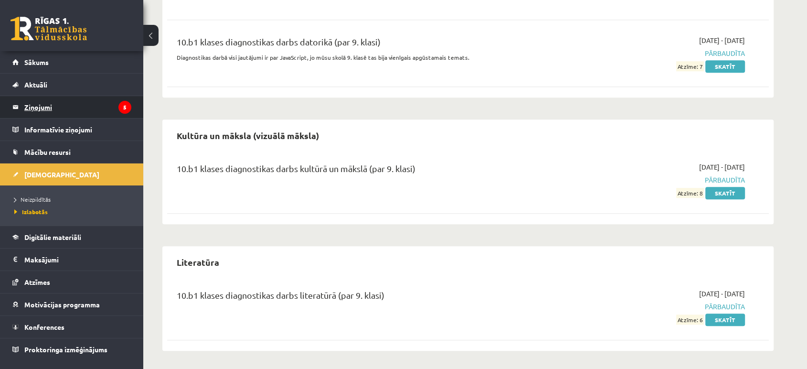
click at [39, 106] on legend "Ziņojumi 5" at bounding box center [77, 107] width 107 height 22
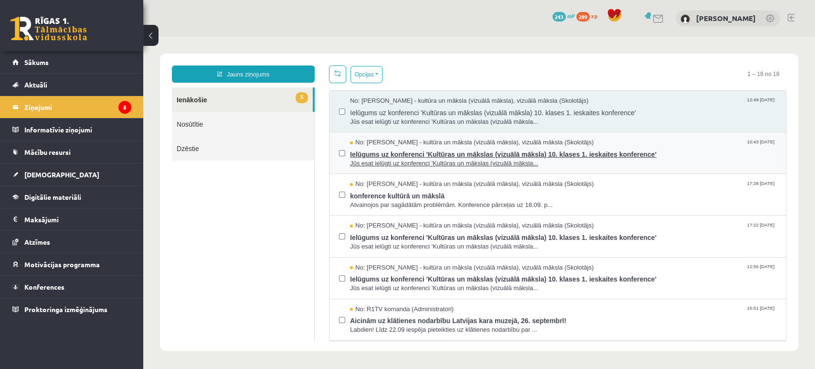
click at [408, 150] on span "Ielūgums uz konferenci 'Kultūras un mākslas (vizuālā māksla) 10. klases 1. iesk…" at bounding box center [563, 153] width 426 height 12
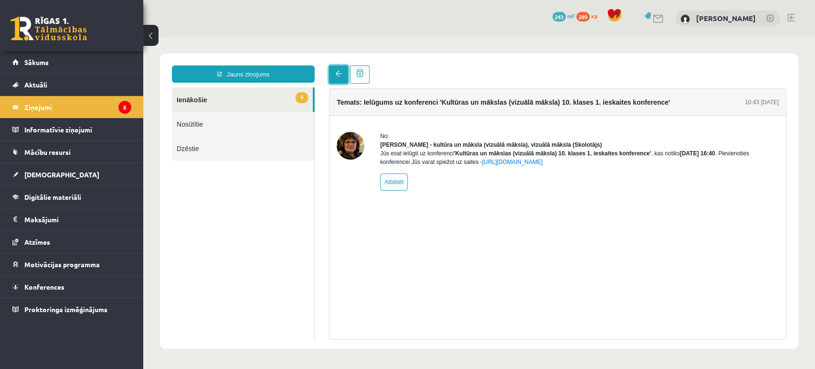
click at [332, 79] on link at bounding box center [338, 74] width 19 height 18
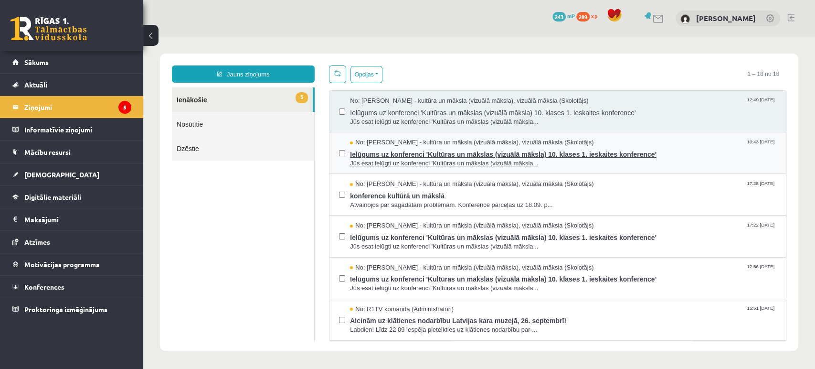
click at [713, 159] on span "Jūs esat ielūgti uz konferenci 'Kultūras un mākslas (vizuālā māksla..." at bounding box center [563, 163] width 426 height 9
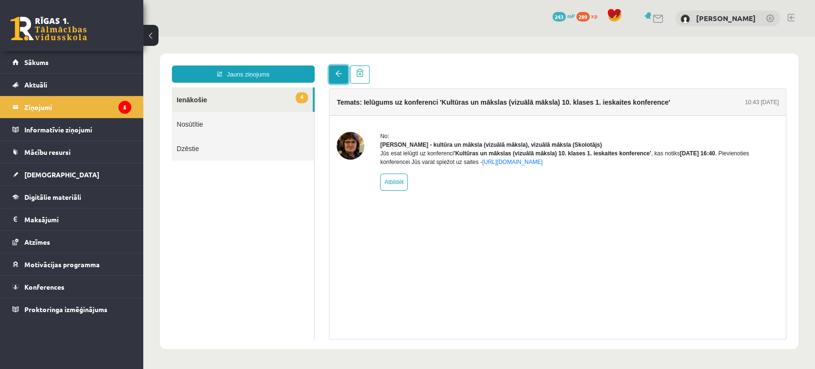
click at [340, 74] on span at bounding box center [338, 73] width 7 height 7
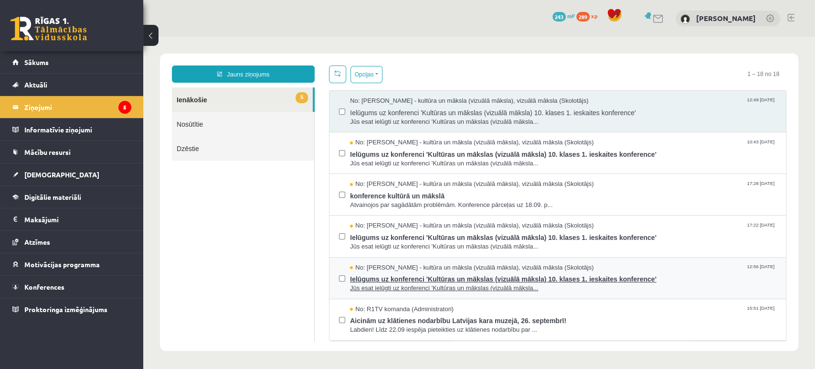
click at [470, 272] on span "Ielūgums uz konferenci 'Kultūras un mākslas (vizuālā māksla) 10. klases 1. iesk…" at bounding box center [563, 278] width 426 height 12
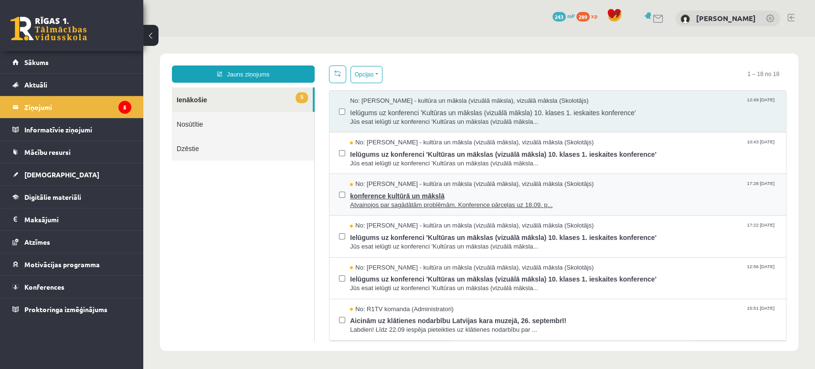
click at [409, 191] on span "konference kultūrā un mākslā" at bounding box center [563, 195] width 426 height 12
click at [200, 97] on link "5 Ienākošie" at bounding box center [242, 99] width 141 height 24
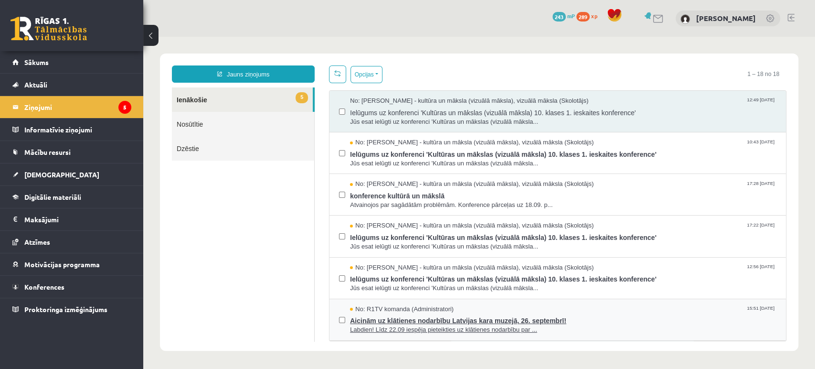
click at [386, 307] on span "No: R1TV komanda (Administratori)" at bounding box center [402, 309] width 104 height 9
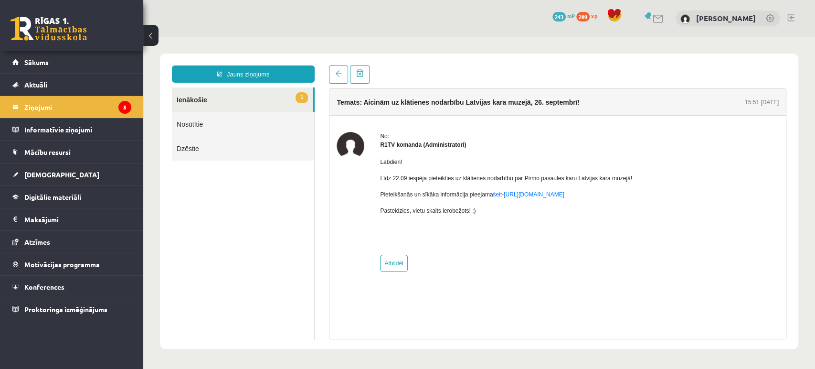
click at [221, 98] on link "1 Ienākošie" at bounding box center [242, 99] width 141 height 24
click at [55, 62] on link "Sākums" at bounding box center [71, 62] width 119 height 22
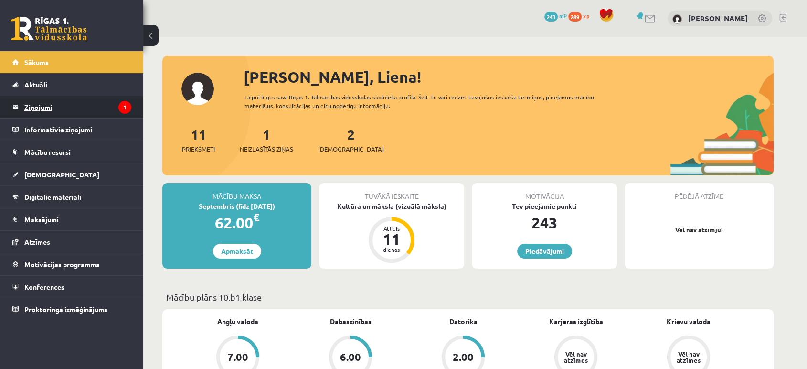
click at [48, 111] on legend "Ziņojumi 1" at bounding box center [77, 107] width 107 height 22
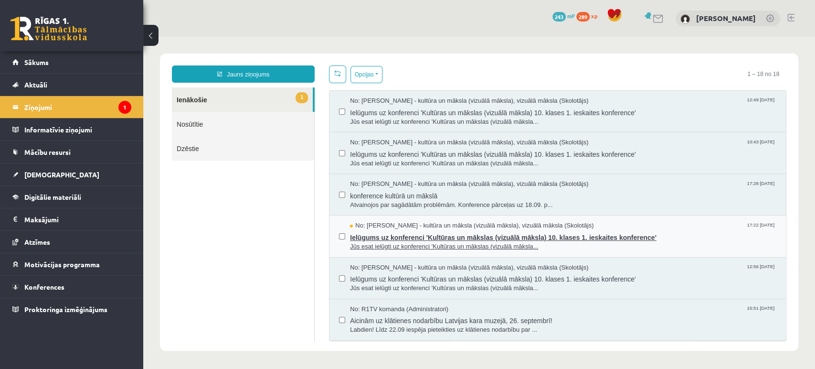
click at [390, 236] on span "Ielūgums uz konferenci 'Kultūras un mākslas (vizuālā māksla) 10. klases 1. iesk…" at bounding box center [563, 236] width 426 height 12
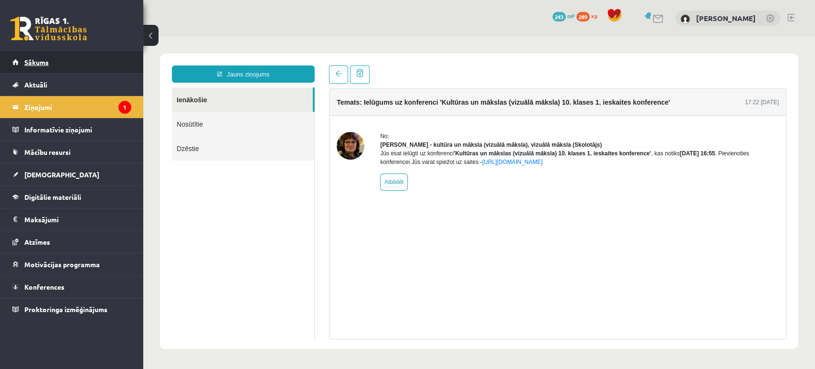
click at [23, 57] on link "Sākums" at bounding box center [71, 62] width 119 height 22
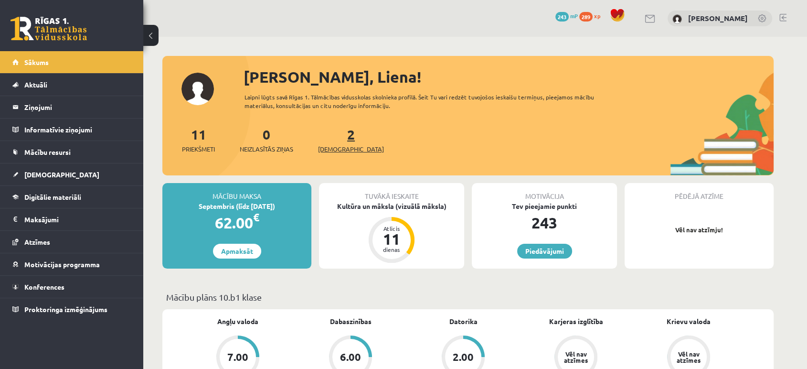
click at [332, 146] on span "[DEMOGRAPHIC_DATA]" at bounding box center [351, 149] width 66 height 10
